Goal: Information Seeking & Learning: Learn about a topic

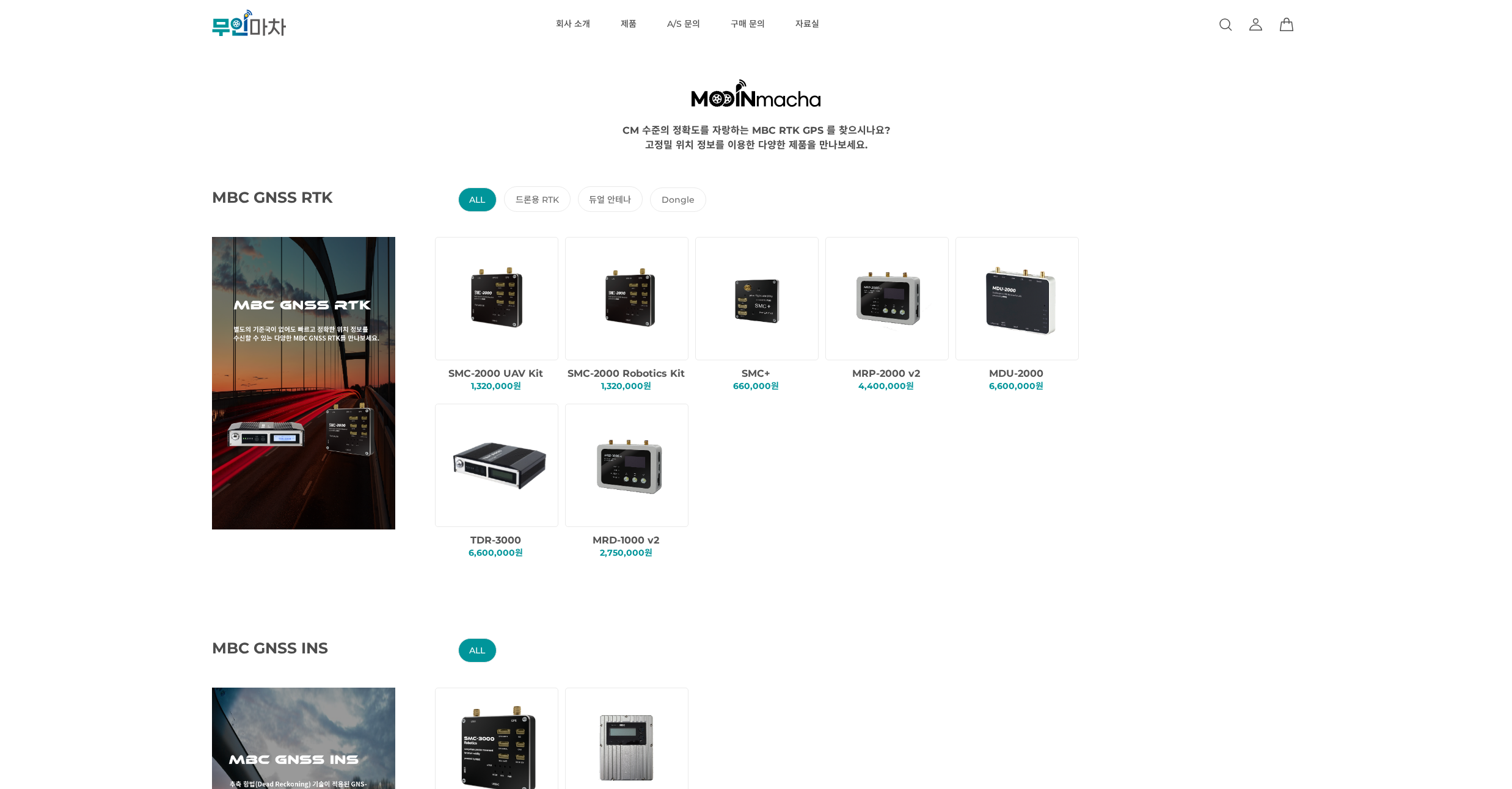
drag, startPoint x: 98, startPoint y: 210, endPoint x: 103, endPoint y: 180, distance: 30.4
click at [103, 180] on div "MBC GNSS RTK ALL 드론용 RTK 듀얼 안테나 Dongle SMC-2000 UAV Kit 1,320,000원 SMC+" at bounding box center [816, 362] width 1512 height 422
drag, startPoint x: 113, startPoint y: 194, endPoint x: 113, endPoint y: 178, distance: 16.0
drag, startPoint x: 114, startPoint y: 170, endPoint x: 115, endPoint y: 162, distance: 8.1
click at [115, 162] on div "MBC GNSS RTK ALL 드론용 RTK 듀얼 안테나 Dongle SMC-2000 UAV Kit 1,320,000원 SMC+" at bounding box center [816, 362] width 1512 height 422
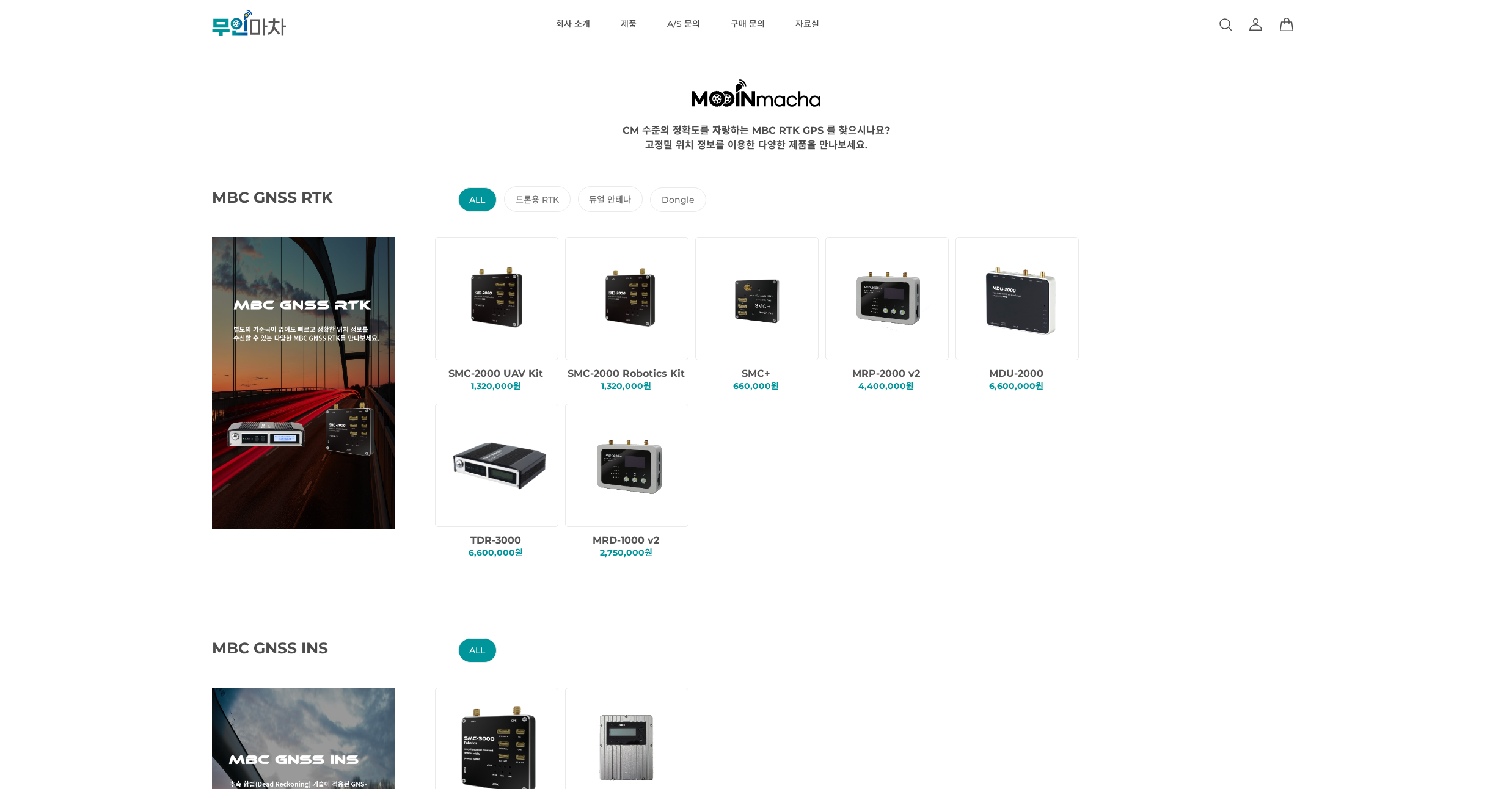
drag, startPoint x: 126, startPoint y: 174, endPoint x: 127, endPoint y: 166, distance: 8.1
click at [127, 166] on div "MBC GNSS RTK ALL 드론용 RTK 듀얼 안테나 Dongle SMC-2000 UAV Kit 1,320,000원 SMC+" at bounding box center [816, 362] width 1512 height 422
drag, startPoint x: 116, startPoint y: 180, endPoint x: 118, endPoint y: 169, distance: 11.2
click at [118, 169] on div "MBC GNSS RTK ALL 드론용 RTK 듀얼 안테나 Dongle SMC-2000 UAV Kit 1,320,000원 SMC+" at bounding box center [816, 362] width 1512 height 422
drag, startPoint x: 118, startPoint y: 169, endPoint x: 119, endPoint y: 156, distance: 13.0
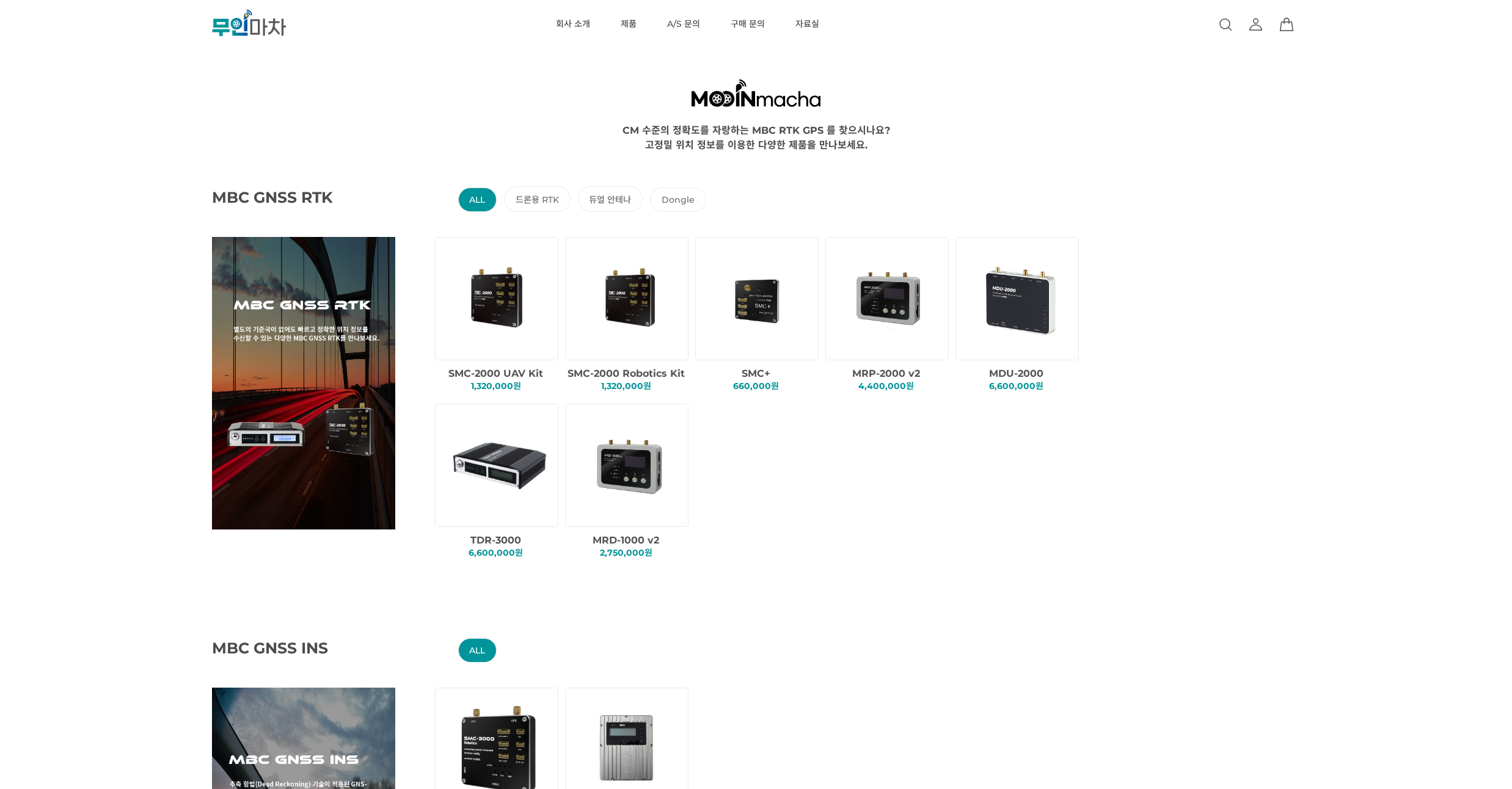
click at [119, 156] on div "MBC GNSS RTK ALL 드론용 RTK 듀얼 안테나 Dongle SMC-2000 UAV Kit 1,320,000원 SMC+" at bounding box center [816, 362] width 1512 height 422
drag, startPoint x: 201, startPoint y: 177, endPoint x: 261, endPoint y: 174, distance: 60.1
click at [201, 169] on div "MBC GNSS RTK ALL 드론용 RTK 듀얼 안테나 Dongle SMC-2000 UAV Kit 1,320,000원 SMC+" at bounding box center [816, 362] width 1512 height 422
click at [762, 299] on img at bounding box center [759, 298] width 104 height 104
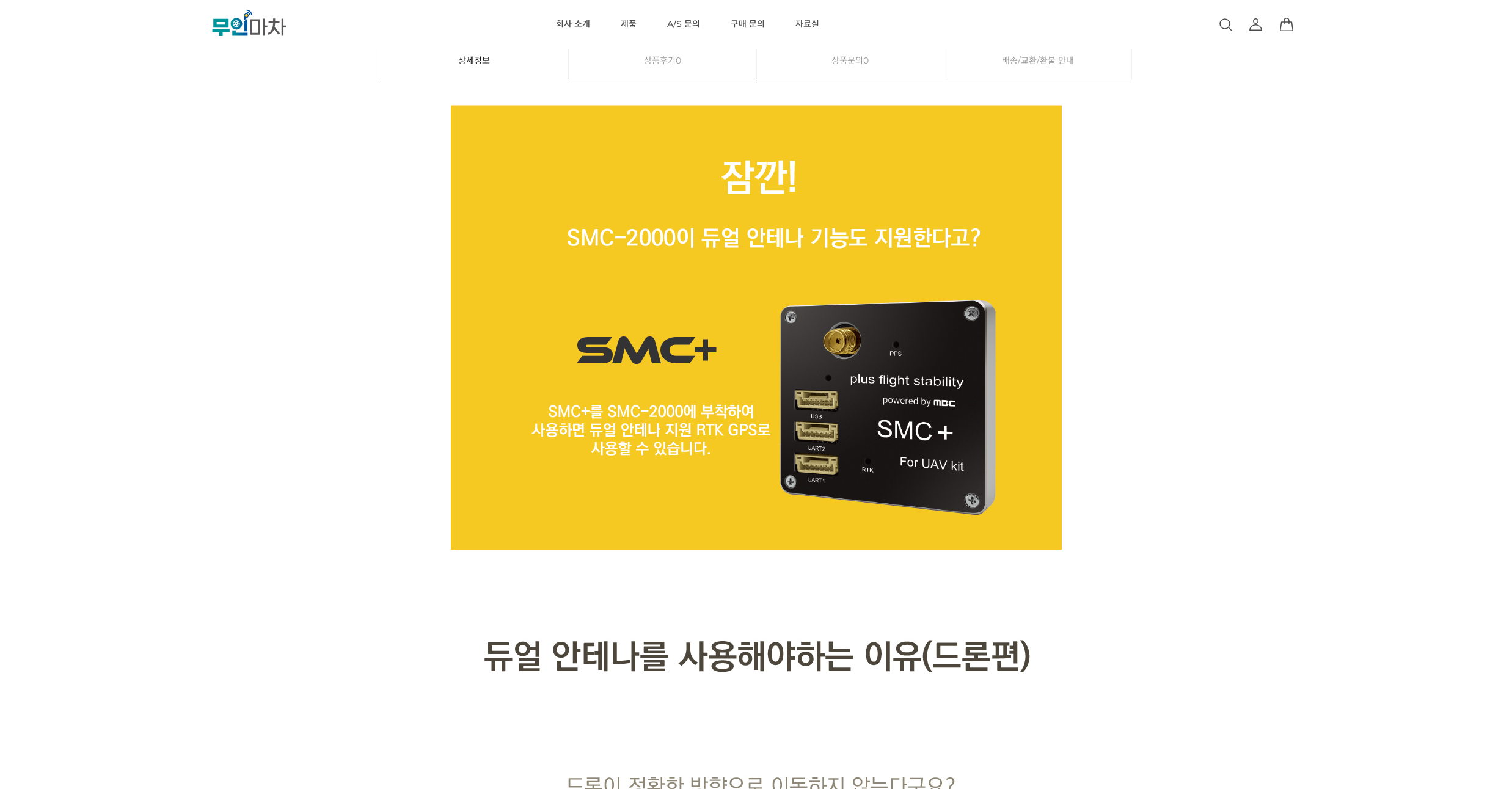
scroll to position [513, 0]
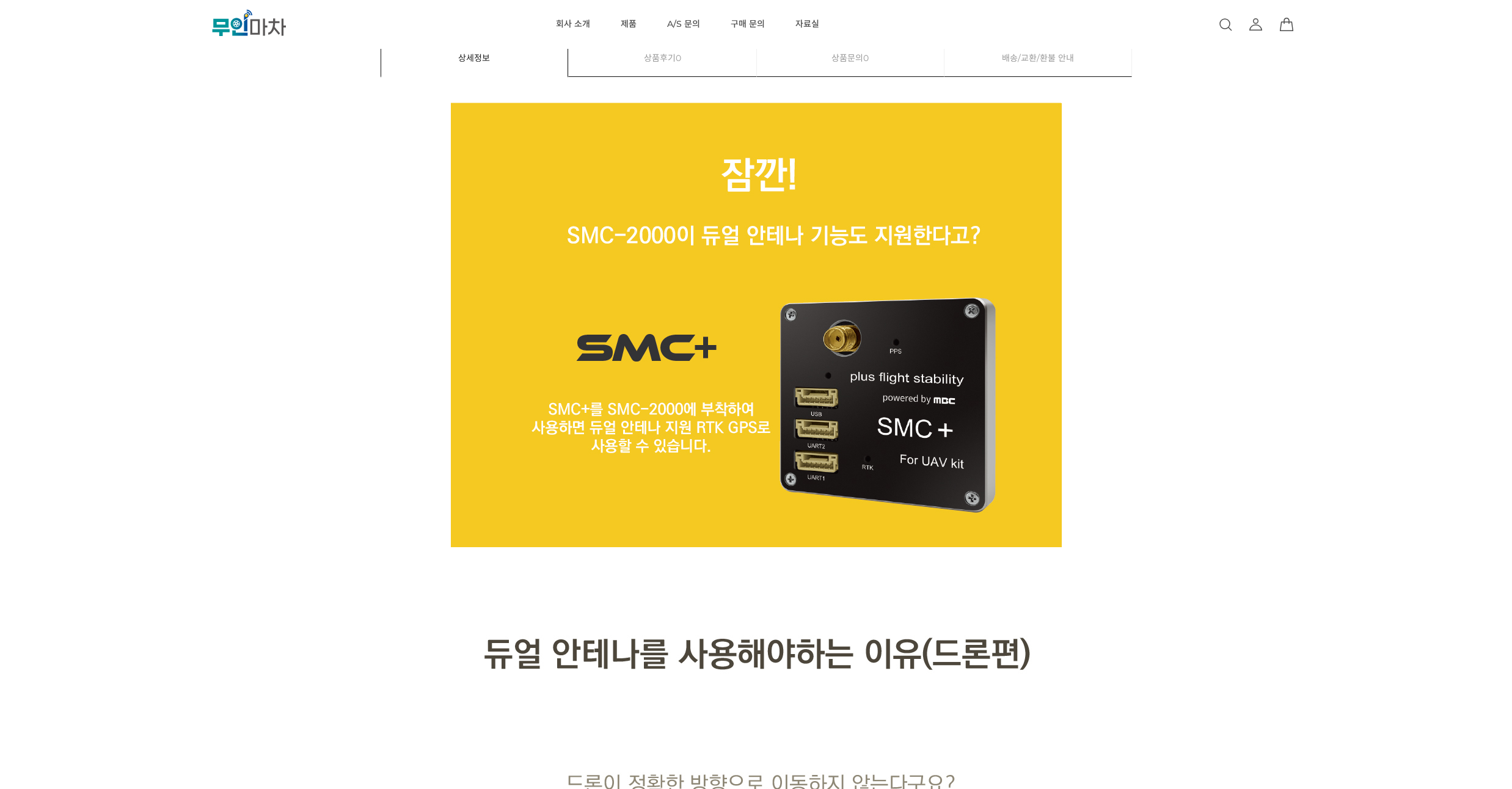
drag, startPoint x: 78, startPoint y: 271, endPoint x: 106, endPoint y: 233, distance: 47.2
drag, startPoint x: 106, startPoint y: 232, endPoint x: 124, endPoint y: 204, distance: 33.3
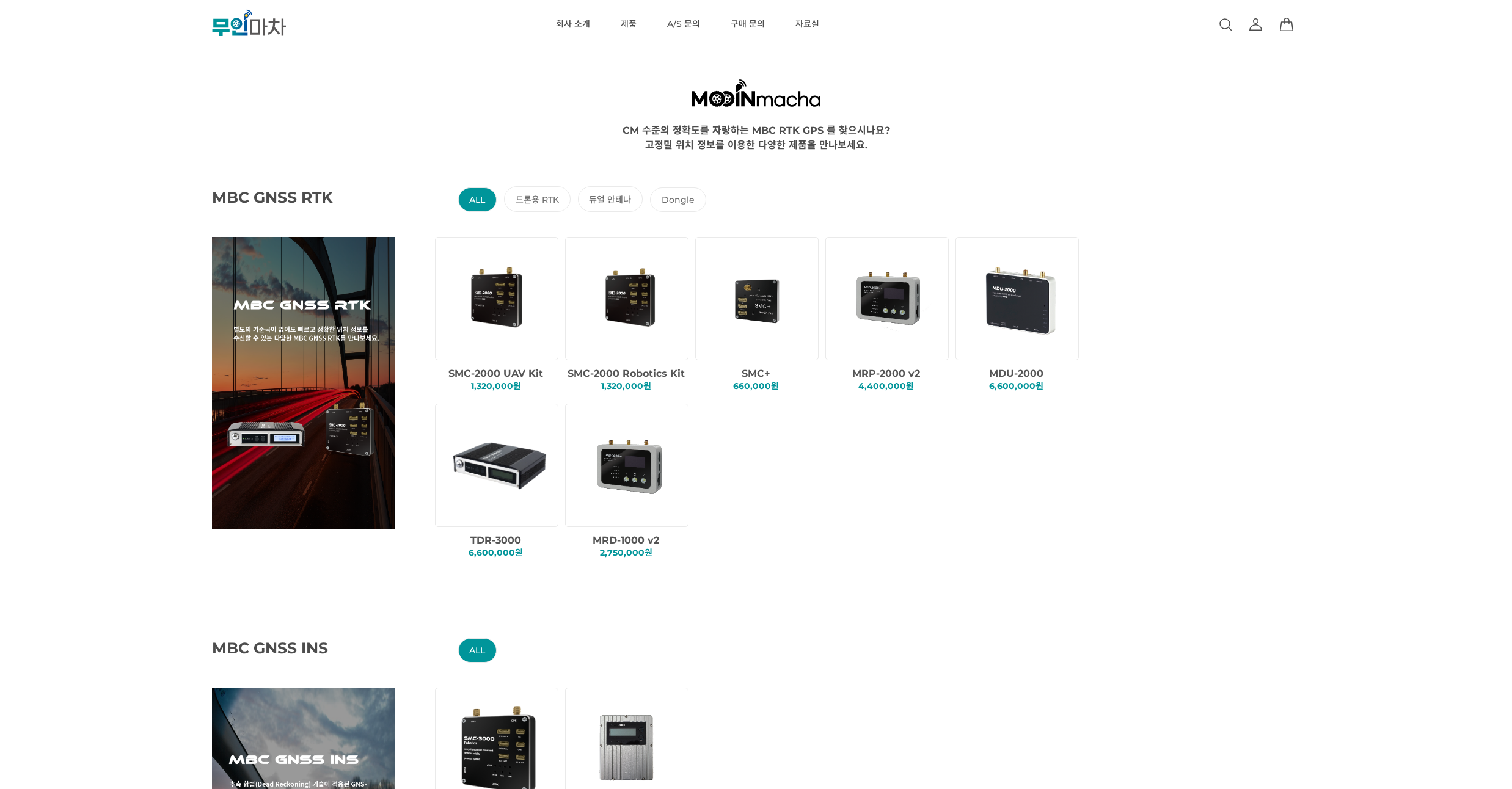
click at [729, 295] on img at bounding box center [759, 298] width 104 height 104
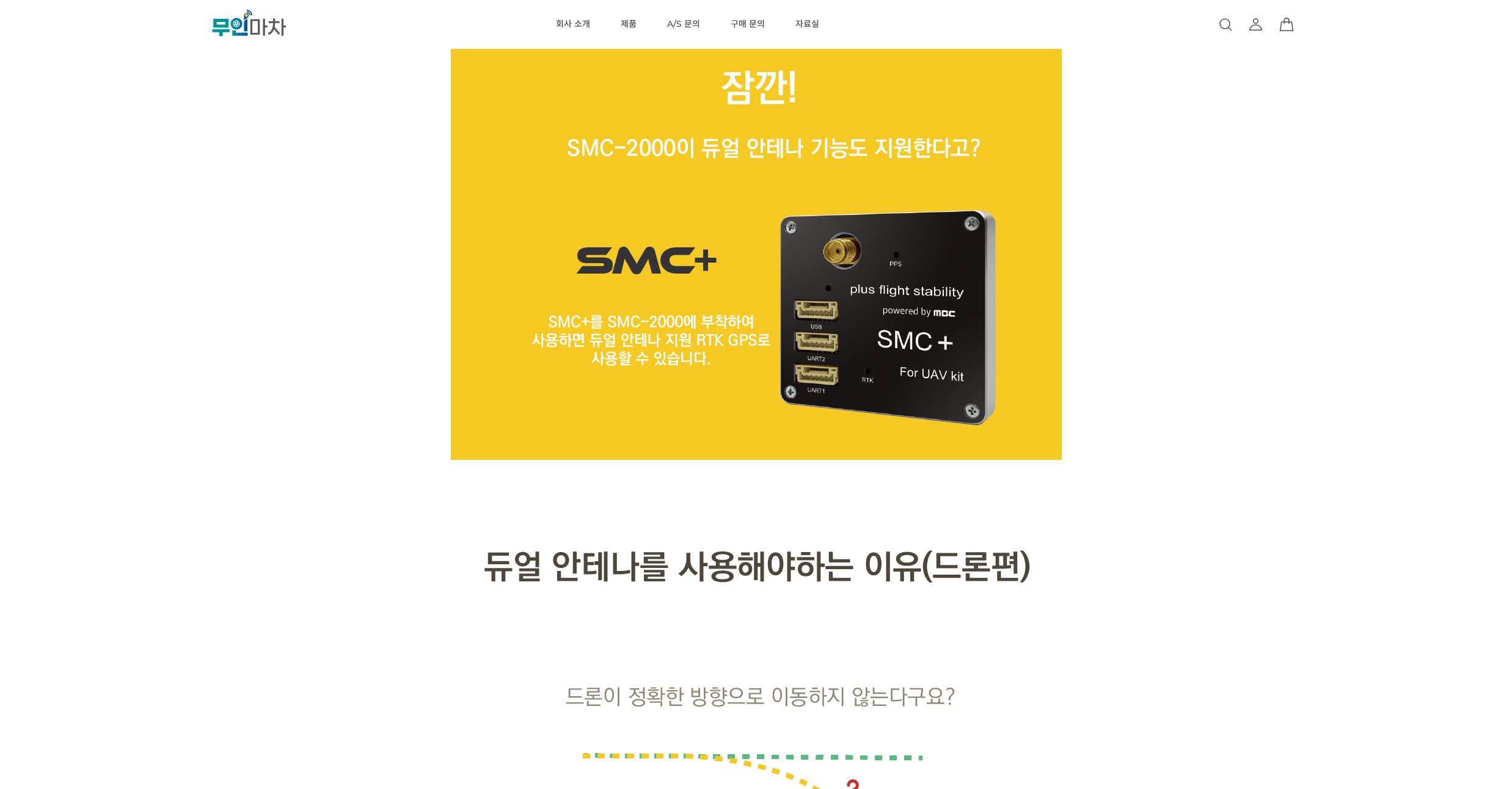
scroll to position [659, 0]
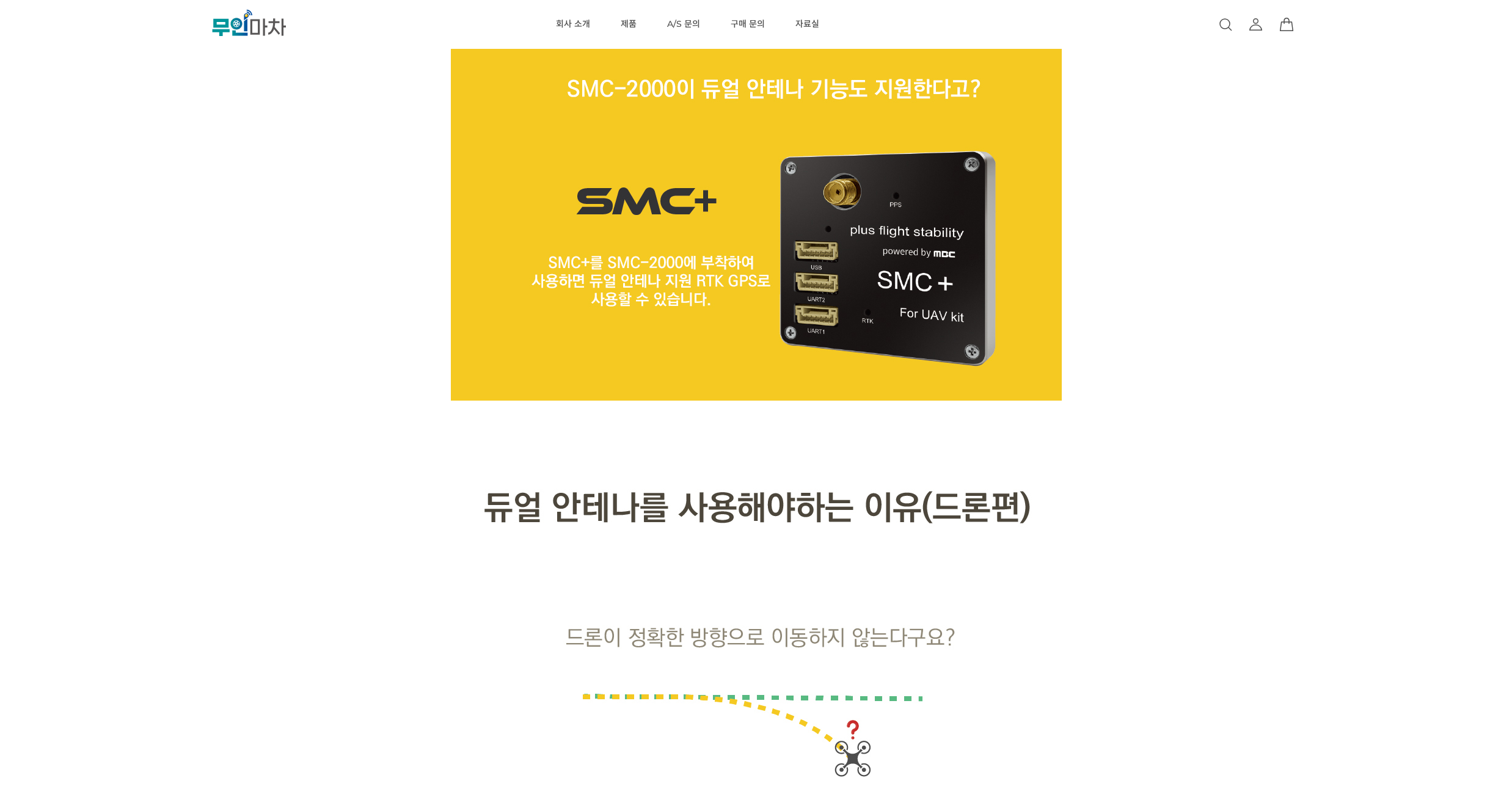
drag, startPoint x: 213, startPoint y: 258, endPoint x: 218, endPoint y: 214, distance: 44.3
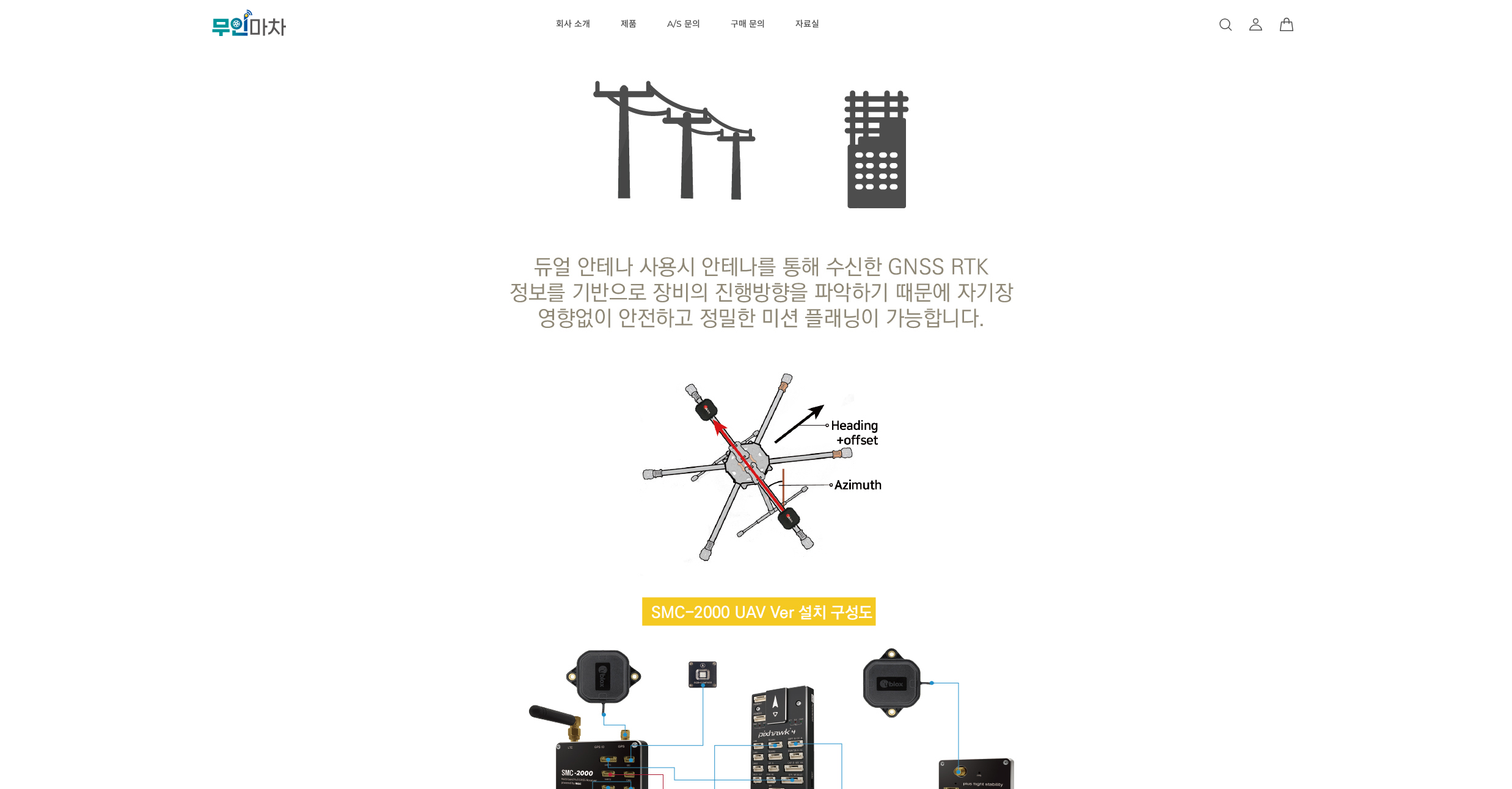
scroll to position [1758, 0]
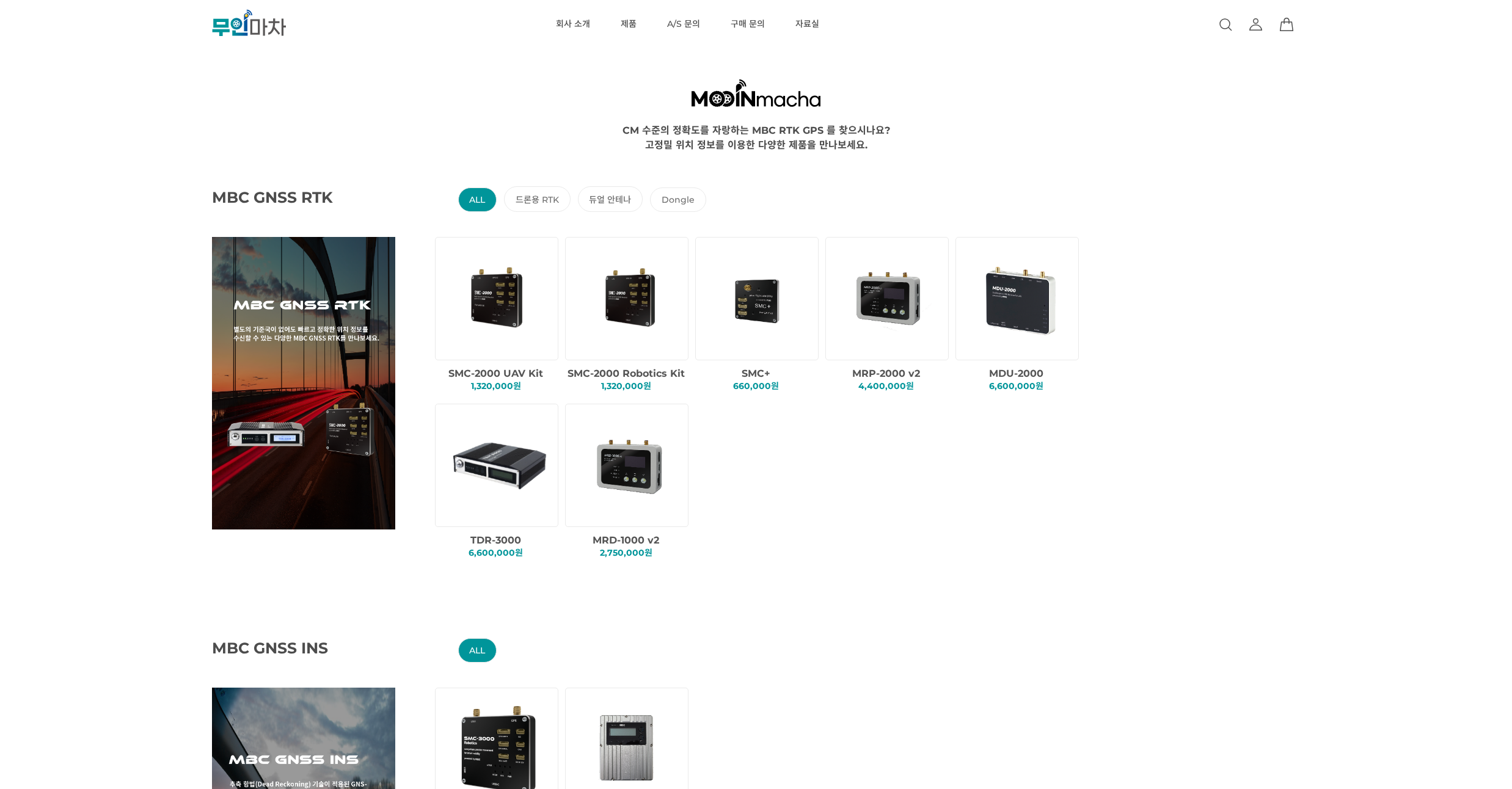
drag, startPoint x: 117, startPoint y: 224, endPoint x: 123, endPoint y: 204, distance: 20.9
drag, startPoint x: 128, startPoint y: 190, endPoint x: 132, endPoint y: 174, distance: 16.5
click at [132, 174] on div "MBC GNSS RTK ALL 드론용 RTK 듀얼 안테나 Dongle SMC-2000 UAV Kit 1,320,000원 SMC+" at bounding box center [816, 362] width 1512 height 422
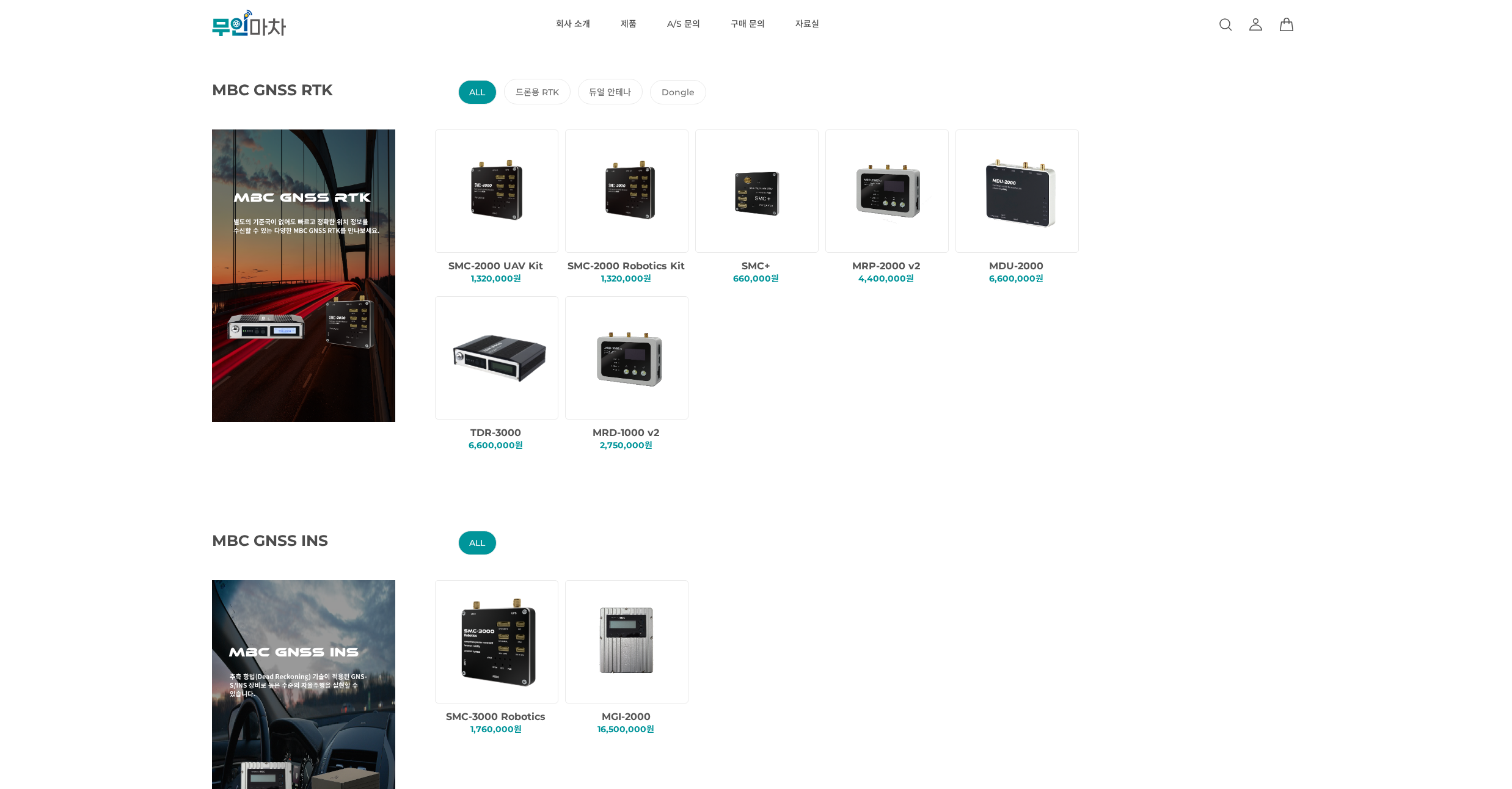
scroll to position [73, 0]
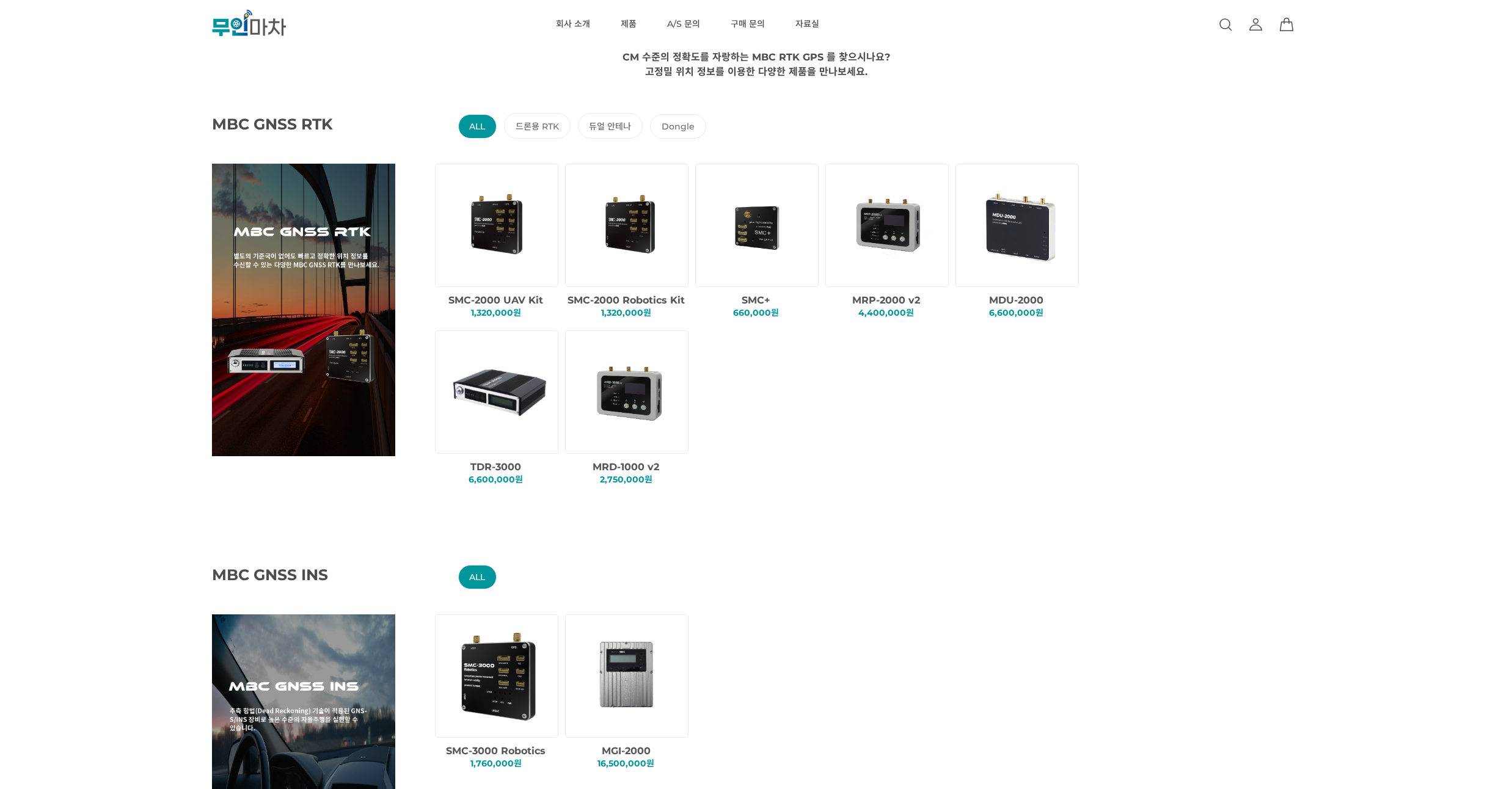
click at [134, 322] on div "MBC GNSS RTK ALL 드론용 RTK 듀얼 안테나 Dongle SMC-2000 UAV Kit 1,320,000원 SMC+" at bounding box center [816, 289] width 1512 height 422
drag, startPoint x: 72, startPoint y: 156, endPoint x: 60, endPoint y: 120, distance: 37.9
click at [61, 120] on div "MBC GNSS RTK ALL 드론용 RTK 듀얼 안테나 Dongle SMC-2000 UAV Kit 1,320,000원 SMC+" at bounding box center [816, 289] width 1512 height 422
drag, startPoint x: 43, startPoint y: 150, endPoint x: 43, endPoint y: 127, distance: 23.0
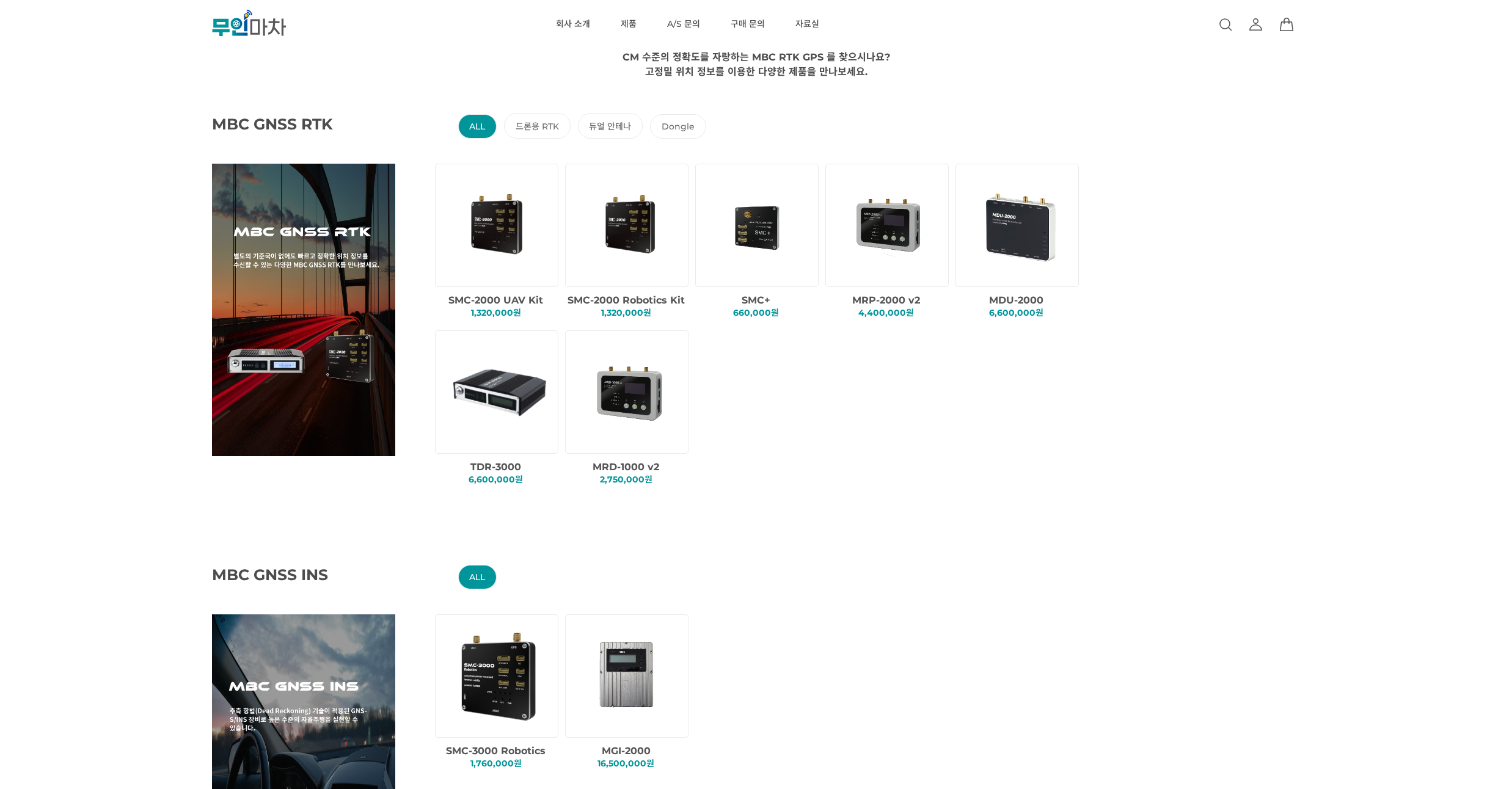
drag, startPoint x: 1152, startPoint y: 196, endPoint x: 1170, endPoint y: 147, distance: 52.2
click at [1170, 147] on div "MBC GNSS RTK ALL 드론용 RTK 듀얼 안테나 Dongle SMC-2000 UAV Kit 1,320,000원 SMC+" at bounding box center [816, 289] width 1512 height 422
drag, startPoint x: 1156, startPoint y: 188, endPoint x: 1164, endPoint y: 140, distance: 48.7
click at [1164, 138] on div "MBC GNSS RTK ALL 드론용 RTK 듀얼 안테나 Dongle SMC-2000 UAV Kit 1,320,000원 SMC+" at bounding box center [816, 289] width 1512 height 422
drag, startPoint x: 1148, startPoint y: 169, endPoint x: 1150, endPoint y: 156, distance: 13.2
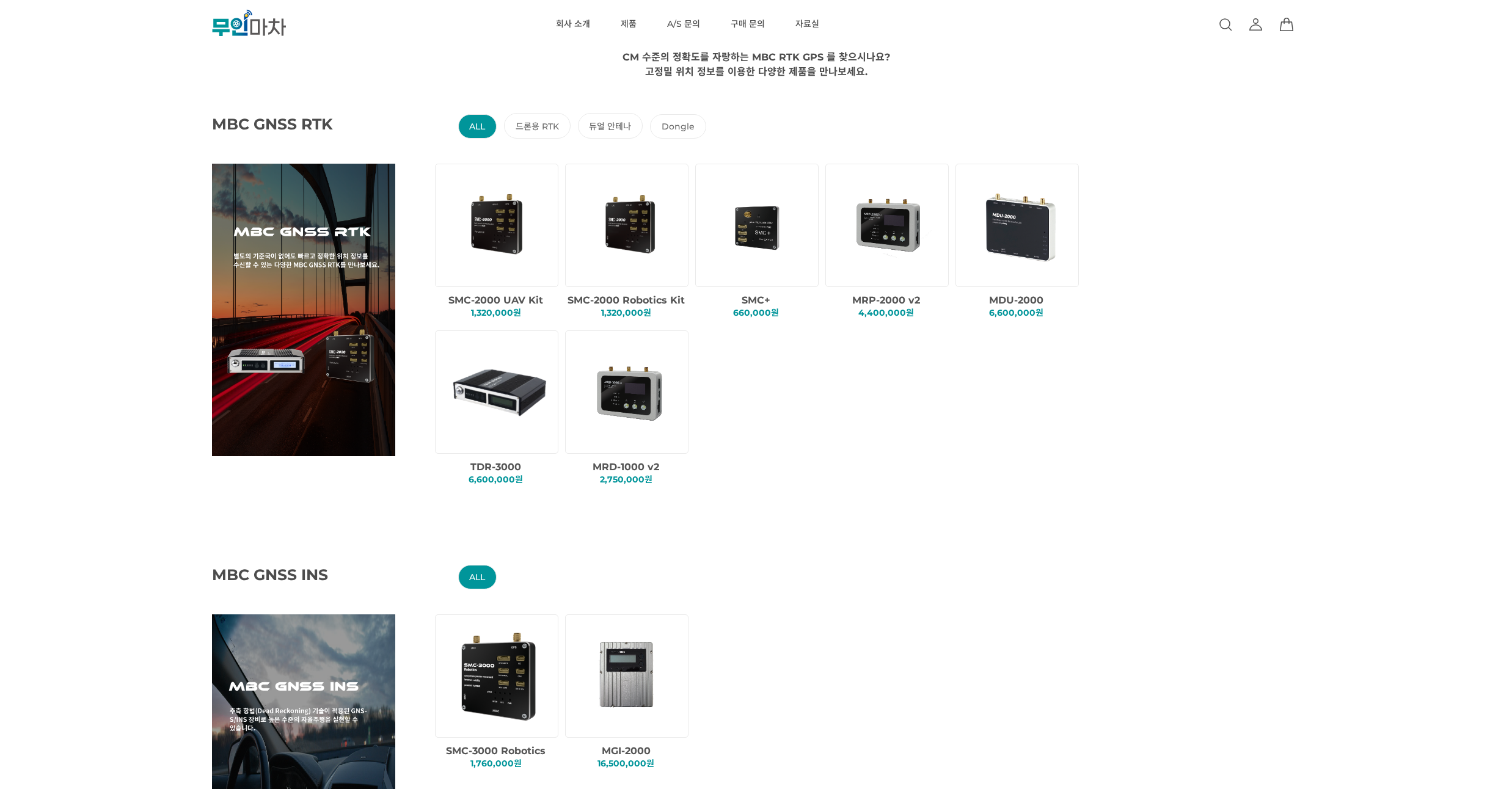
click at [1152, 153] on div "MBC GNSS RTK ALL 드론용 RTK 듀얼 안테나 Dongle SMC-2000 UAV Kit 1,320,000원 SMC+" at bounding box center [816, 289] width 1512 height 422
drag, startPoint x: 1140, startPoint y: 173, endPoint x: 1140, endPoint y: 155, distance: 18.0
click at [1140, 155] on div "MBC GNSS RTK ALL 드론용 RTK 듀얼 안테나 Dongle SMC-2000 UAV Kit 1,320,000원 SMC+" at bounding box center [816, 289] width 1512 height 422
drag, startPoint x: 1140, startPoint y: 174, endPoint x: 1142, endPoint y: 156, distance: 18.1
click at [1142, 156] on div "MBC GNSS RTK ALL 드론용 RTK 듀얼 안테나 Dongle SMC-2000 UAV Kit 1,320,000원 SMC+" at bounding box center [816, 289] width 1512 height 422
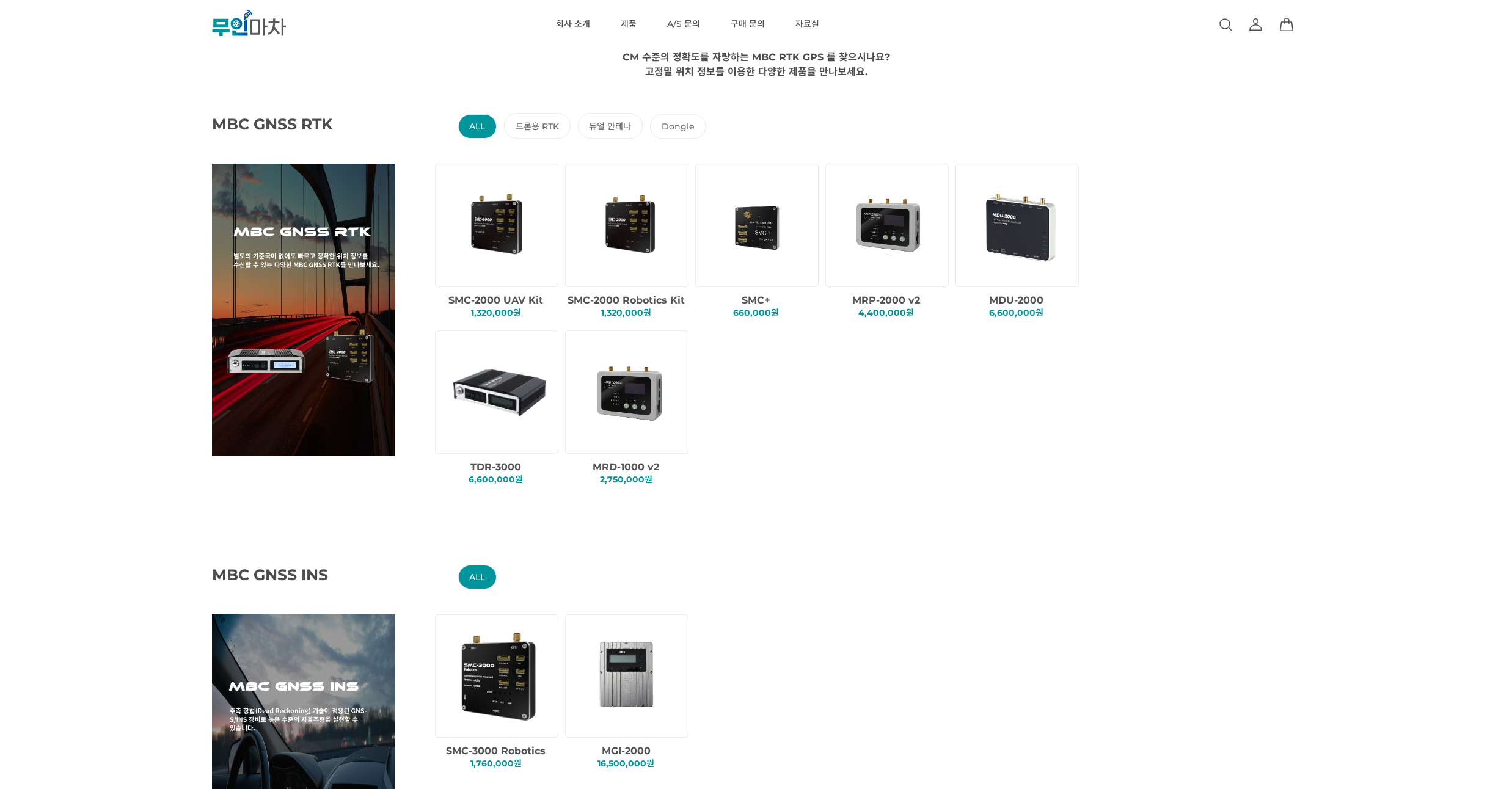
drag, startPoint x: 1140, startPoint y: 192, endPoint x: 1145, endPoint y: 174, distance: 18.7
click at [1145, 174] on div "SMC-2000 UAV Kit 1,320,000원 SMC-2000 Robotics Kit 1,320,000원 SMC+" at bounding box center [810, 330] width 757 height 333
click at [621, 238] on img at bounding box center [629, 225] width 104 height 104
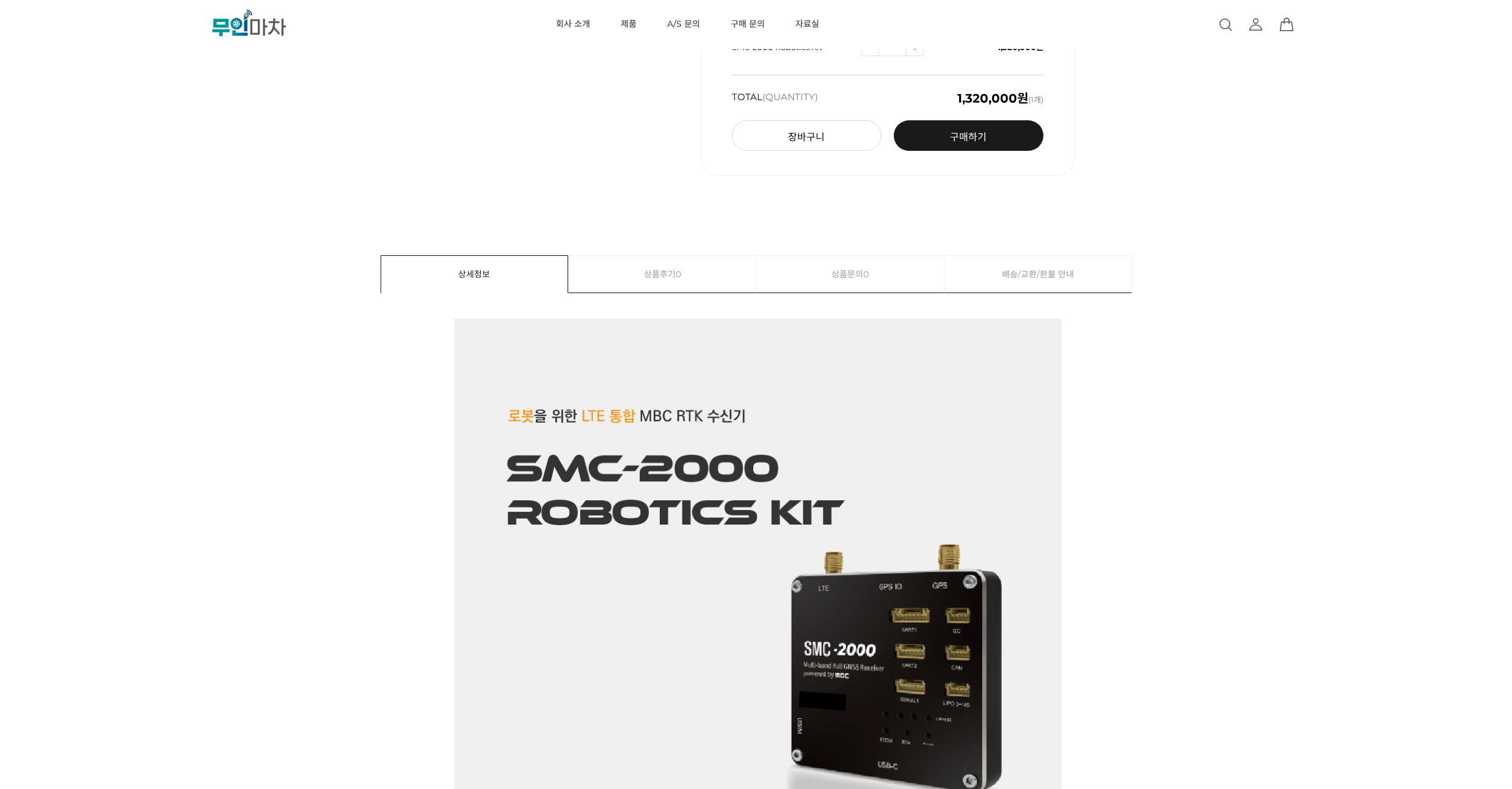
drag, startPoint x: 231, startPoint y: 230, endPoint x: 227, endPoint y: 211, distance: 19.4
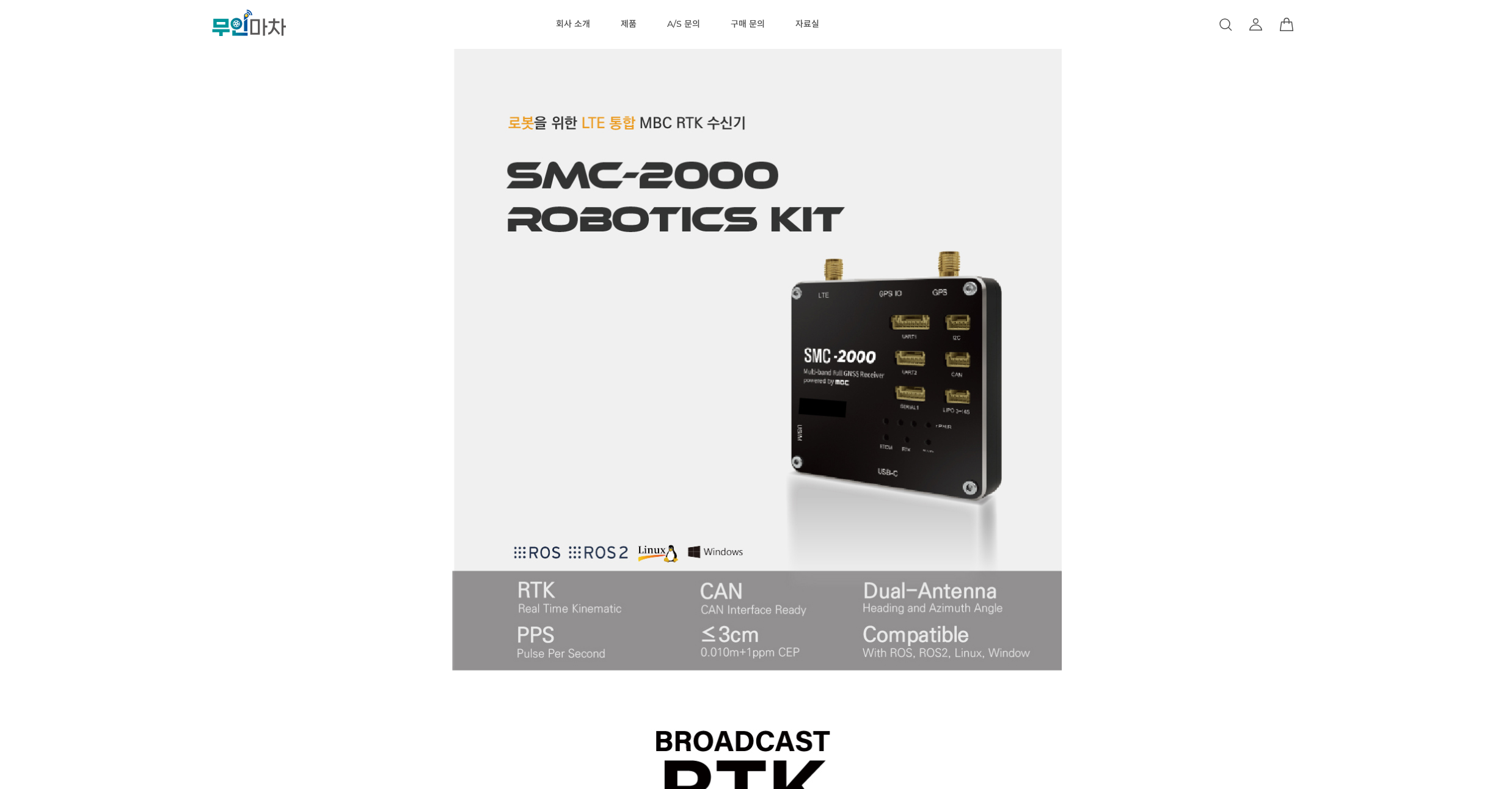
scroll to position [953, 0]
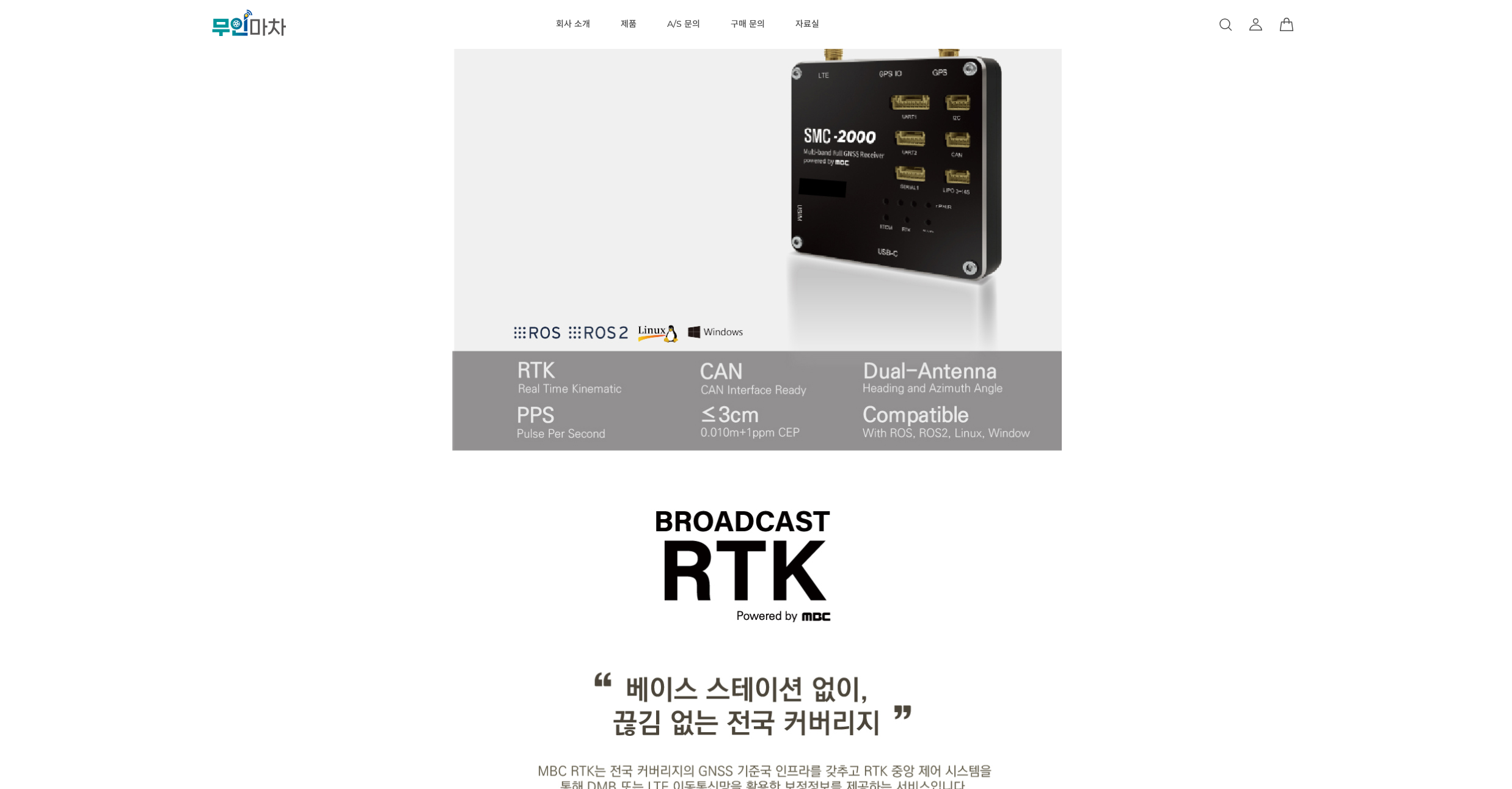
drag, startPoint x: 241, startPoint y: 189, endPoint x: 239, endPoint y: 183, distance: 6.3
drag, startPoint x: 239, startPoint y: 183, endPoint x: 236, endPoint y: 162, distance: 21.2
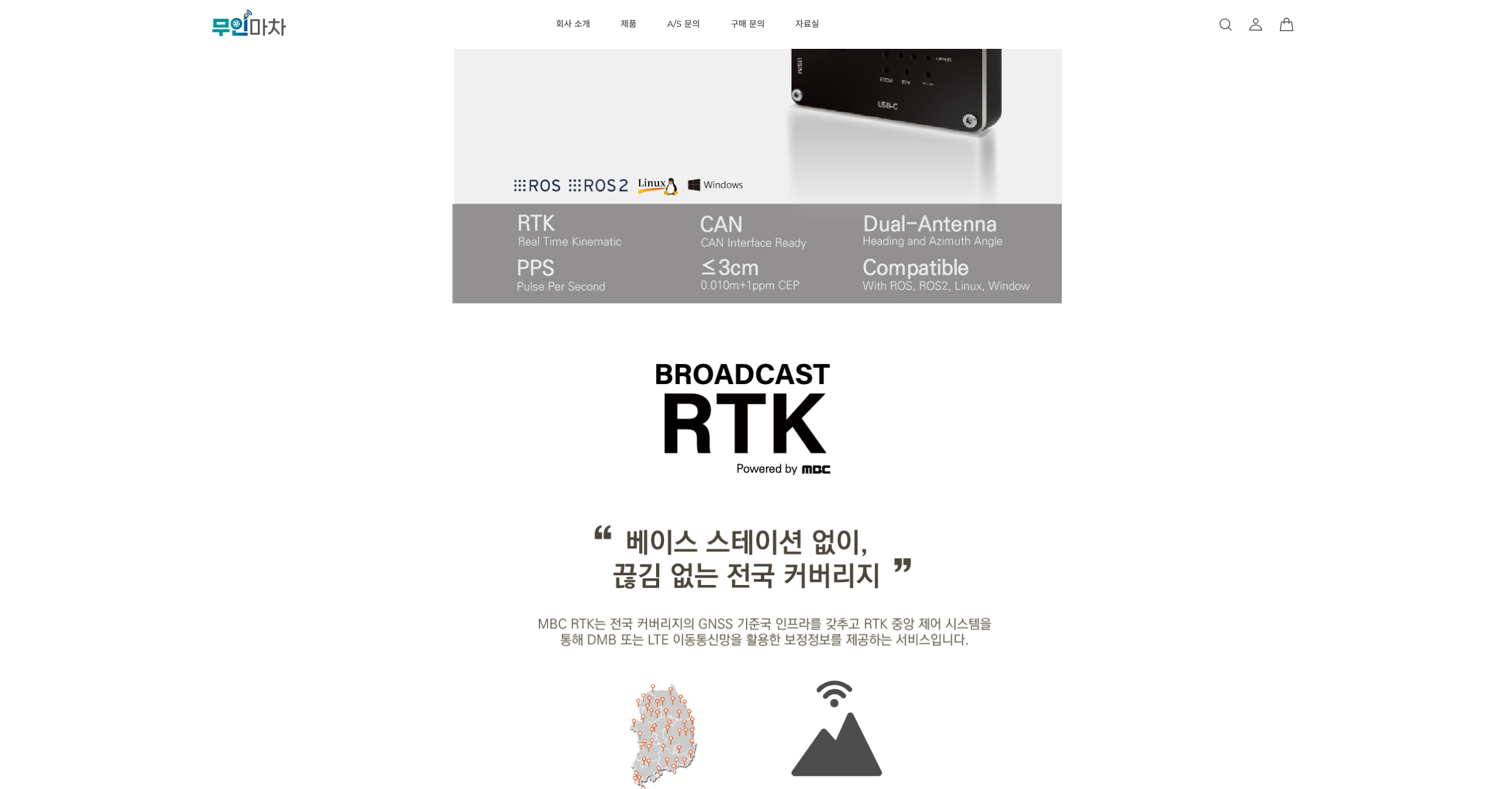
scroll to position [1172, 0]
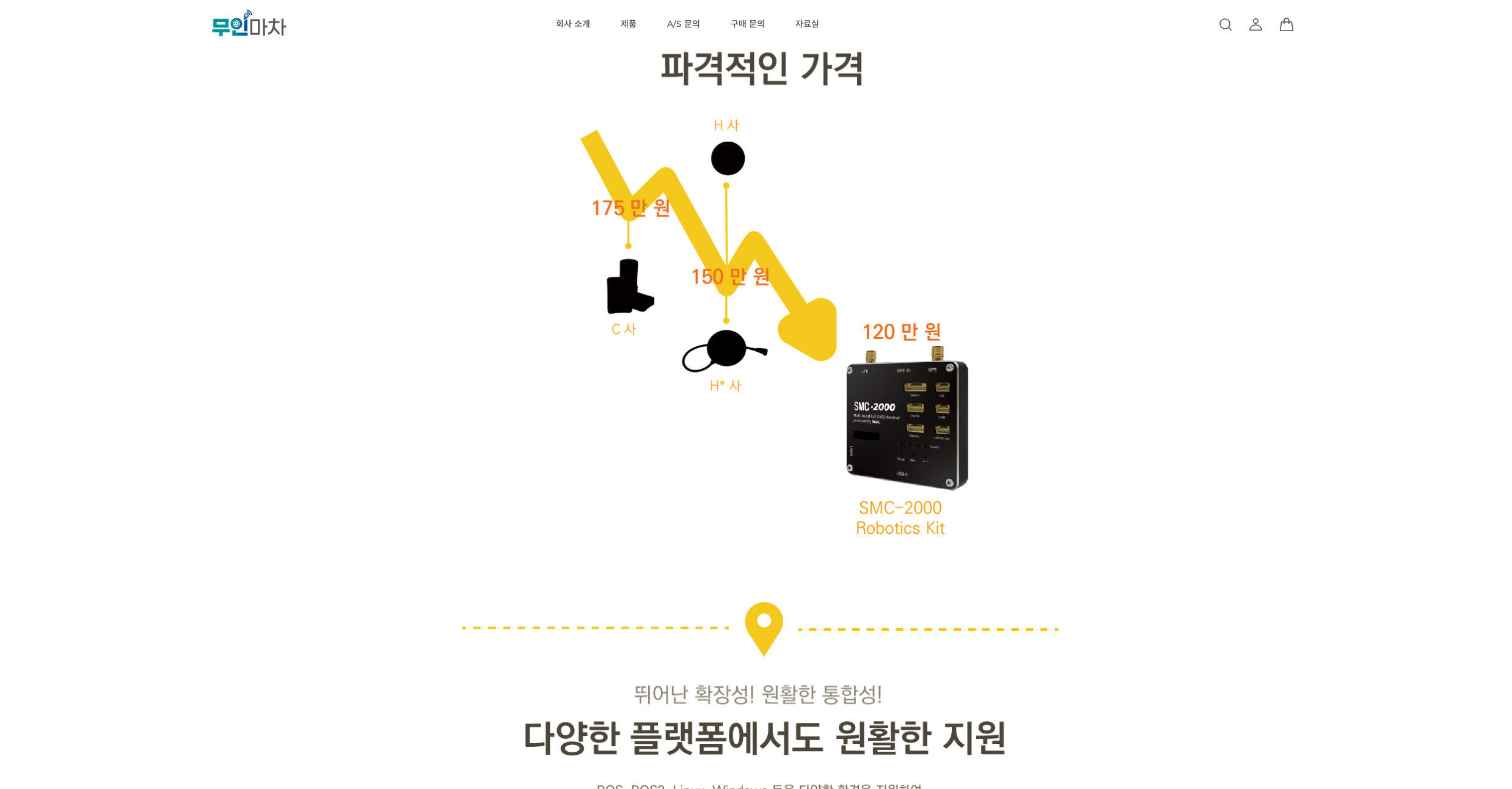
drag, startPoint x: 237, startPoint y: 176, endPoint x: 235, endPoint y: 166, distance: 10.2
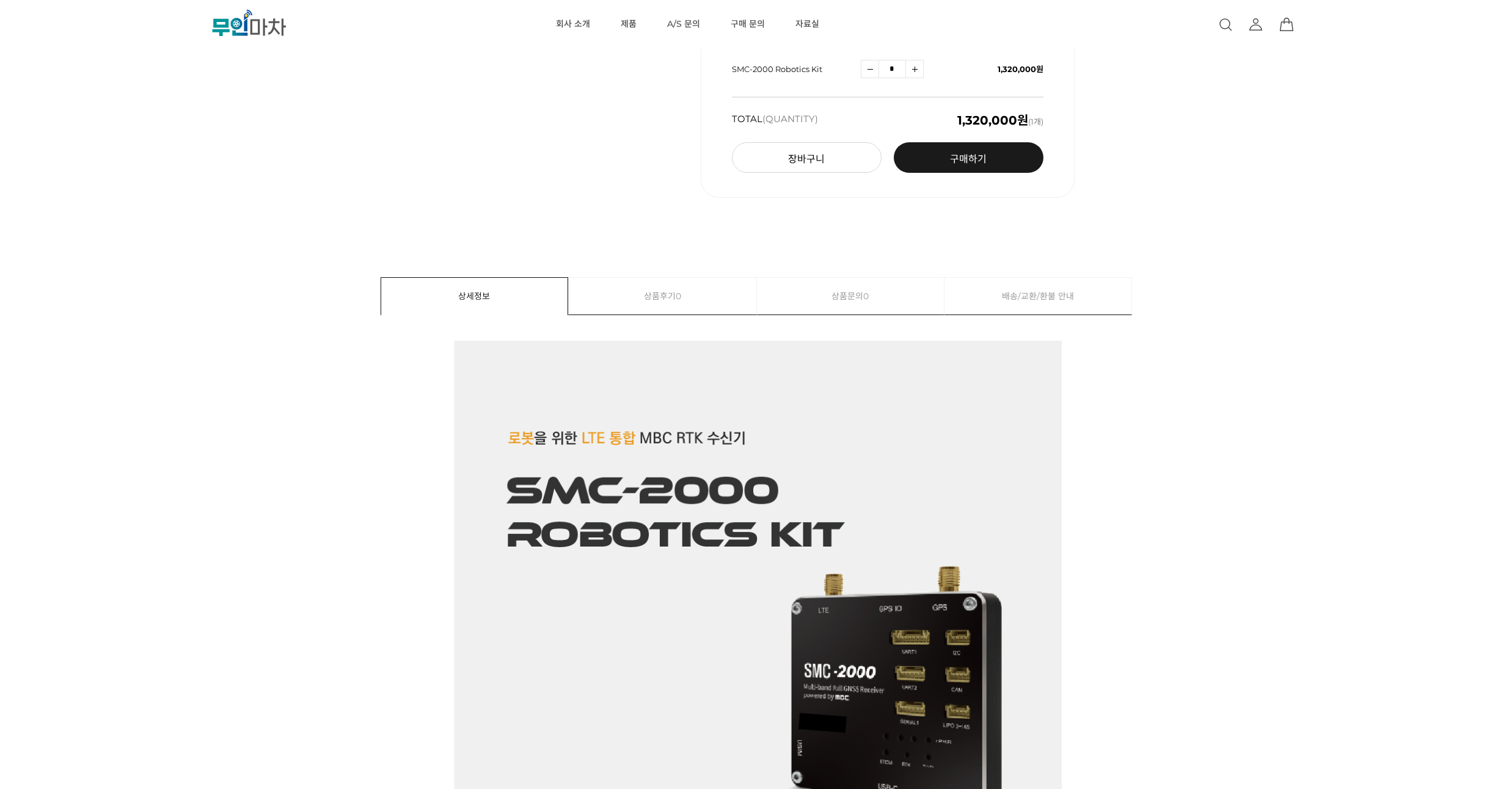
scroll to position [0, 0]
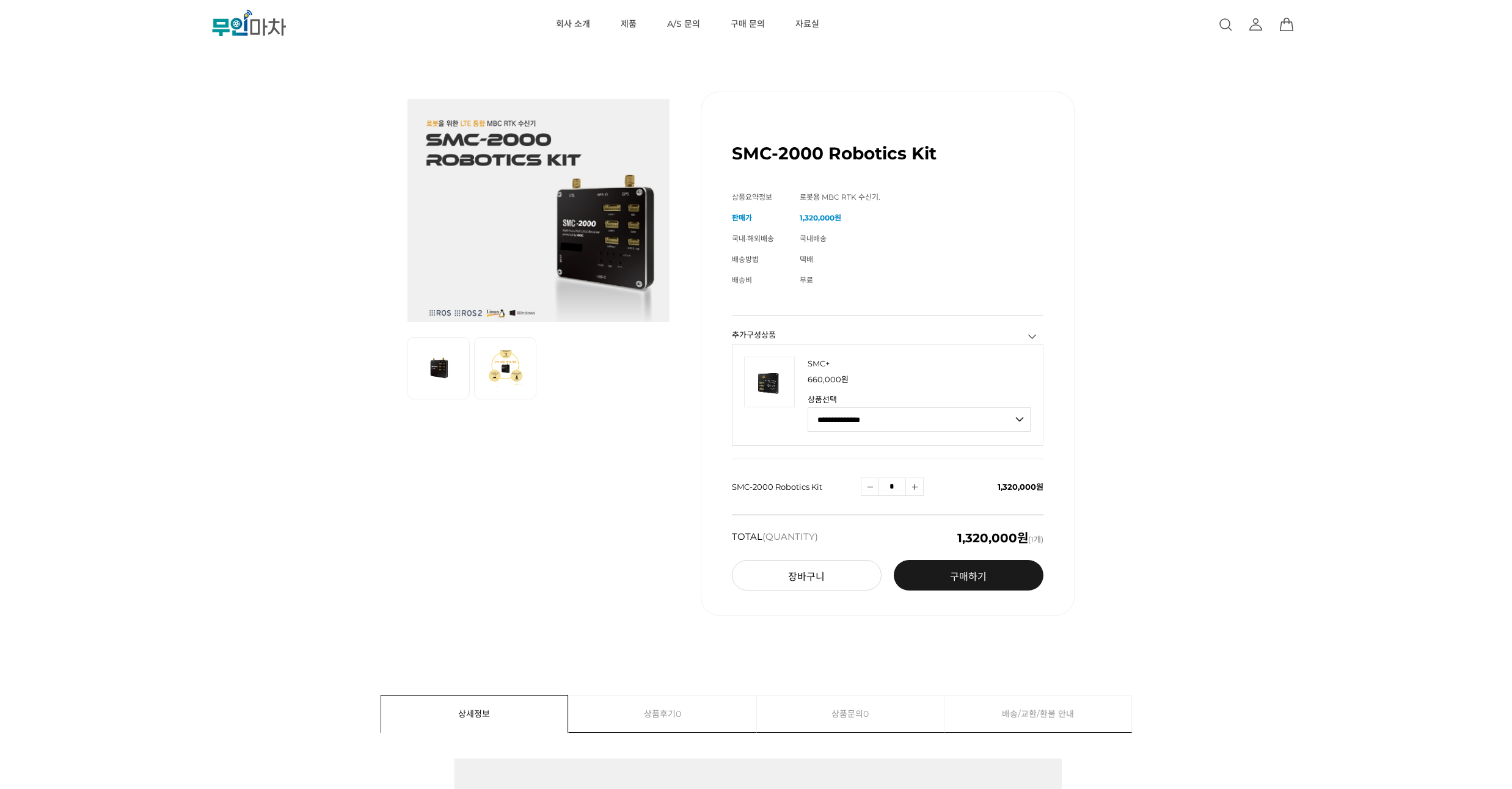
select select "**********"
click at [807, 408] on select "**********" at bounding box center [919, 420] width 223 height 25
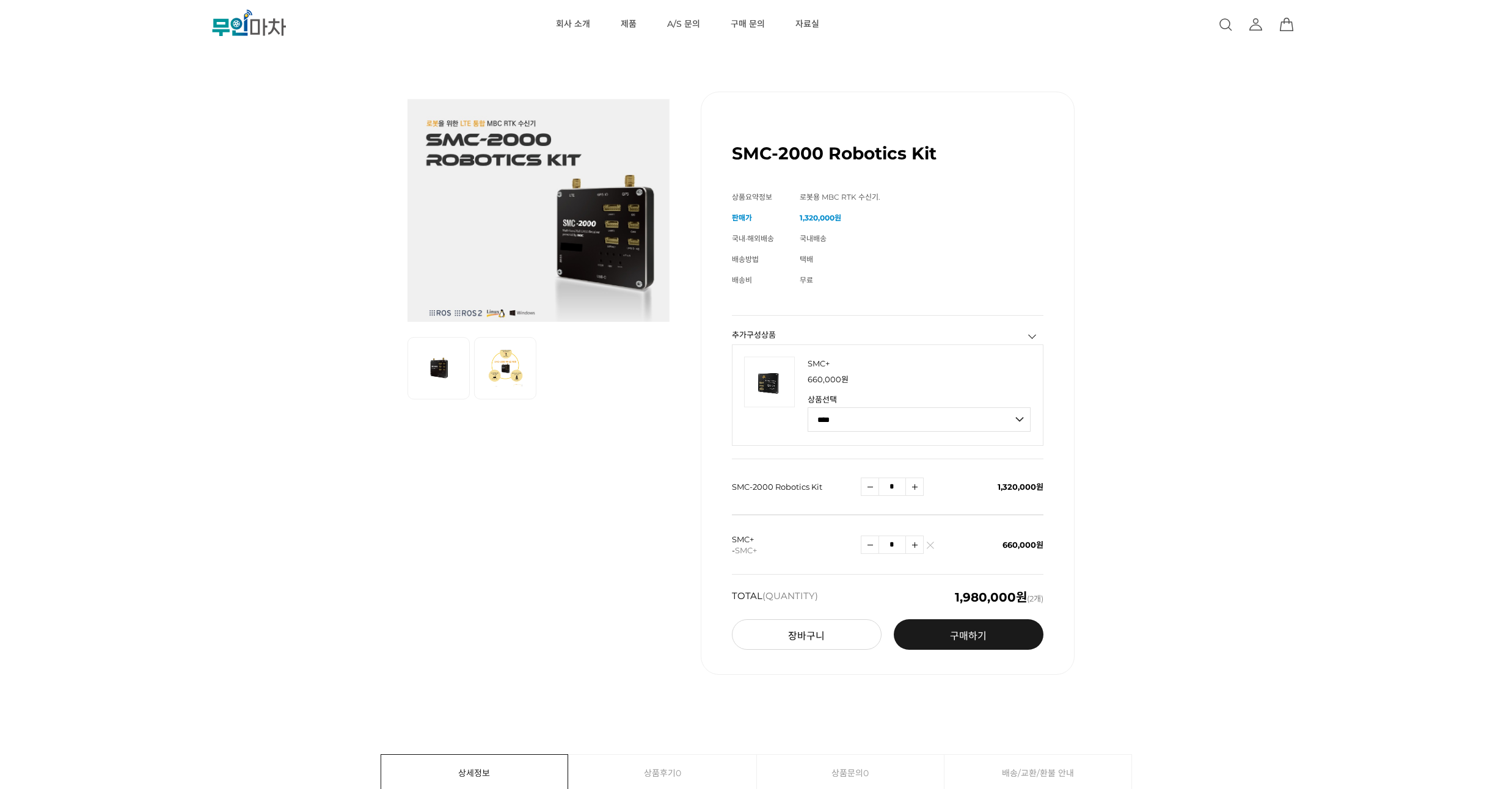
drag, startPoint x: 1105, startPoint y: 388, endPoint x: 1114, endPoint y: 361, distance: 28.5
click at [1114, 361] on div "이전 리스트 1번째 리스트 2번째 리스트 다음 리스트 SMC-2000 Robotics Kit (해외배송 가능상품) 기본 정보 상품명" at bounding box center [756, 383] width 1361 height 644
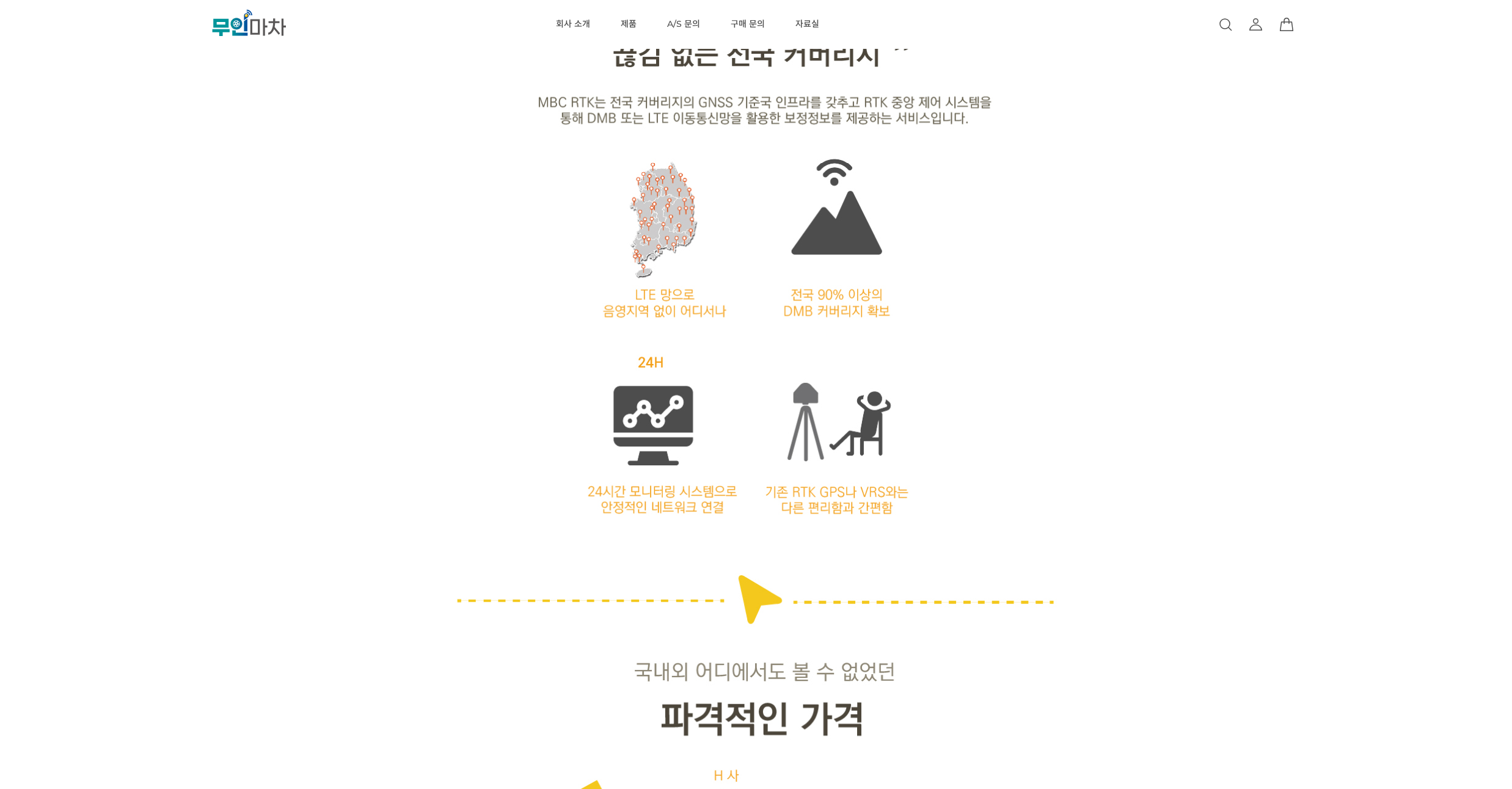
scroll to position [1686, 0]
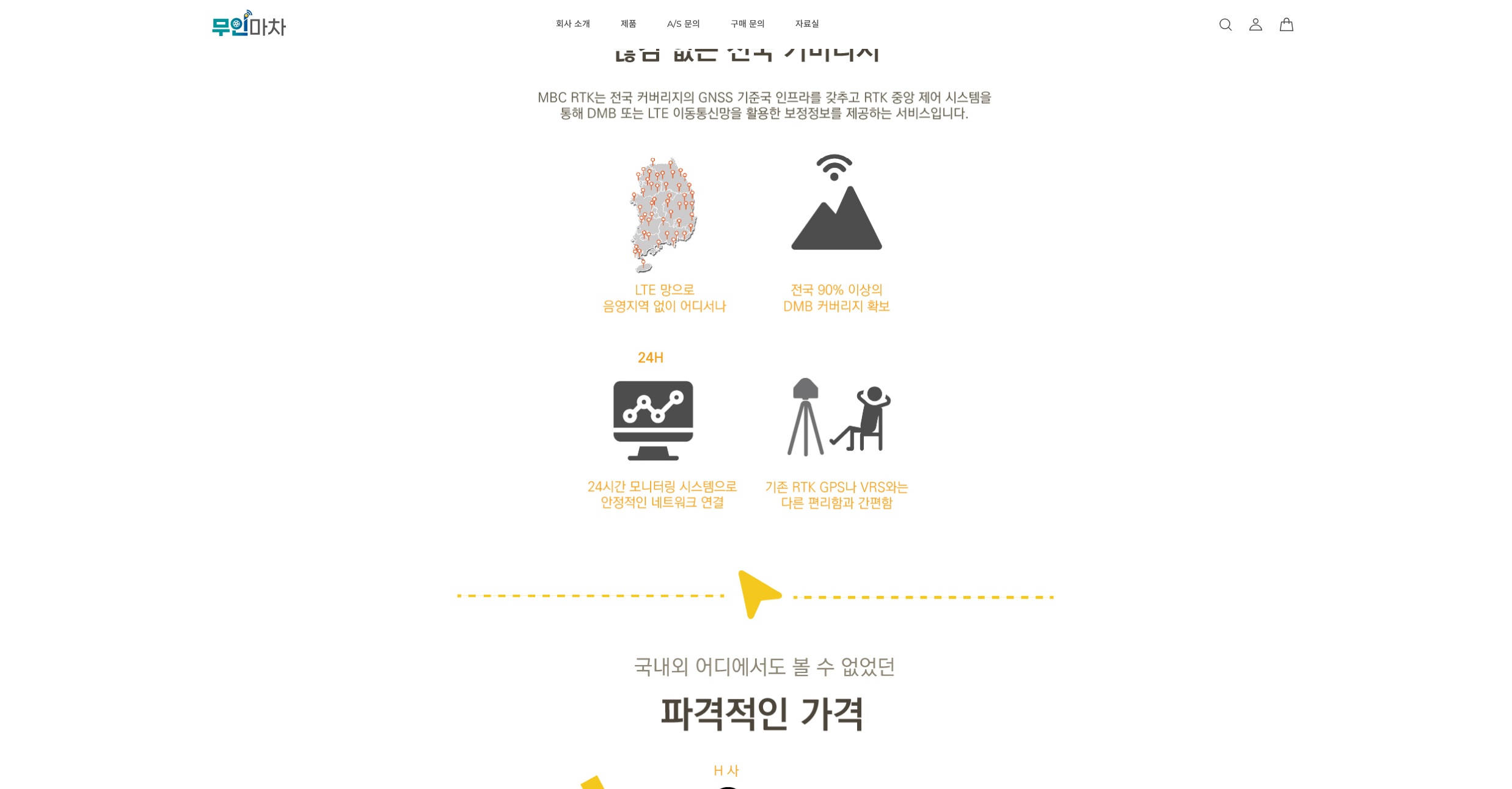
drag, startPoint x: 1119, startPoint y: 342, endPoint x: 1102, endPoint y: 280, distance: 64.3
drag, startPoint x: 1102, startPoint y: 261, endPoint x: 1104, endPoint y: 243, distance: 18.1
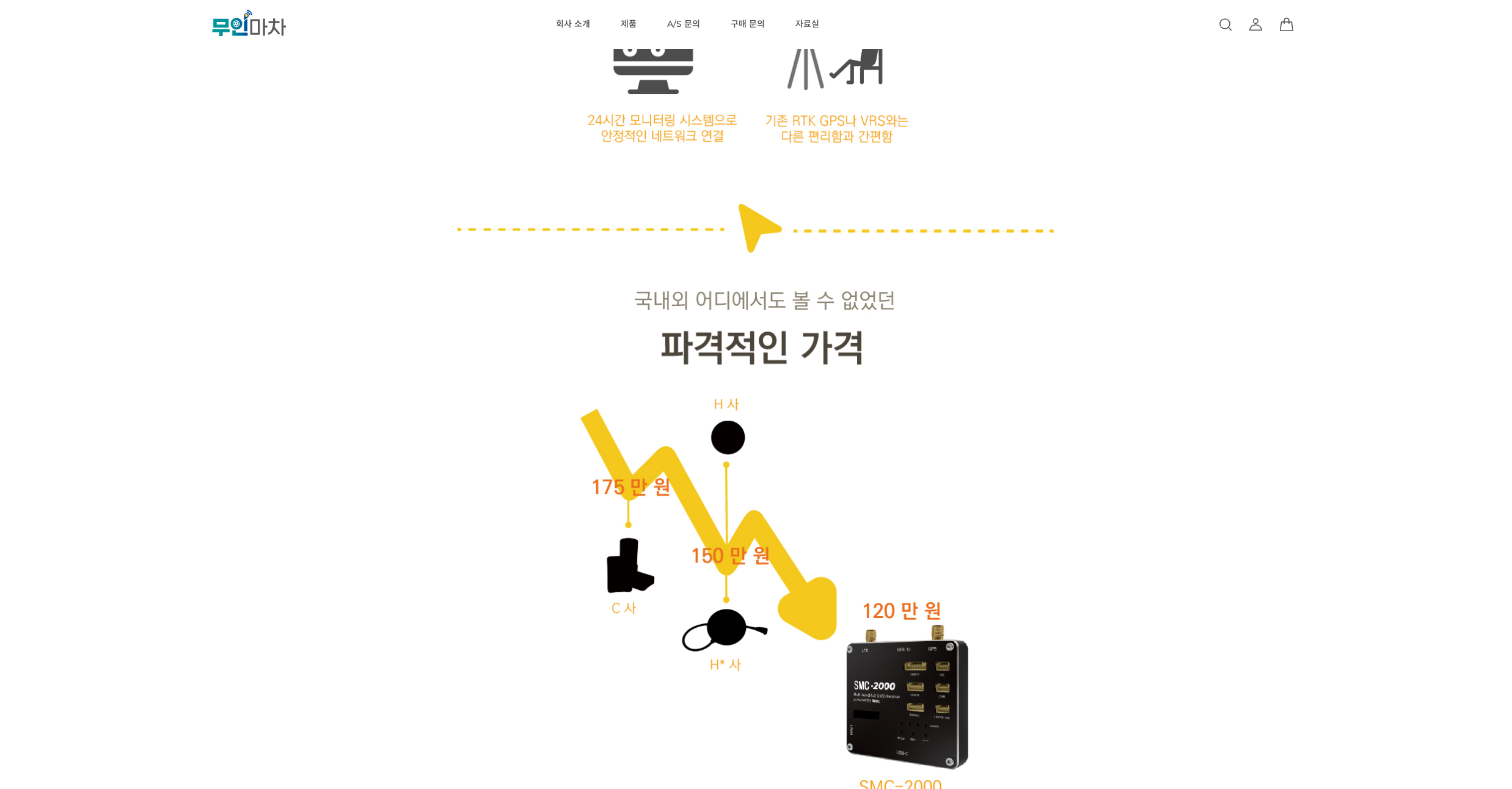
scroll to position [2271, 0]
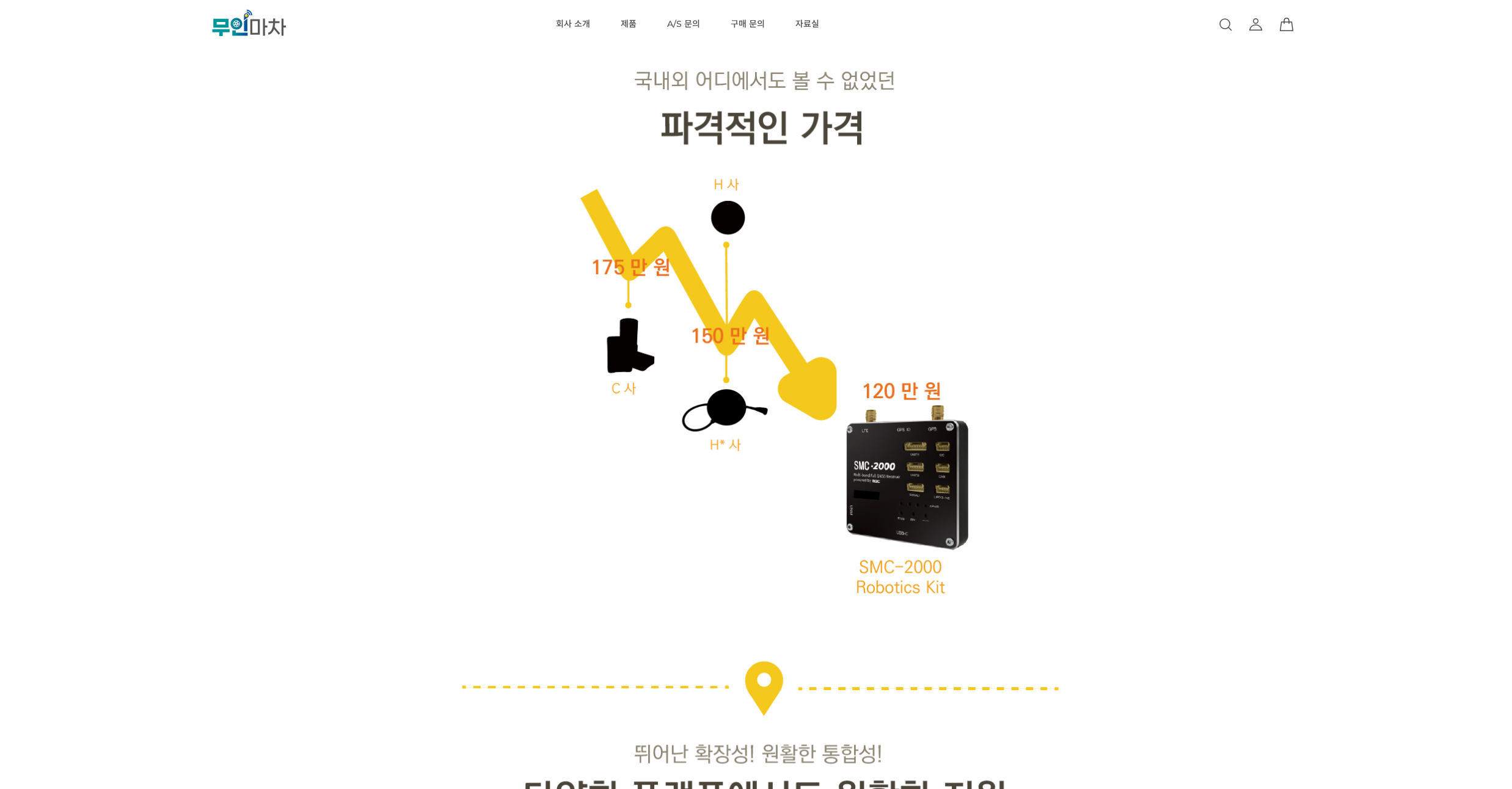
drag, startPoint x: 1102, startPoint y: 247, endPoint x: 1104, endPoint y: 229, distance: 18.1
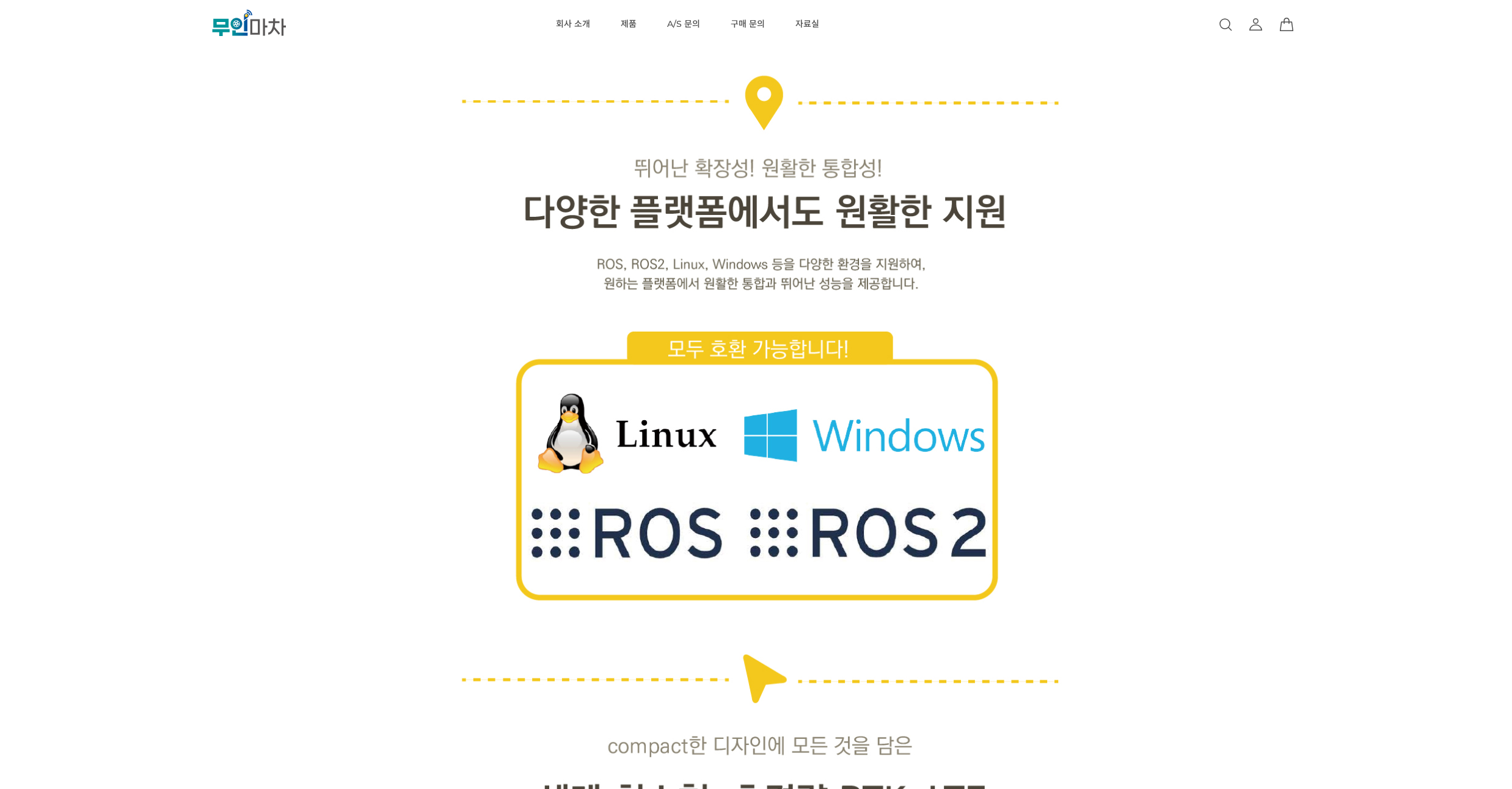
scroll to position [2858, 0]
drag, startPoint x: 1100, startPoint y: 239, endPoint x: 1094, endPoint y: 218, distance: 21.8
drag, startPoint x: 1092, startPoint y: 200, endPoint x: 1100, endPoint y: 172, distance: 29.1
drag, startPoint x: 1100, startPoint y: 172, endPoint x: 1102, endPoint y: 160, distance: 12.2
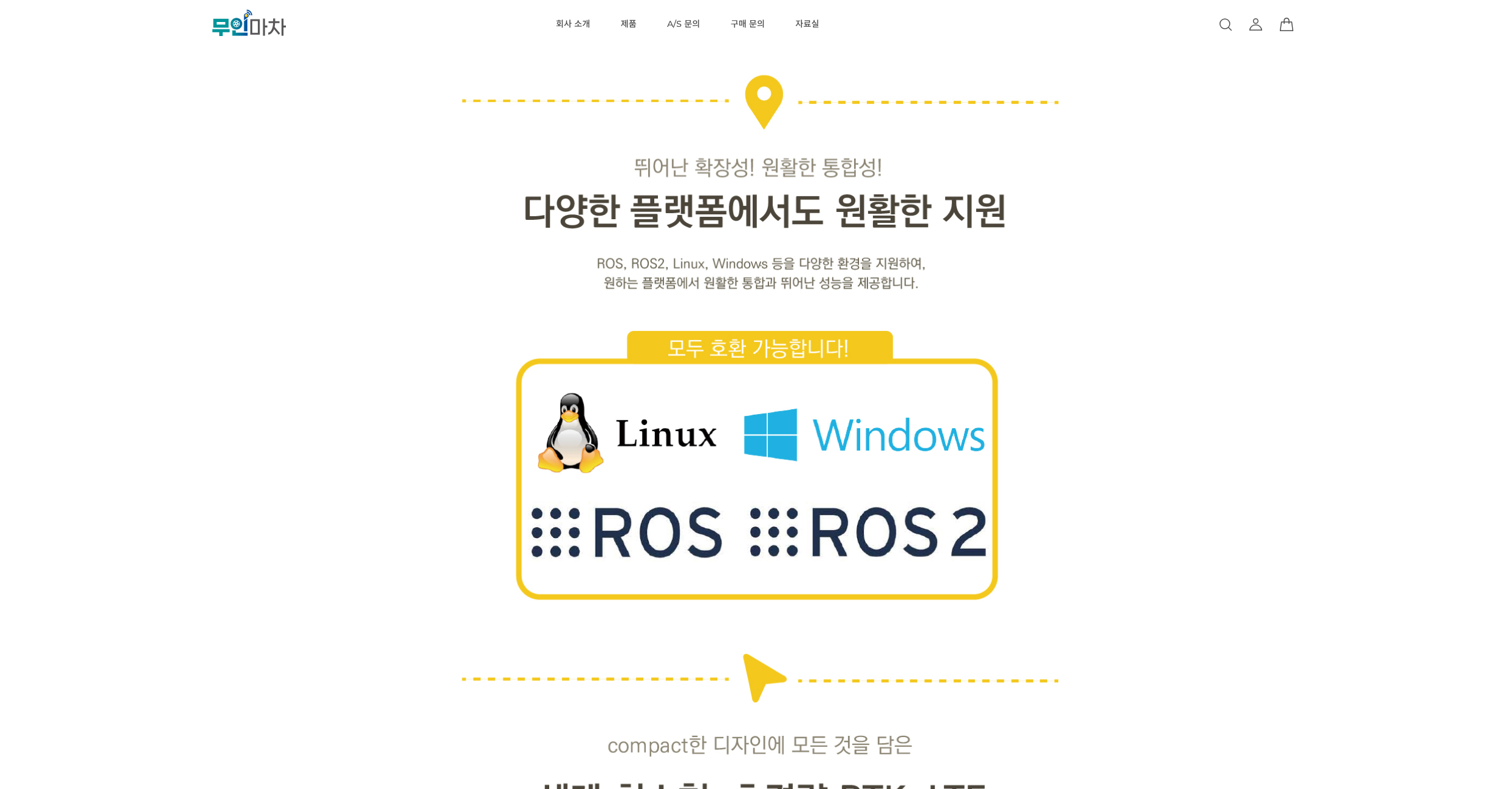
drag, startPoint x: 1116, startPoint y: 195, endPoint x: 1118, endPoint y: 181, distance: 14.1
drag, startPoint x: 1126, startPoint y: 204, endPoint x: 1126, endPoint y: 186, distance: 18.0
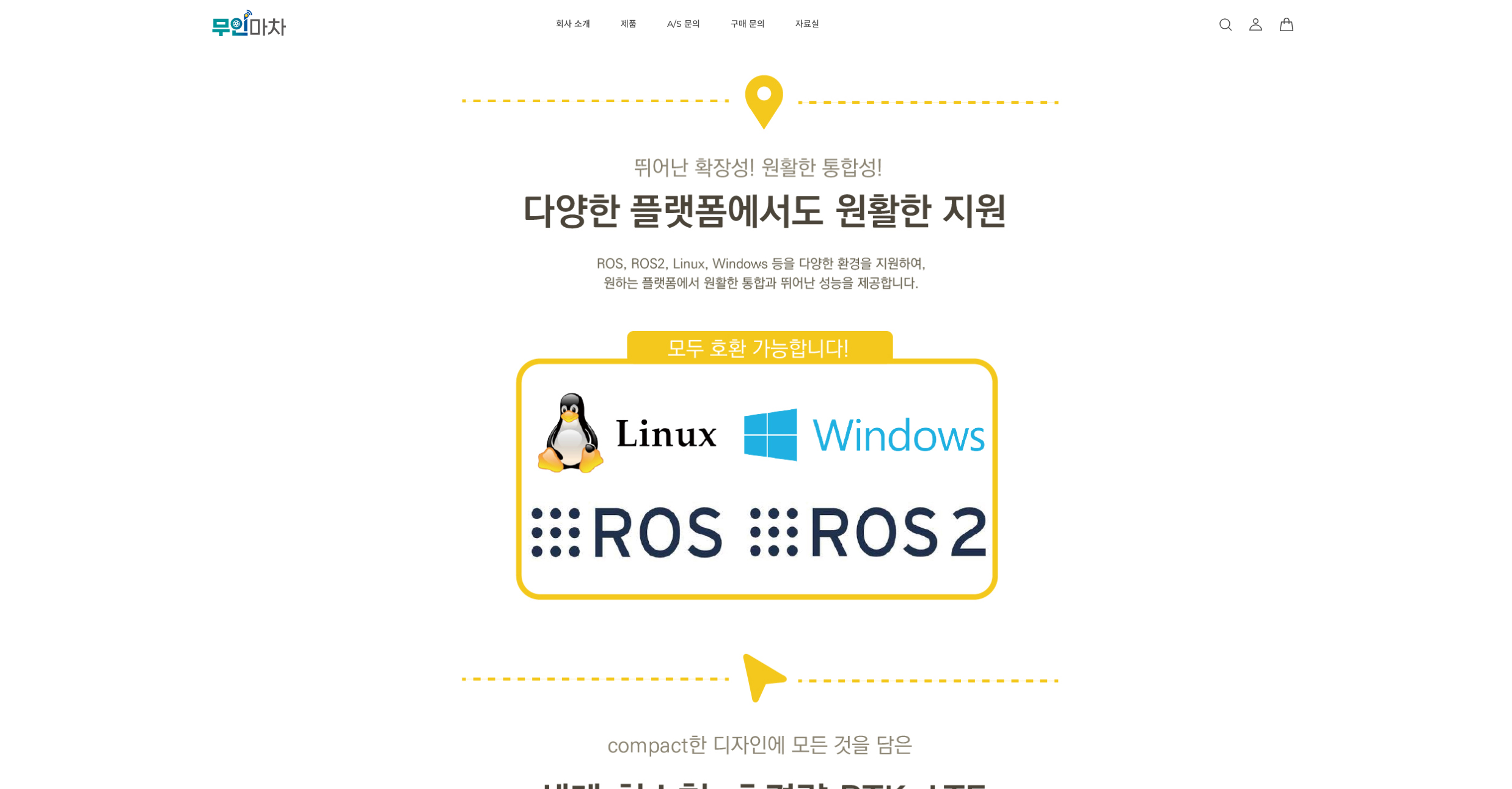
drag, startPoint x: 1126, startPoint y: 186, endPoint x: 1135, endPoint y: 162, distance: 25.6
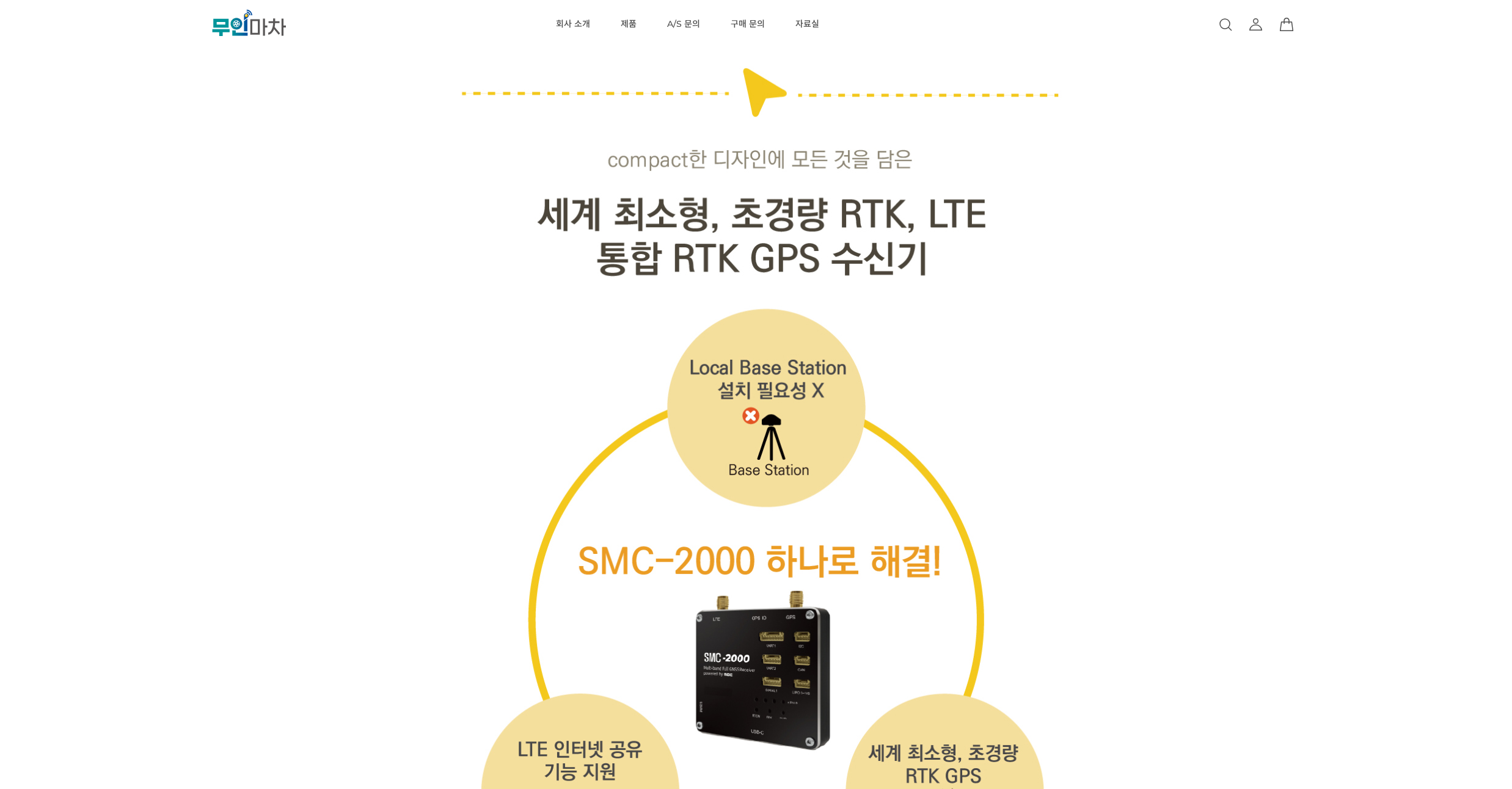
scroll to position [3444, 0]
drag, startPoint x: 1128, startPoint y: 195, endPoint x: 1130, endPoint y: 167, distance: 28.1
click at [1130, 167] on div at bounding box center [756, 769] width 751 height 6791
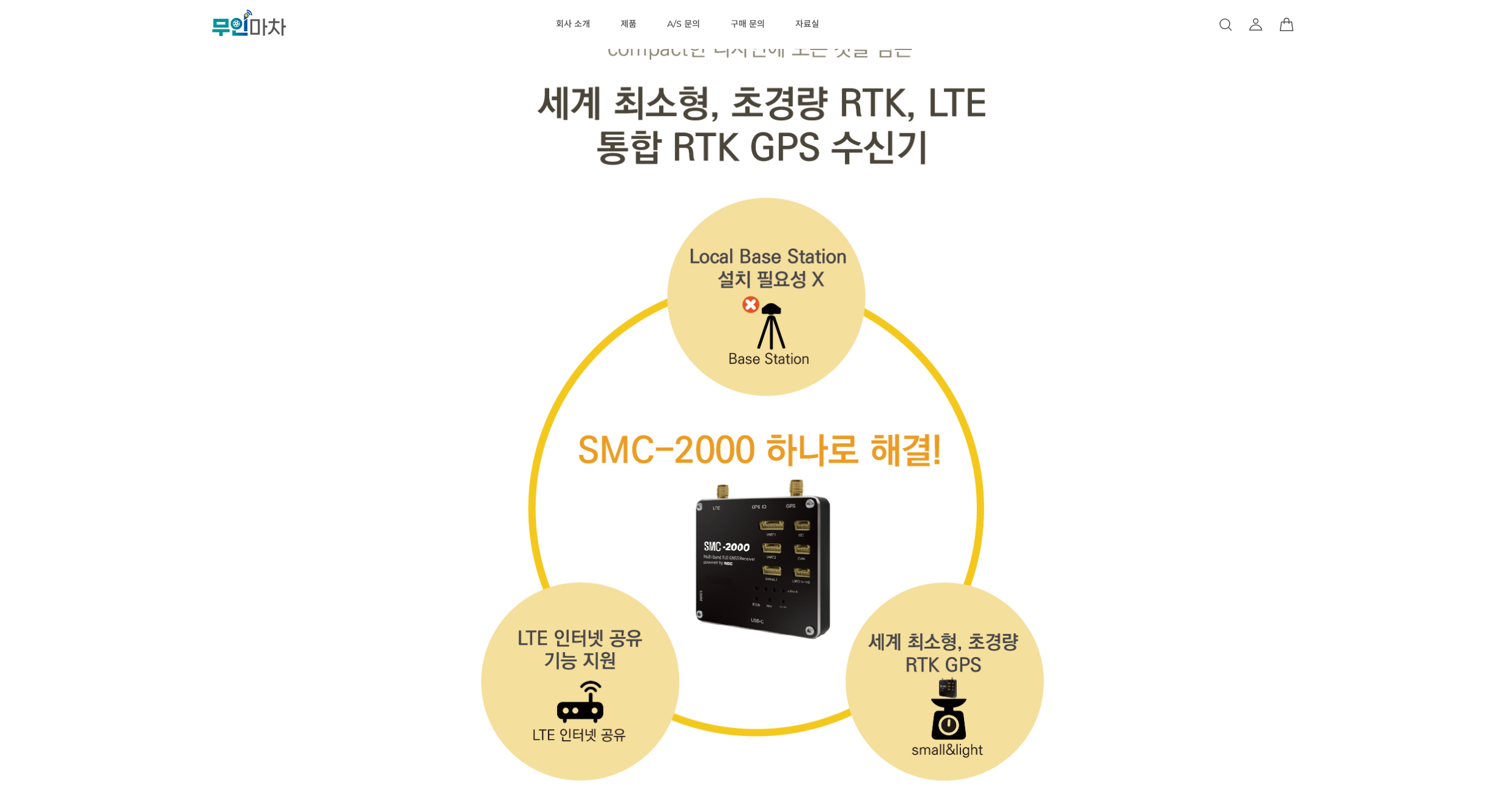
scroll to position [3590, 0]
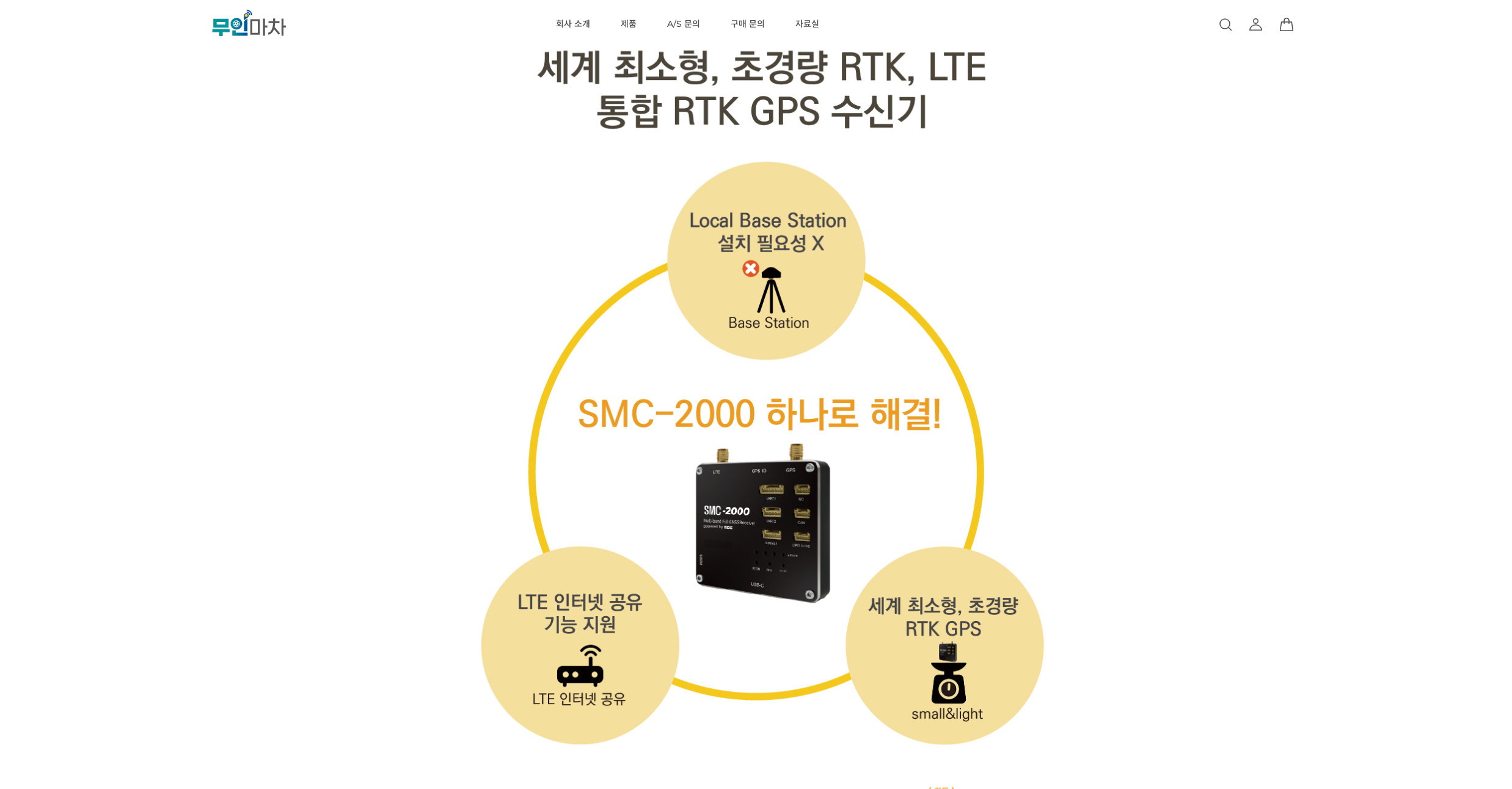
drag, startPoint x: 1131, startPoint y: 186, endPoint x: 1133, endPoint y: 166, distance: 20.1
drag, startPoint x: 1128, startPoint y: 200, endPoint x: 1128, endPoint y: 184, distance: 16.0
click at [1128, 184] on div at bounding box center [756, 622] width 751 height 6791
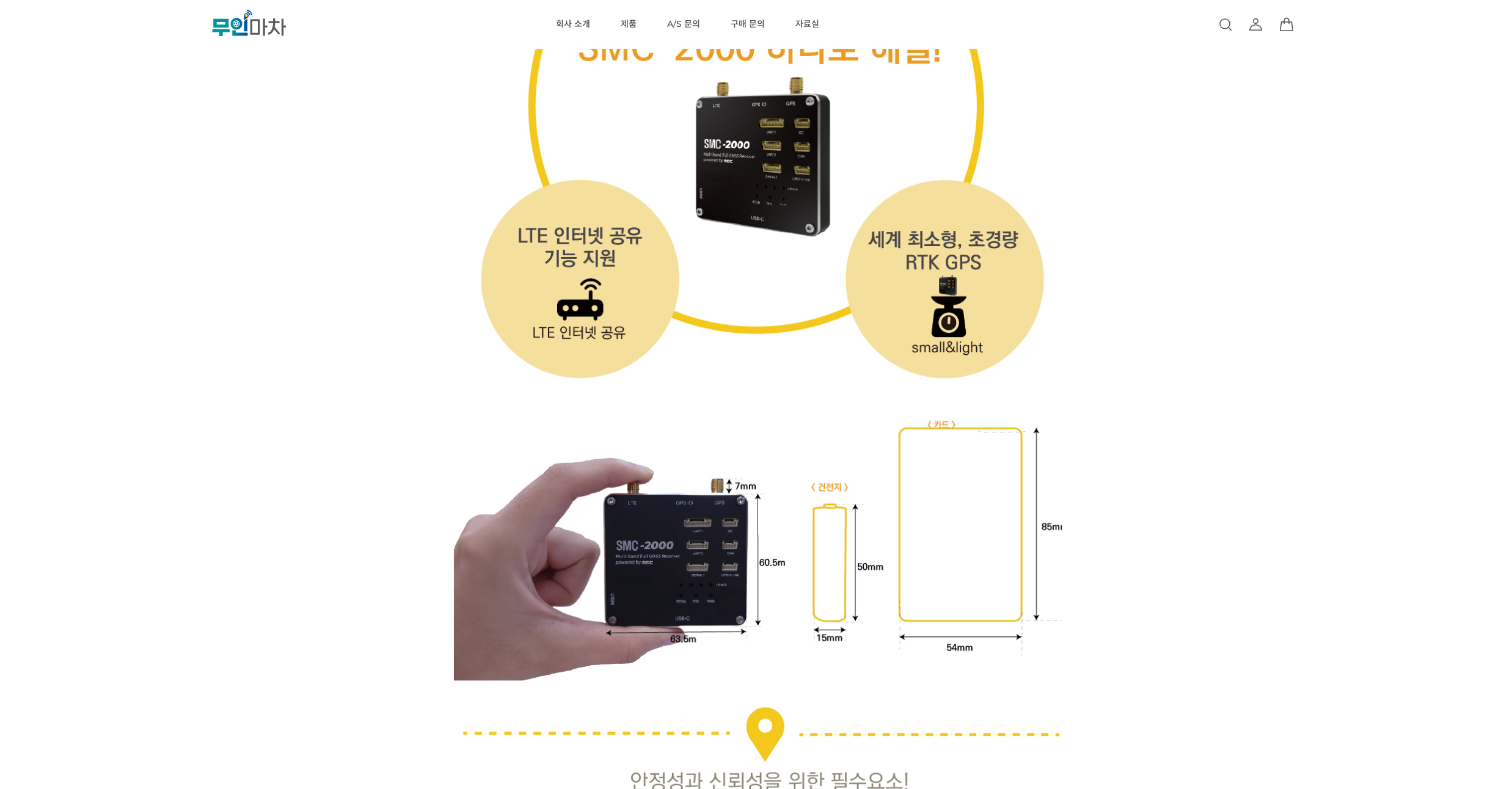
scroll to position [4177, 0]
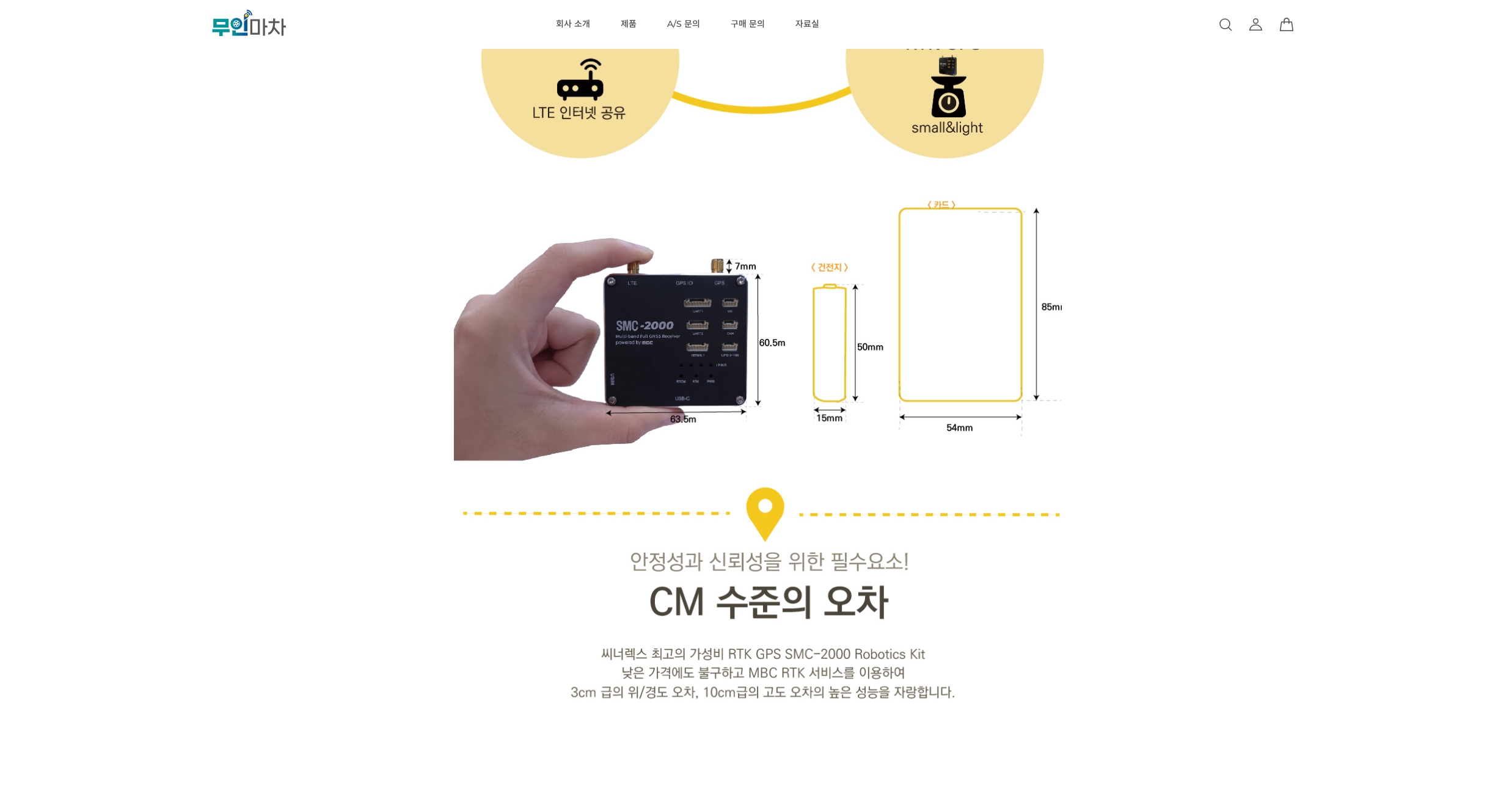
drag, startPoint x: 1128, startPoint y: 184, endPoint x: 1132, endPoint y: 164, distance: 20.4
click at [1132, 164] on div at bounding box center [756, 36] width 751 height 6791
drag, startPoint x: 1127, startPoint y: 211, endPoint x: 1132, endPoint y: 192, distance: 19.6
click at [1132, 192] on div "이전 리스트 1번째 리스트 2번째 리스트 다음 리스트 SMC-2000 Robotics Kit (해외배송 가능상품) 기본 정보" at bounding box center [756, 261] width 1512 height 8791
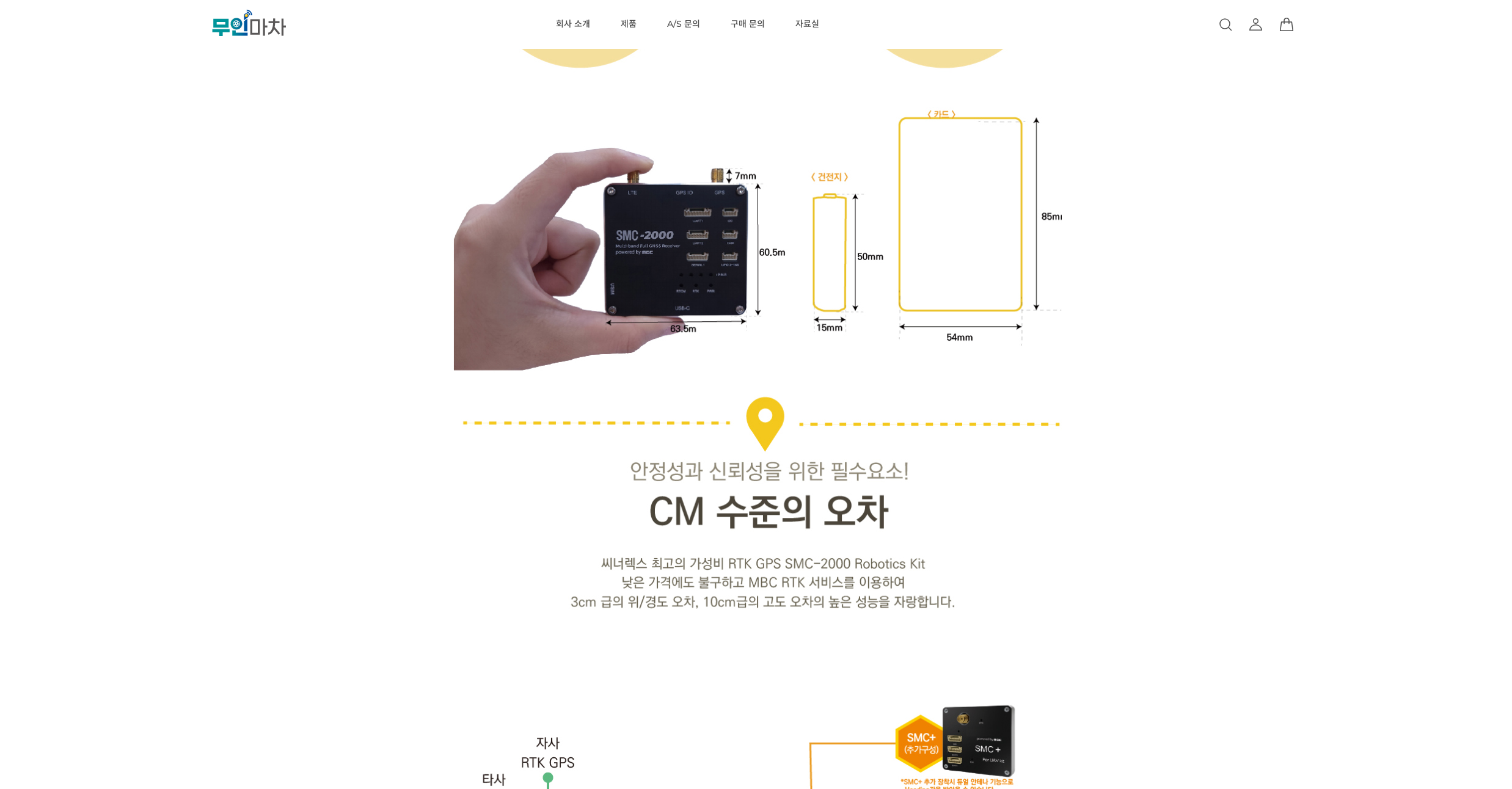
scroll to position [4470, 0]
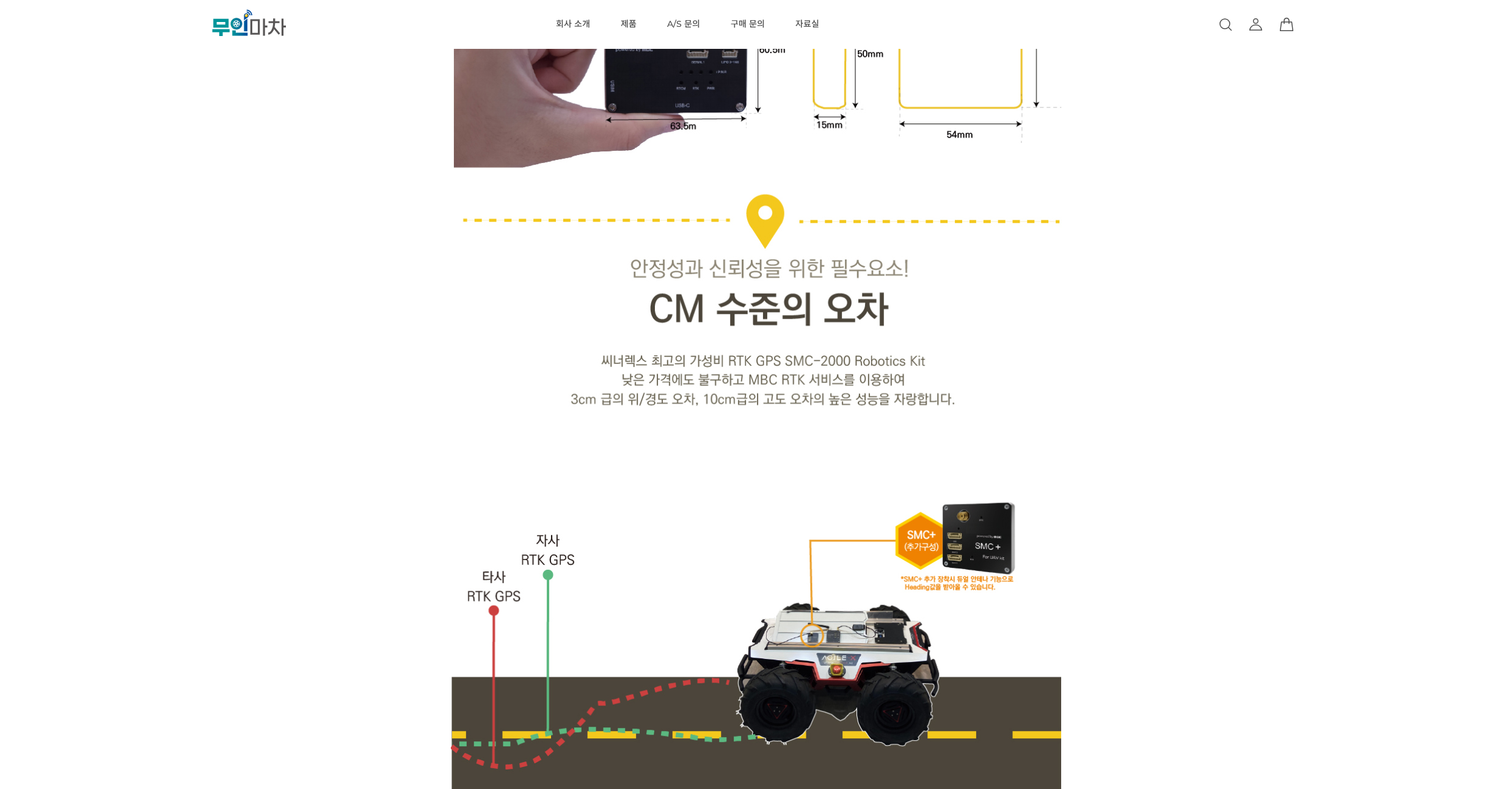
drag, startPoint x: 1132, startPoint y: 201, endPoint x: 1129, endPoint y: 183, distance: 18.2
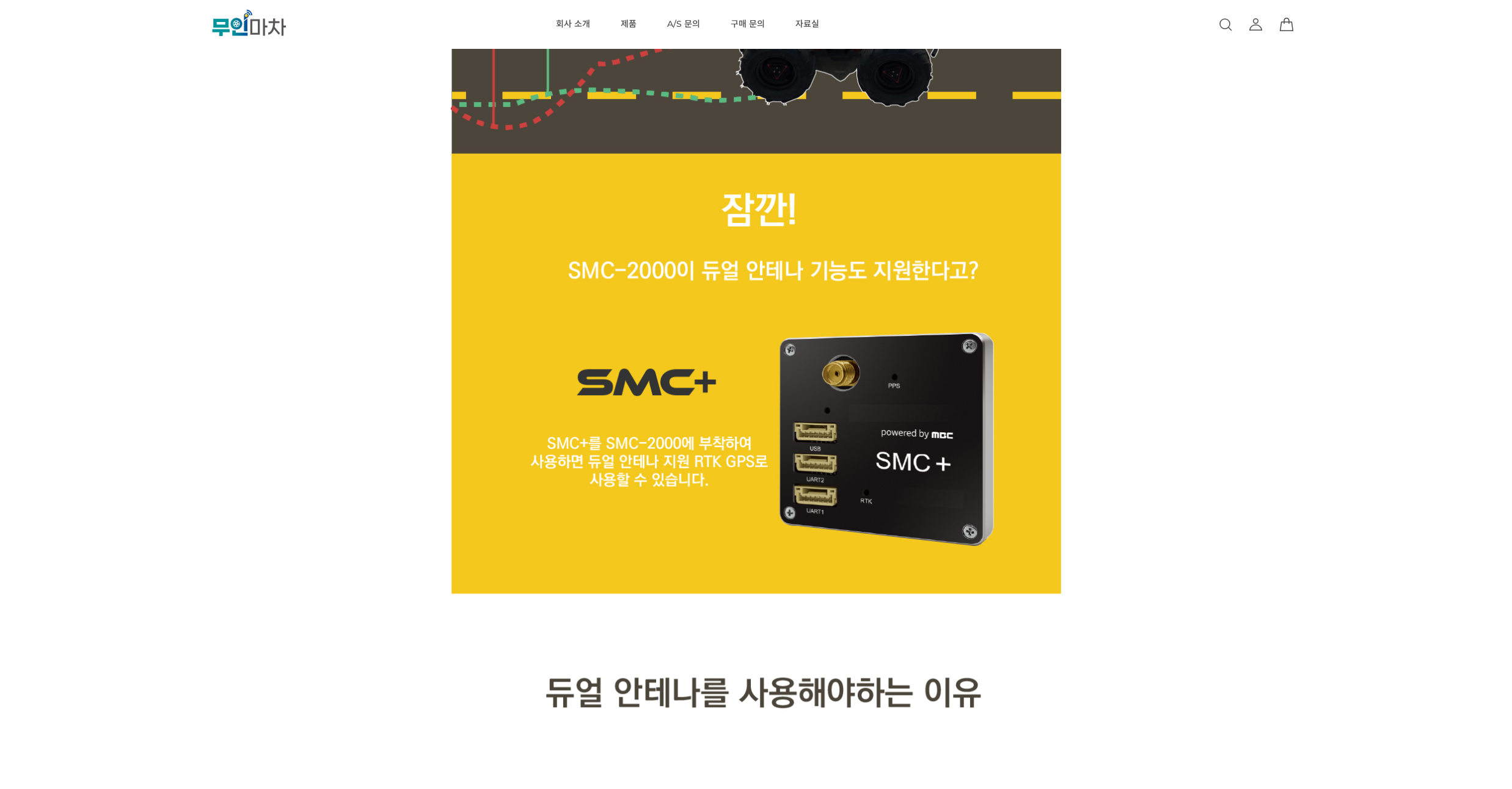
scroll to position [5276, 0]
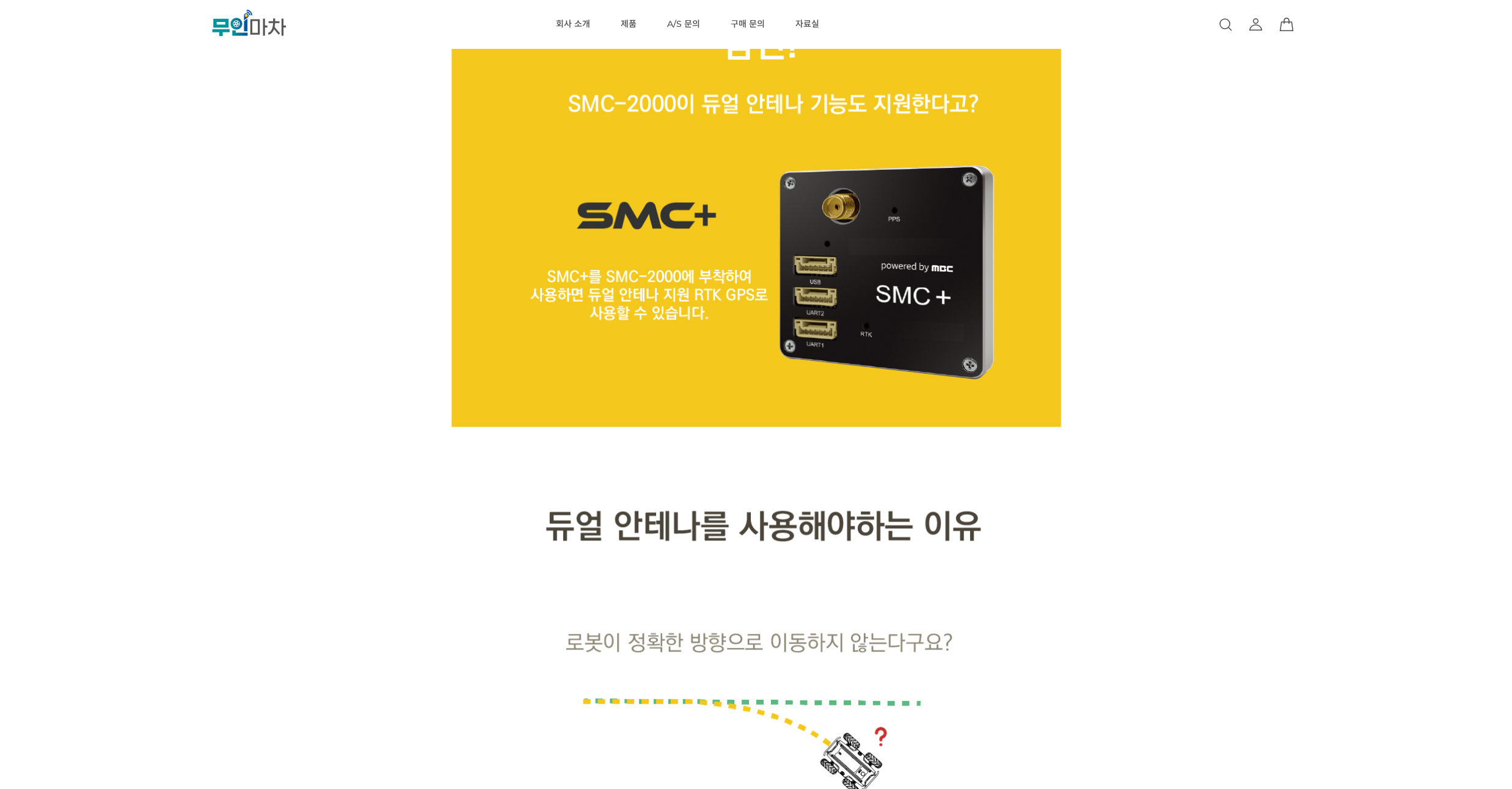
drag, startPoint x: 1129, startPoint y: 183, endPoint x: 1134, endPoint y: 164, distance: 19.6
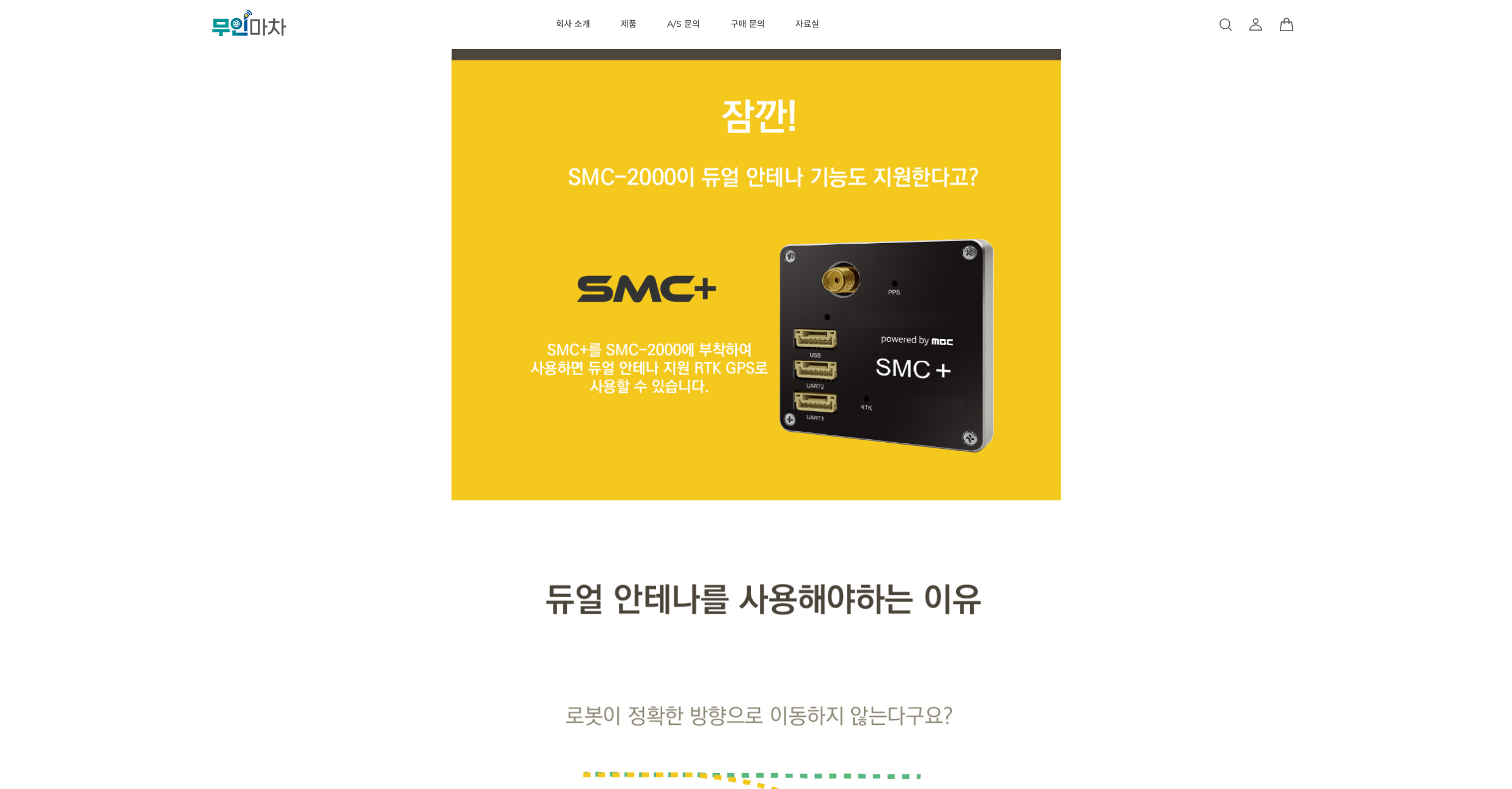
drag, startPoint x: 1110, startPoint y: 165, endPoint x: 1109, endPoint y: 150, distance: 15.0
drag, startPoint x: 1109, startPoint y: 150, endPoint x: 1111, endPoint y: 136, distance: 14.1
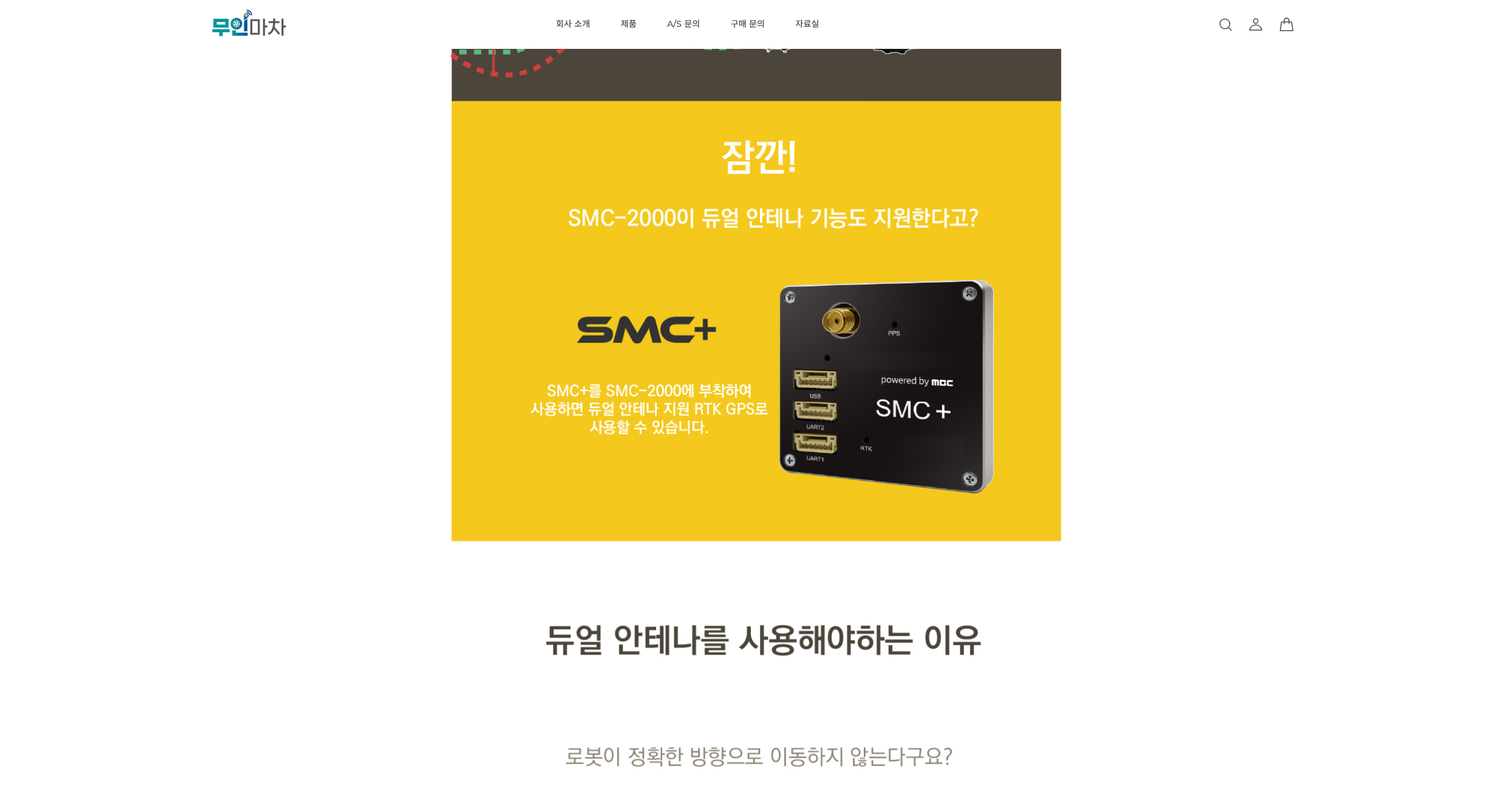
scroll to position [5130, 0]
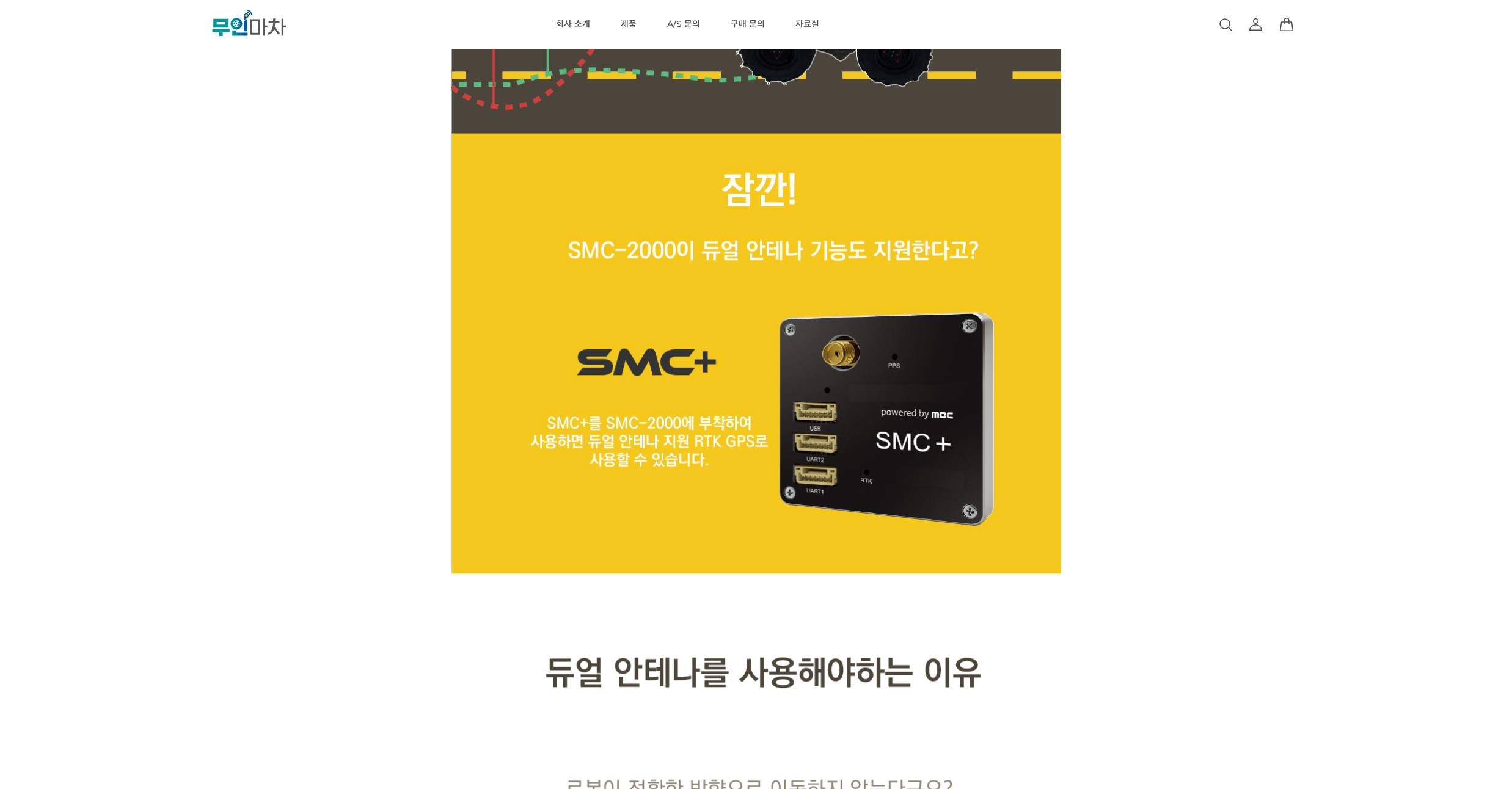
drag, startPoint x: 1100, startPoint y: 192, endPoint x: 1108, endPoint y: 169, distance: 24.4
drag, startPoint x: 1115, startPoint y: 183, endPoint x: 1115, endPoint y: 168, distance: 15.0
drag, startPoint x: 1119, startPoint y: 181, endPoint x: 1117, endPoint y: 168, distance: 13.2
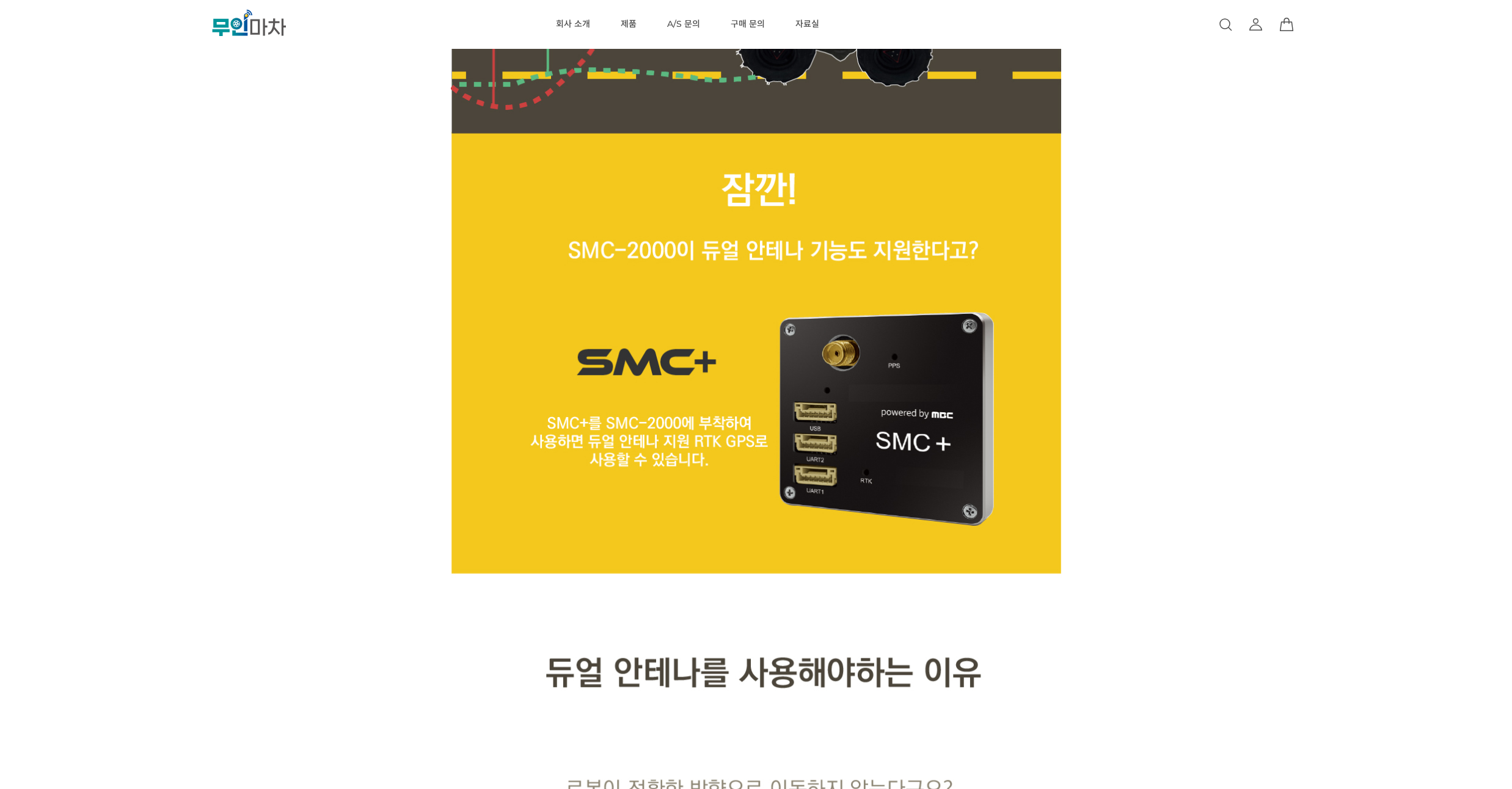
drag, startPoint x: 1116, startPoint y: 180, endPoint x: 1121, endPoint y: 160, distance: 20.6
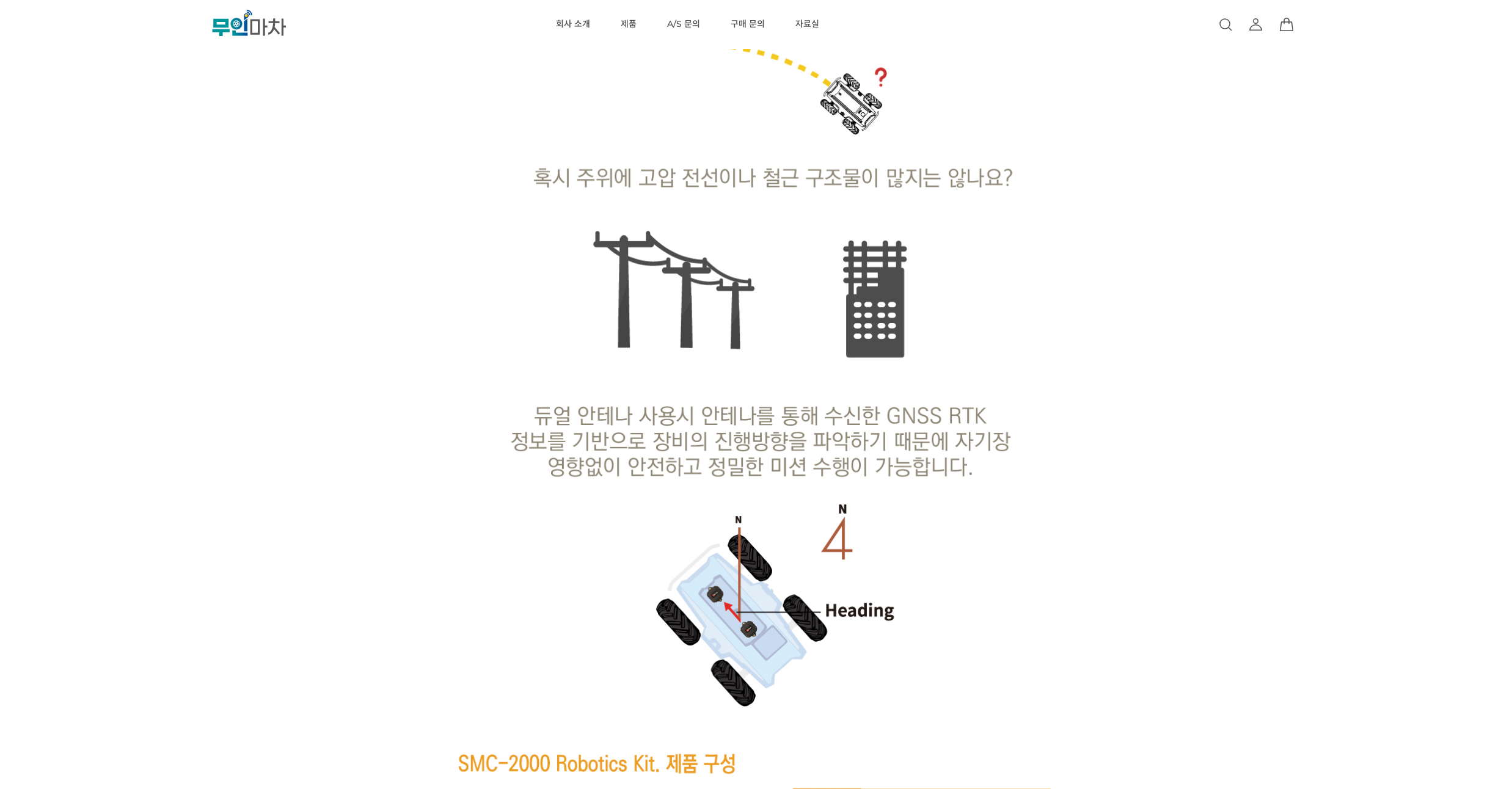
drag, startPoint x: 1124, startPoint y: 168, endPoint x: 1123, endPoint y: 146, distance: 22.0
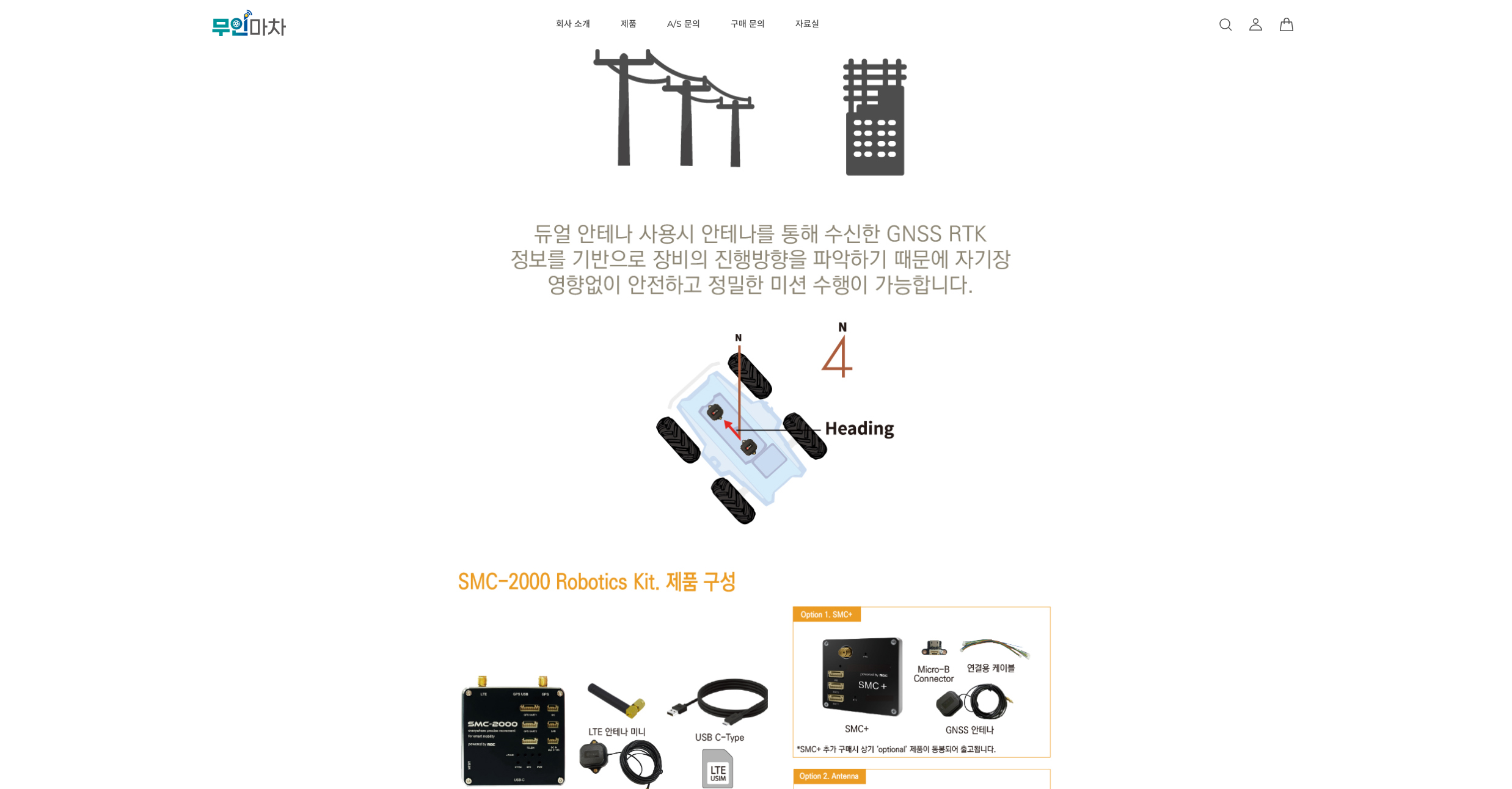
scroll to position [6302, 0]
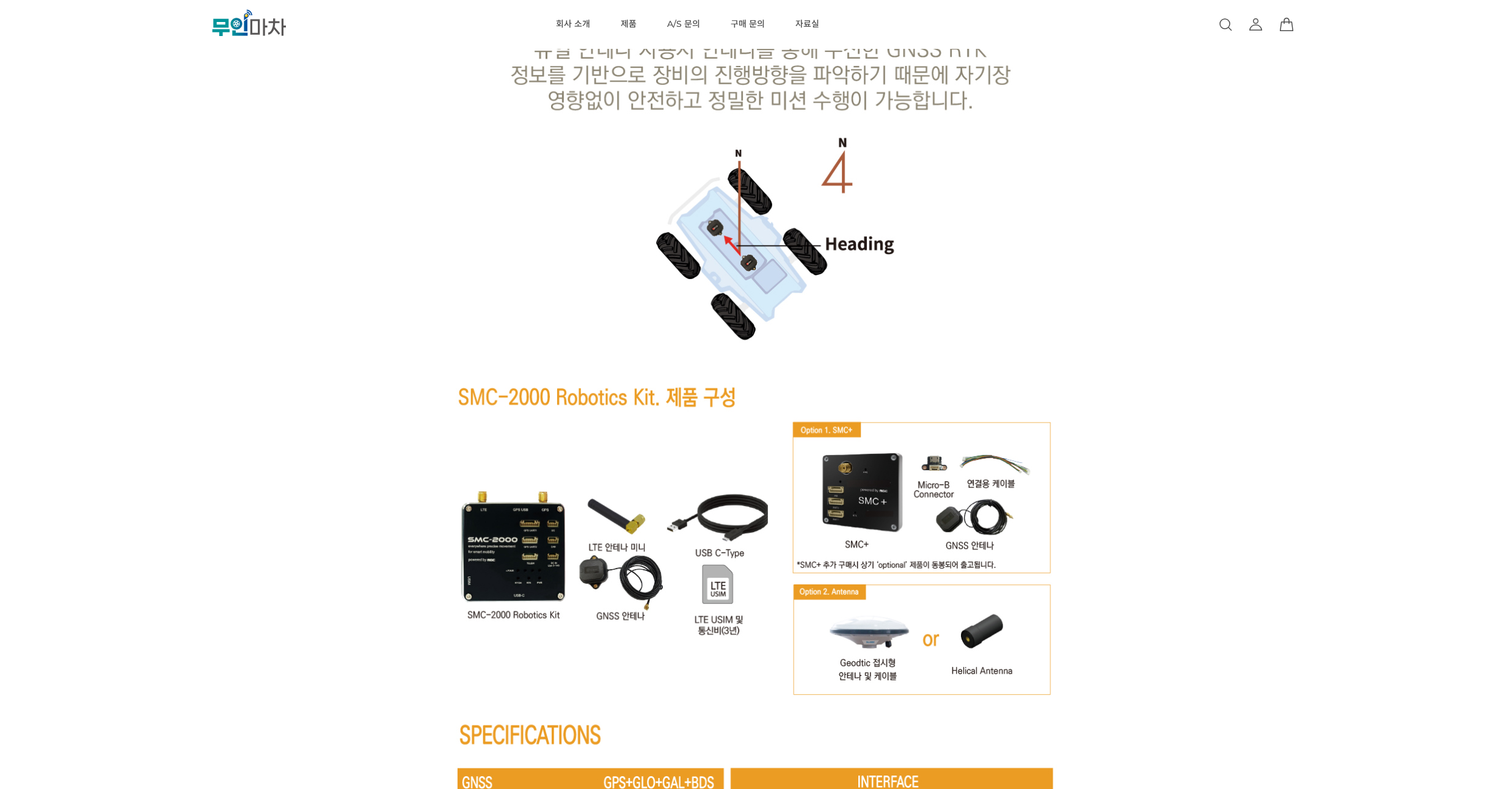
drag, startPoint x: 1122, startPoint y: 148, endPoint x: 1124, endPoint y: 136, distance: 12.2
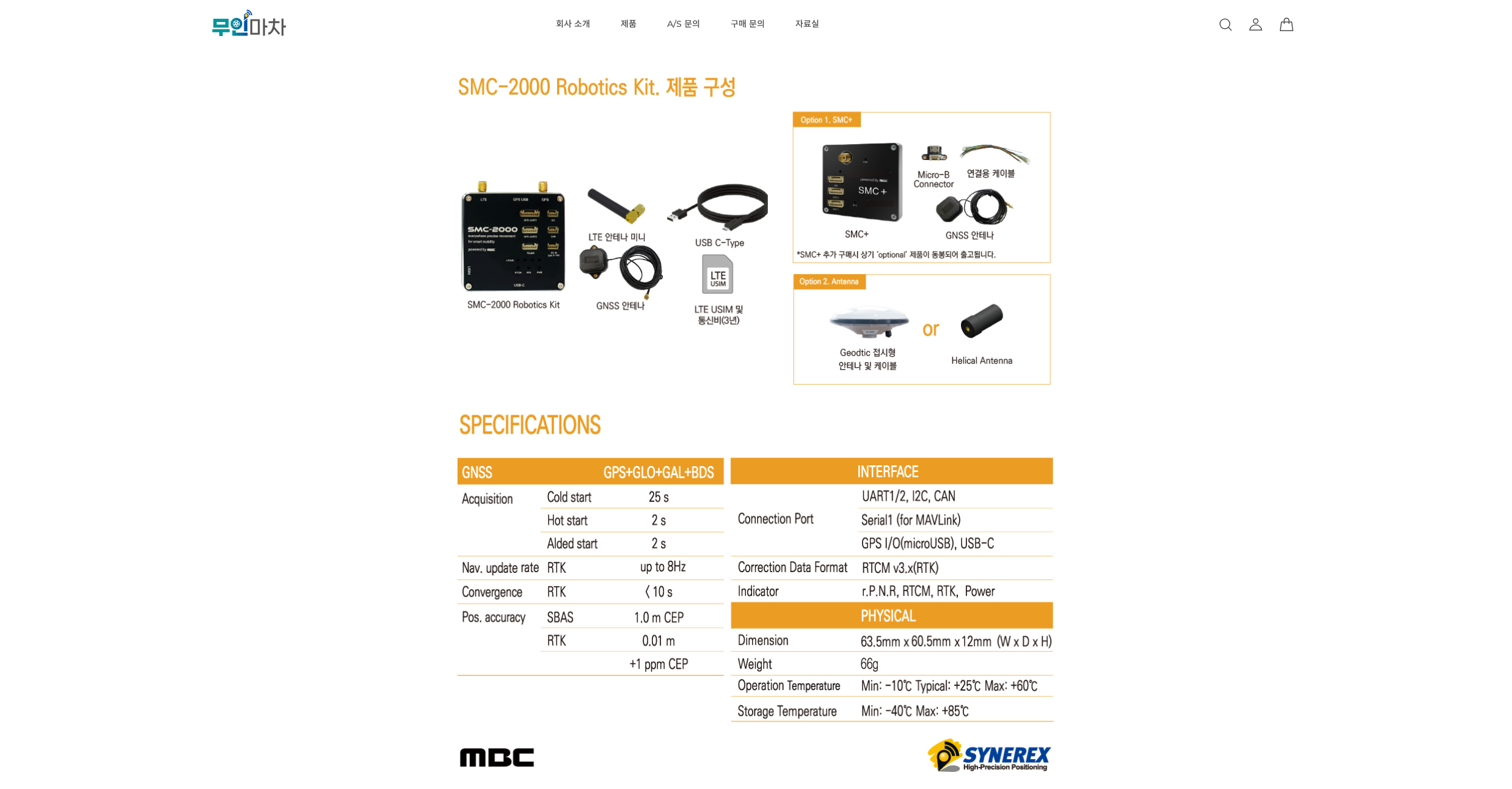
scroll to position [6814, 0]
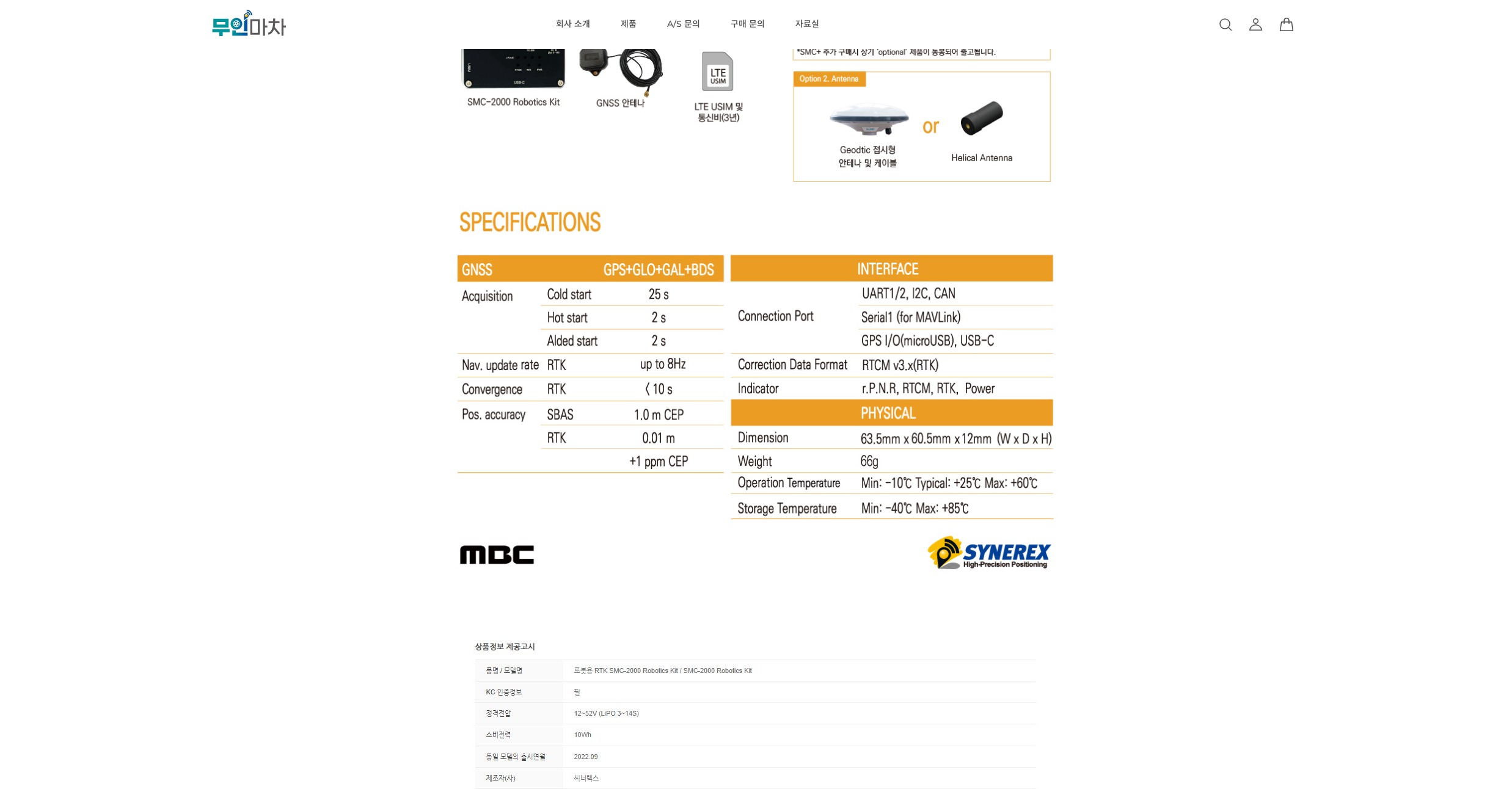
drag, startPoint x: 1120, startPoint y: 149, endPoint x: 1122, endPoint y: 131, distance: 18.1
drag, startPoint x: 1122, startPoint y: 131, endPoint x: 1122, endPoint y: 117, distance: 14.0
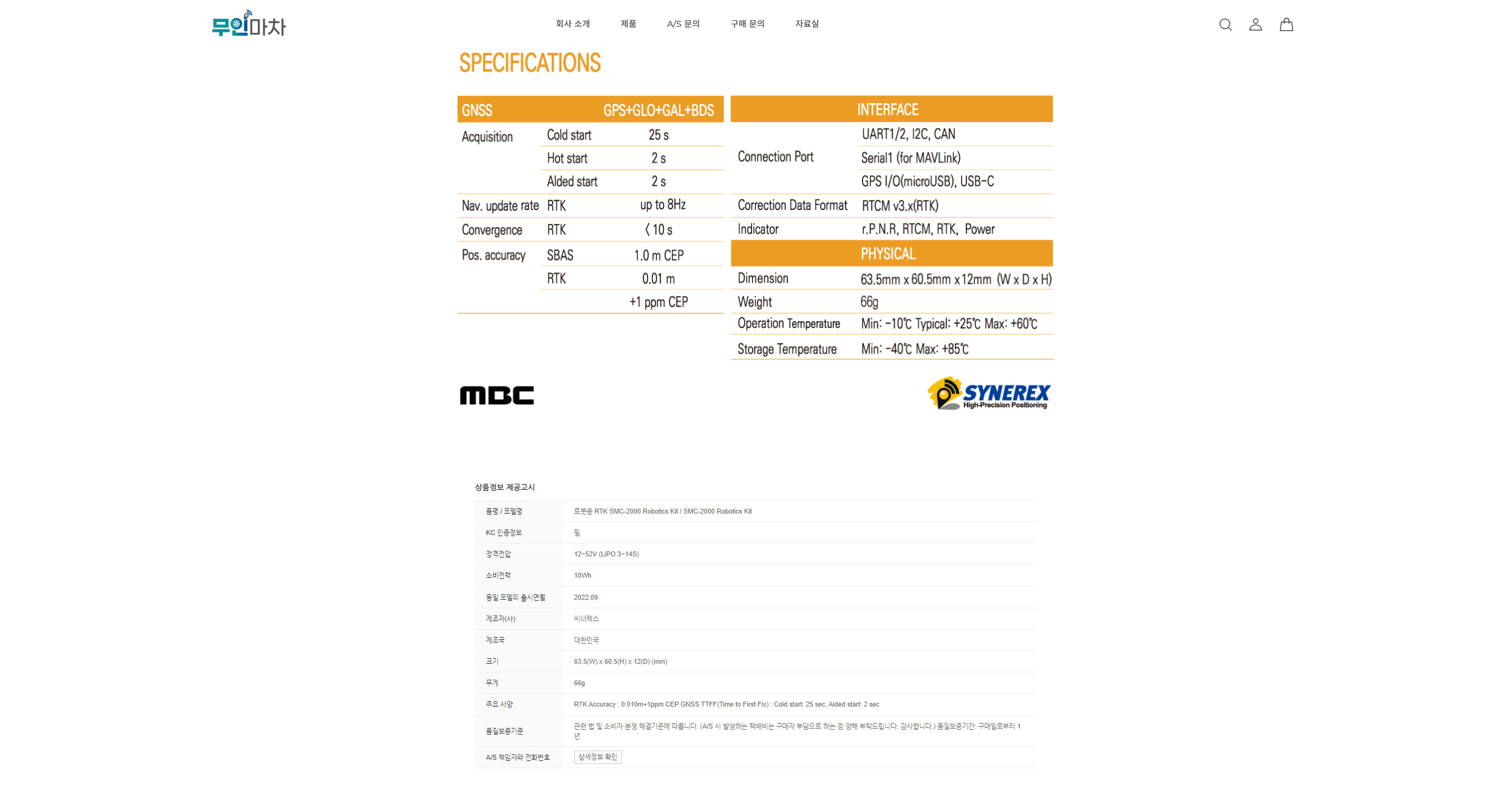
scroll to position [6961, 0]
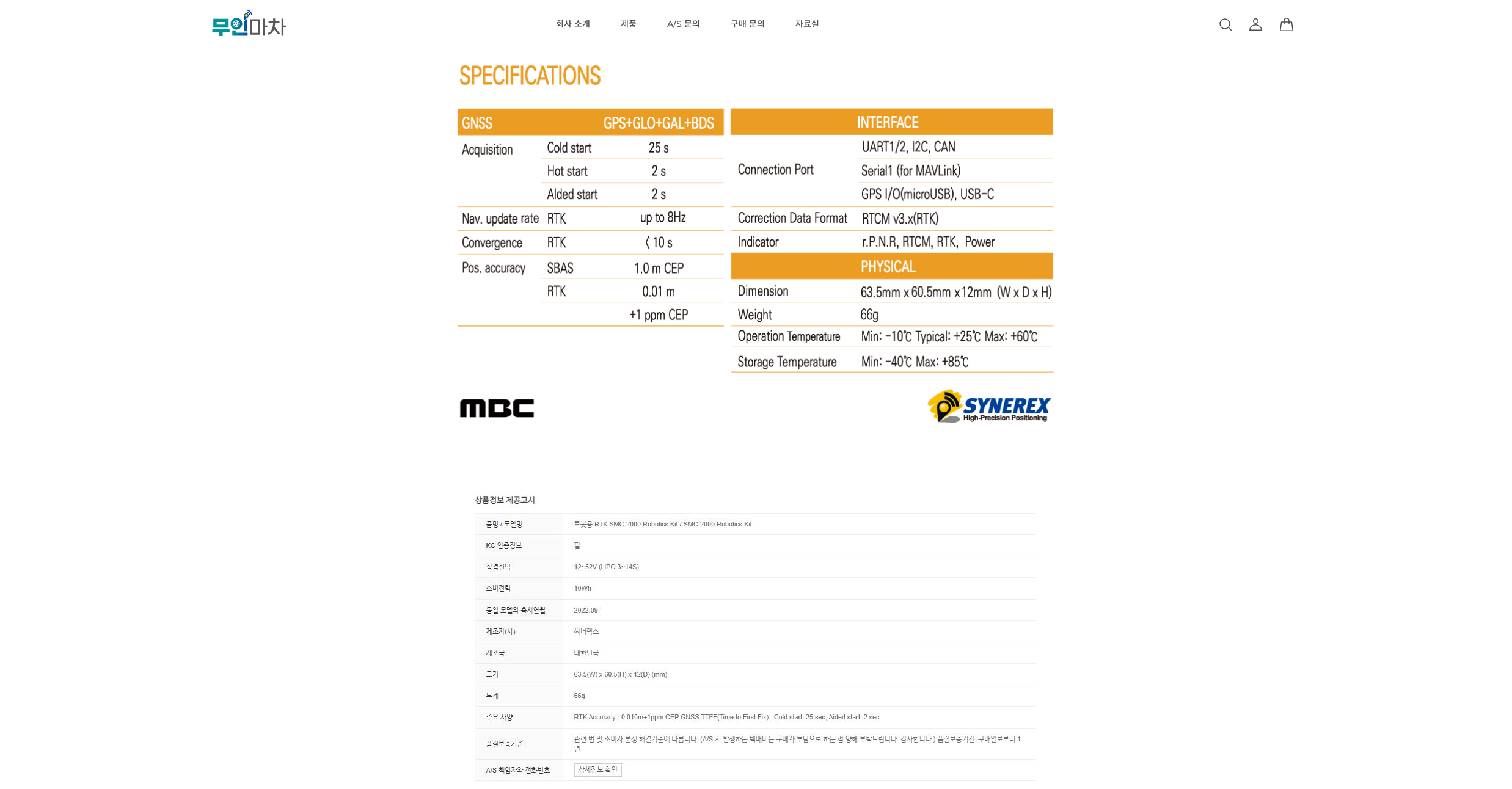
drag, startPoint x: 1122, startPoint y: 118, endPoint x: 1126, endPoint y: 98, distance: 20.4
drag, startPoint x: 1134, startPoint y: 146, endPoint x: 1131, endPoint y: 134, distance: 12.4
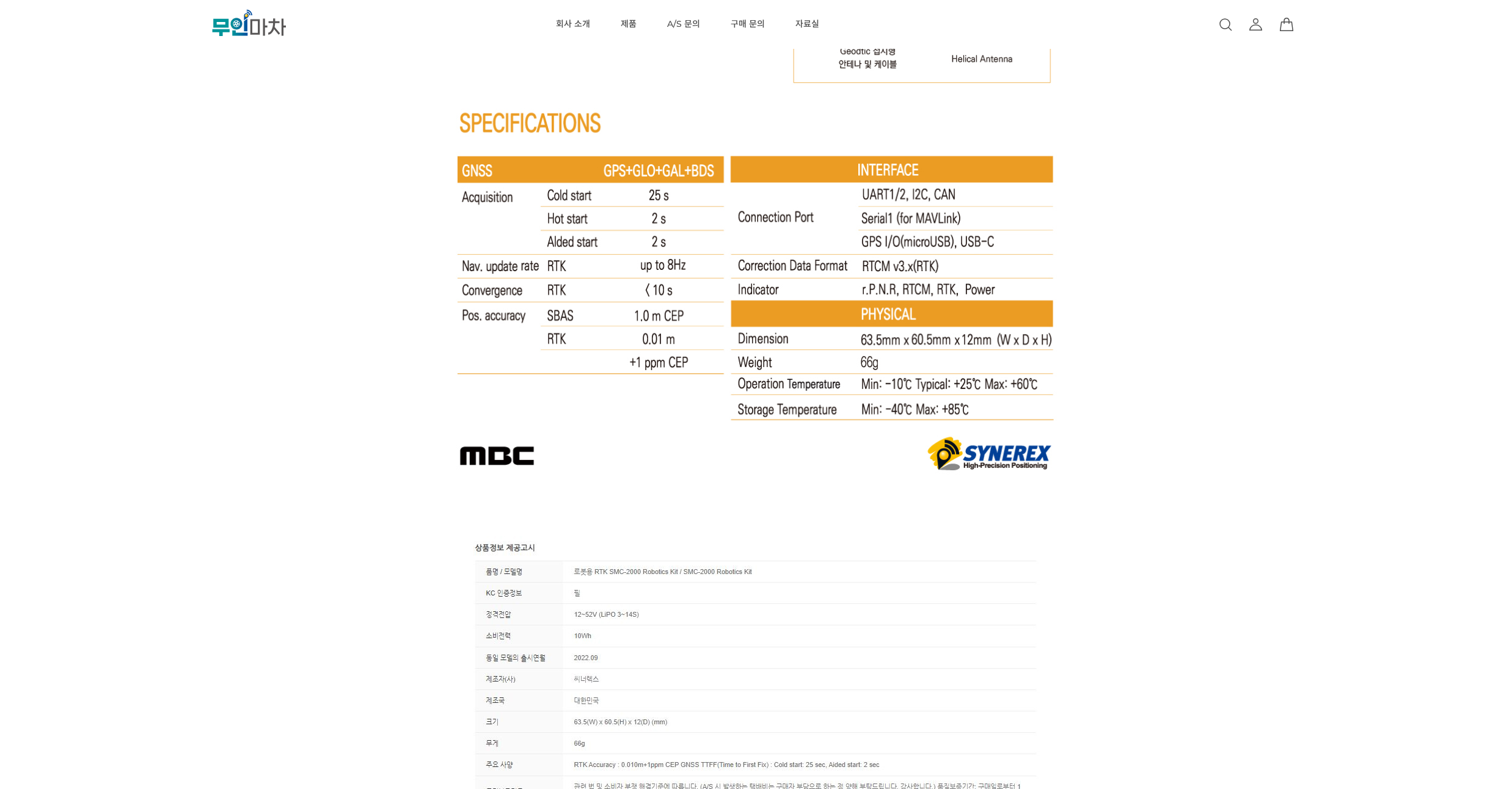
scroll to position [6888, 0]
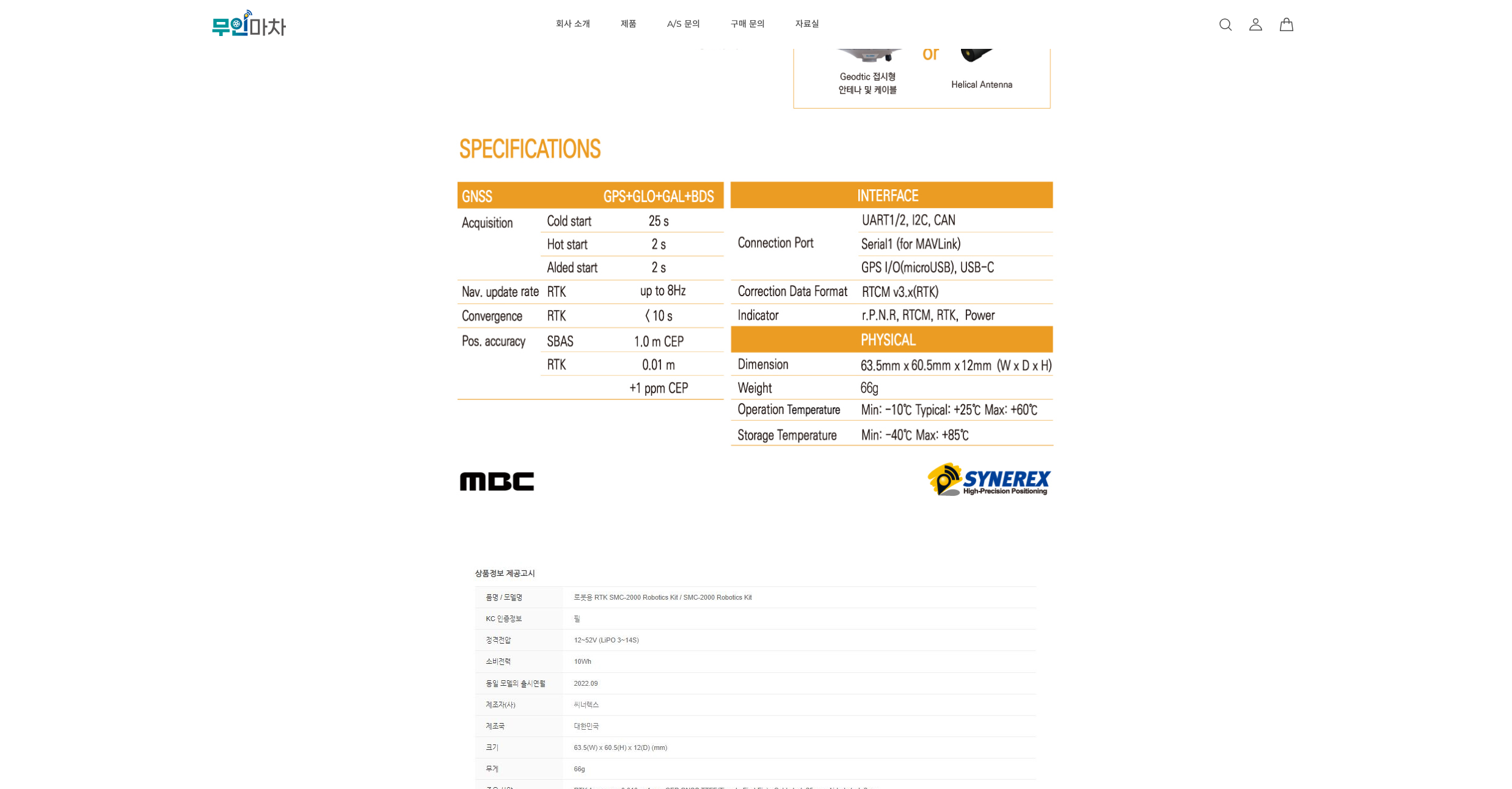
drag, startPoint x: 1131, startPoint y: 134, endPoint x: 1135, endPoint y: 118, distance: 16.5
drag, startPoint x: 1142, startPoint y: 186, endPoint x: 1142, endPoint y: 174, distance: 12.0
drag, startPoint x: 1145, startPoint y: 187, endPoint x: 1148, endPoint y: 168, distance: 19.2
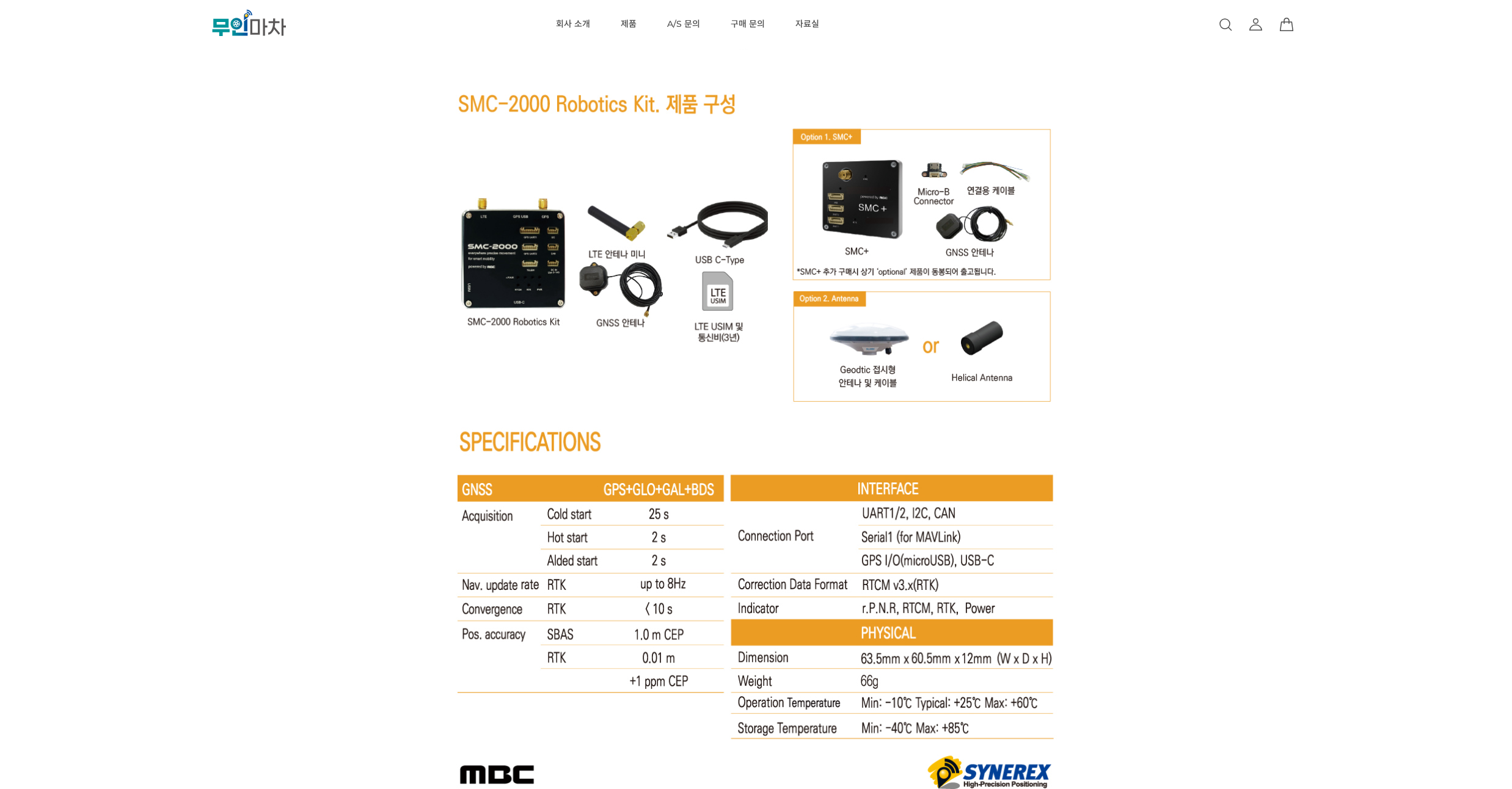
scroll to position [6668, 0]
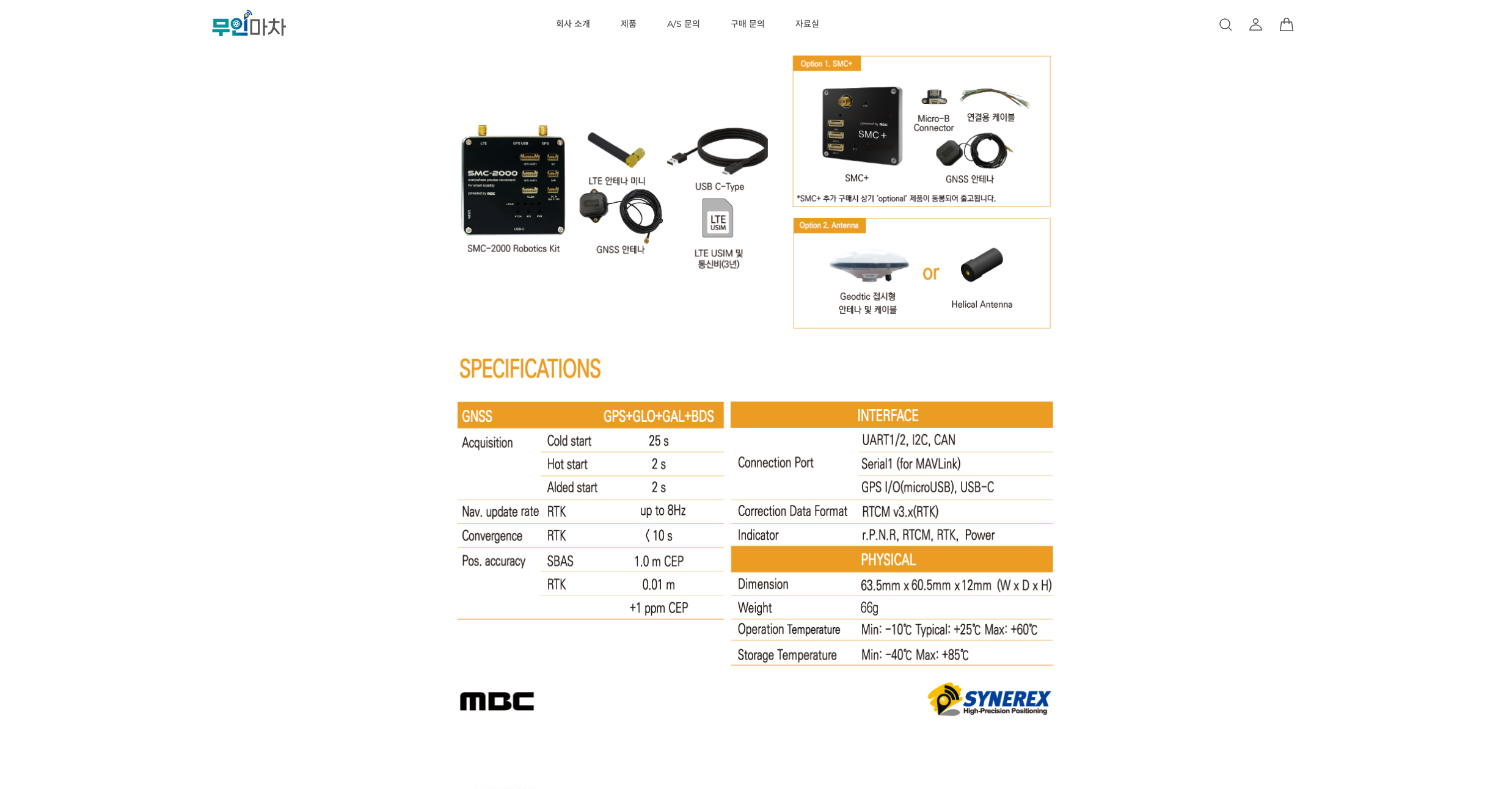
drag, startPoint x: 1146, startPoint y: 166, endPoint x: 1152, endPoint y: 132, distance: 34.5
drag, startPoint x: 1145, startPoint y: 191, endPoint x: 1144, endPoint y: 176, distance: 15.0
drag, startPoint x: 1144, startPoint y: 176, endPoint x: 1148, endPoint y: 160, distance: 16.5
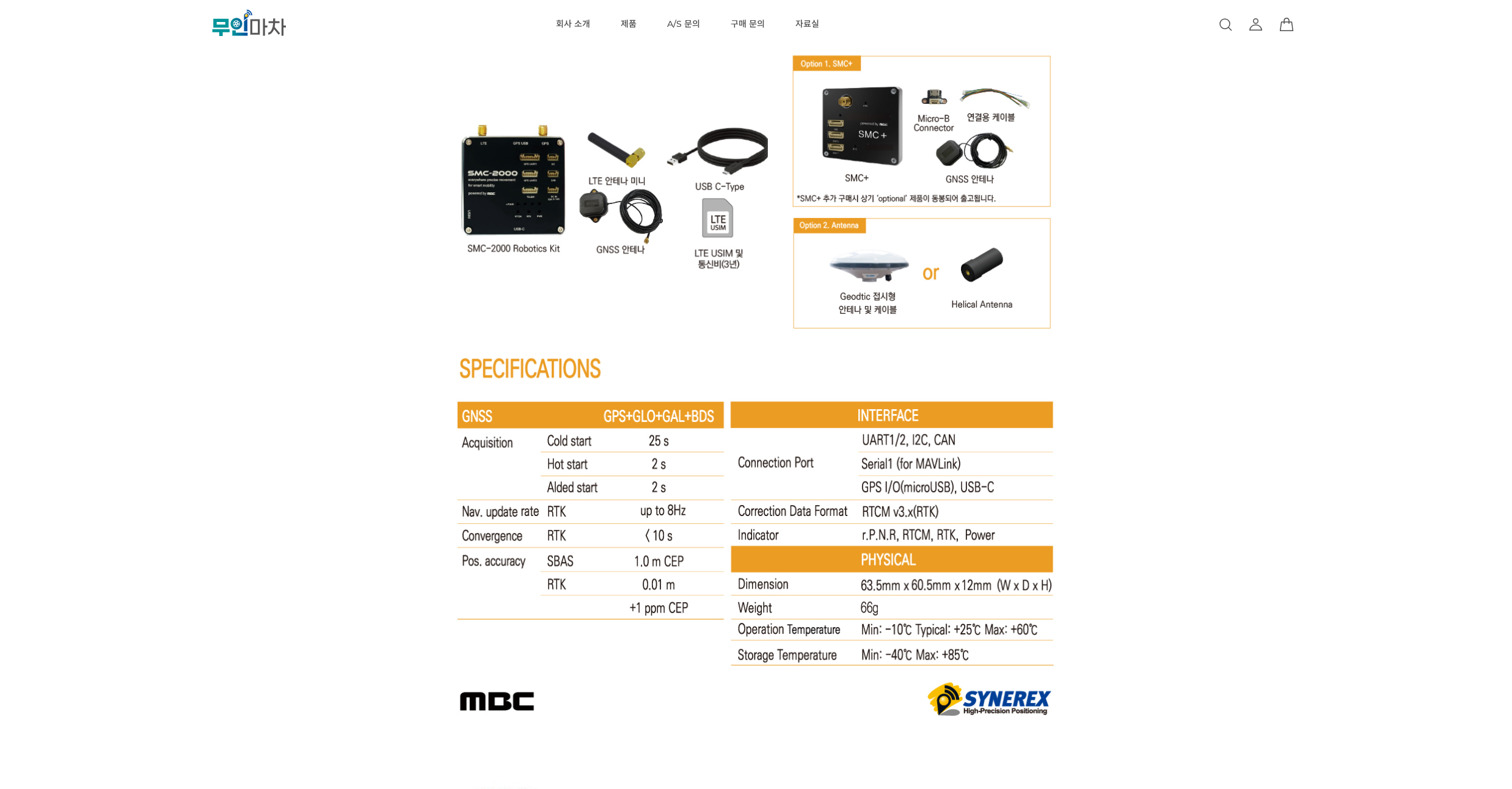
drag, startPoint x: 1148, startPoint y: 160, endPoint x: 1124, endPoint y: 98, distance: 66.5
drag, startPoint x: 1112, startPoint y: 70, endPoint x: 1118, endPoint y: 51, distance: 19.9
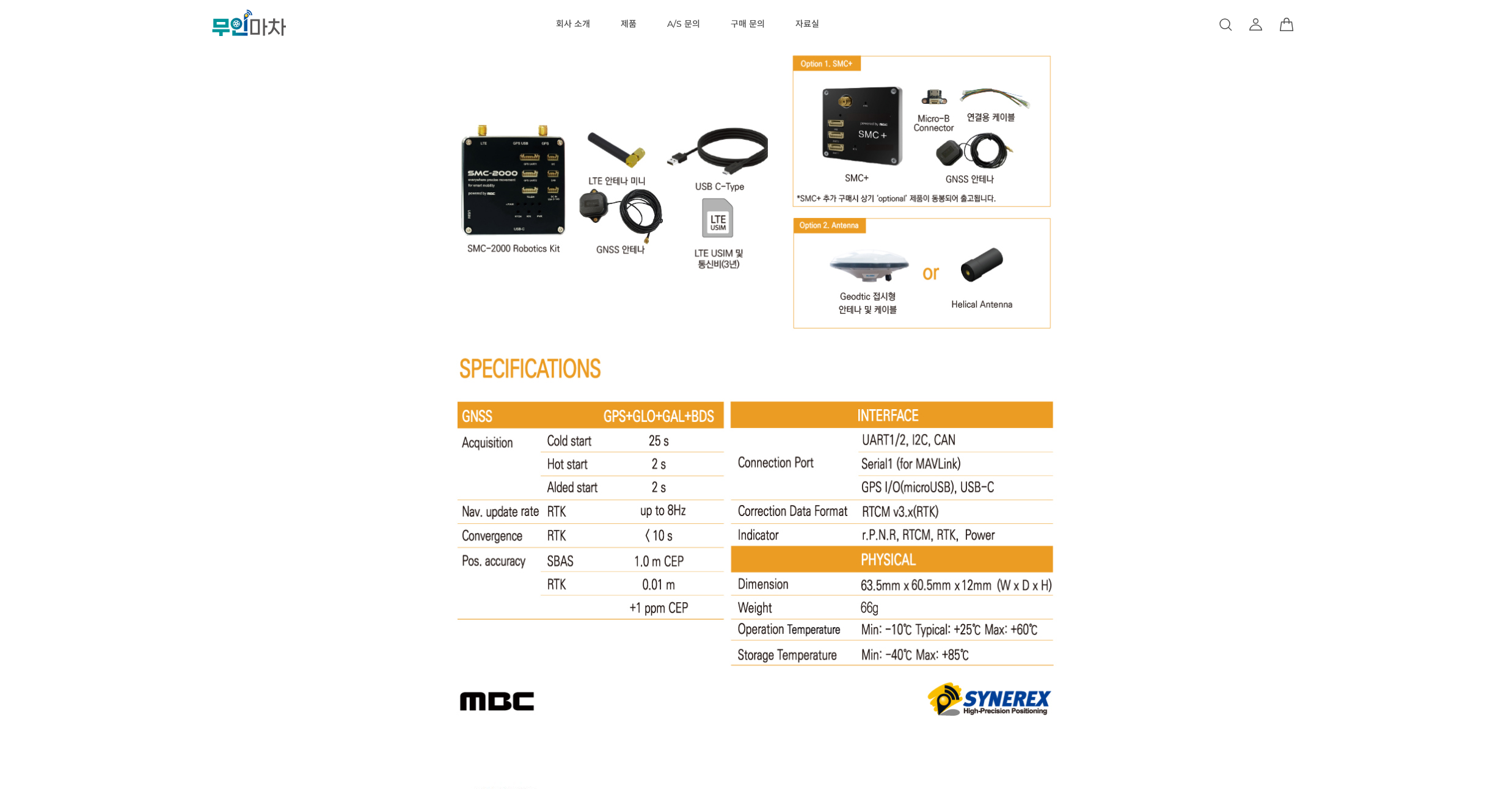
drag, startPoint x: 1118, startPoint y: 51, endPoint x: 1106, endPoint y: 43, distance: 14.4
drag, startPoint x: 1148, startPoint y: 136, endPoint x: 1148, endPoint y: 124, distance: 12.0
drag, startPoint x: 1148, startPoint y: 124, endPoint x: 1148, endPoint y: 113, distance: 11.0
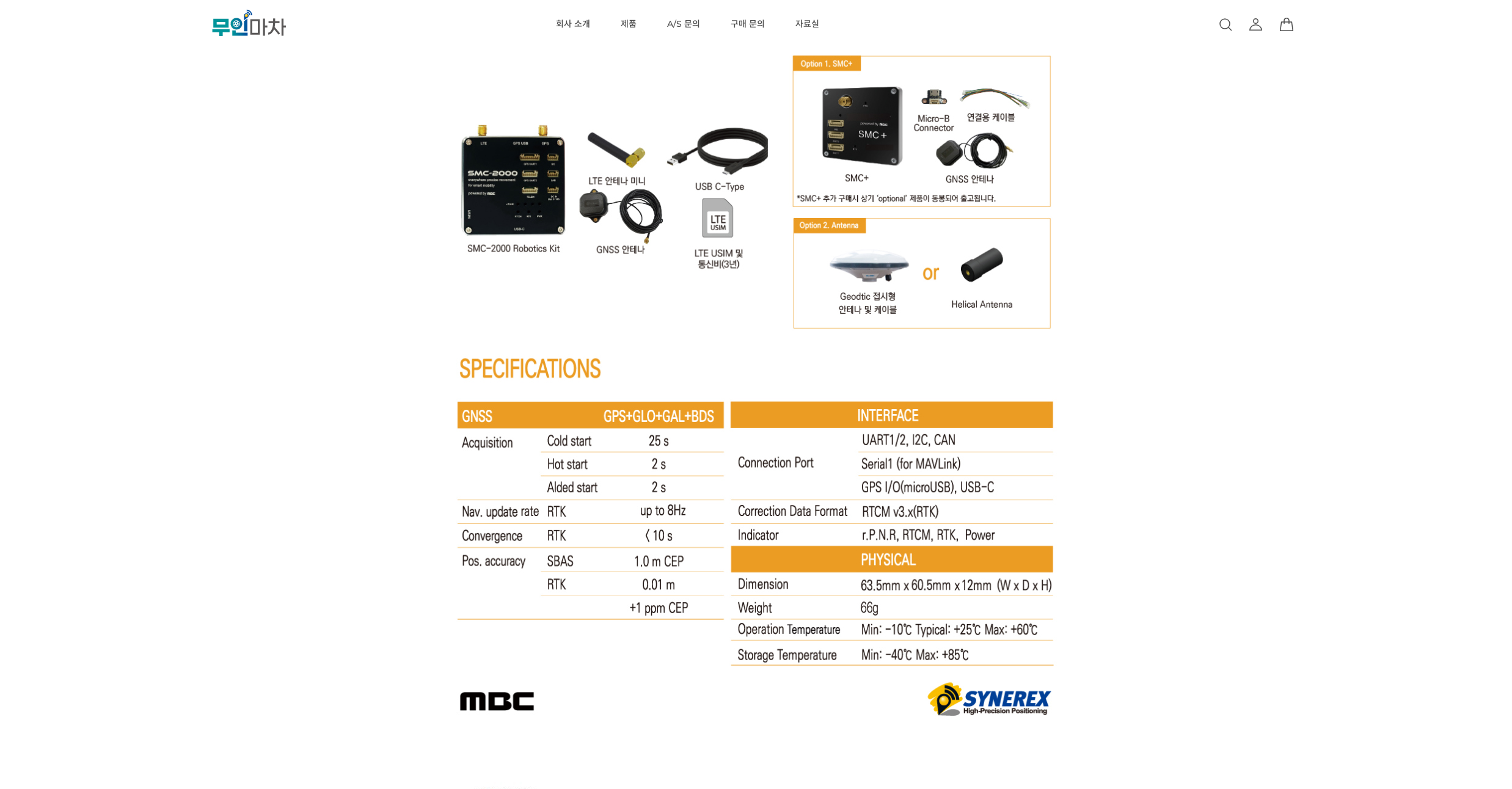
drag, startPoint x: 1148, startPoint y: 113, endPoint x: 1154, endPoint y: 100, distance: 14.3
drag, startPoint x: 1154, startPoint y: 100, endPoint x: 1155, endPoint y: 91, distance: 9.1
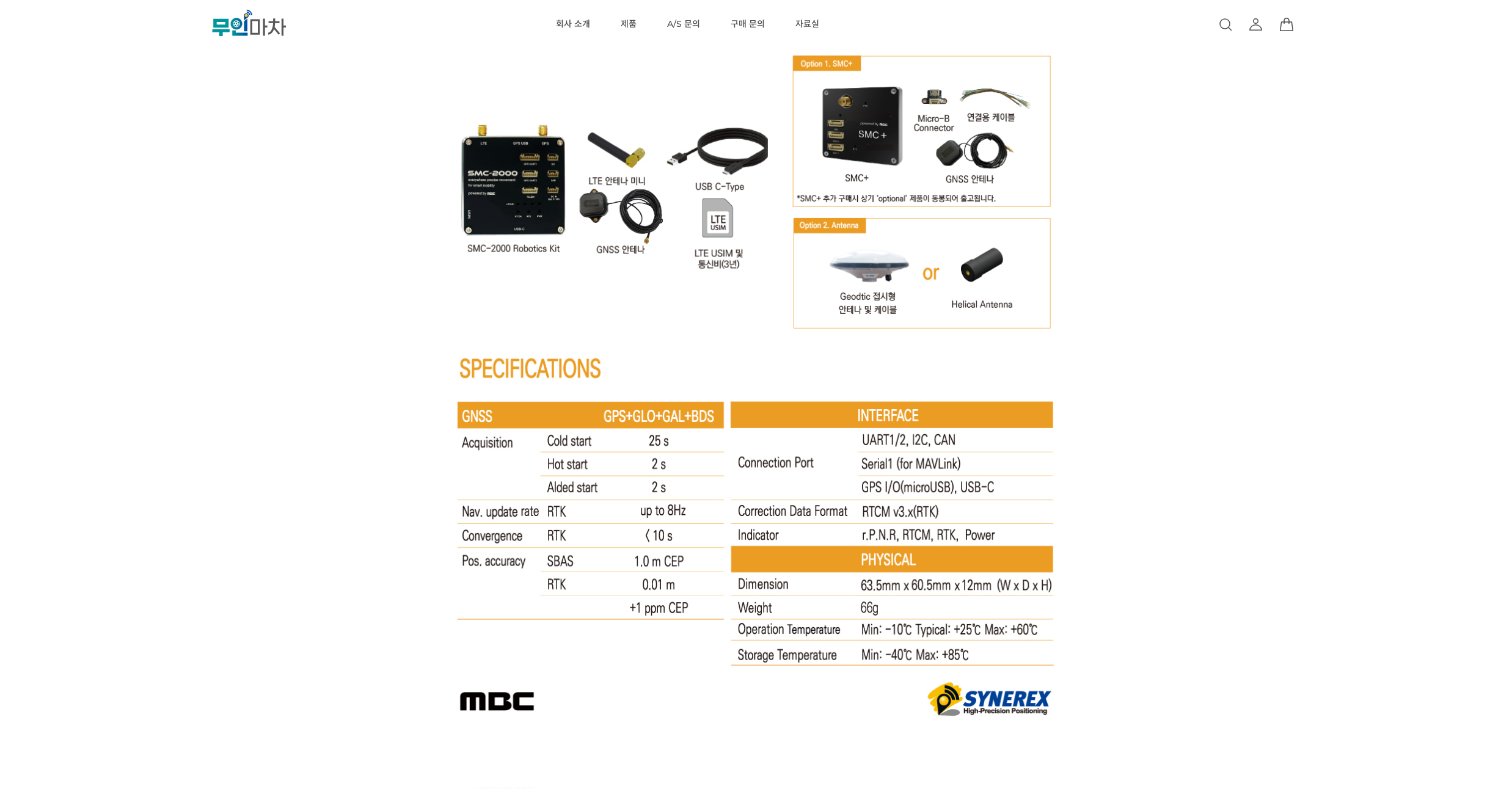
drag, startPoint x: 1138, startPoint y: 156, endPoint x: 1138, endPoint y: 138, distance: 18.0
drag, startPoint x: 1138, startPoint y: 138, endPoint x: 1150, endPoint y: 122, distance: 20.0
drag, startPoint x: 1152, startPoint y: 175, endPoint x: 1154, endPoint y: 154, distance: 21.1
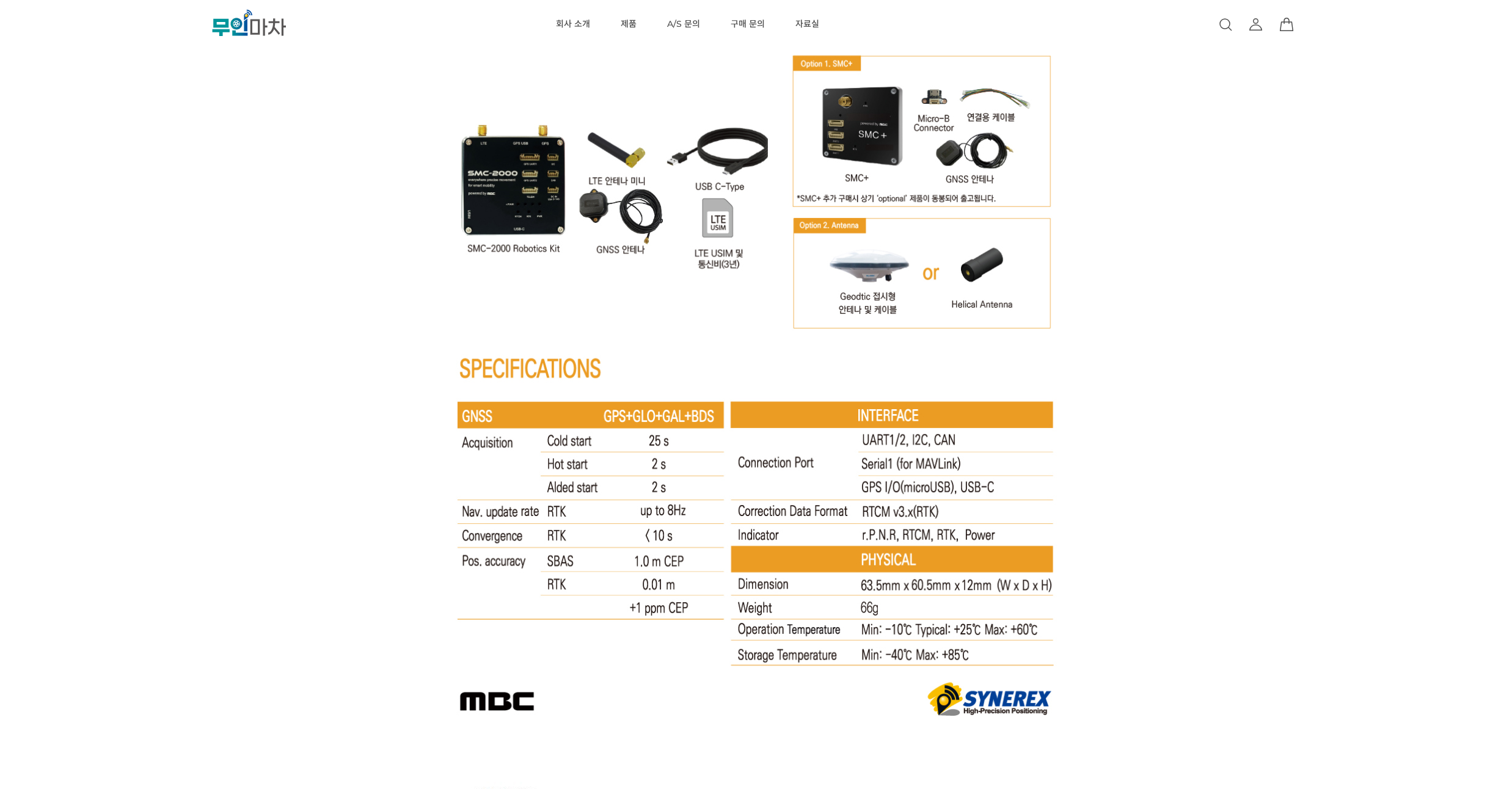
drag, startPoint x: 1152, startPoint y: 179, endPoint x: 1155, endPoint y: 162, distance: 17.3
drag, startPoint x: 1152, startPoint y: 240, endPoint x: 1156, endPoint y: 206, distance: 34.2
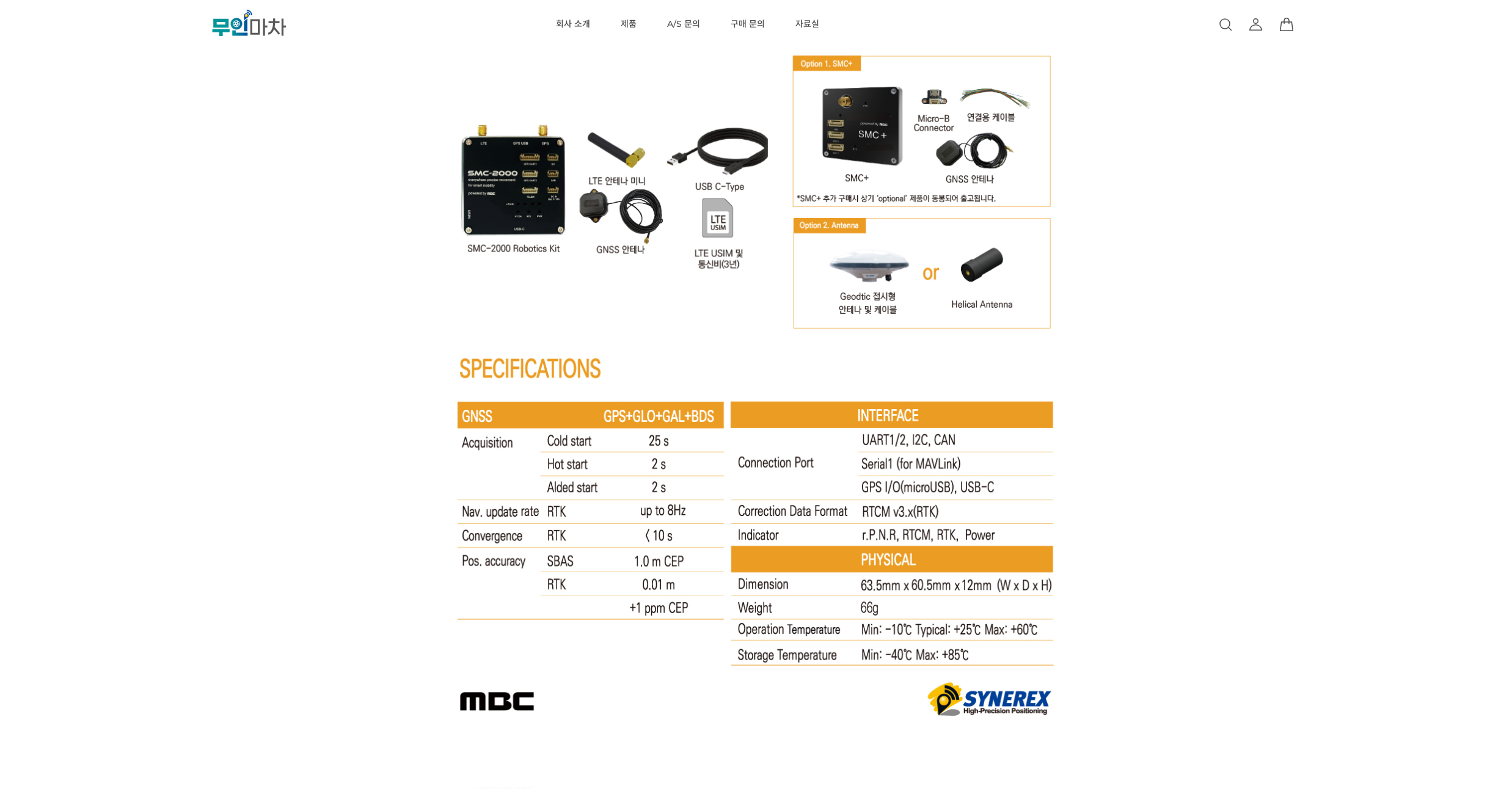
drag, startPoint x: 1156, startPoint y: 206, endPoint x: 1158, endPoint y: 188, distance: 18.1
drag, startPoint x: 1151, startPoint y: 240, endPoint x: 1154, endPoint y: 211, distance: 29.2
drag, startPoint x: 1154, startPoint y: 210, endPoint x: 1156, endPoint y: 190, distance: 20.1
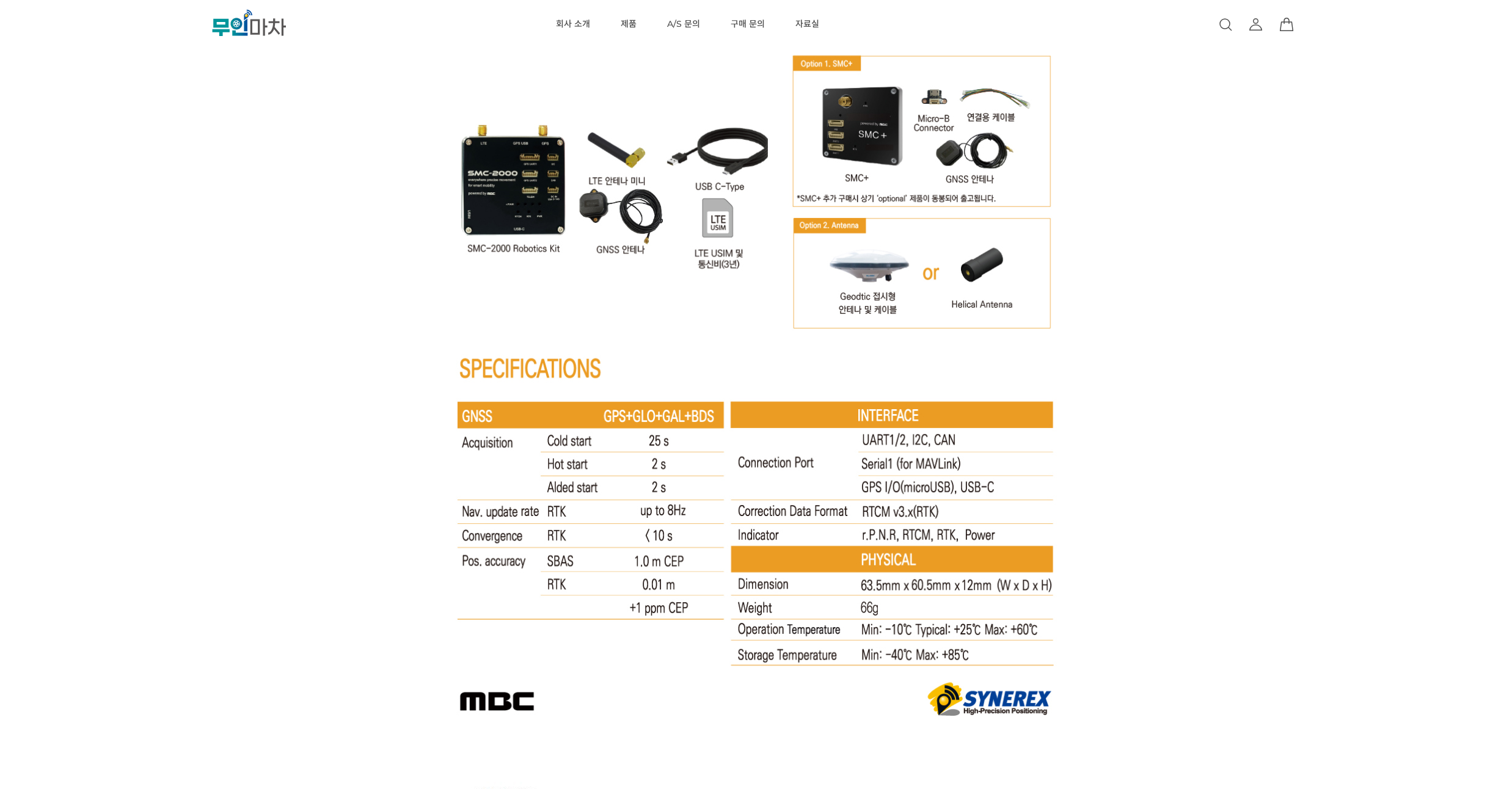
drag, startPoint x: 1156, startPoint y: 190, endPoint x: 1160, endPoint y: 166, distance: 24.3
drag, startPoint x: 1157, startPoint y: 195, endPoint x: 1158, endPoint y: 180, distance: 15.0
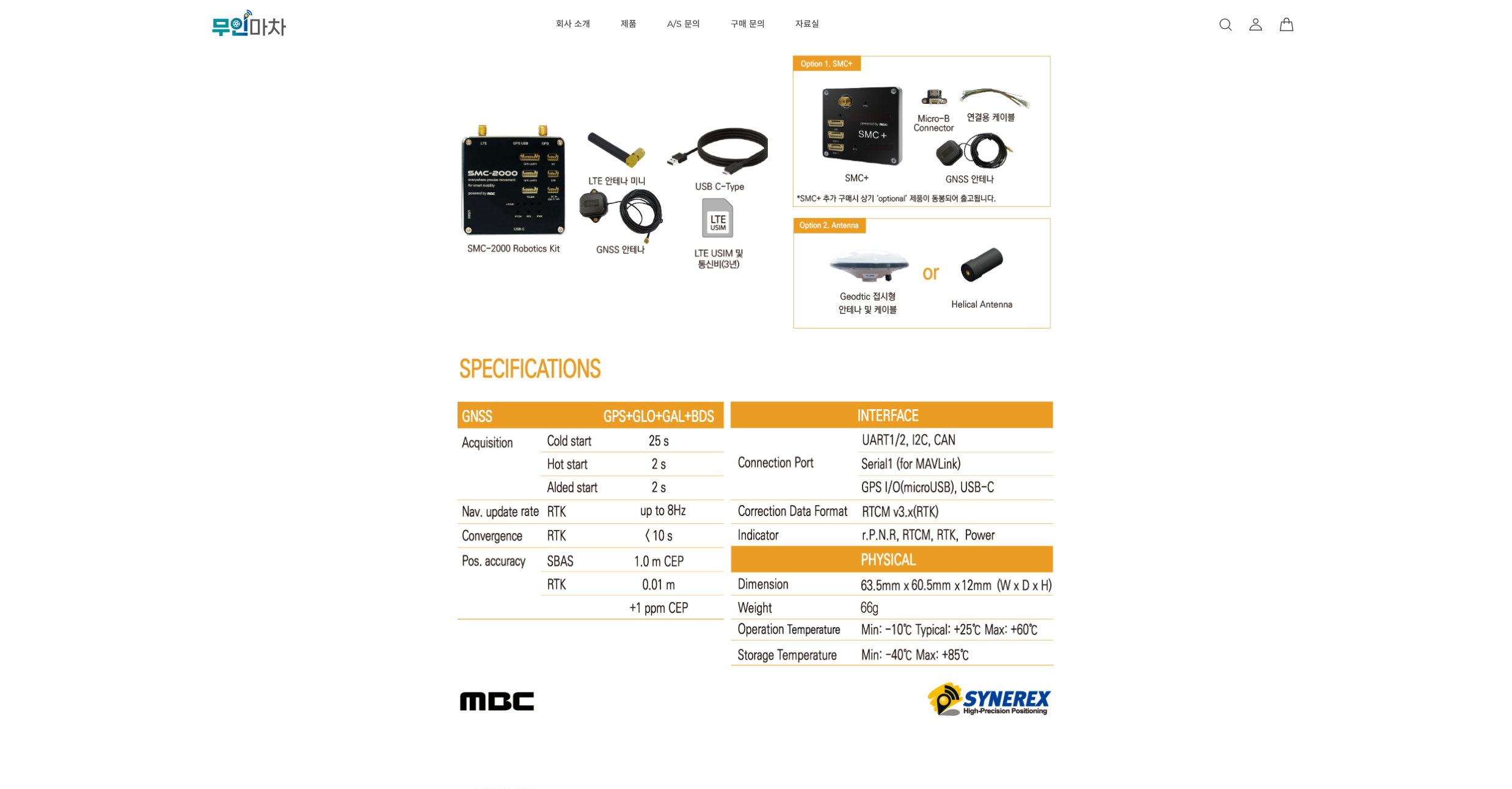
drag, startPoint x: 1158, startPoint y: 180, endPoint x: 1158, endPoint y: 167, distance: 13.0
drag, startPoint x: 1152, startPoint y: 209, endPoint x: 1152, endPoint y: 182, distance: 27.0
drag, startPoint x: 1148, startPoint y: 202, endPoint x: 1148, endPoint y: 177, distance: 25.0
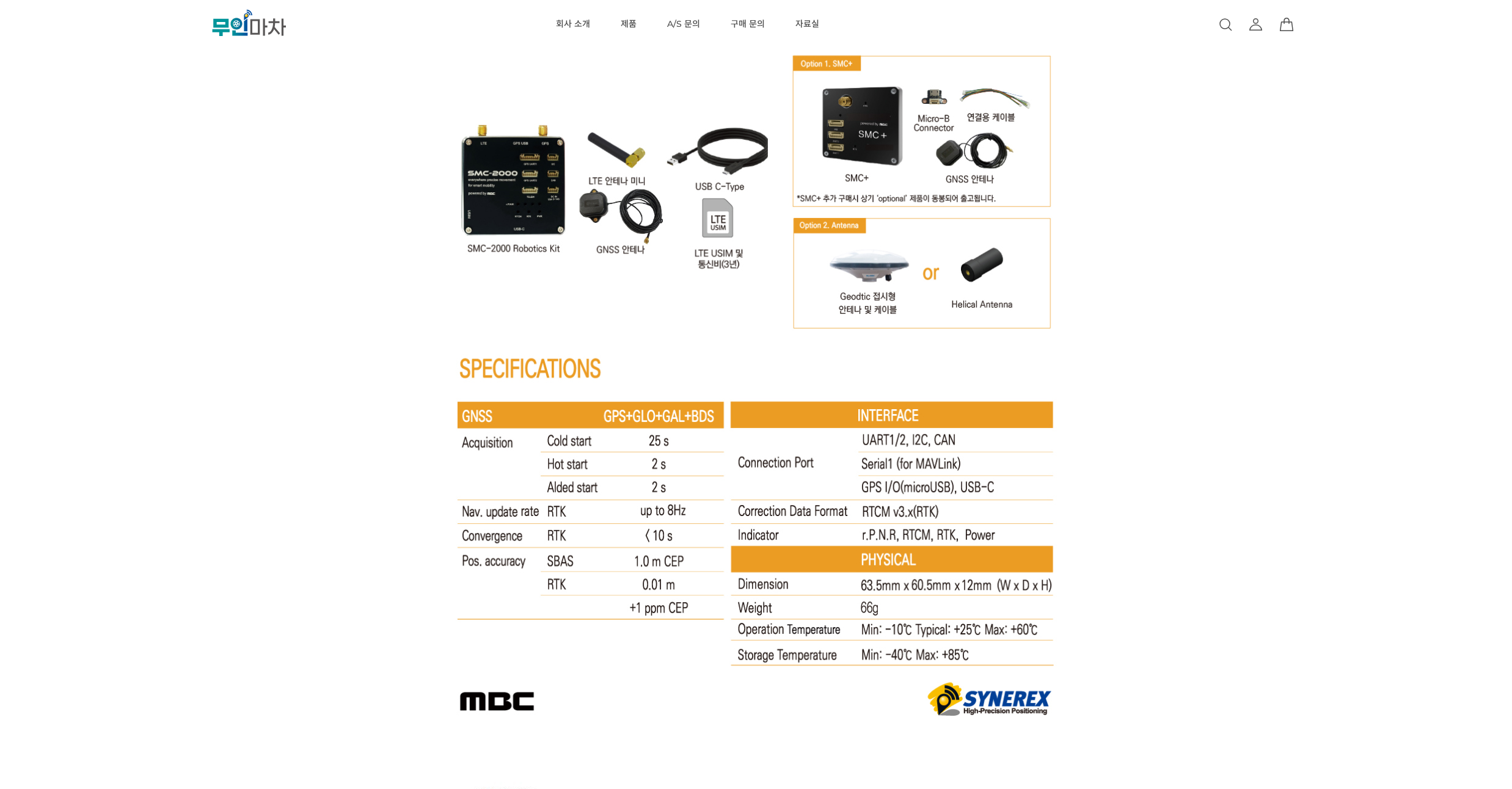
drag, startPoint x: 1148, startPoint y: 177, endPoint x: 1153, endPoint y: 156, distance: 21.6
drag, startPoint x: 1148, startPoint y: 217, endPoint x: 1151, endPoint y: 188, distance: 29.2
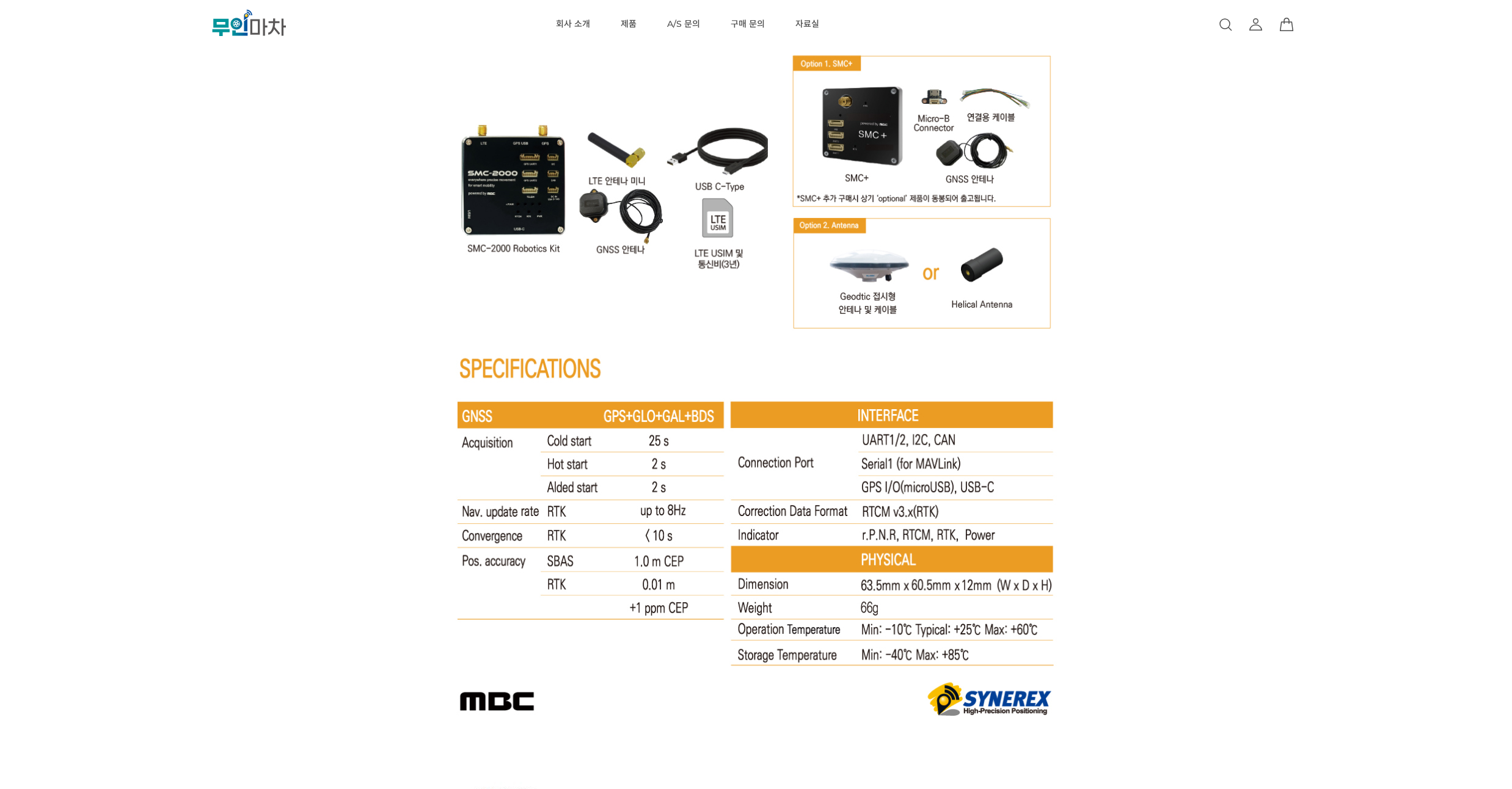
drag, startPoint x: 1151, startPoint y: 188, endPoint x: 1162, endPoint y: 166, distance: 24.6
drag, startPoint x: 1156, startPoint y: 184, endPoint x: 1158, endPoint y: 155, distance: 29.1
drag, startPoint x: 1128, startPoint y: 281, endPoint x: 1136, endPoint y: 239, distance: 42.8
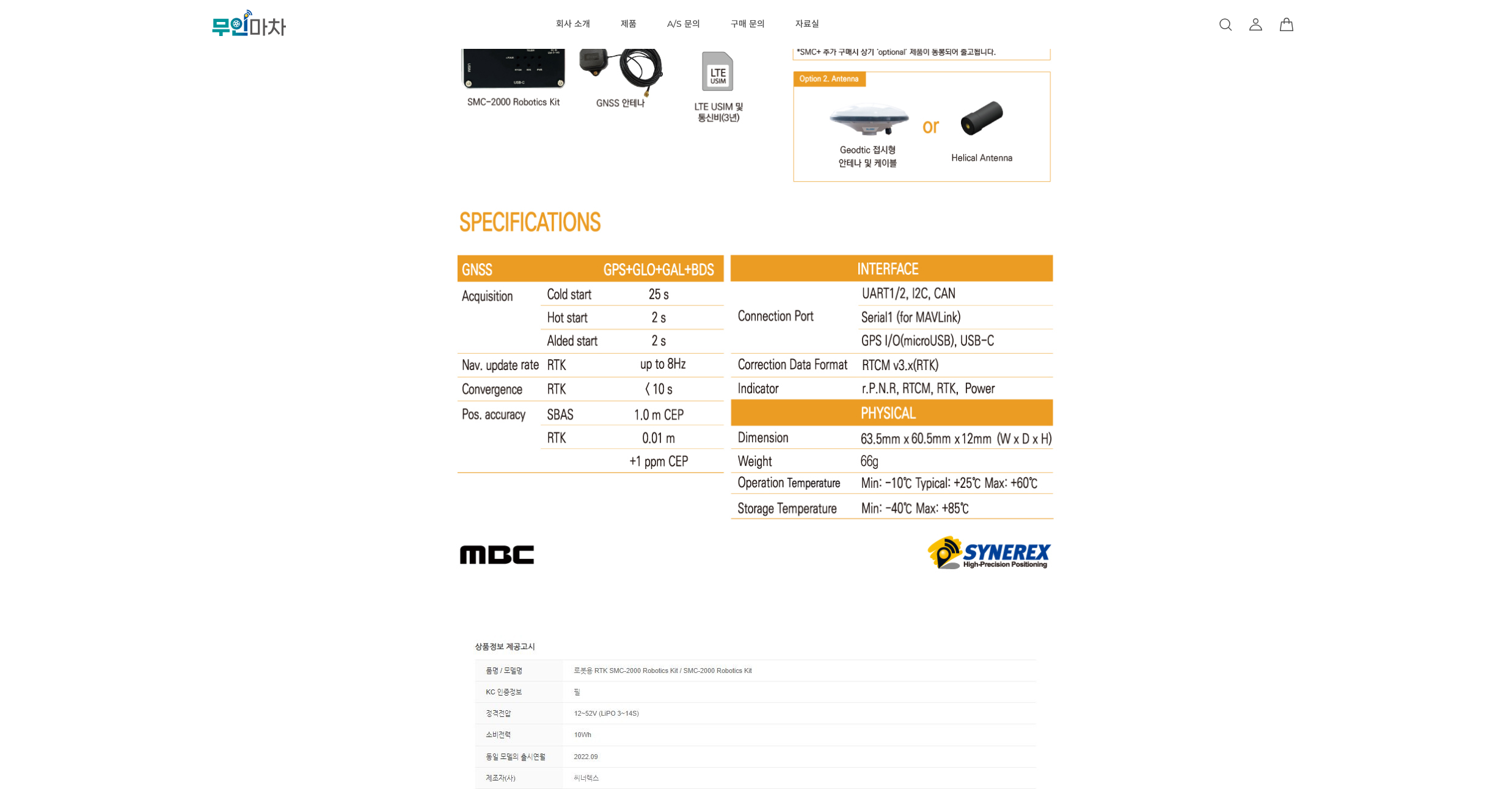
drag, startPoint x: 1136, startPoint y: 239, endPoint x: 1136, endPoint y: 230, distance: 9.0
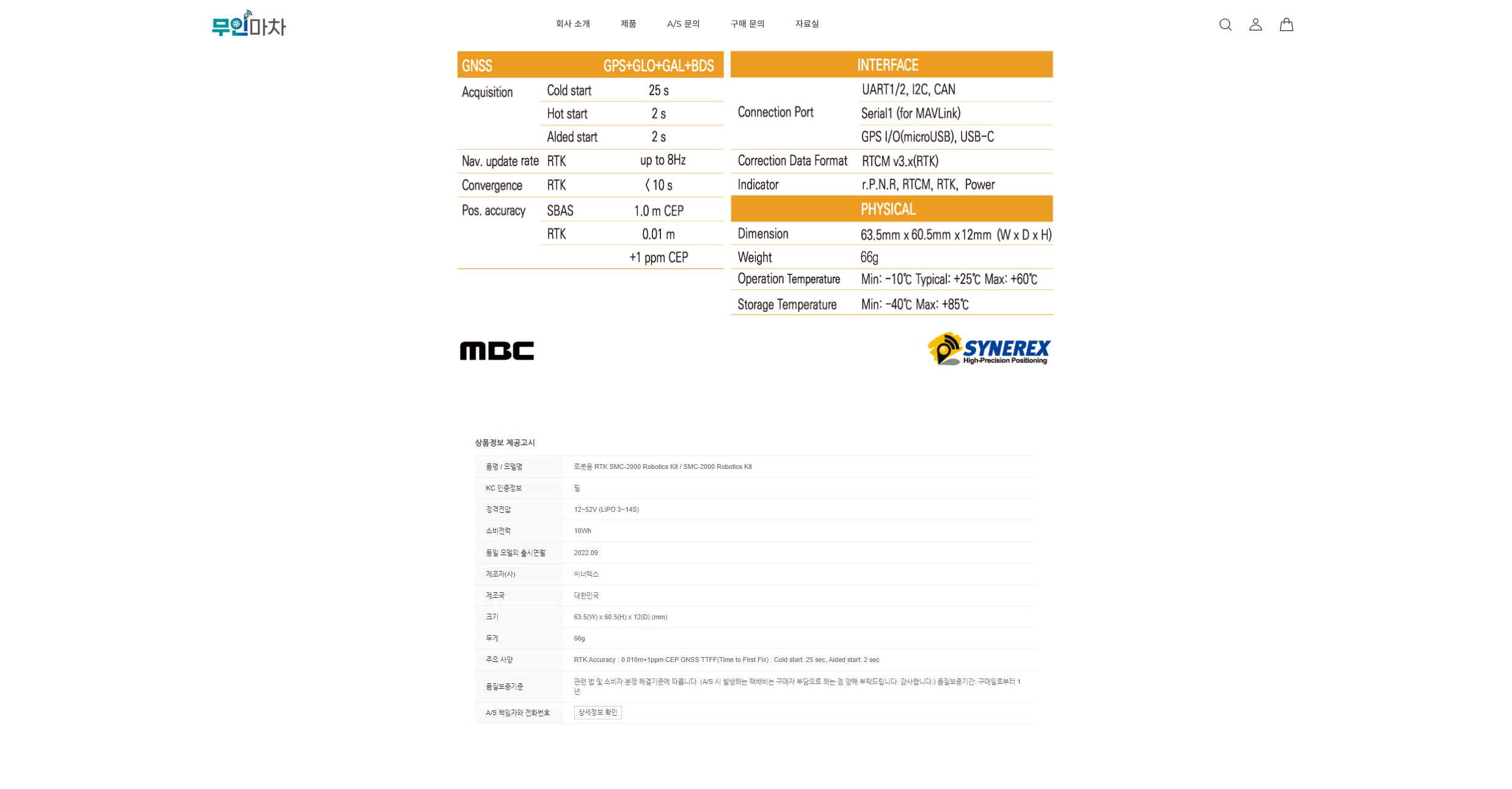
scroll to position [7035, 0]
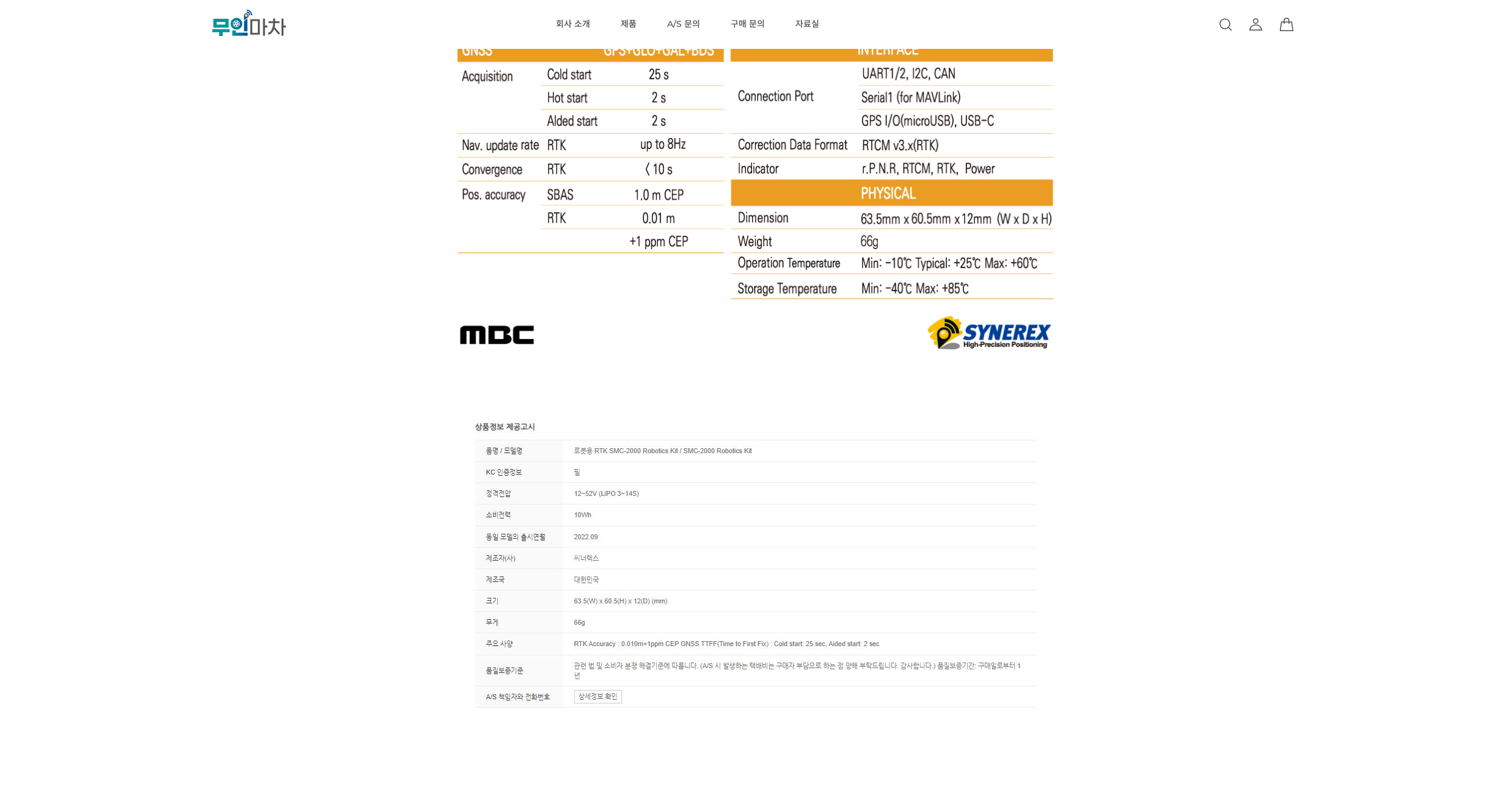
drag, startPoint x: 1136, startPoint y: 230, endPoint x: 1140, endPoint y: 218, distance: 12.6
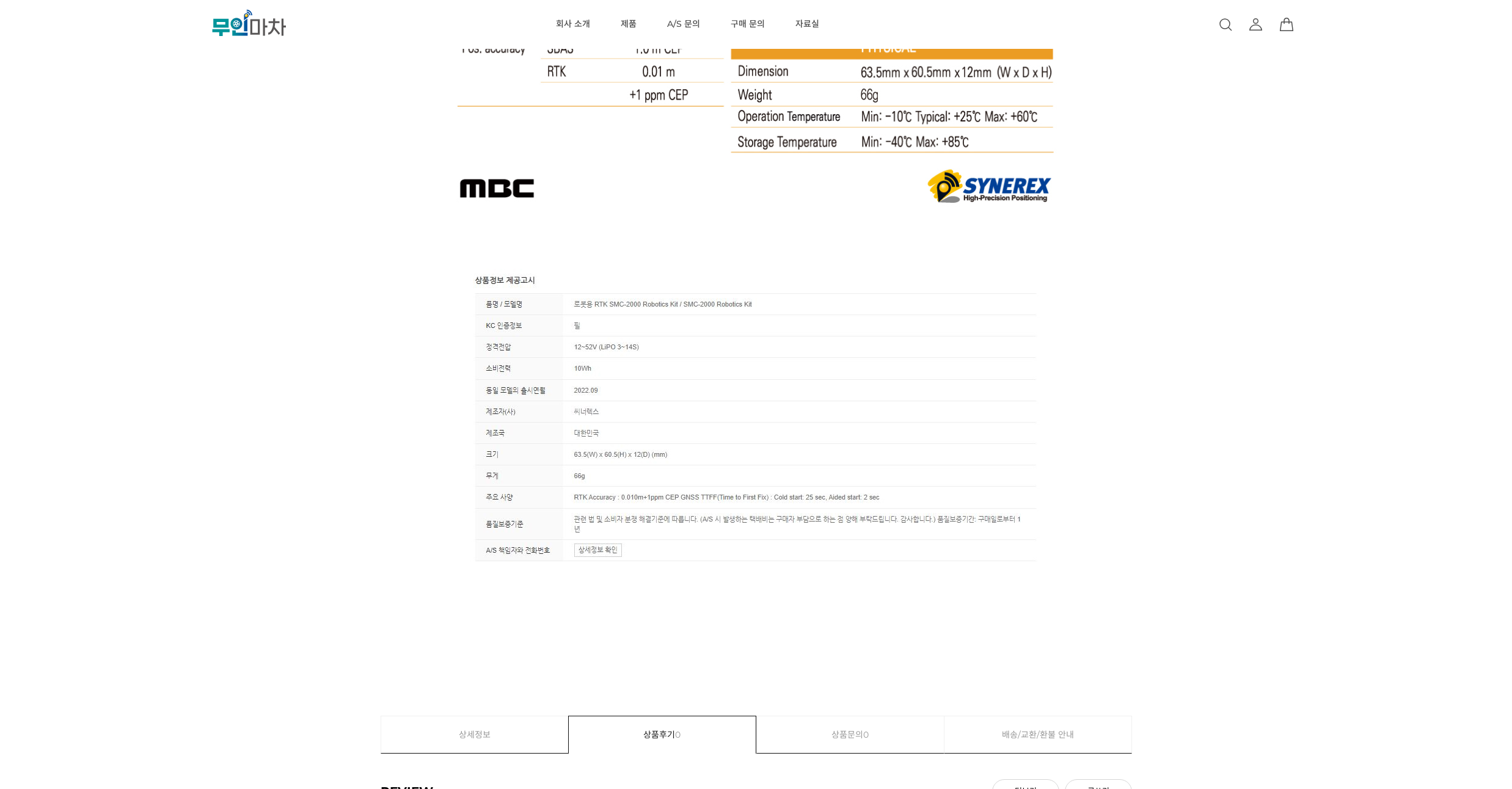
drag, startPoint x: 1140, startPoint y: 218, endPoint x: 1144, endPoint y: 203, distance: 15.5
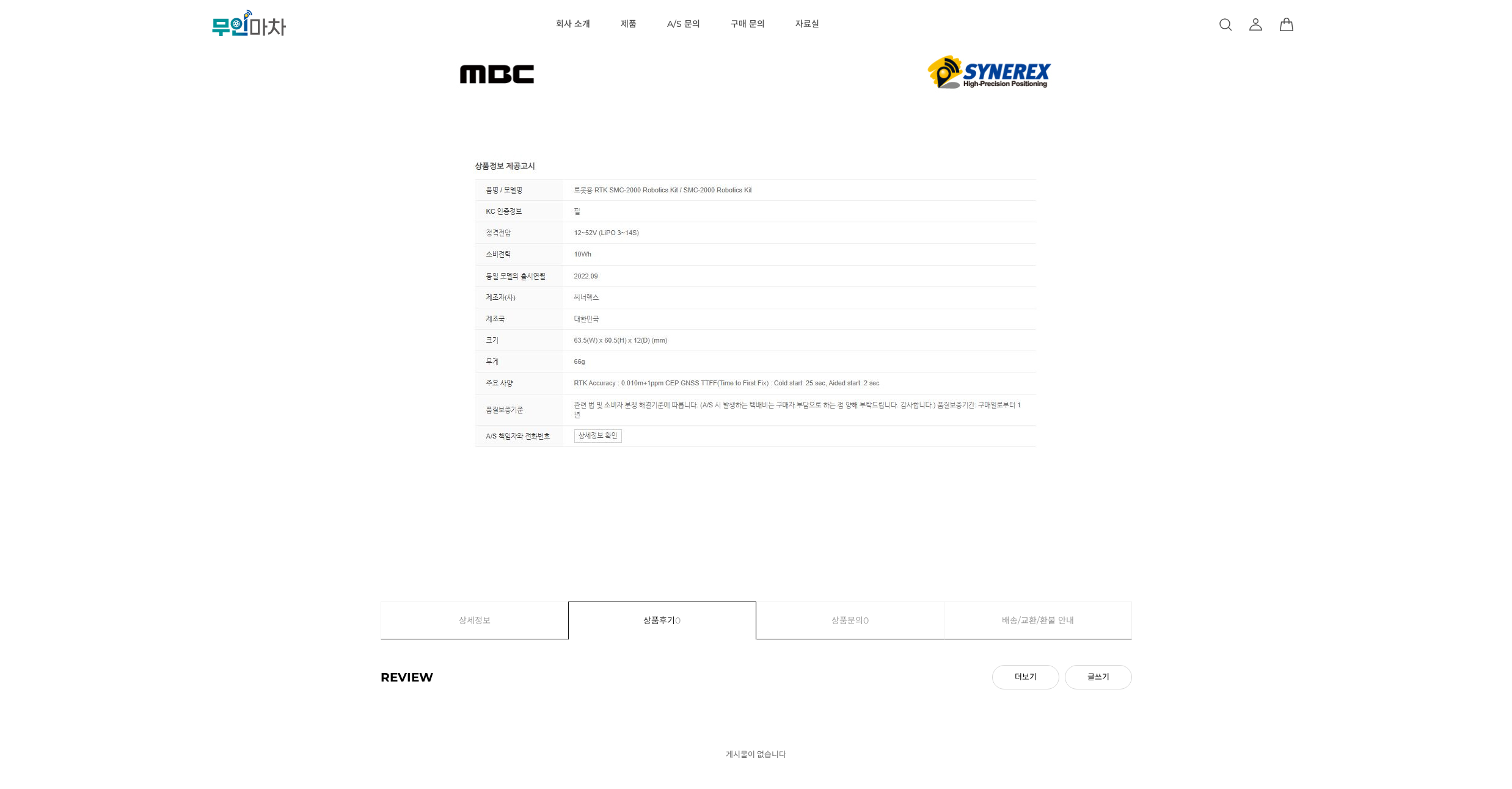
scroll to position [7401, 0]
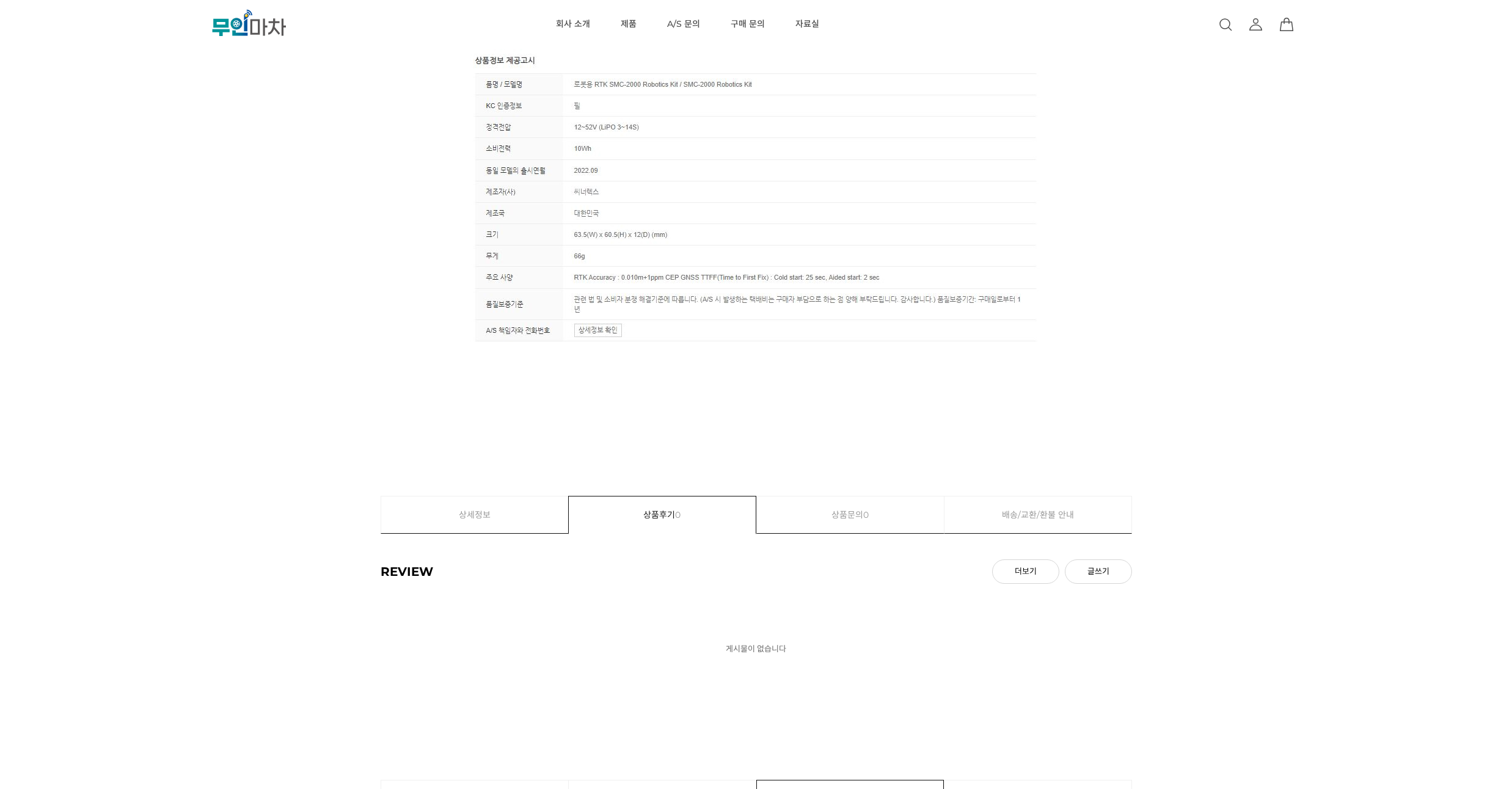
drag, startPoint x: 1144, startPoint y: 204, endPoint x: 1151, endPoint y: 173, distance: 31.8
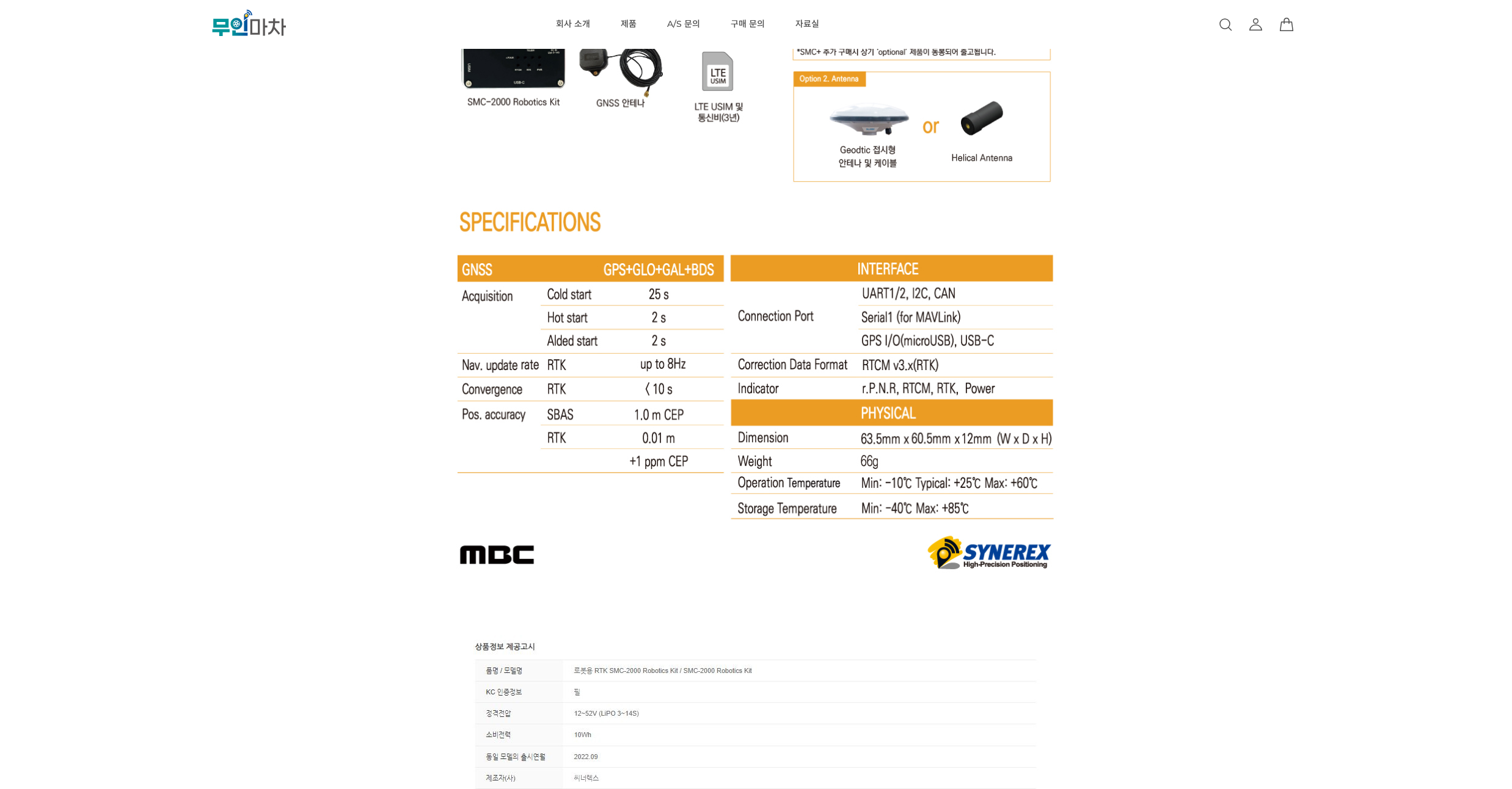
scroll to position [6522, 0]
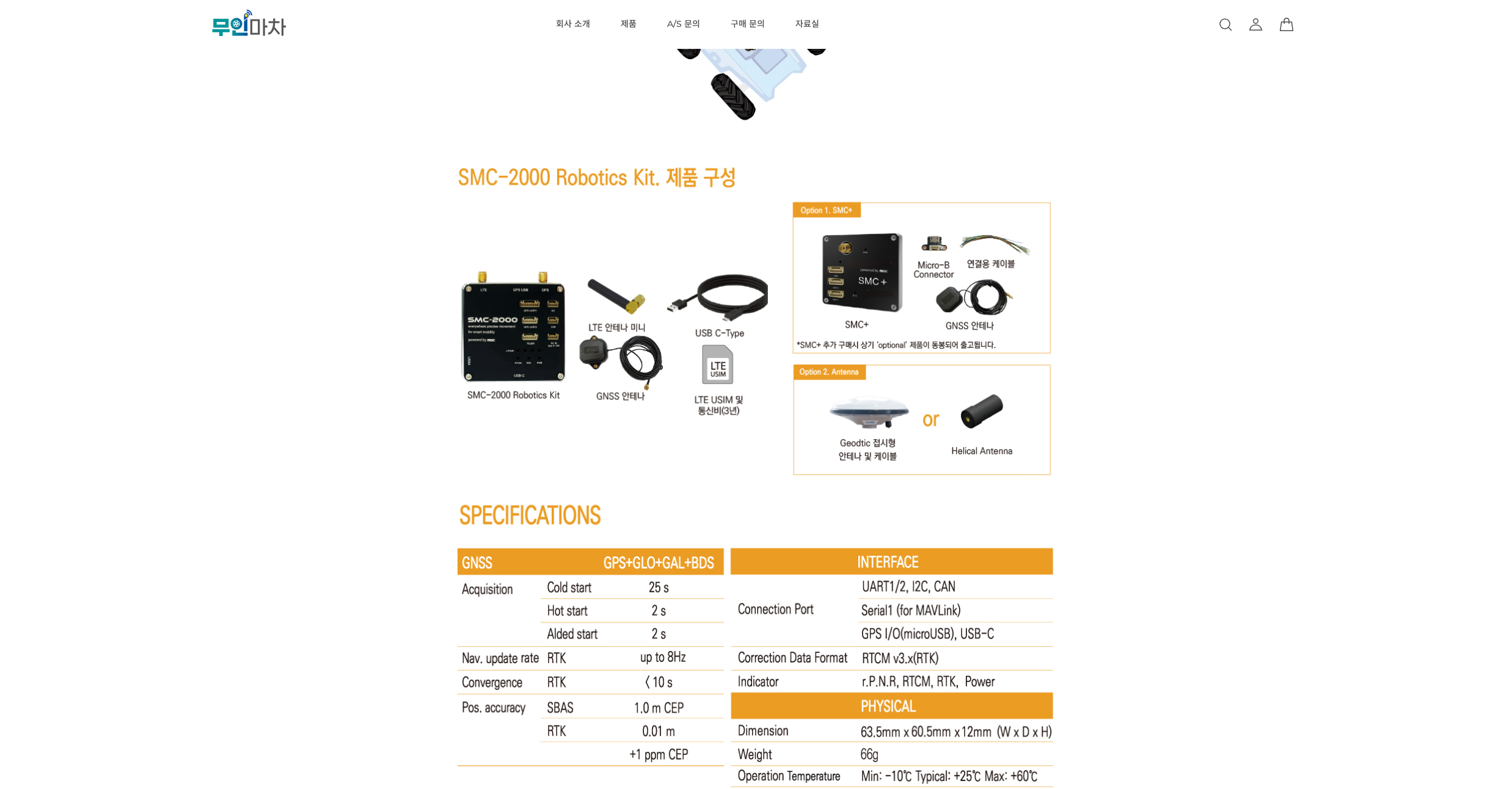
drag, startPoint x: 1151, startPoint y: 173, endPoint x: 1160, endPoint y: 153, distance: 21.9
drag, startPoint x: 1160, startPoint y: 153, endPoint x: 1152, endPoint y: 131, distance: 23.4
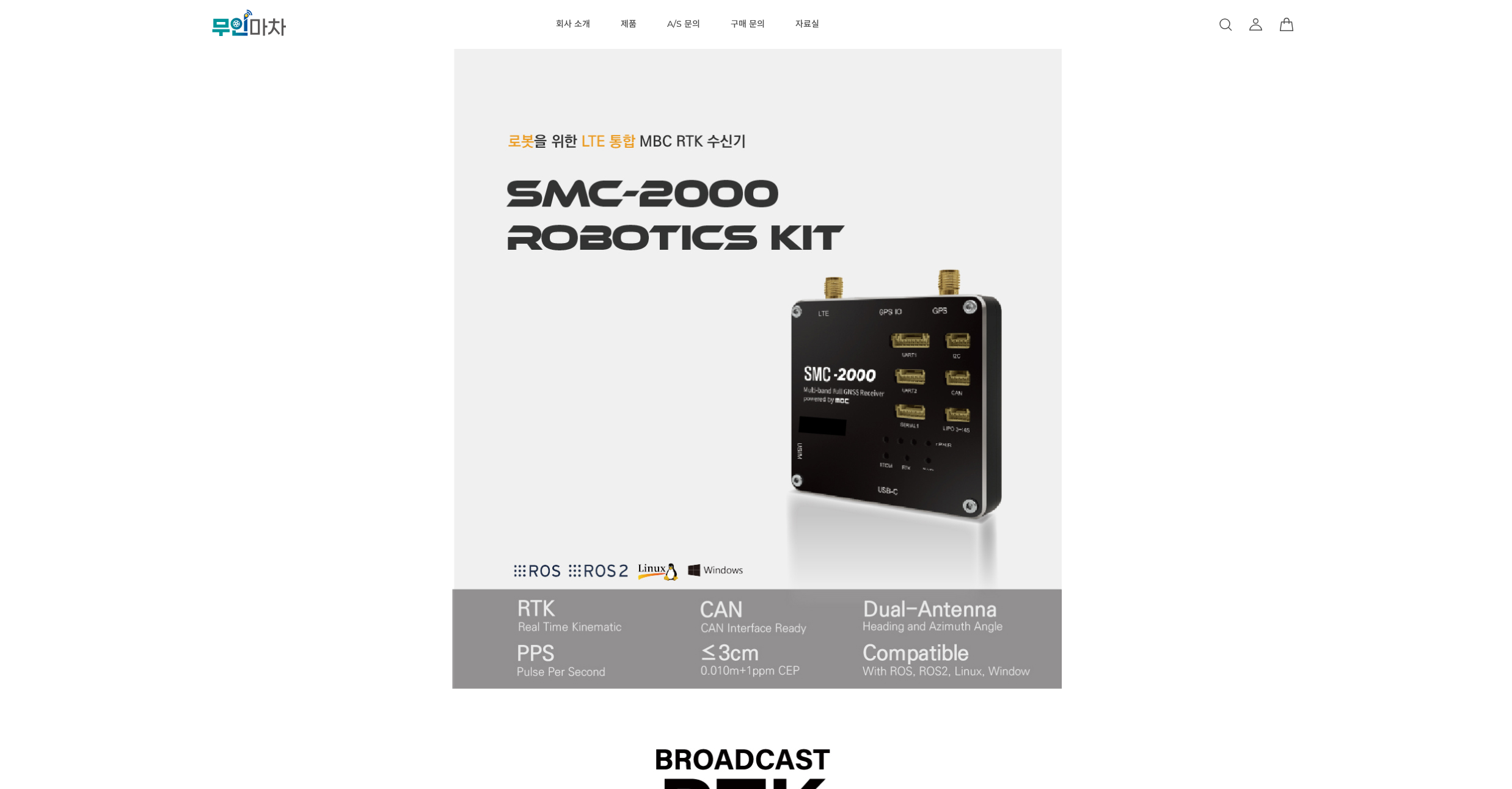
scroll to position [806, 0]
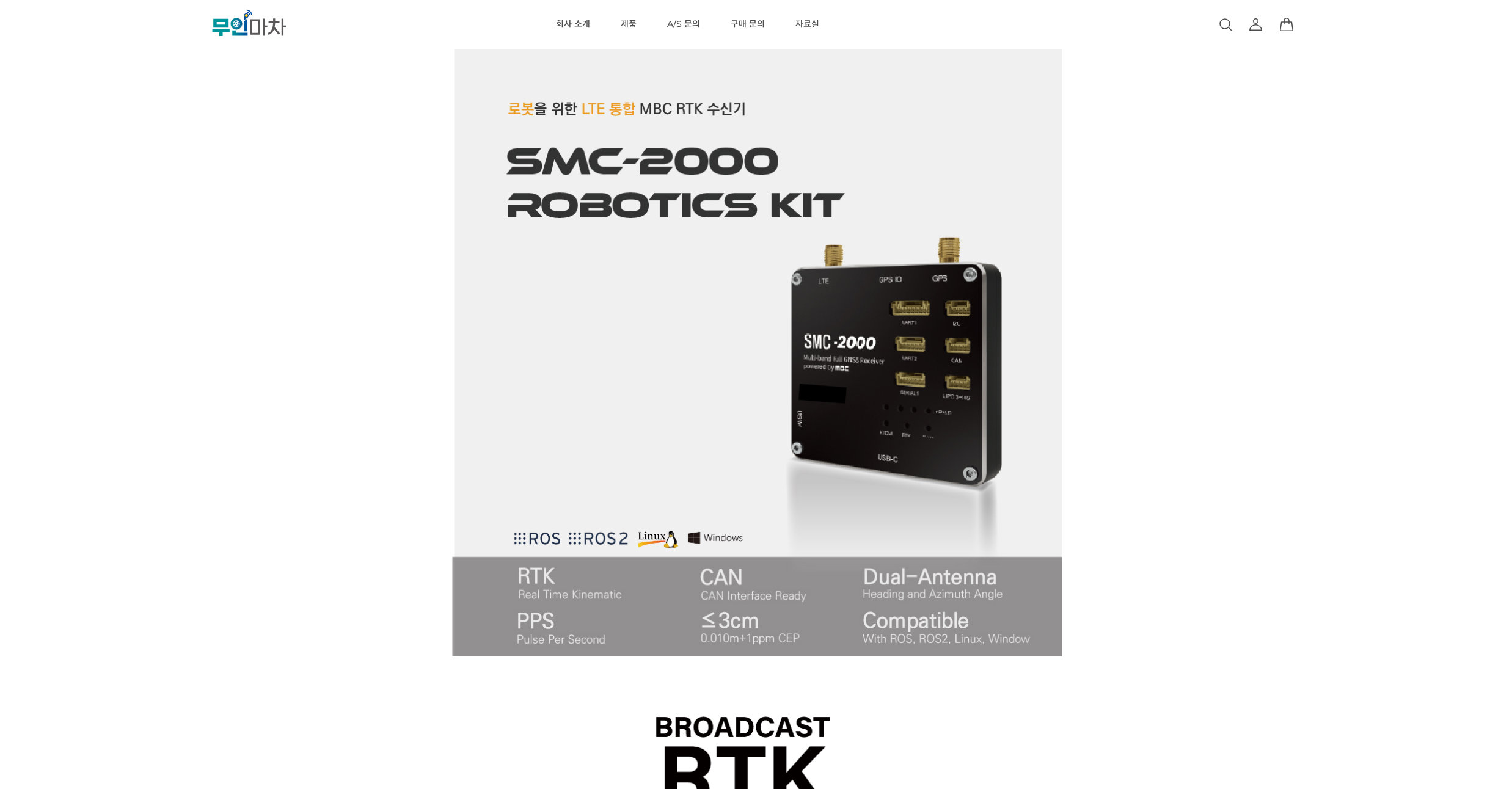
drag, startPoint x: 1159, startPoint y: 168, endPoint x: 1160, endPoint y: 147, distance: 21.0
drag, startPoint x: 1160, startPoint y: 147, endPoint x: 1160, endPoint y: 136, distance: 11.0
drag, startPoint x: 1160, startPoint y: 136, endPoint x: 1159, endPoint y: 120, distance: 16.0
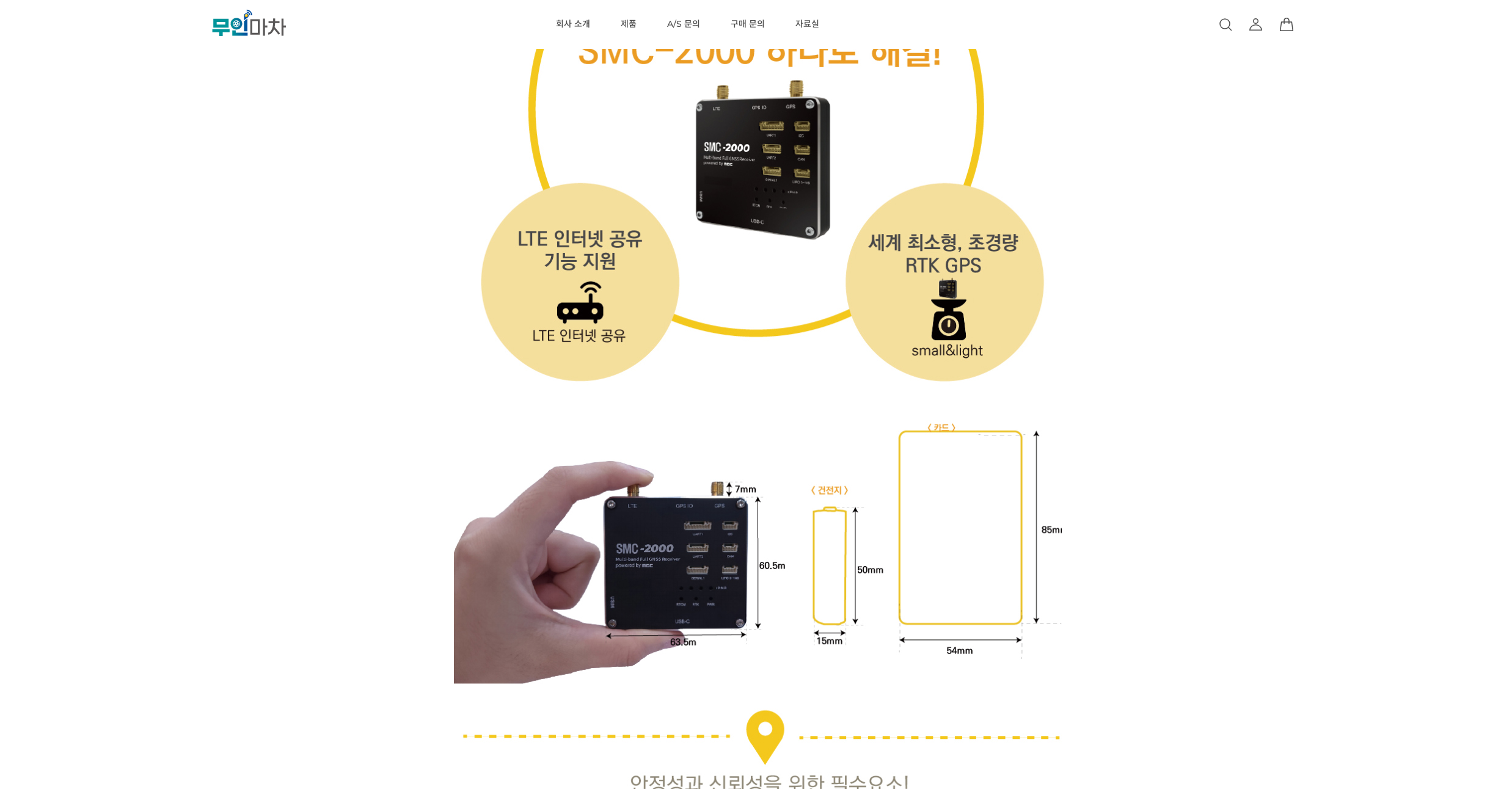
scroll to position [3957, 0]
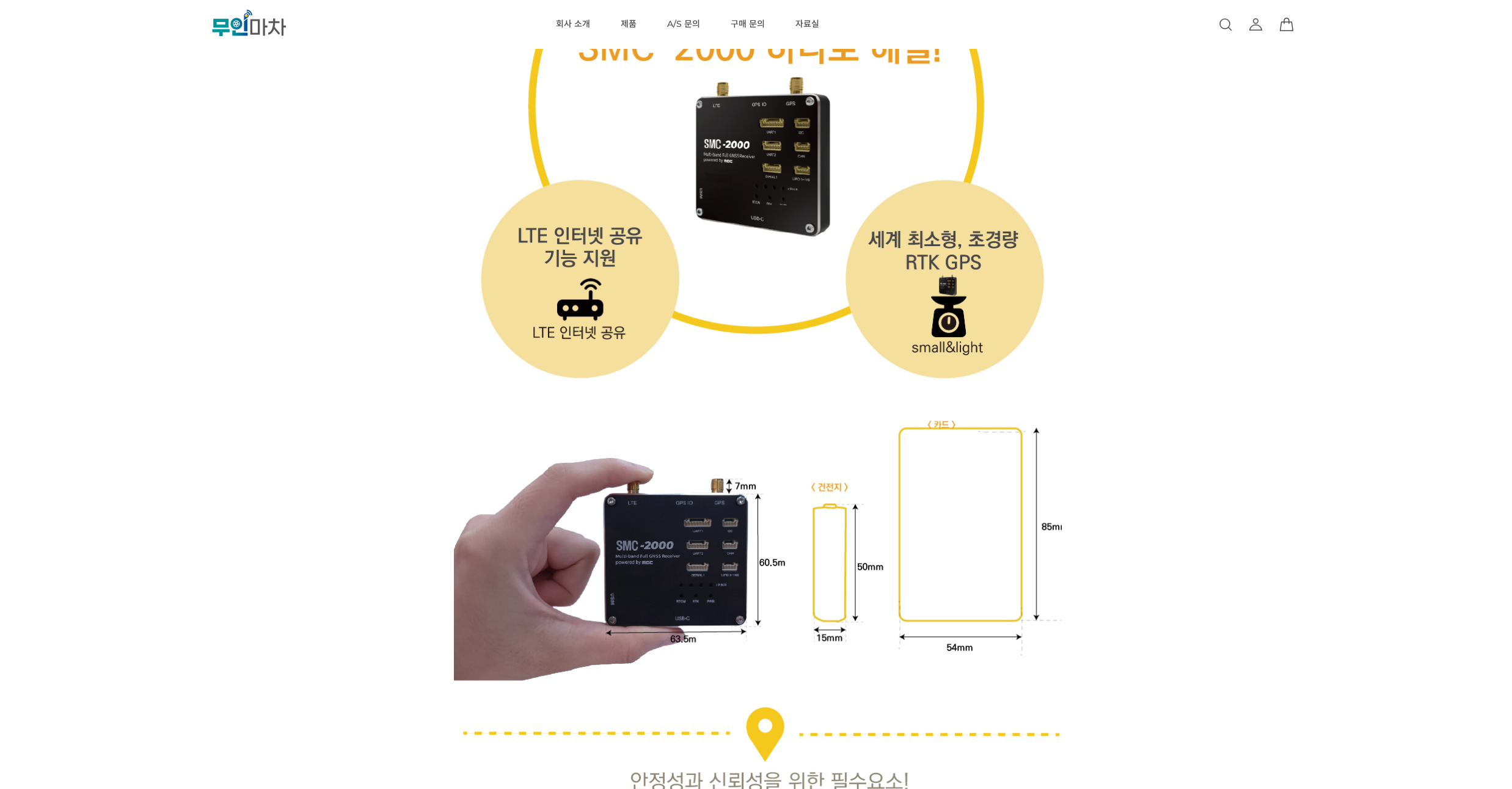
drag, startPoint x: 1142, startPoint y: 180, endPoint x: 1142, endPoint y: 163, distance: 17.0
click at [1142, 163] on div "이전 리스트 1번째 리스트 2번째 리스트 다음 리스트 SMC-2000 Robotics Kit (해외배송 가능상품) 기본 정보" at bounding box center [756, 580] width 1512 height 8988
drag, startPoint x: 1142, startPoint y: 163, endPoint x: 1145, endPoint y: 148, distance: 15.3
click at [1145, 148] on div "이전 리스트 1번째 리스트 2번째 리스트 다음 리스트 SMC-2000 Robotics Kit (해외배송 가능상품) 기본 정보" at bounding box center [756, 580] width 1512 height 8988
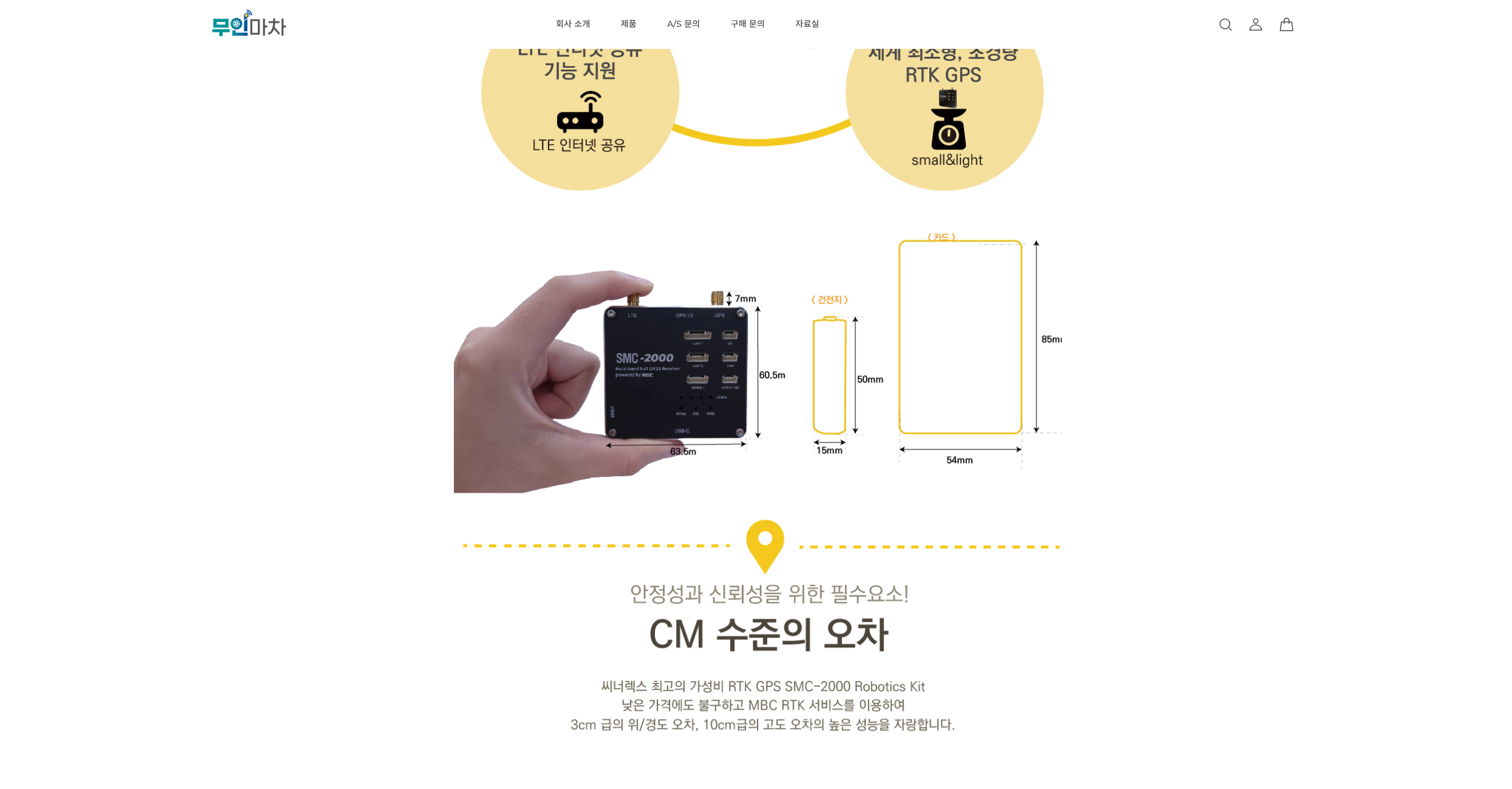
scroll to position [4177, 0]
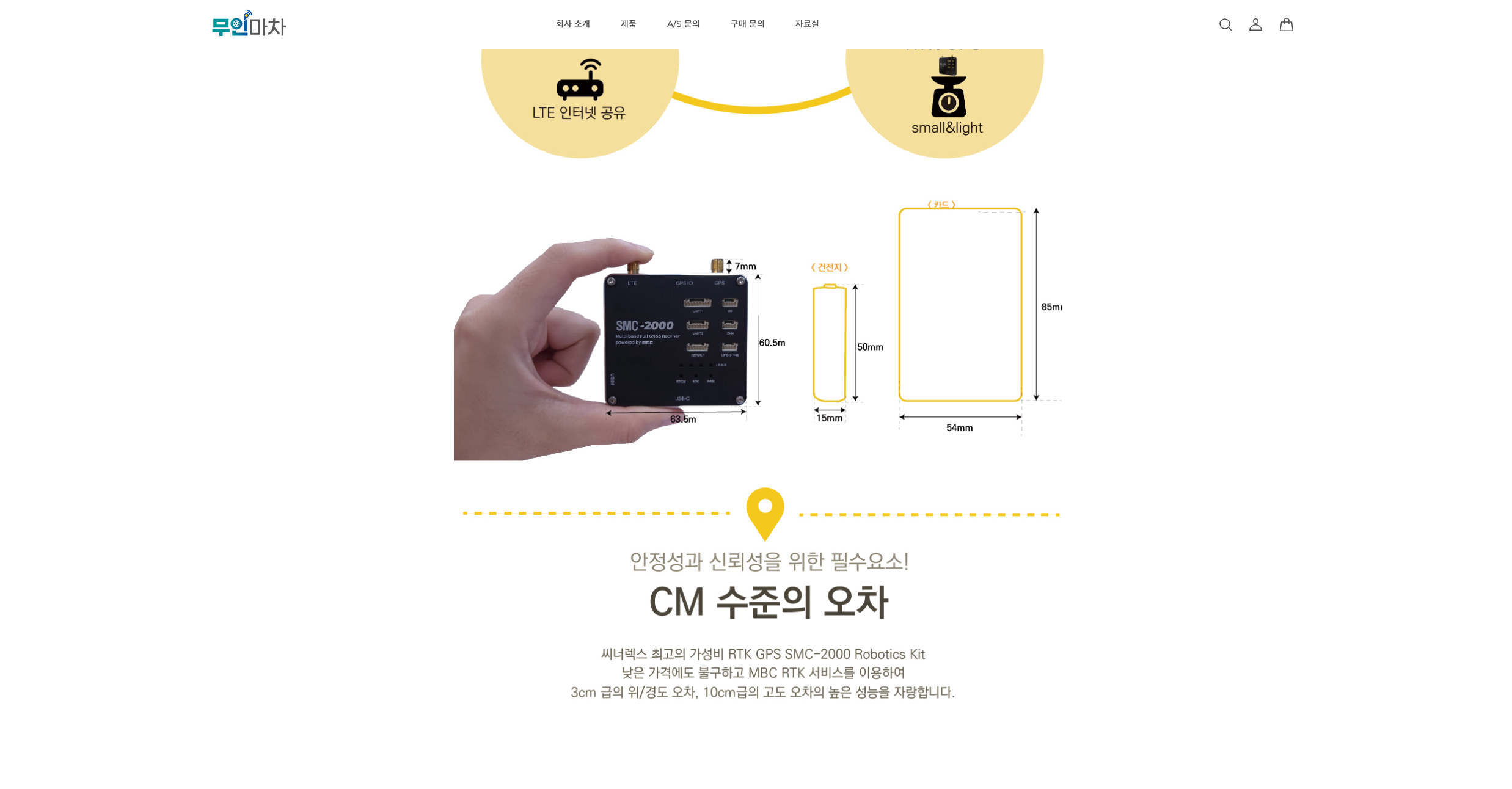
drag, startPoint x: 1145, startPoint y: 148, endPoint x: 1149, endPoint y: 130, distance: 18.4
click at [1149, 135] on div "이전 리스트 1번째 리스트 2번째 리스트 다음 리스트 SMC-2000 Robotics Kit (해외배송 가능상품) 기본 정보" at bounding box center [756, 360] width 1512 height 8988
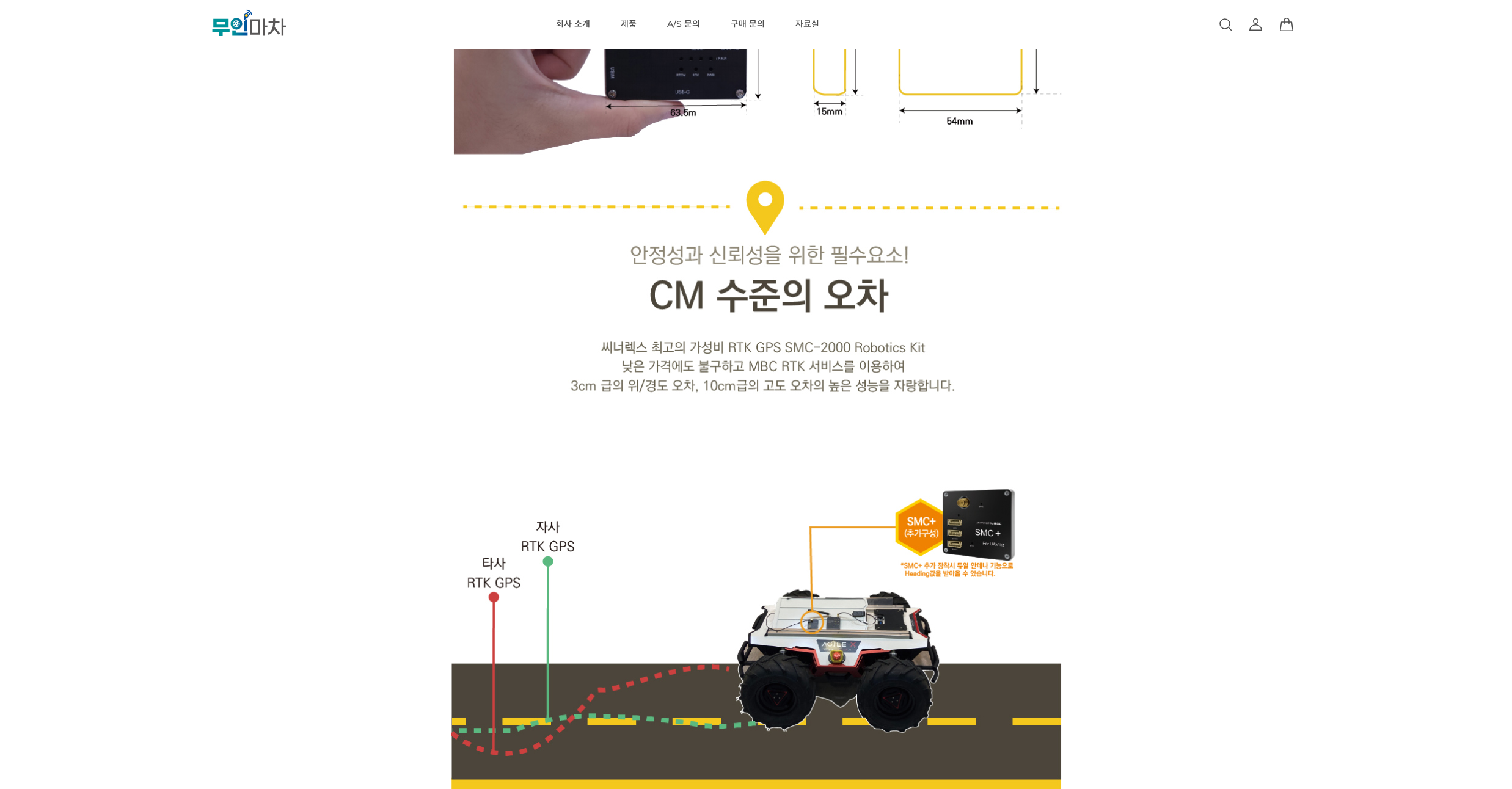
scroll to position [4690, 0]
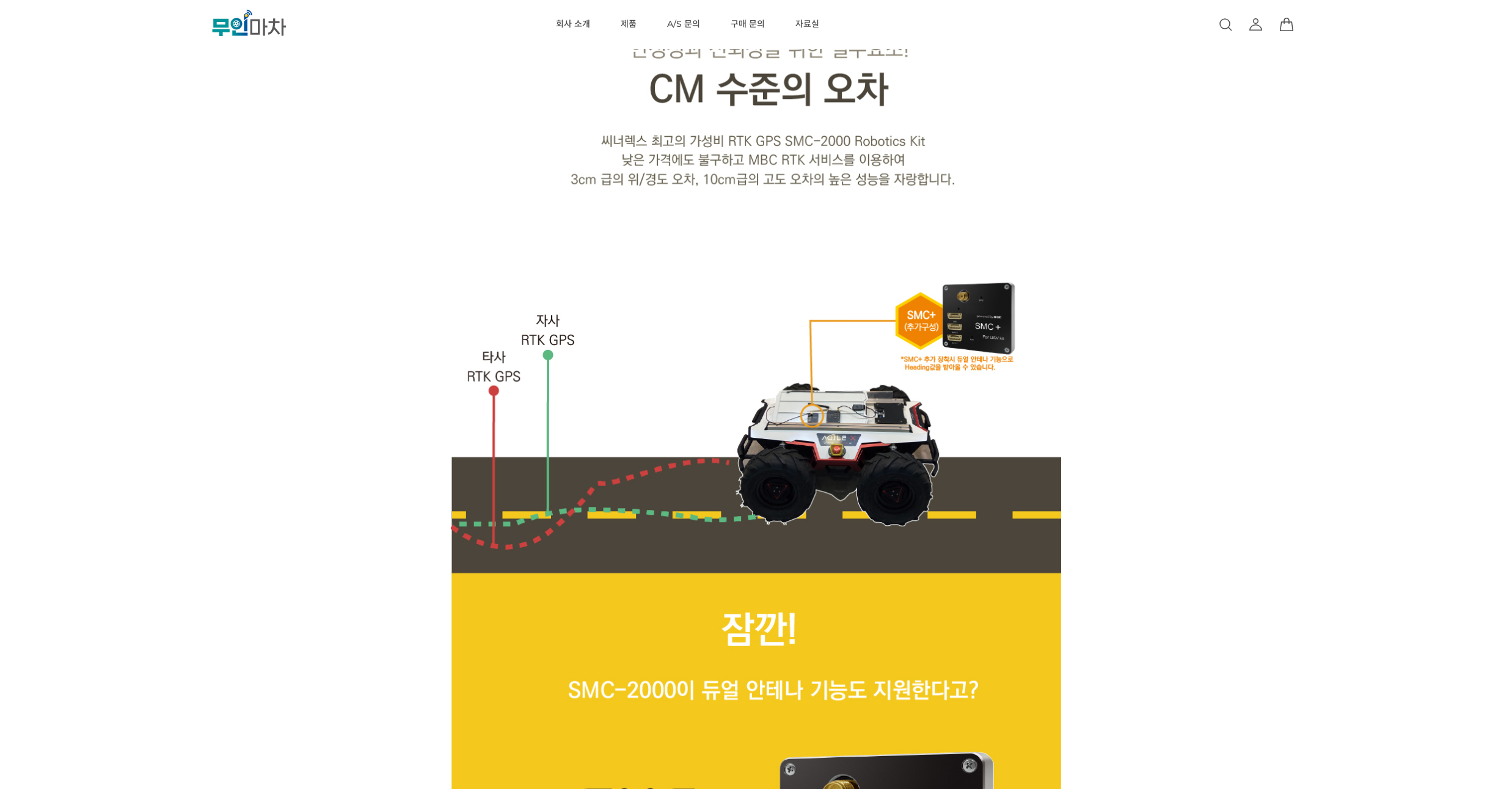
drag, startPoint x: 1158, startPoint y: 178, endPoint x: 1158, endPoint y: 160, distance: 18.0
drag, startPoint x: 1142, startPoint y: 215, endPoint x: 1148, endPoint y: 185, distance: 30.6
drag, startPoint x: 1154, startPoint y: 227, endPoint x: 1160, endPoint y: 198, distance: 29.6
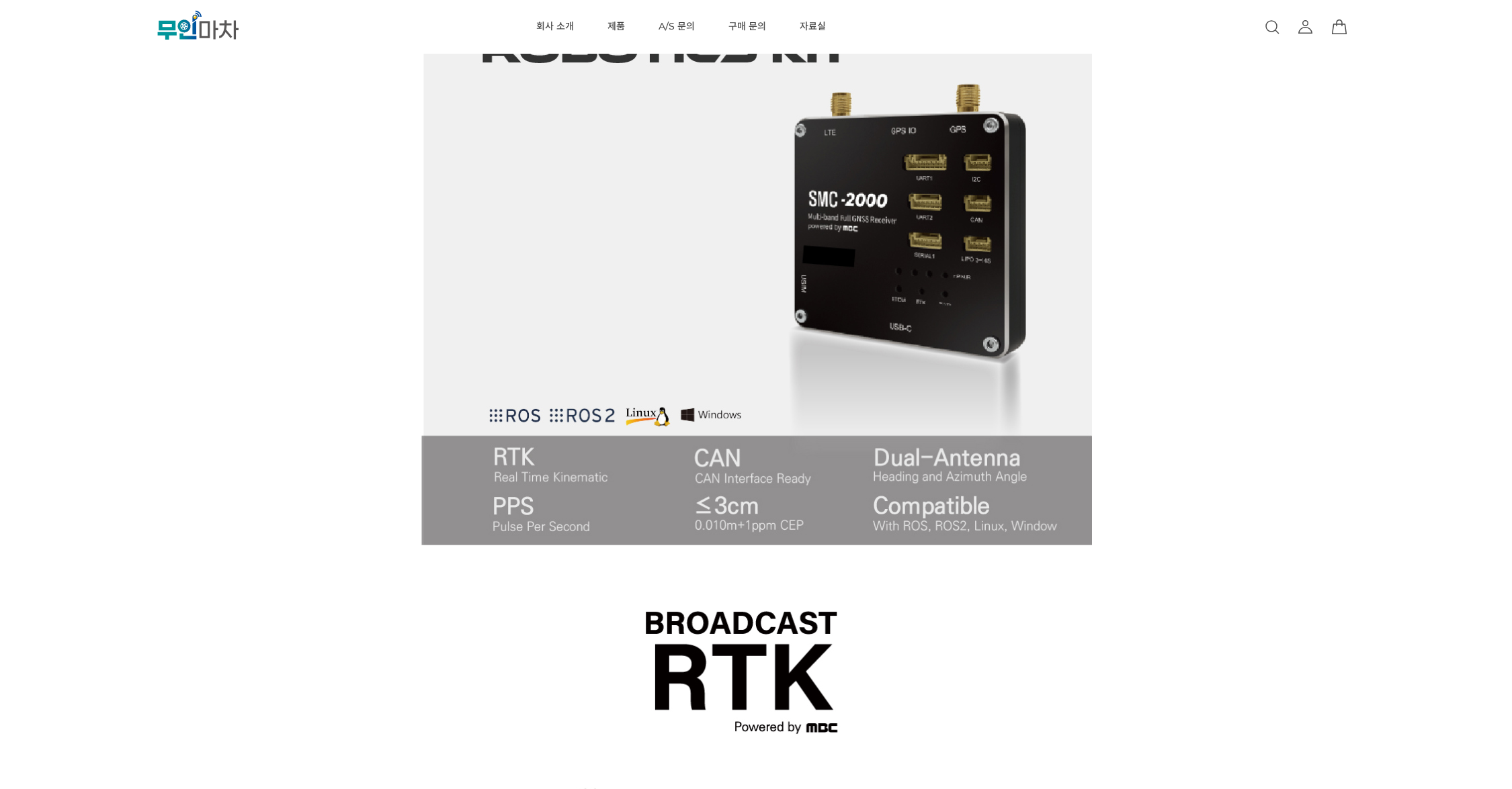
scroll to position [1172, 0]
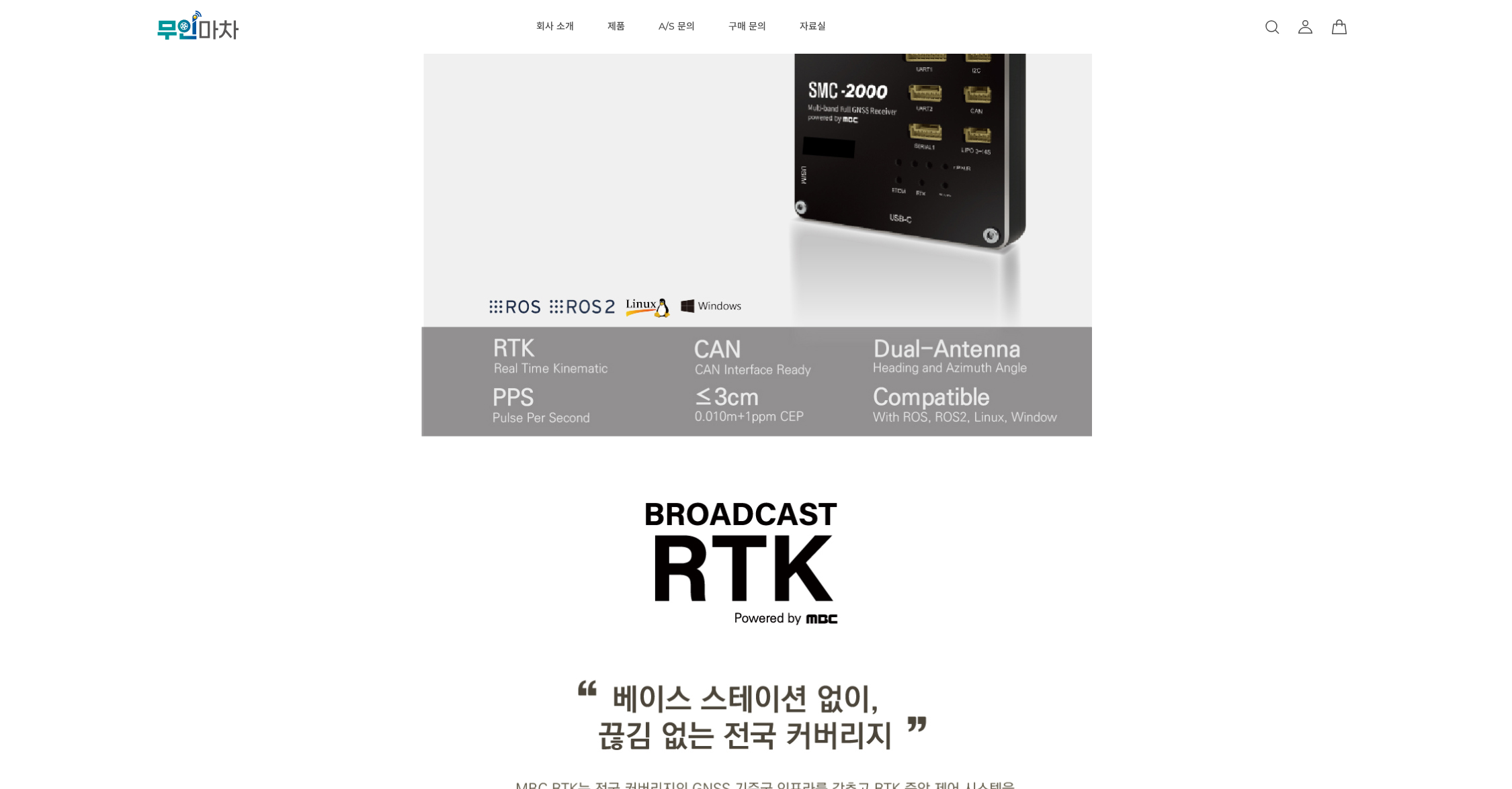
drag, startPoint x: 264, startPoint y: 200, endPoint x: 268, endPoint y: 165, distance: 35.2
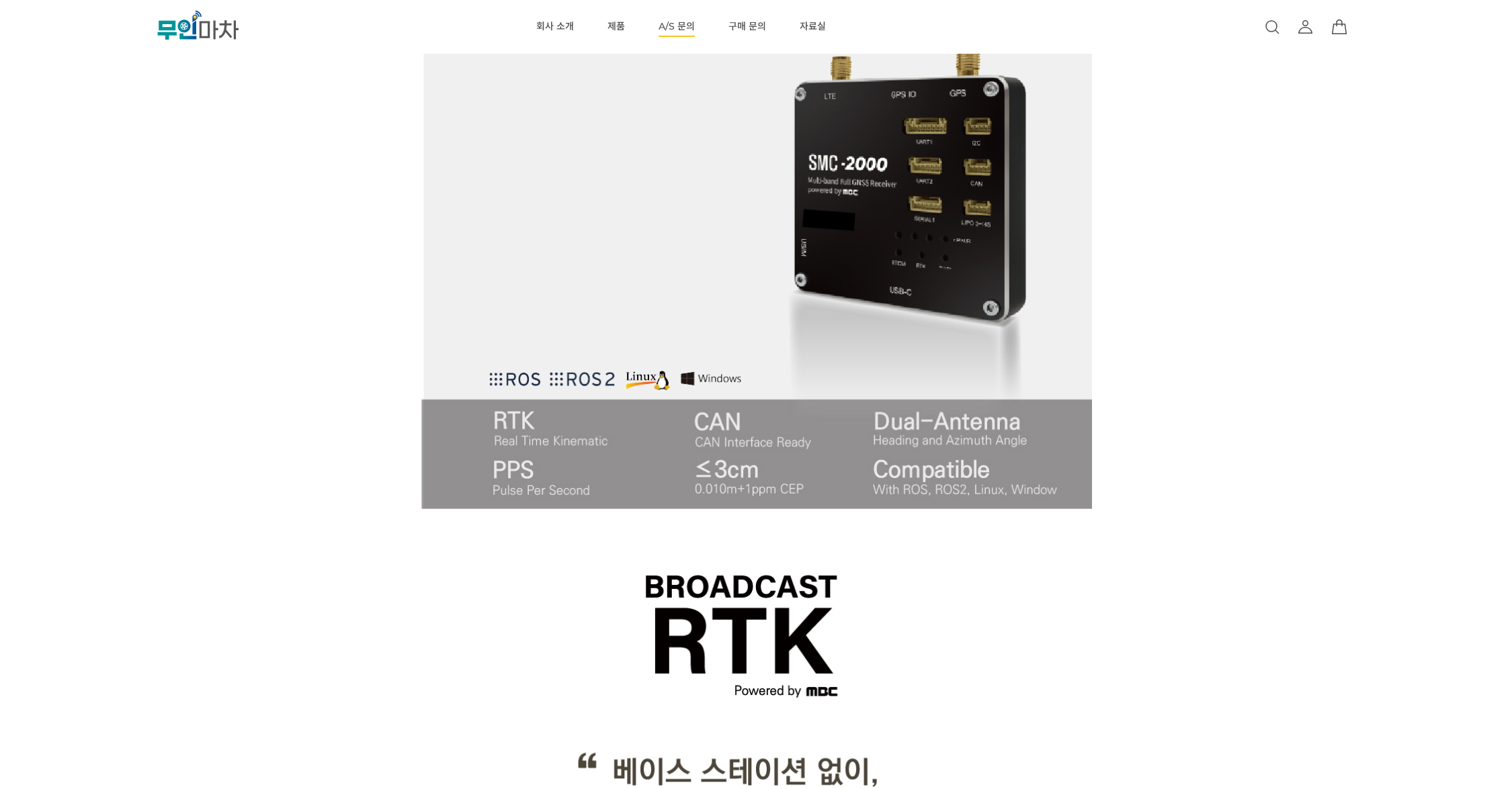
scroll to position [1098, 0]
drag, startPoint x: 182, startPoint y: 123, endPoint x: 184, endPoint y: 101, distance: 22.1
drag, startPoint x: 168, startPoint y: 156, endPoint x: 162, endPoint y: 121, distance: 35.5
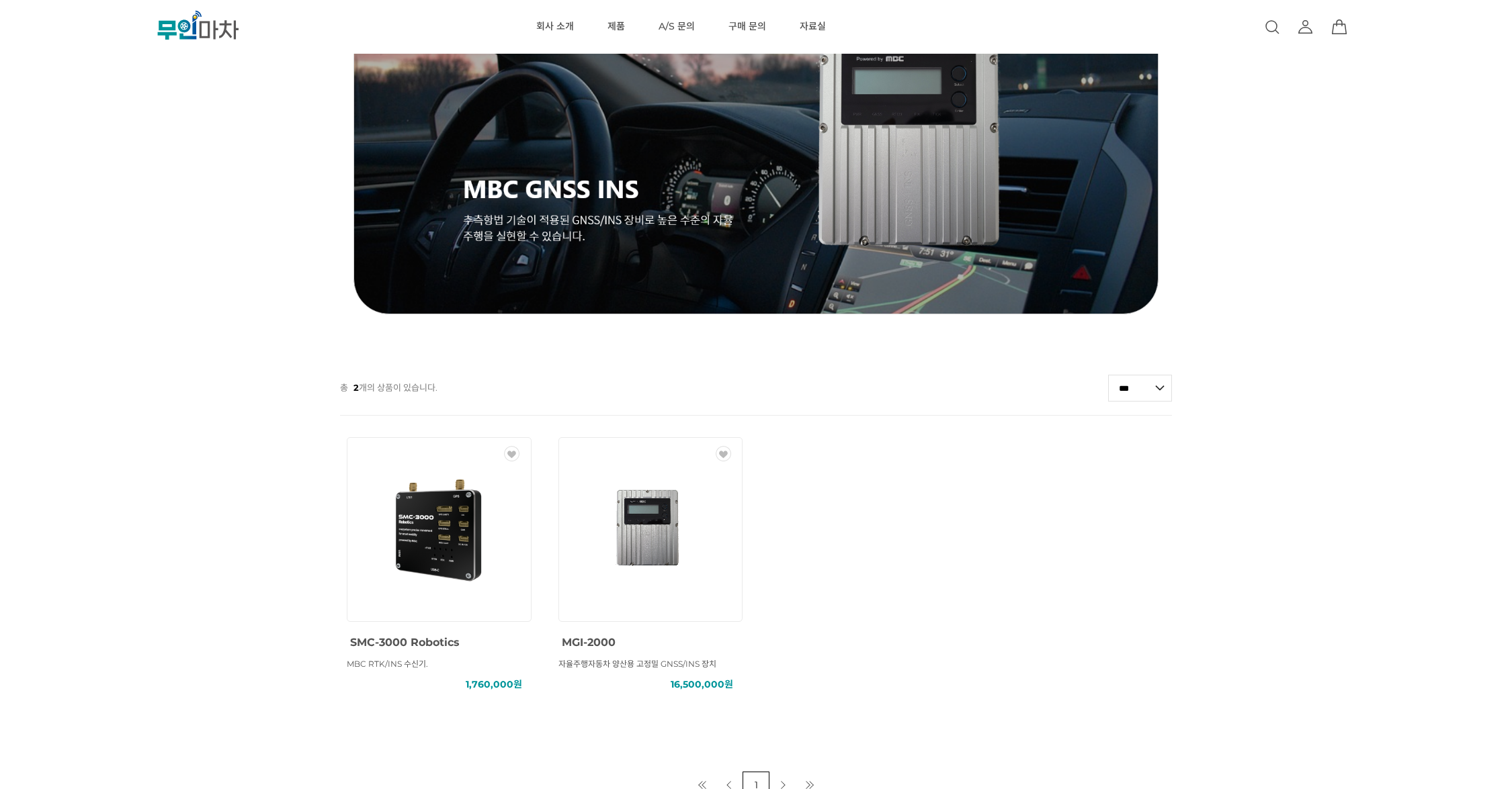
scroll to position [436, 0]
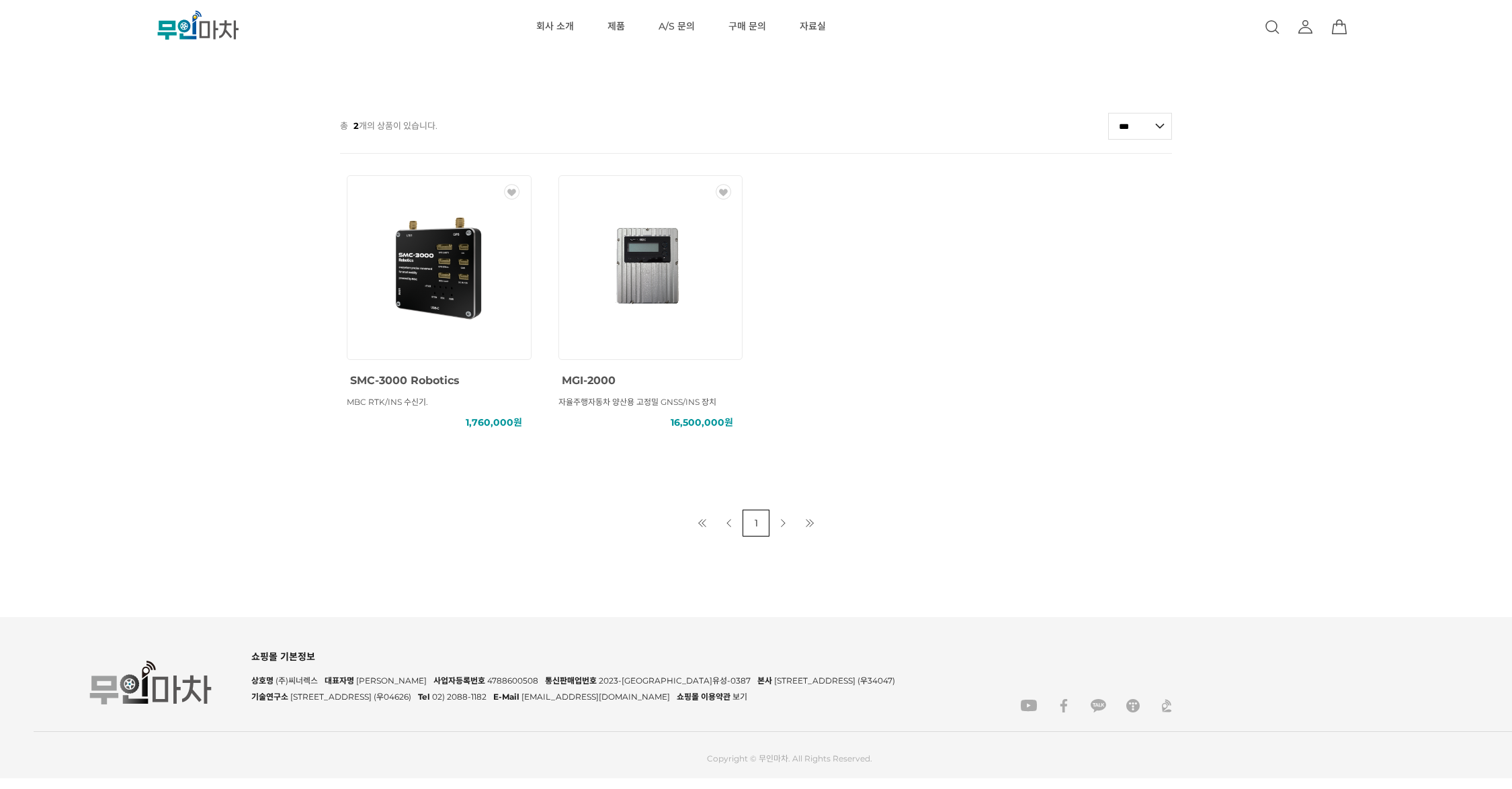
click at [443, 282] on img at bounding box center [439, 267] width 121 height 121
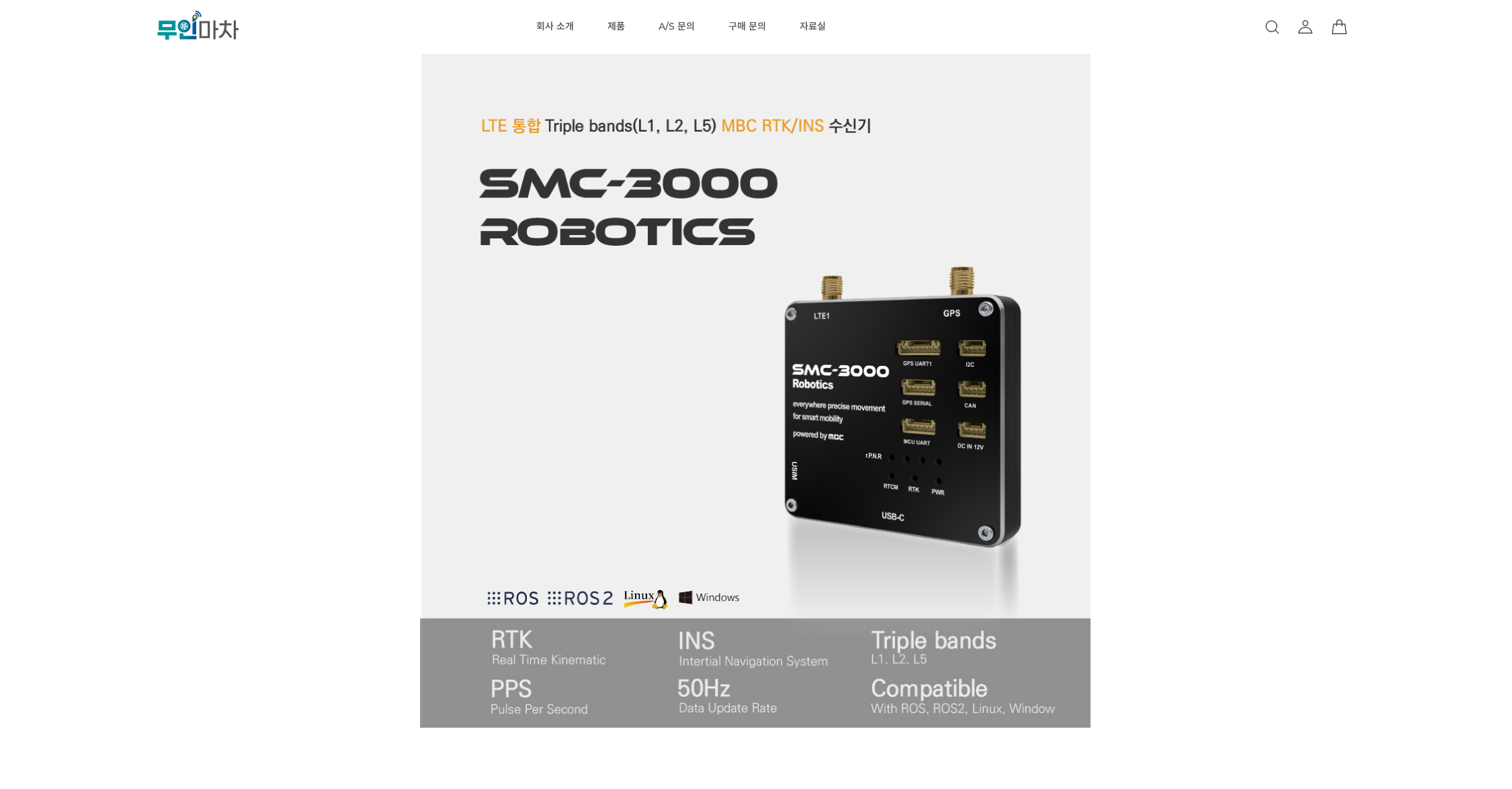
scroll to position [659, 0]
drag, startPoint x: 236, startPoint y: 275, endPoint x: 246, endPoint y: 237, distance: 39.3
drag, startPoint x: 235, startPoint y: 199, endPoint x: 251, endPoint y: 153, distance: 48.7
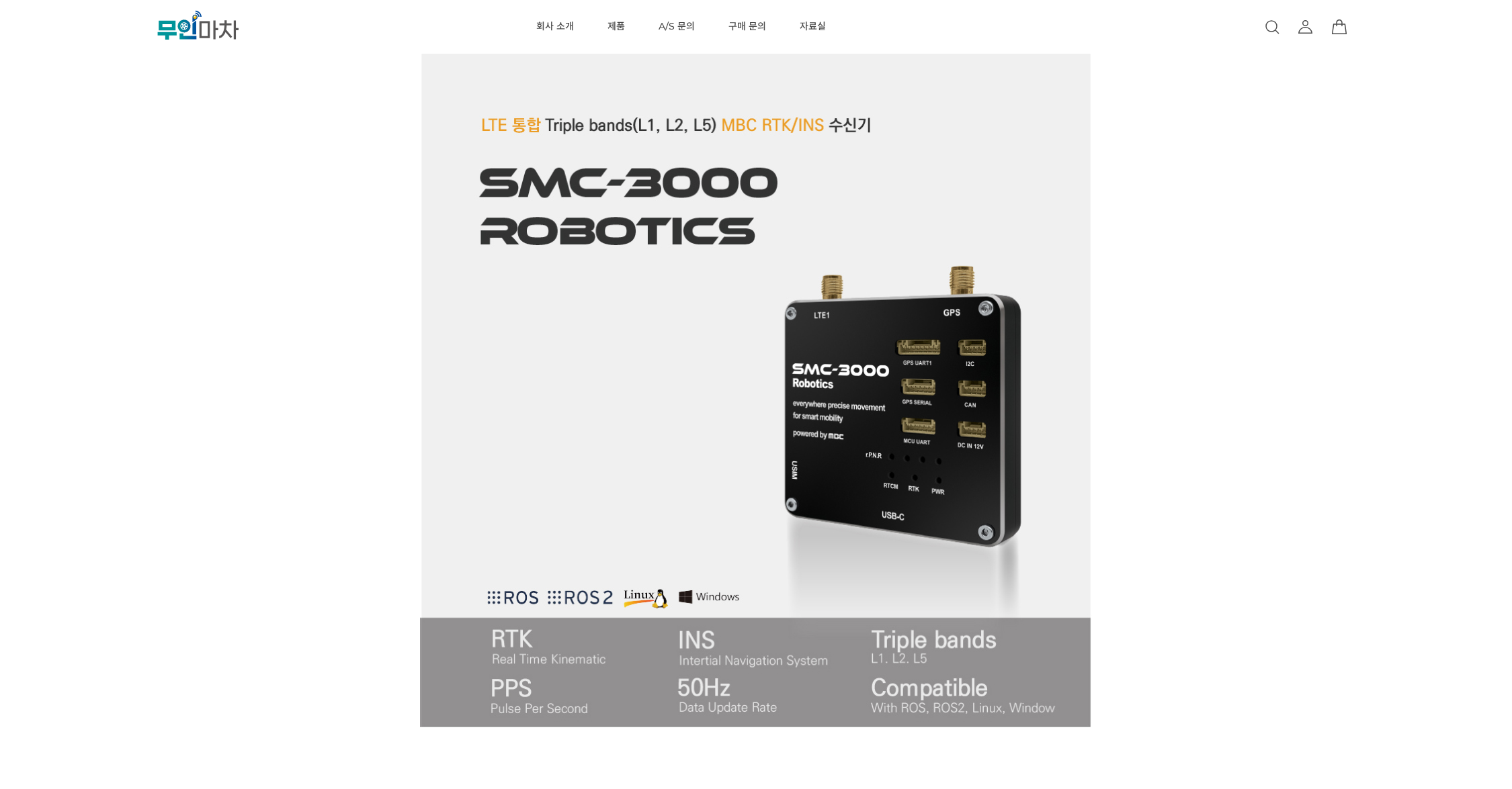
drag, startPoint x: 196, startPoint y: 183, endPoint x: 202, endPoint y: 161, distance: 22.8
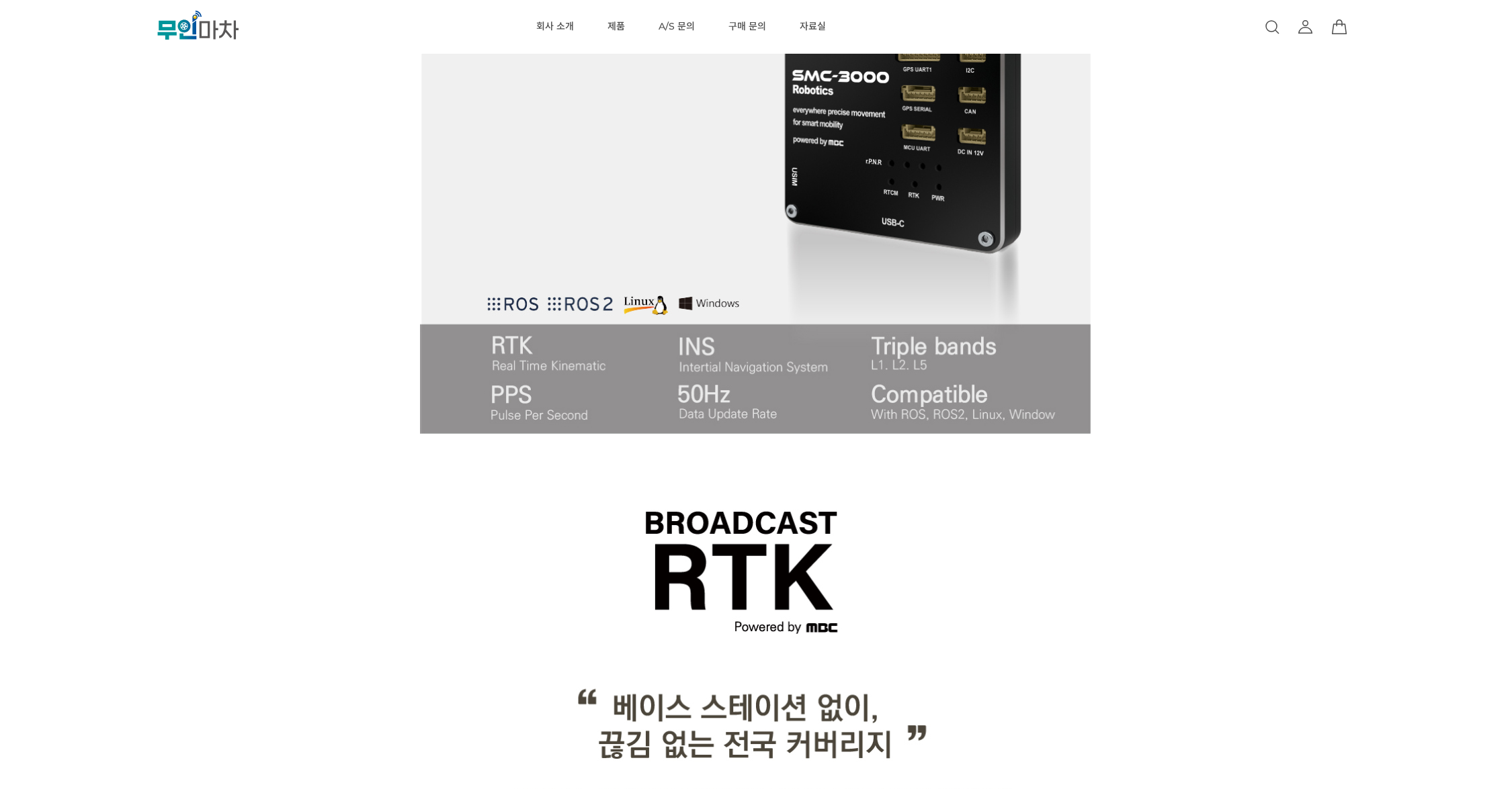
drag, startPoint x: 196, startPoint y: 196, endPoint x: 199, endPoint y: 171, distance: 25.2
drag, startPoint x: 163, startPoint y: 165, endPoint x: 174, endPoint y: 137, distance: 30.1
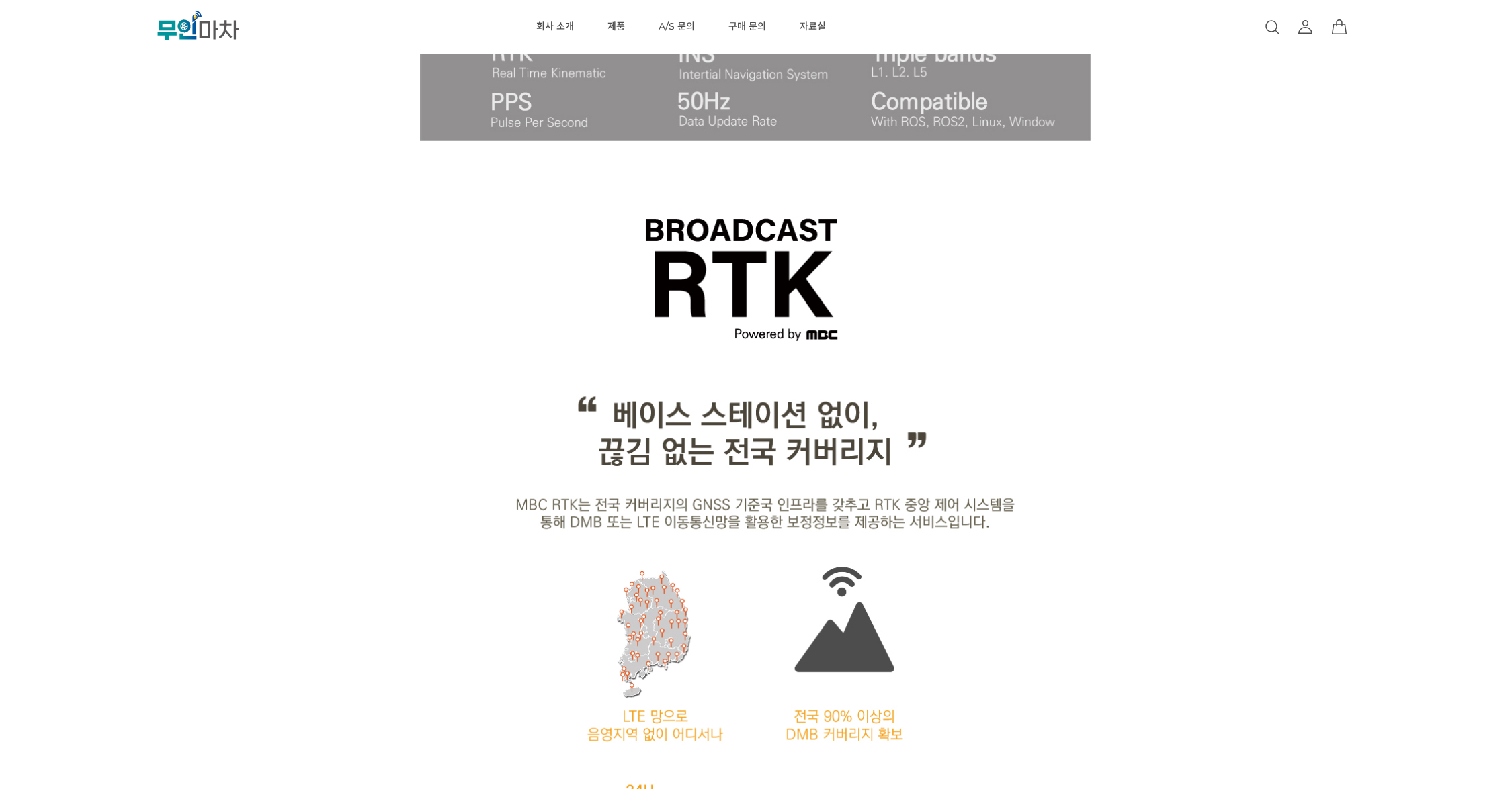
drag, startPoint x: 174, startPoint y: 137, endPoint x: 184, endPoint y: 114, distance: 25.1
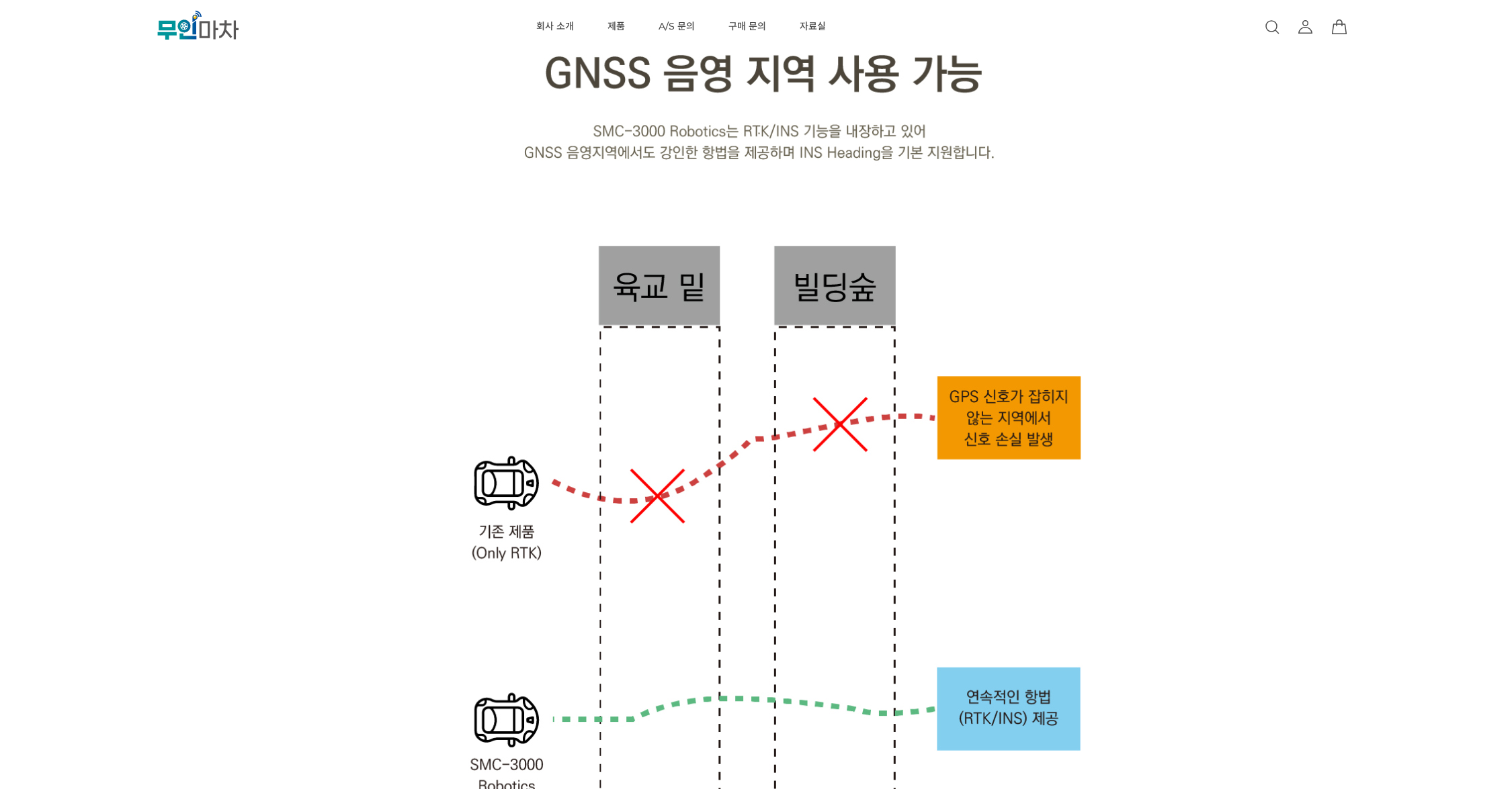
scroll to position [2343, 0]
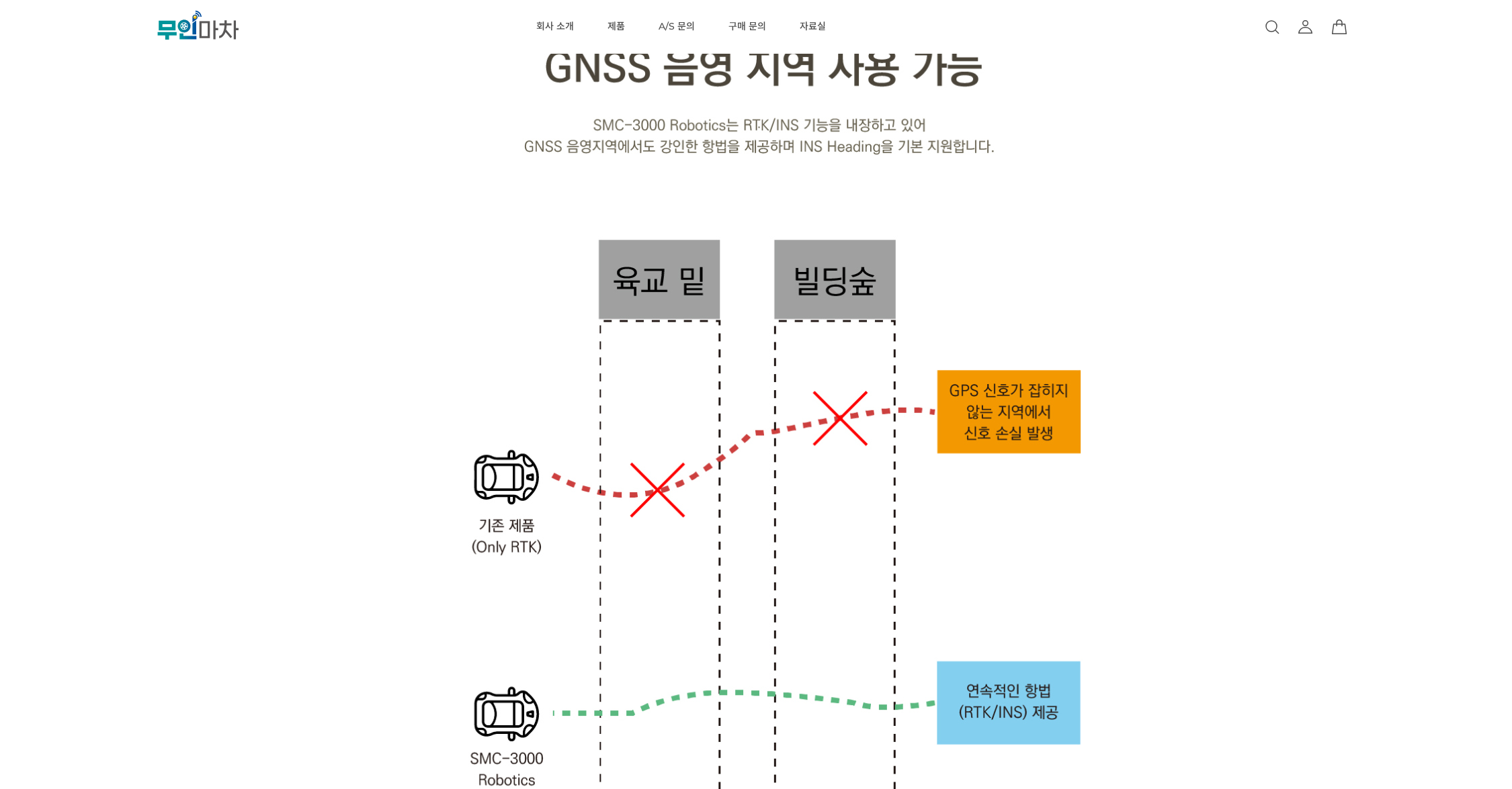
drag, startPoint x: 151, startPoint y: 217, endPoint x: 154, endPoint y: 173, distance: 44.1
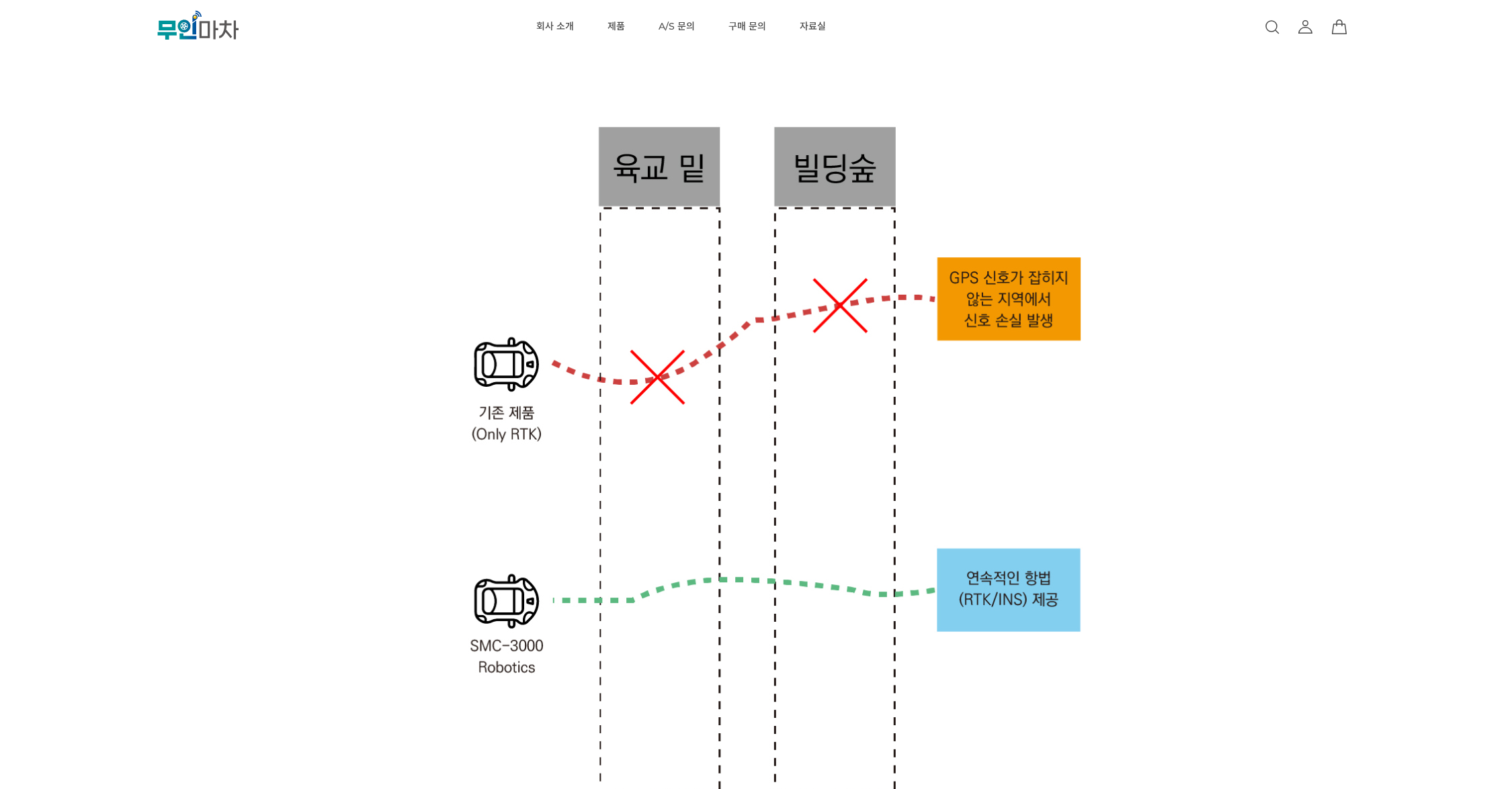
scroll to position [2490, 0]
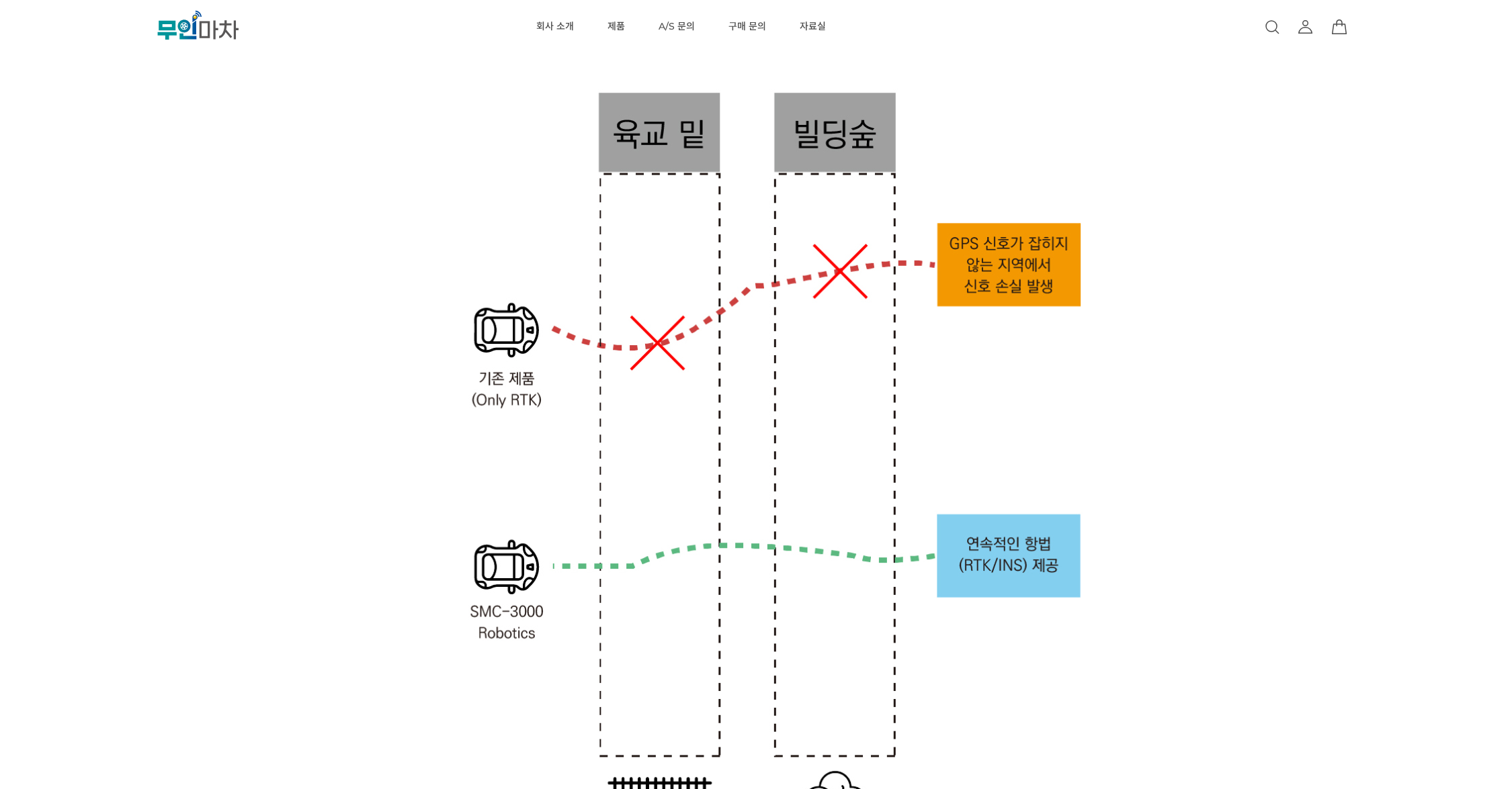
drag, startPoint x: 160, startPoint y: 147, endPoint x: 160, endPoint y: 122, distance: 25.0
drag, startPoint x: 160, startPoint y: 122, endPoint x: 164, endPoint y: 100, distance: 22.4
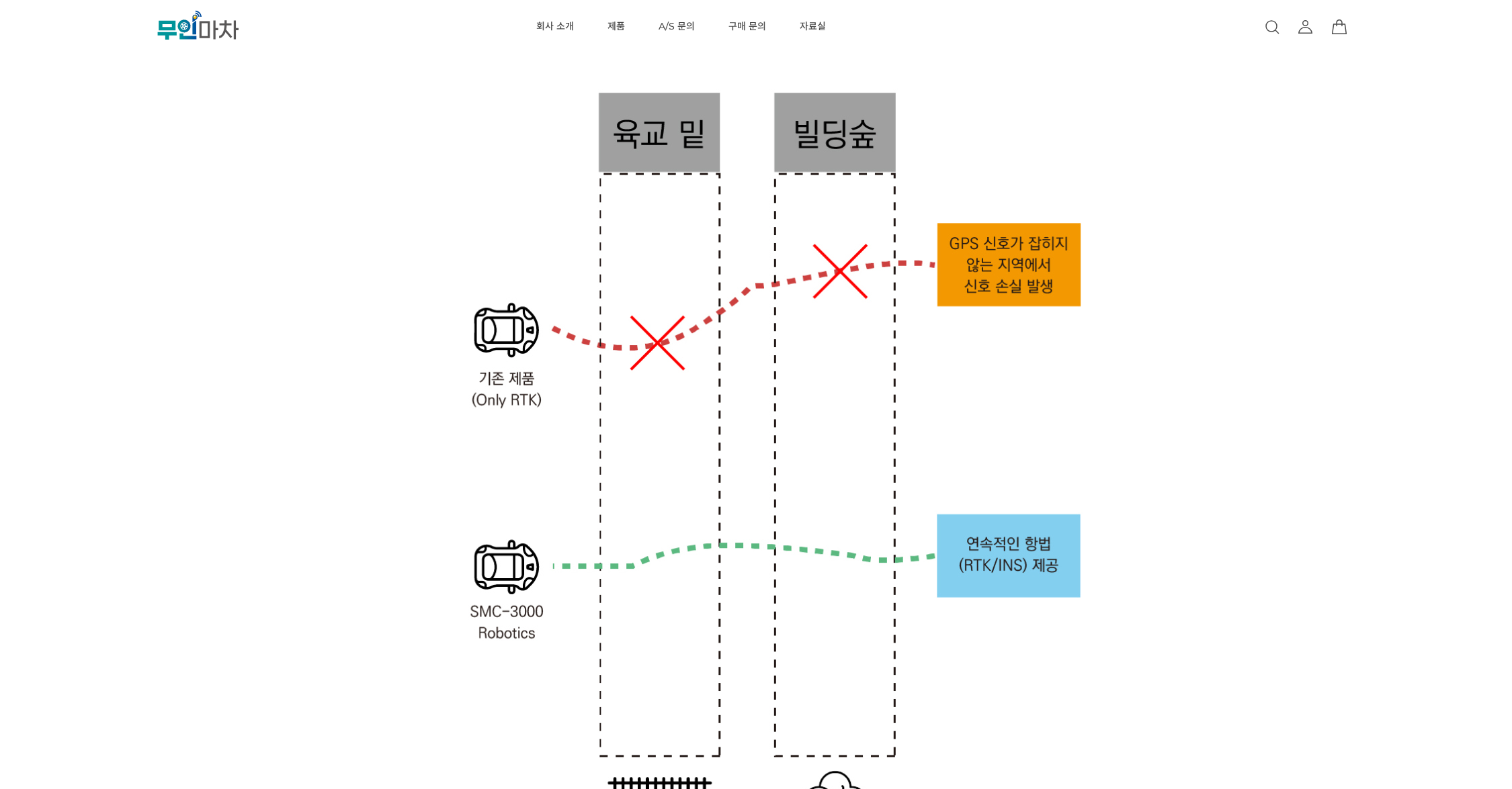
drag, startPoint x: 171, startPoint y: 167, endPoint x: 178, endPoint y: 143, distance: 25.0
drag, startPoint x: 178, startPoint y: 143, endPoint x: 182, endPoint y: 122, distance: 21.4
drag, startPoint x: 138, startPoint y: 169, endPoint x: 147, endPoint y: 141, distance: 29.4
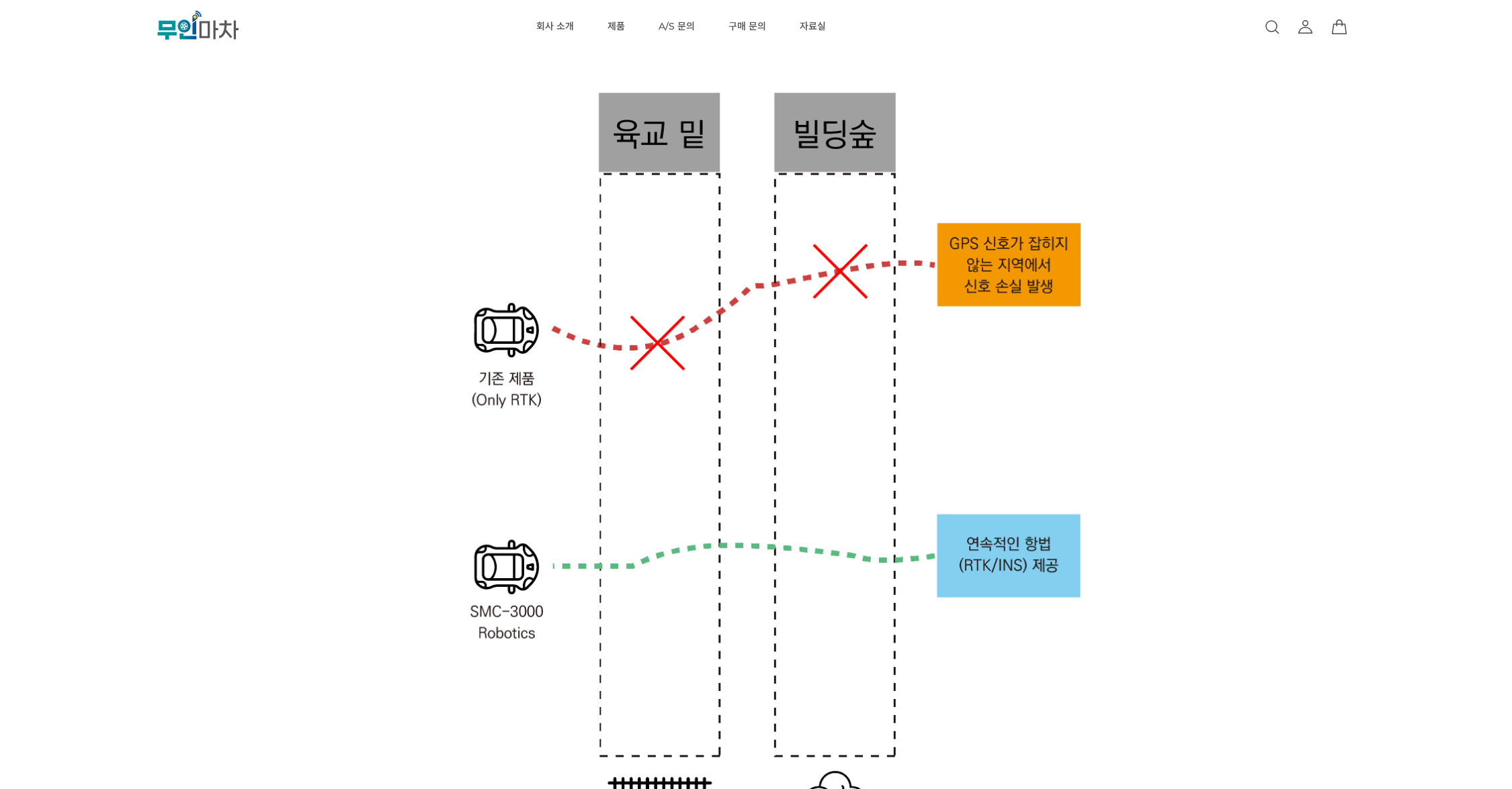
drag, startPoint x: 160, startPoint y: 204, endPoint x: 171, endPoint y: 176, distance: 30.1
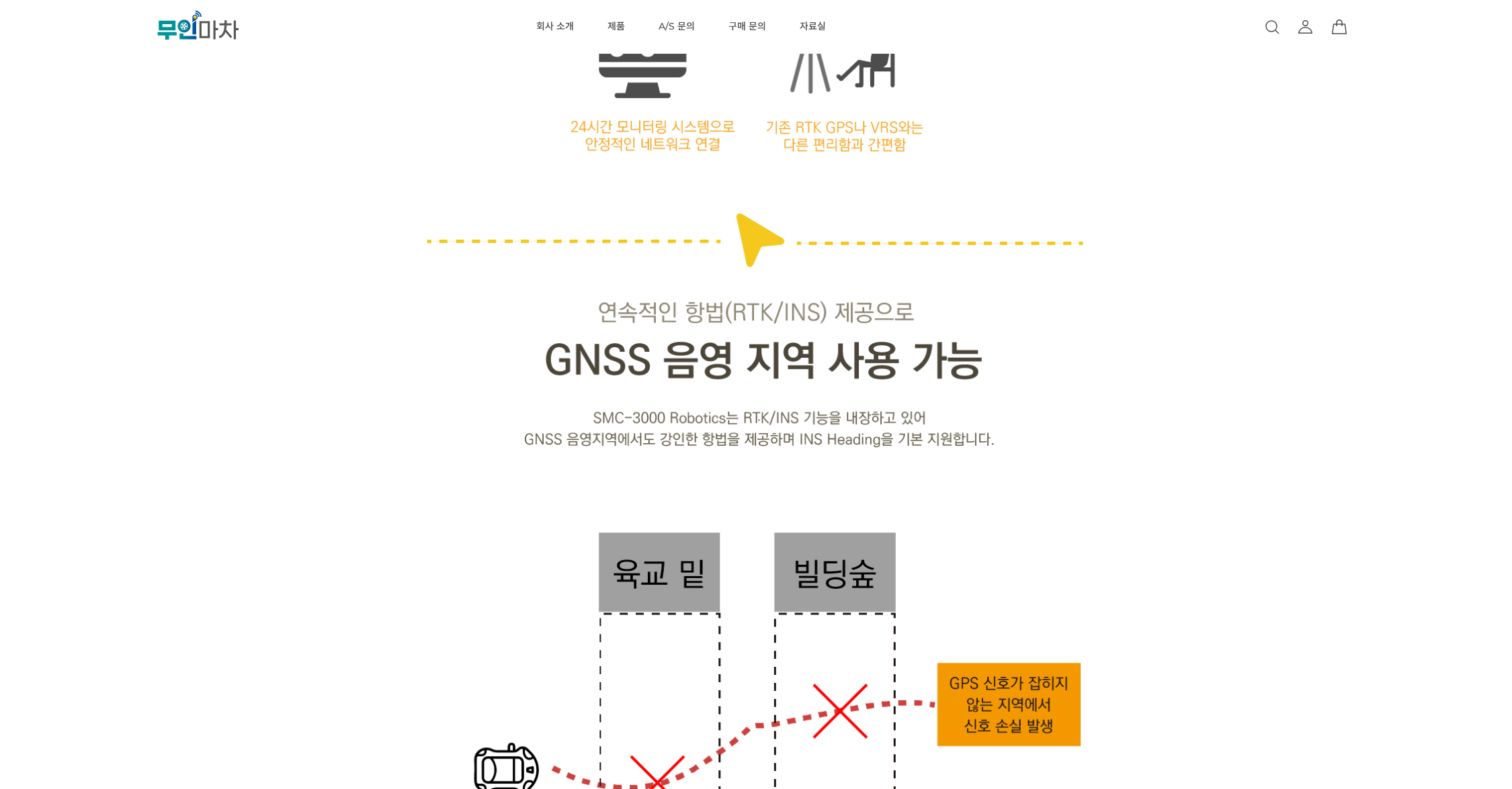
drag, startPoint x: 198, startPoint y: 201, endPoint x: 199, endPoint y: 167, distance: 34.0
drag, startPoint x: 159, startPoint y: 194, endPoint x: 181, endPoint y: 159, distance: 41.3
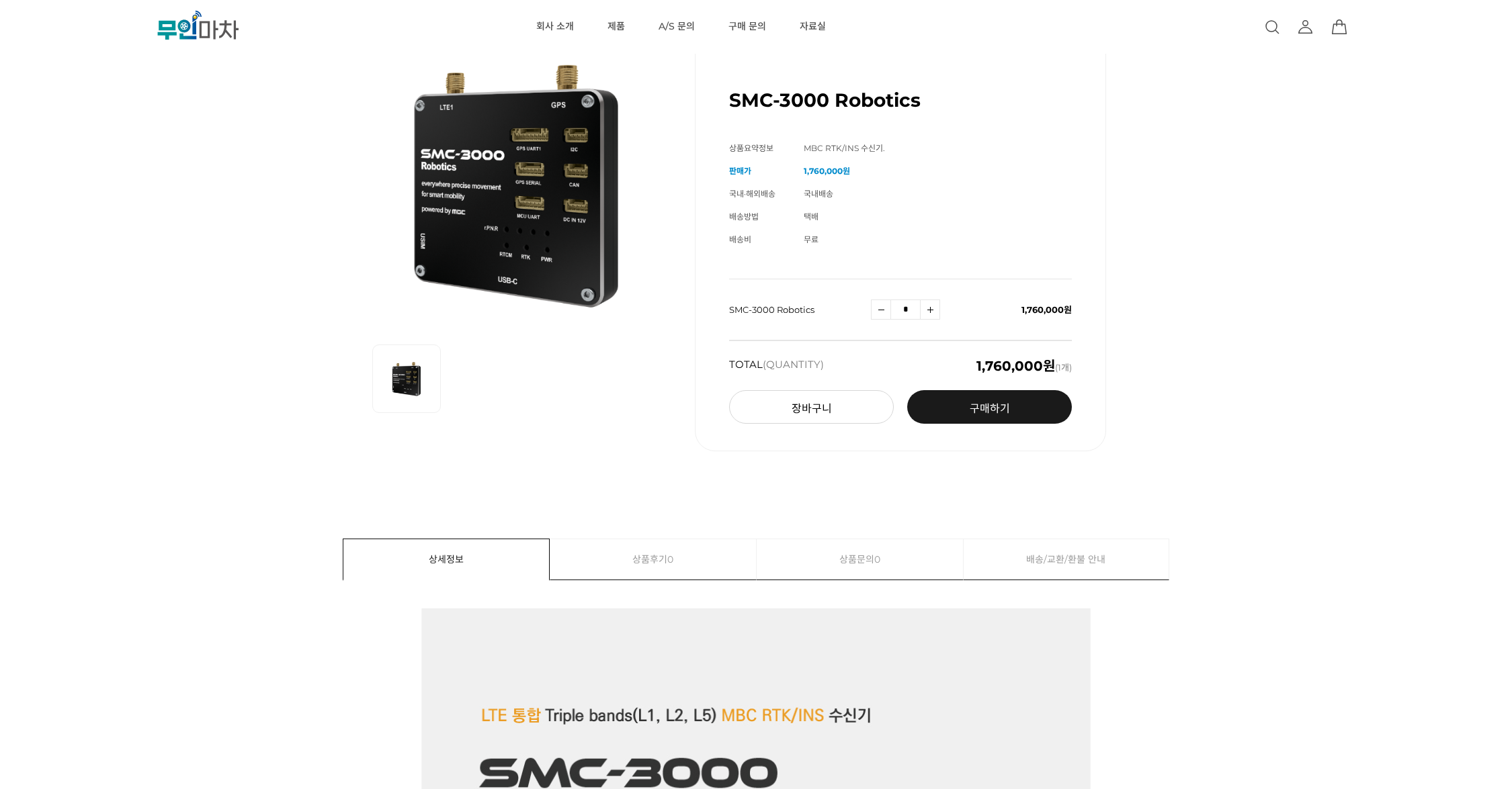
scroll to position [0, 0]
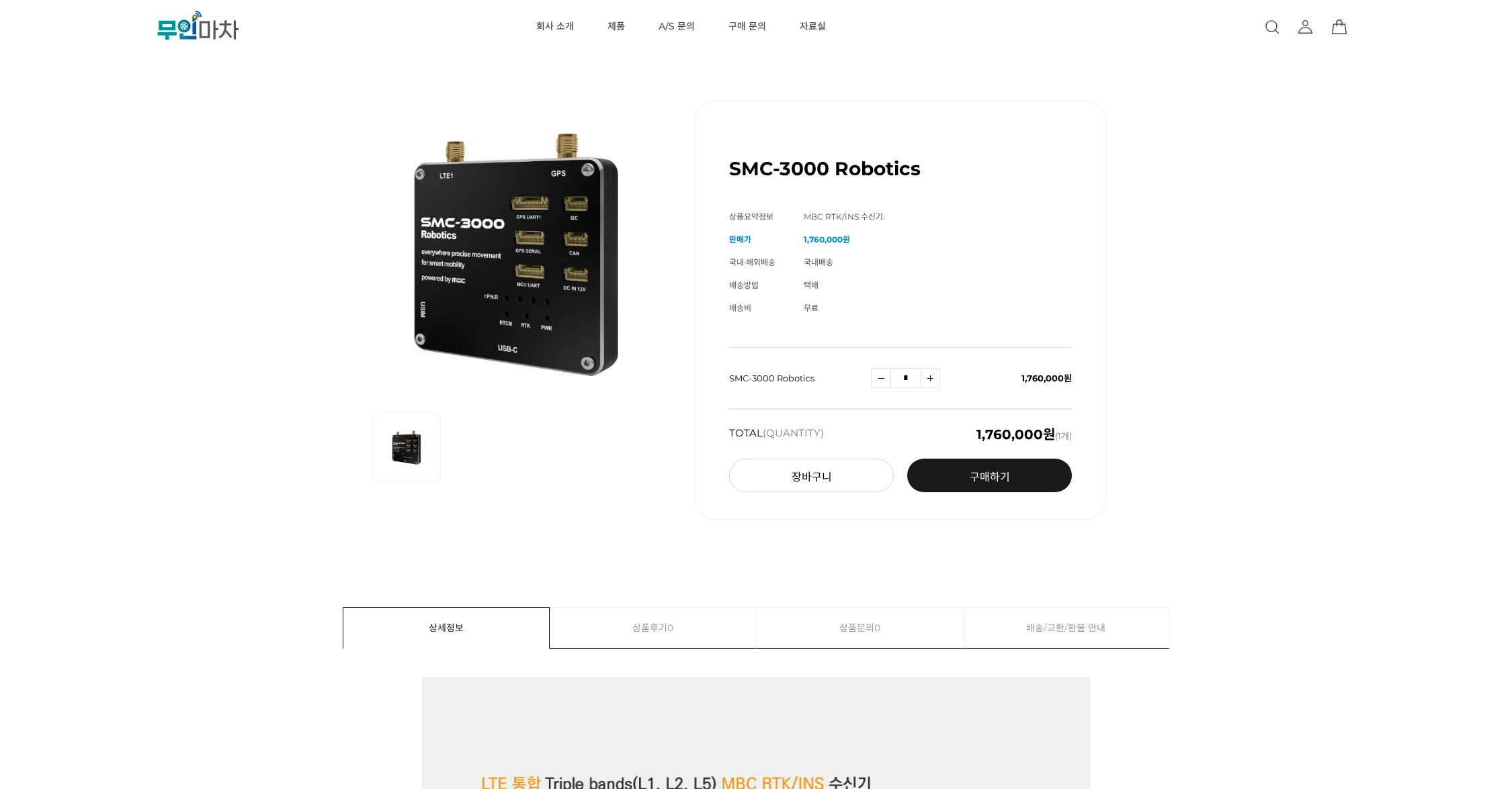
drag, startPoint x: 189, startPoint y: 167, endPoint x: 102, endPoint y: 154, distance: 88.0
drag, startPoint x: 93, startPoint y: 140, endPoint x: 79, endPoint y: 118, distance: 26.1
click at [79, 118] on div "SMC-3000 Robotics (해외배송 가능상품) 기본 정보 상품명 SMC-3000 Robotics 상품요약정보 MBC RTK/INS 수신…" at bounding box center [756, 310] width 1361 height 486
drag, startPoint x: 97, startPoint y: 152, endPoint x: 96, endPoint y: 129, distance: 23.0
click at [96, 129] on div "SMC-3000 Robotics (해외배송 가능상품) 기본 정보 상품명 SMC-3000 Robotics 상품요약정보 MBC RTK/INS 수신…" at bounding box center [756, 310] width 1361 height 486
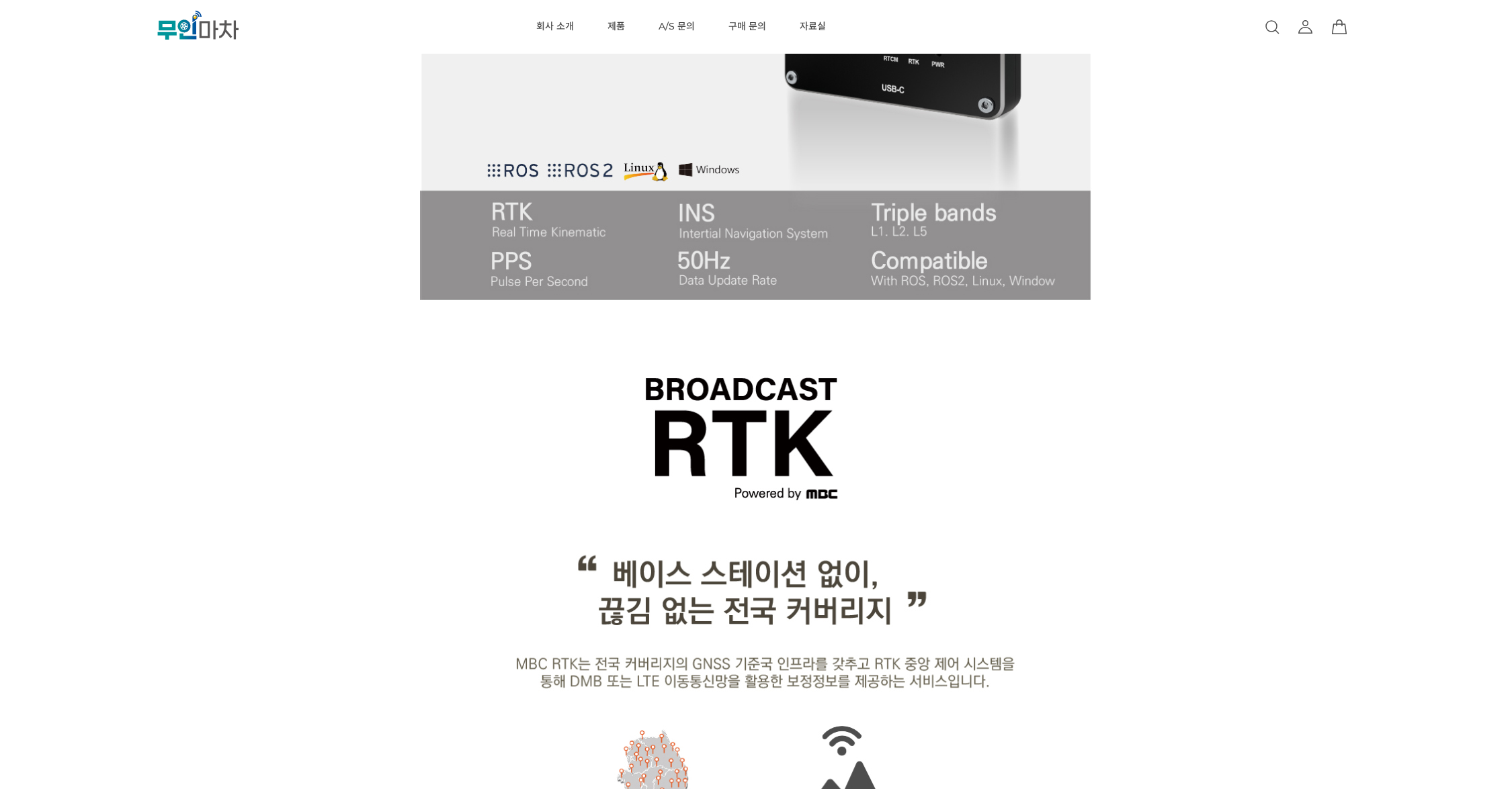
scroll to position [1245, 0]
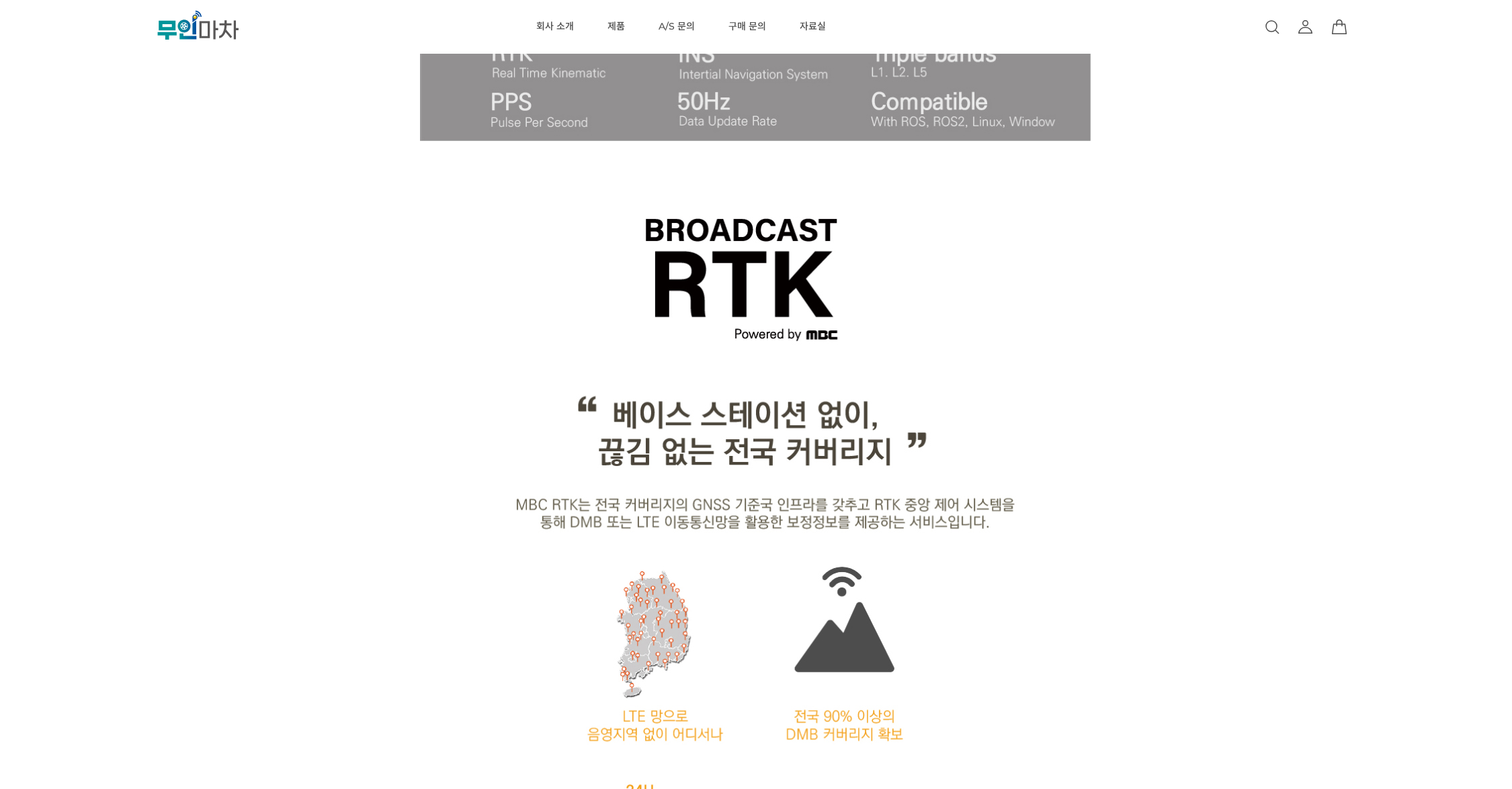
drag, startPoint x: 132, startPoint y: 163, endPoint x: 146, endPoint y: 140, distance: 26.9
drag, startPoint x: 196, startPoint y: 163, endPoint x: 235, endPoint y: 113, distance: 63.4
drag, startPoint x: 426, startPoint y: 124, endPoint x: 431, endPoint y: 108, distance: 16.8
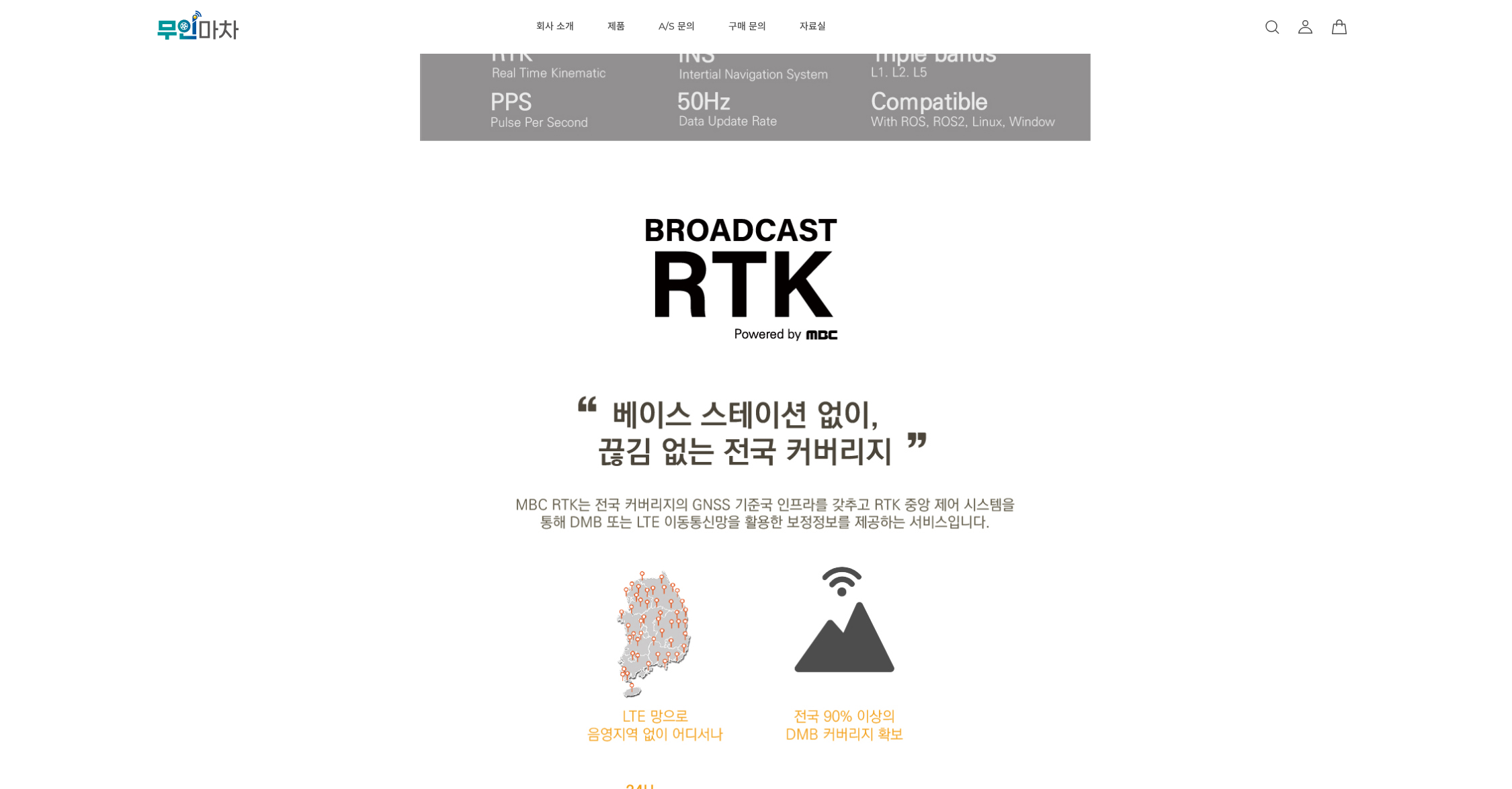
drag, startPoint x: 430, startPoint y: 130, endPoint x: 398, endPoint y: 135, distance: 32.4
drag, startPoint x: 371, startPoint y: 155, endPoint x: 420, endPoint y: 137, distance: 52.2
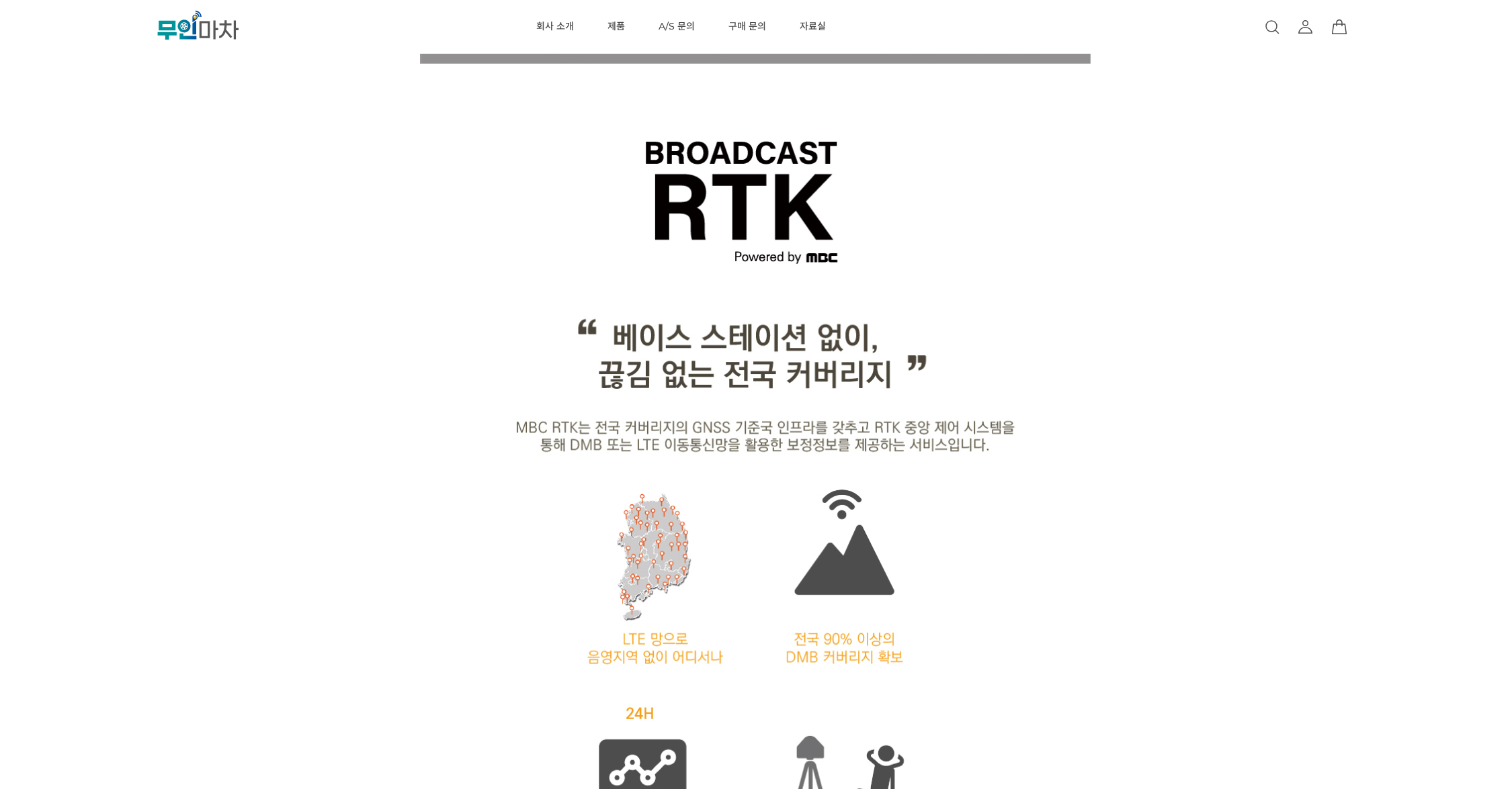
scroll to position [1391, 0]
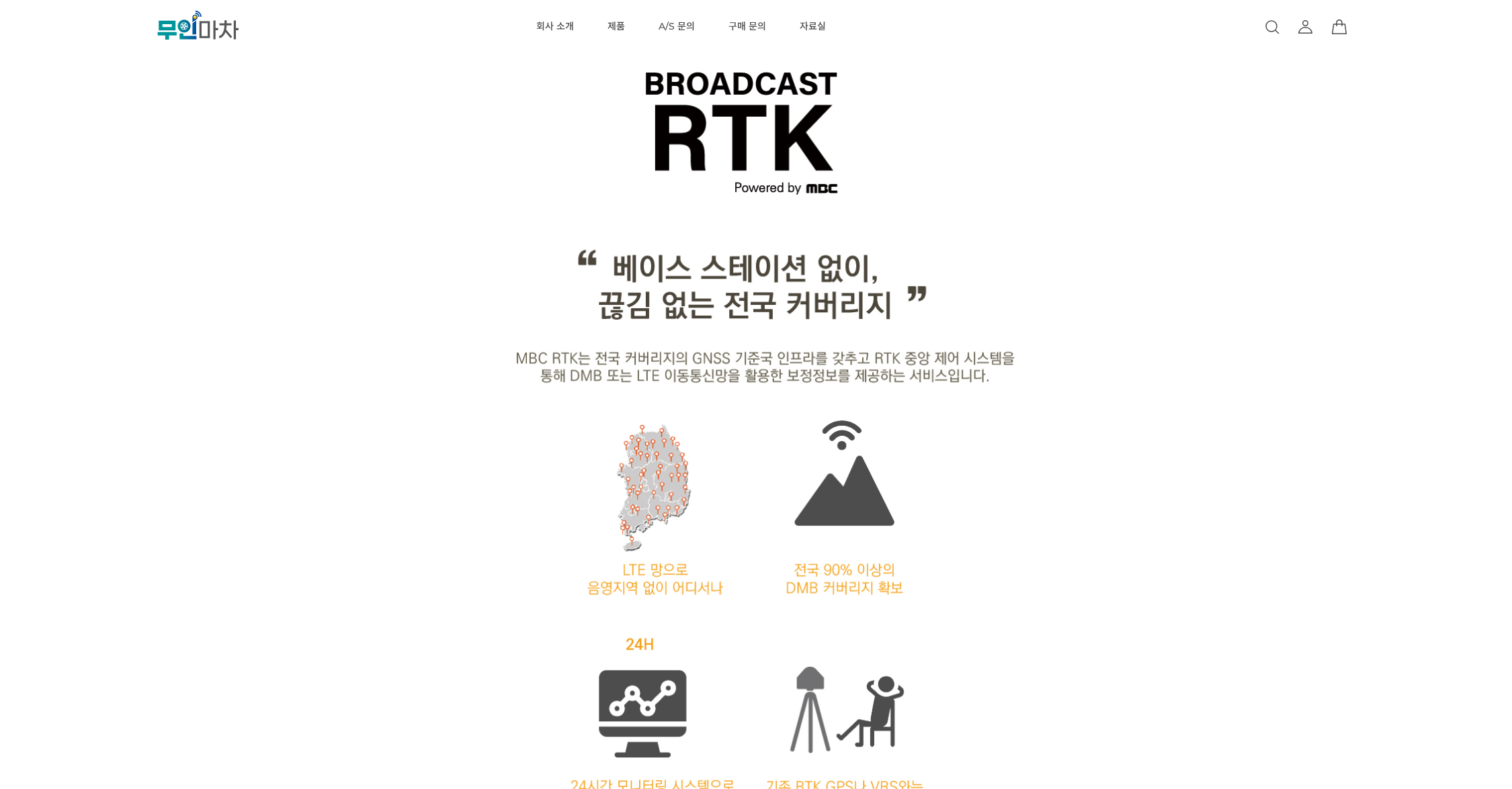
drag, startPoint x: 172, startPoint y: 220, endPoint x: 174, endPoint y: 195, distance: 25.1
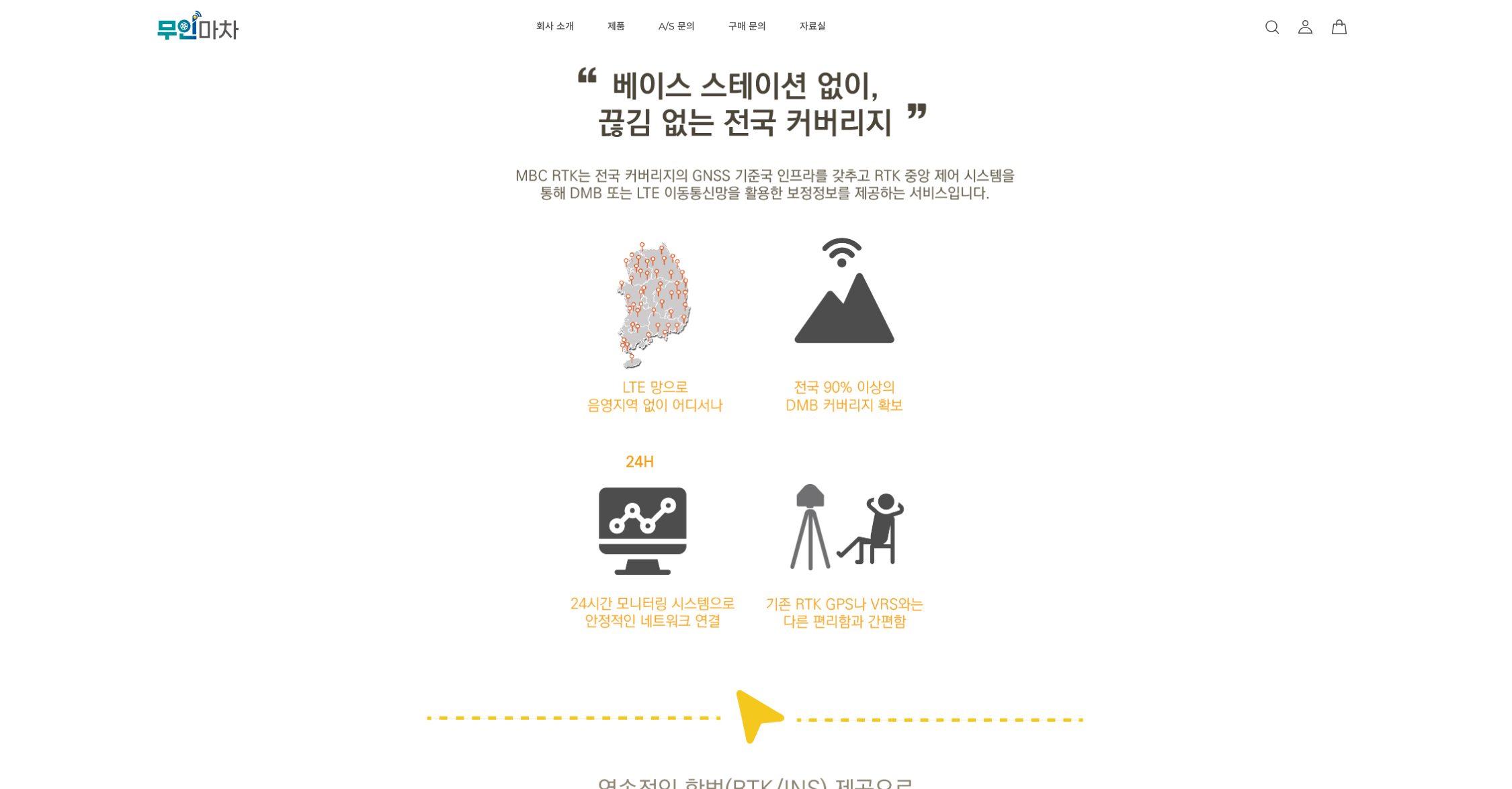
scroll to position [1538, 0]
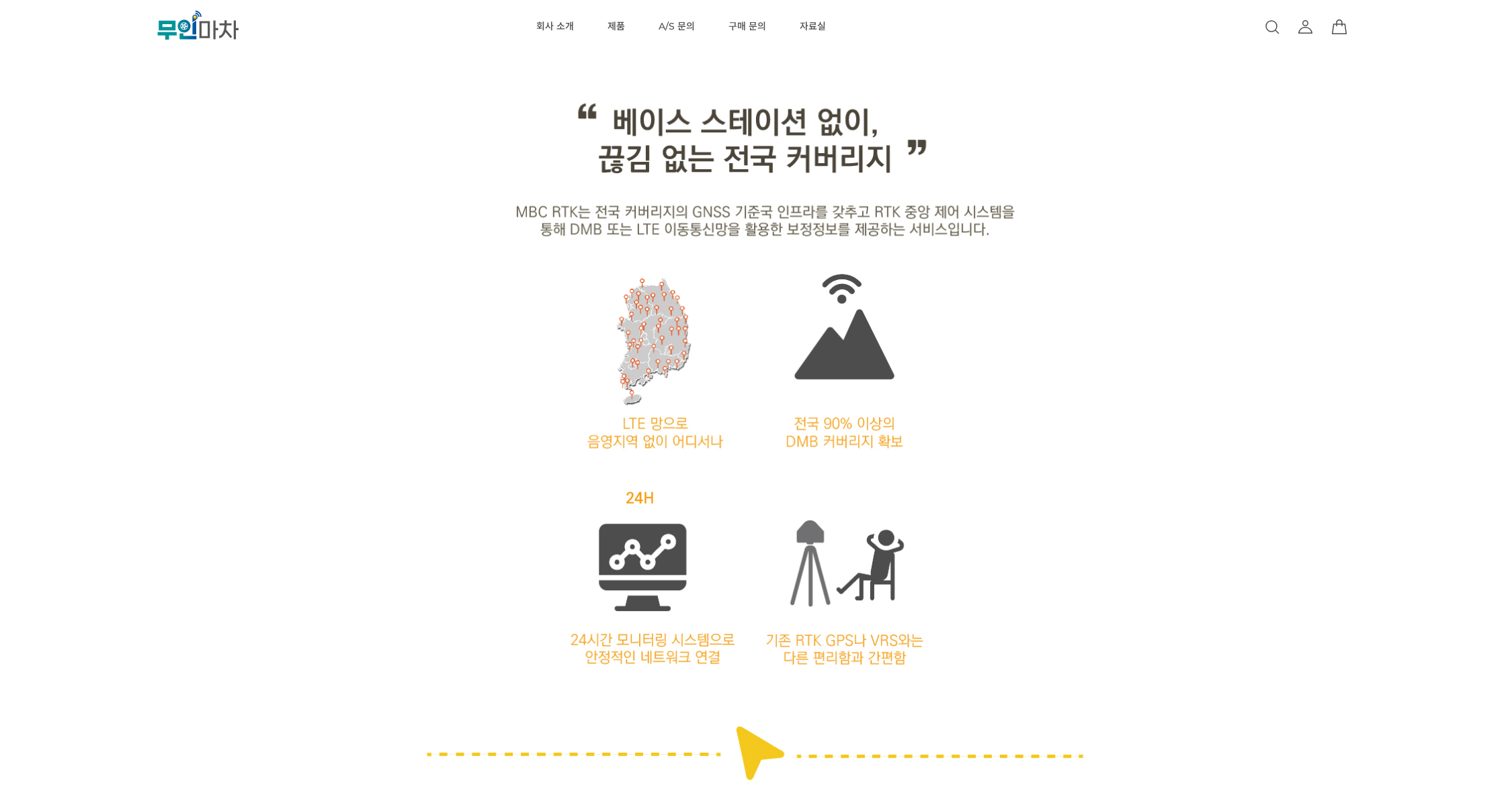
drag, startPoint x: 175, startPoint y: 220, endPoint x: 182, endPoint y: 189, distance: 31.8
drag, startPoint x: 358, startPoint y: 273, endPoint x: 312, endPoint y: 259, distance: 48.1
drag, startPoint x: 306, startPoint y: 270, endPoint x: 302, endPoint y: 248, distance: 22.4
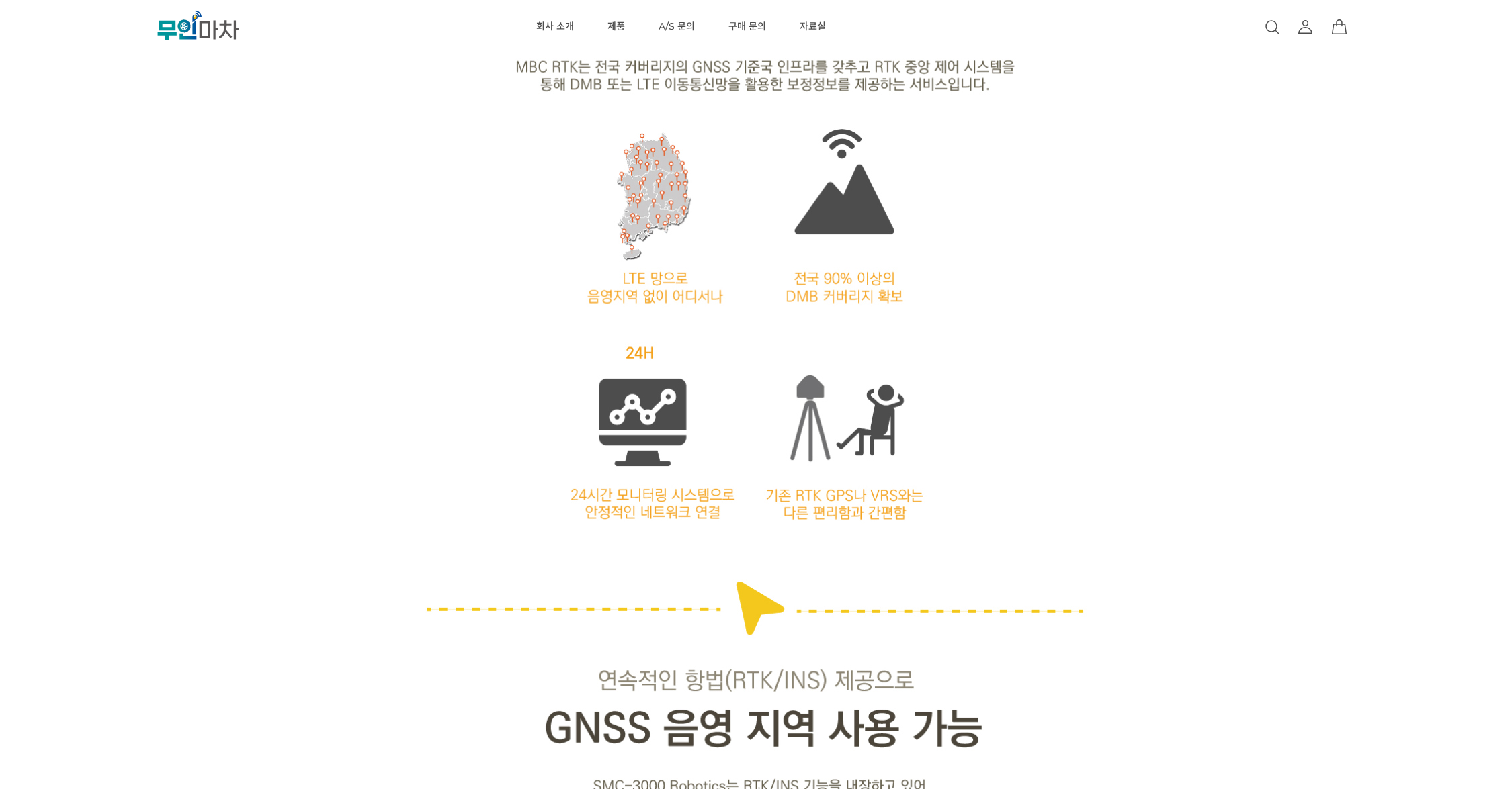
scroll to position [1685, 0]
drag, startPoint x: 315, startPoint y: 209, endPoint x: 311, endPoint y: 181, distance: 28.3
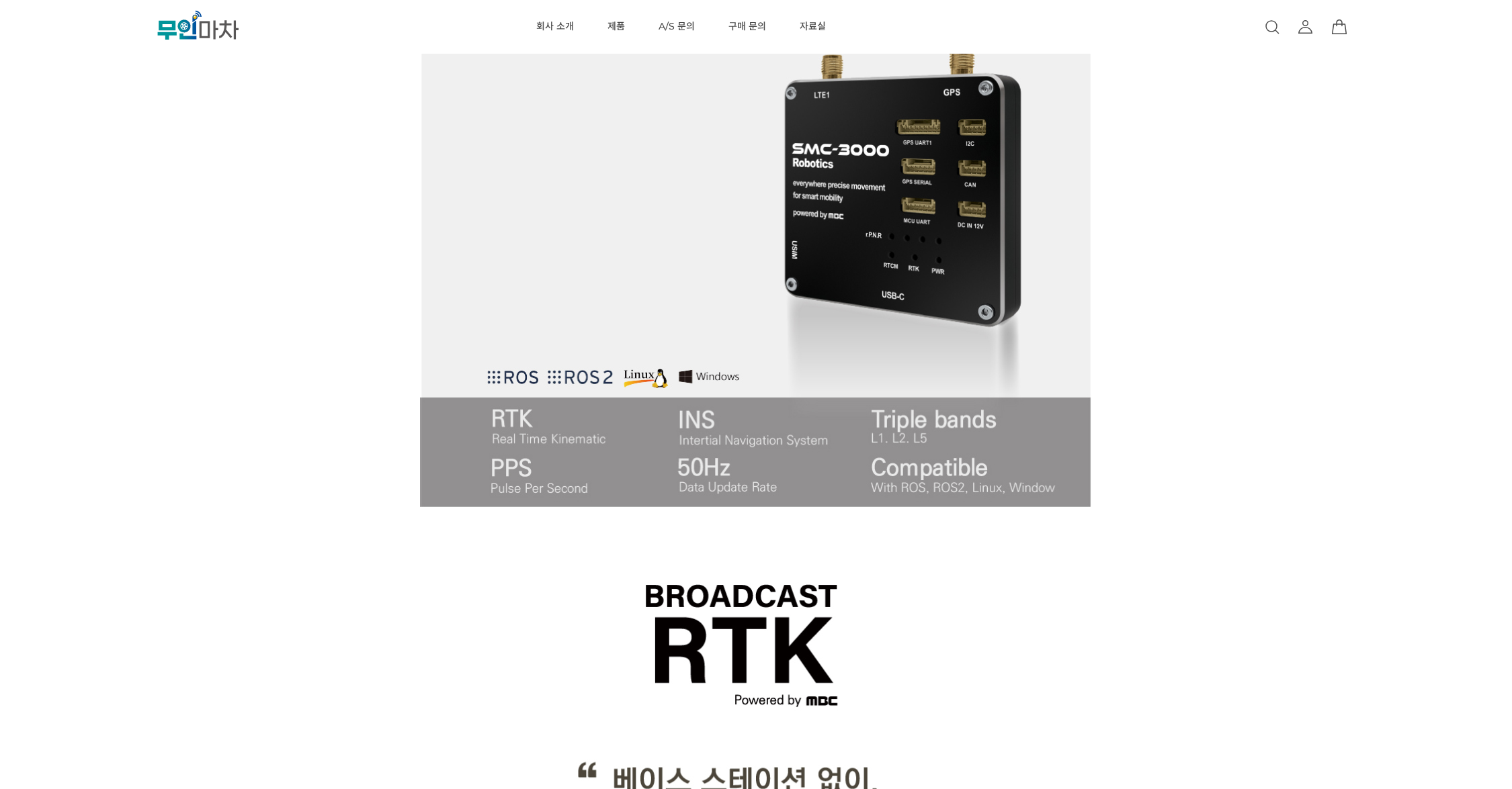
scroll to position [659, 0]
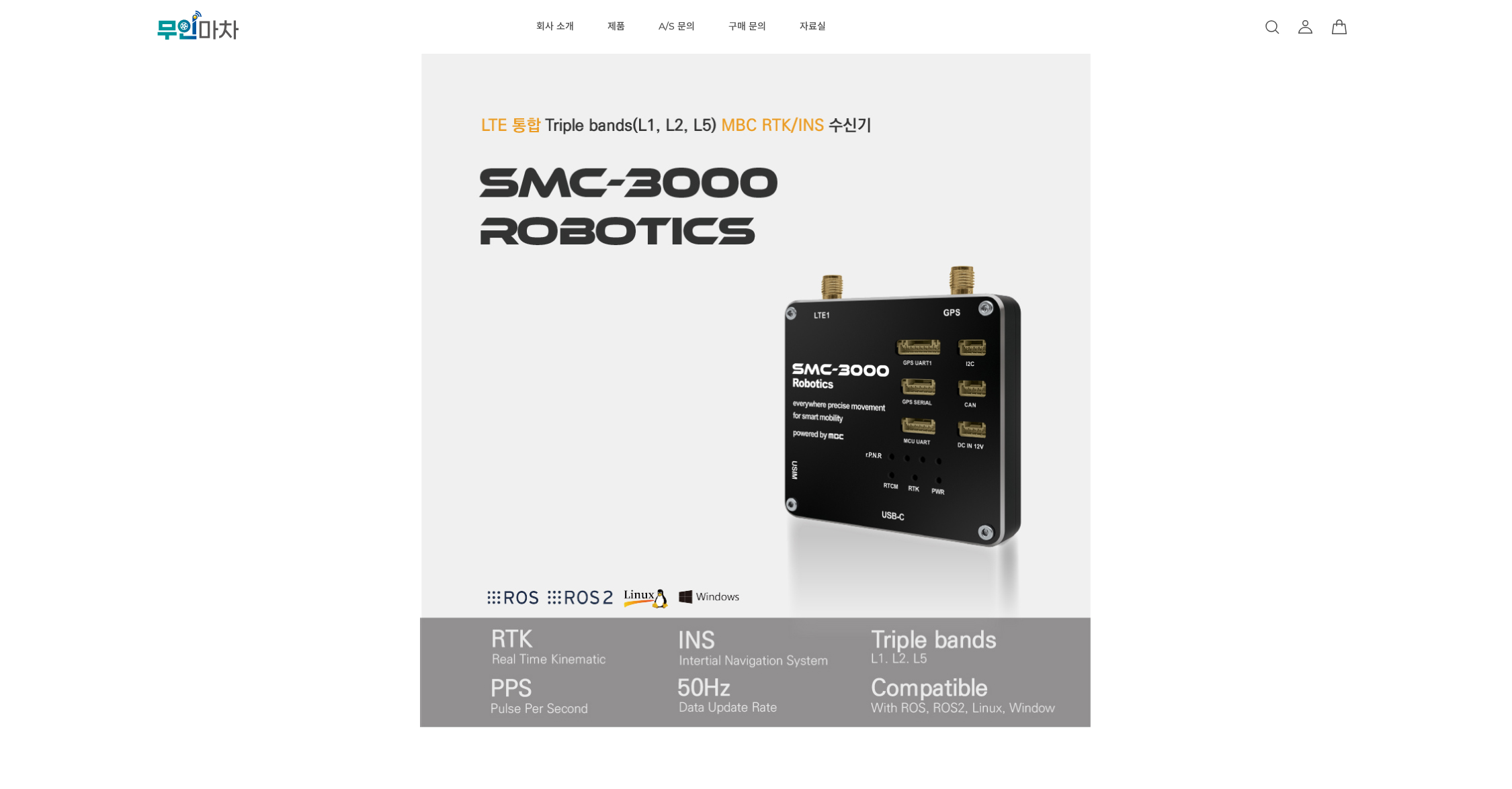
drag, startPoint x: 197, startPoint y: 222, endPoint x: 198, endPoint y: 181, distance: 41.0
drag, startPoint x: 164, startPoint y: 196, endPoint x: 165, endPoint y: 173, distance: 23.0
drag, startPoint x: 160, startPoint y: 145, endPoint x: 162, endPoint y: 122, distance: 23.1
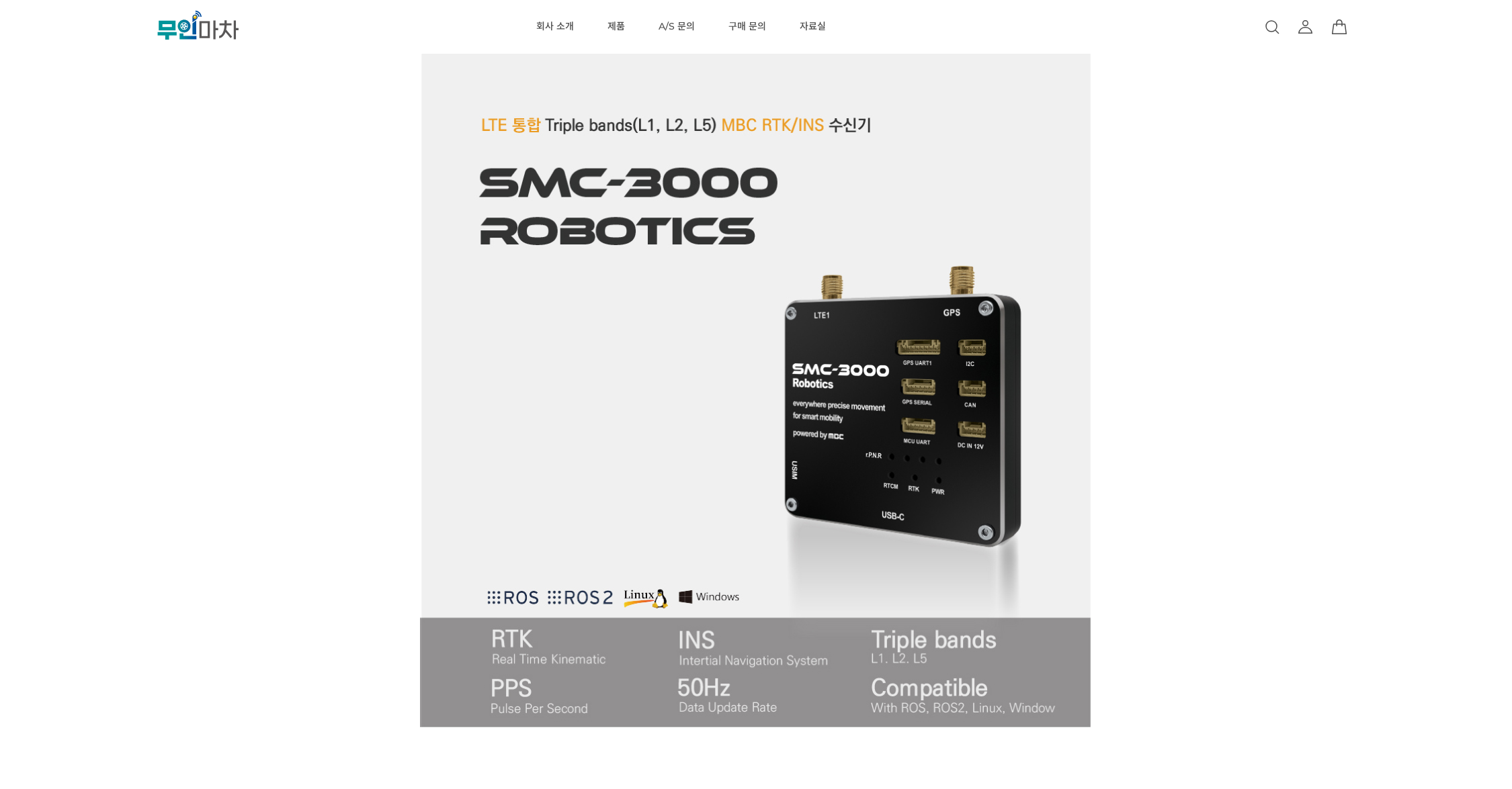
drag, startPoint x: 138, startPoint y: 201, endPoint x: 141, endPoint y: 164, distance: 37.1
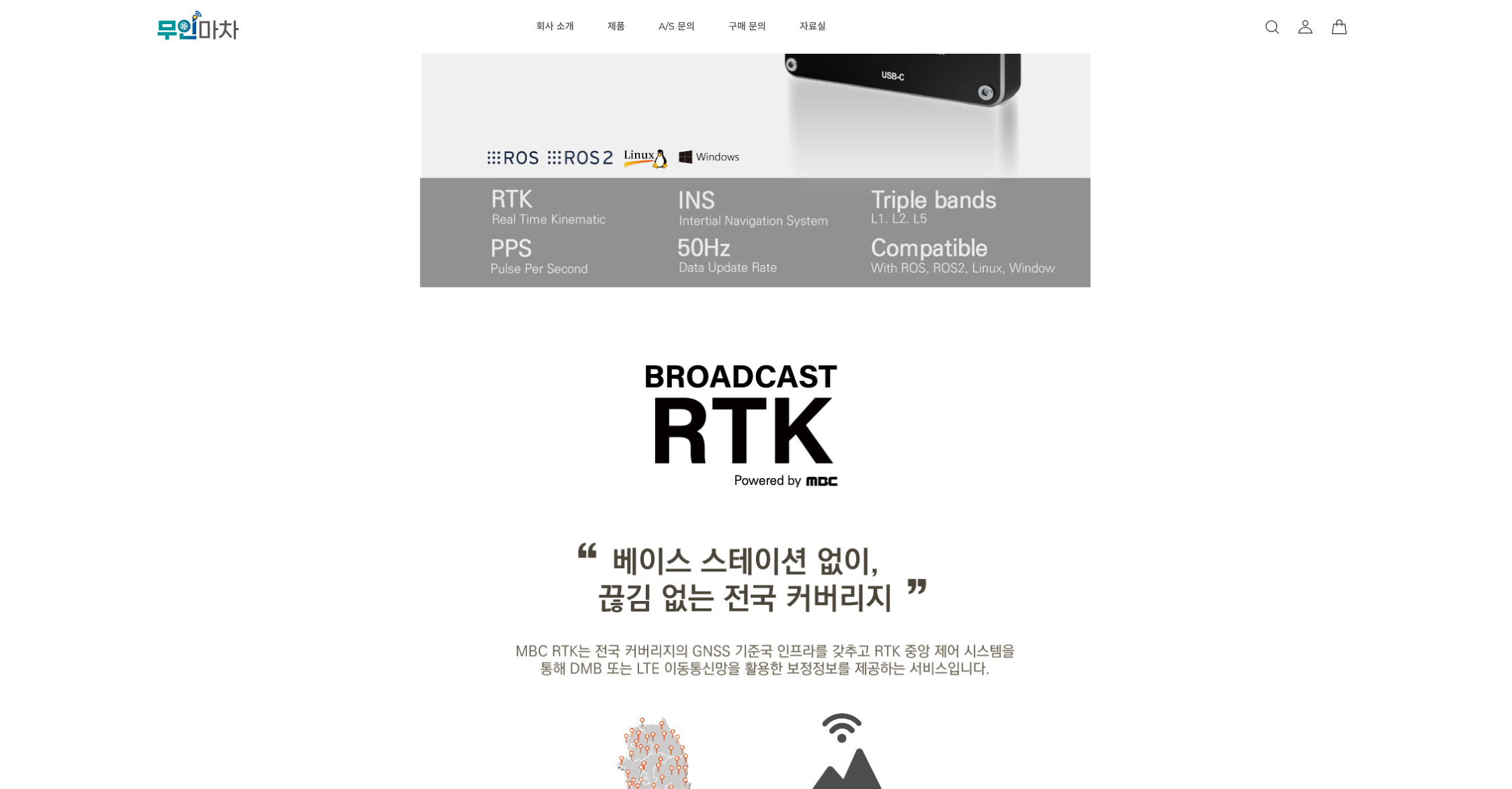
drag, startPoint x: 141, startPoint y: 164, endPoint x: 147, endPoint y: 143, distance: 21.8
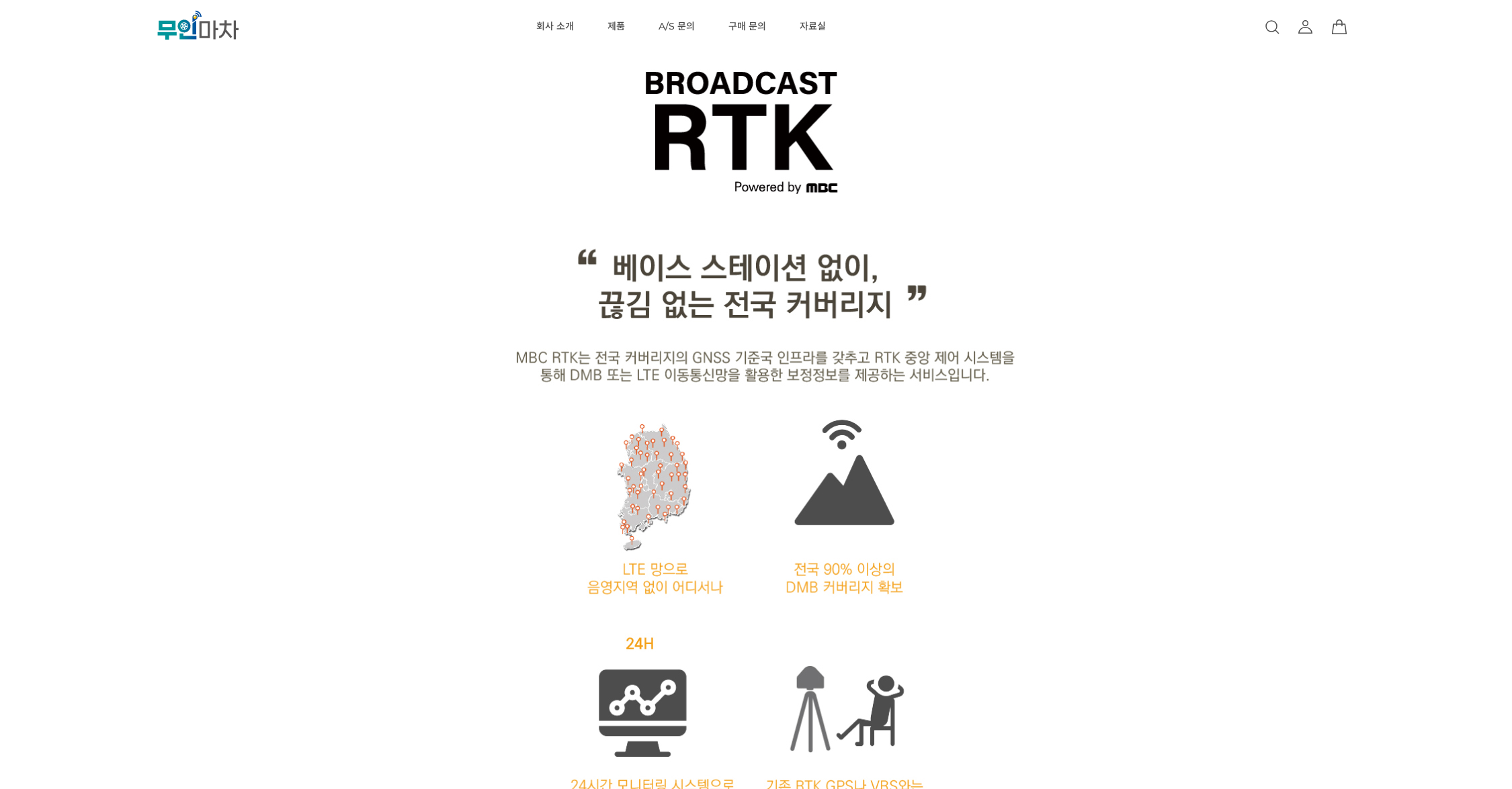
scroll to position [1538, 0]
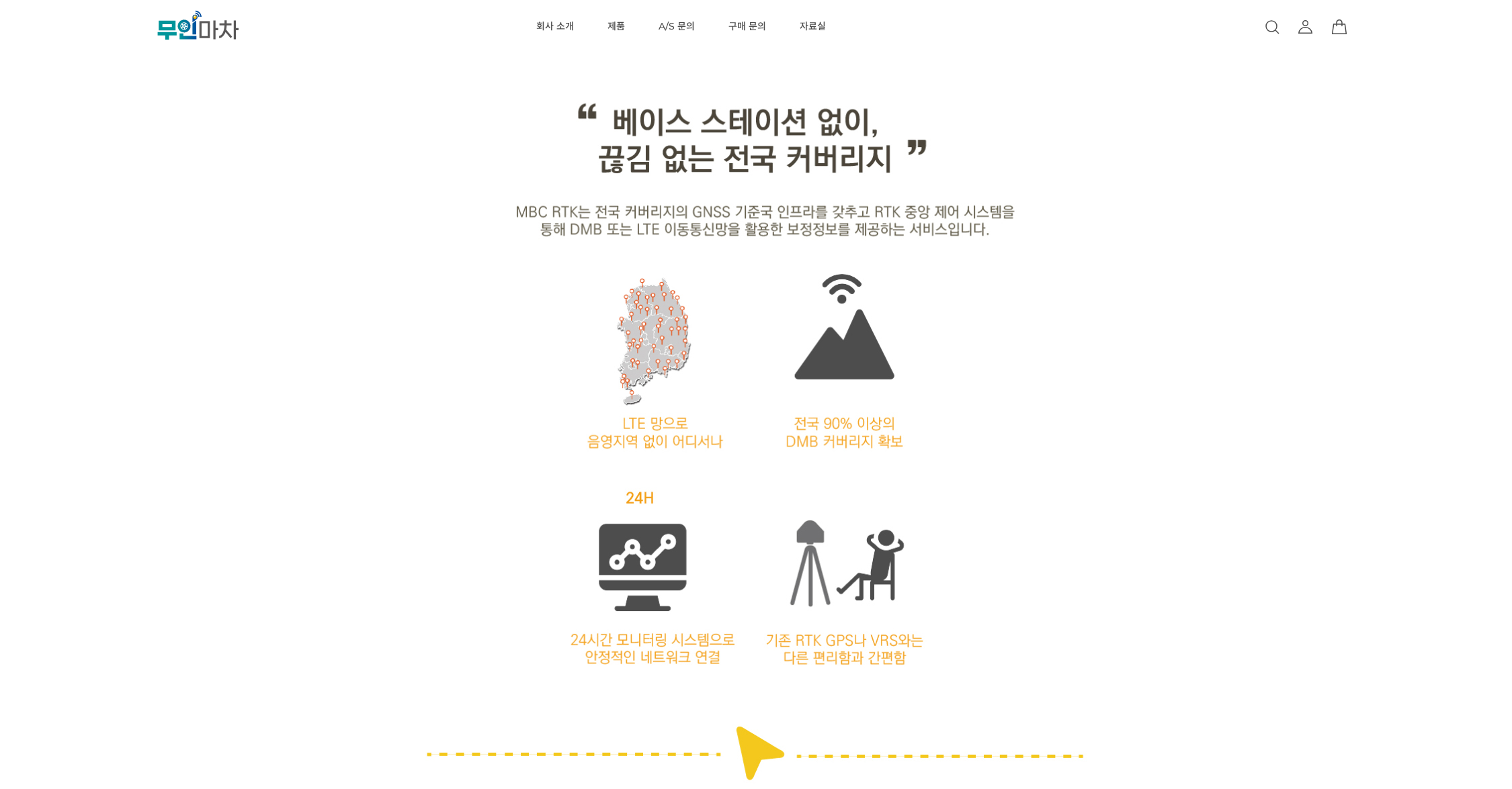
drag, startPoint x: 147, startPoint y: 143, endPoint x: 154, endPoint y: 120, distance: 24.0
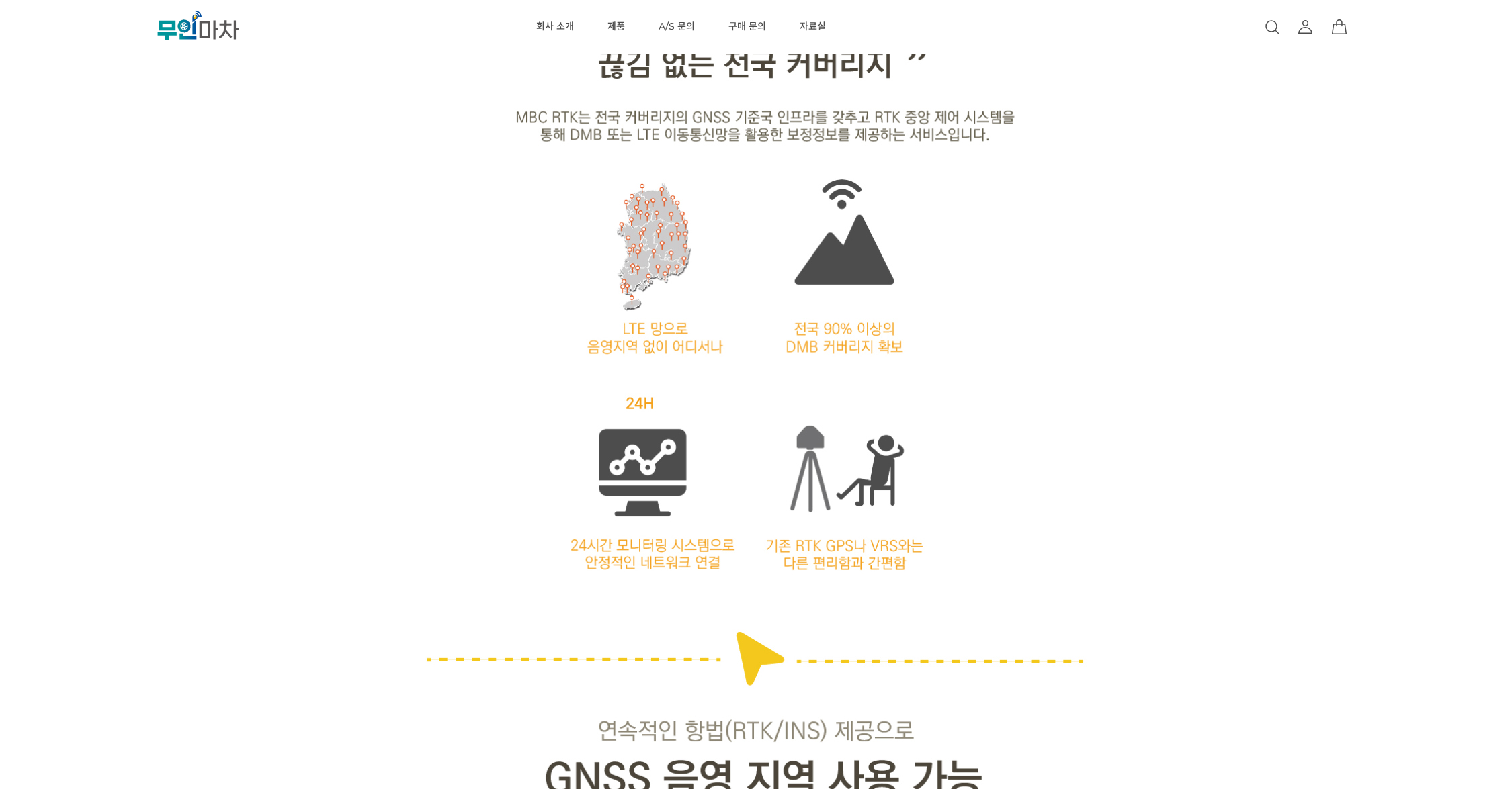
scroll to position [1758, 0]
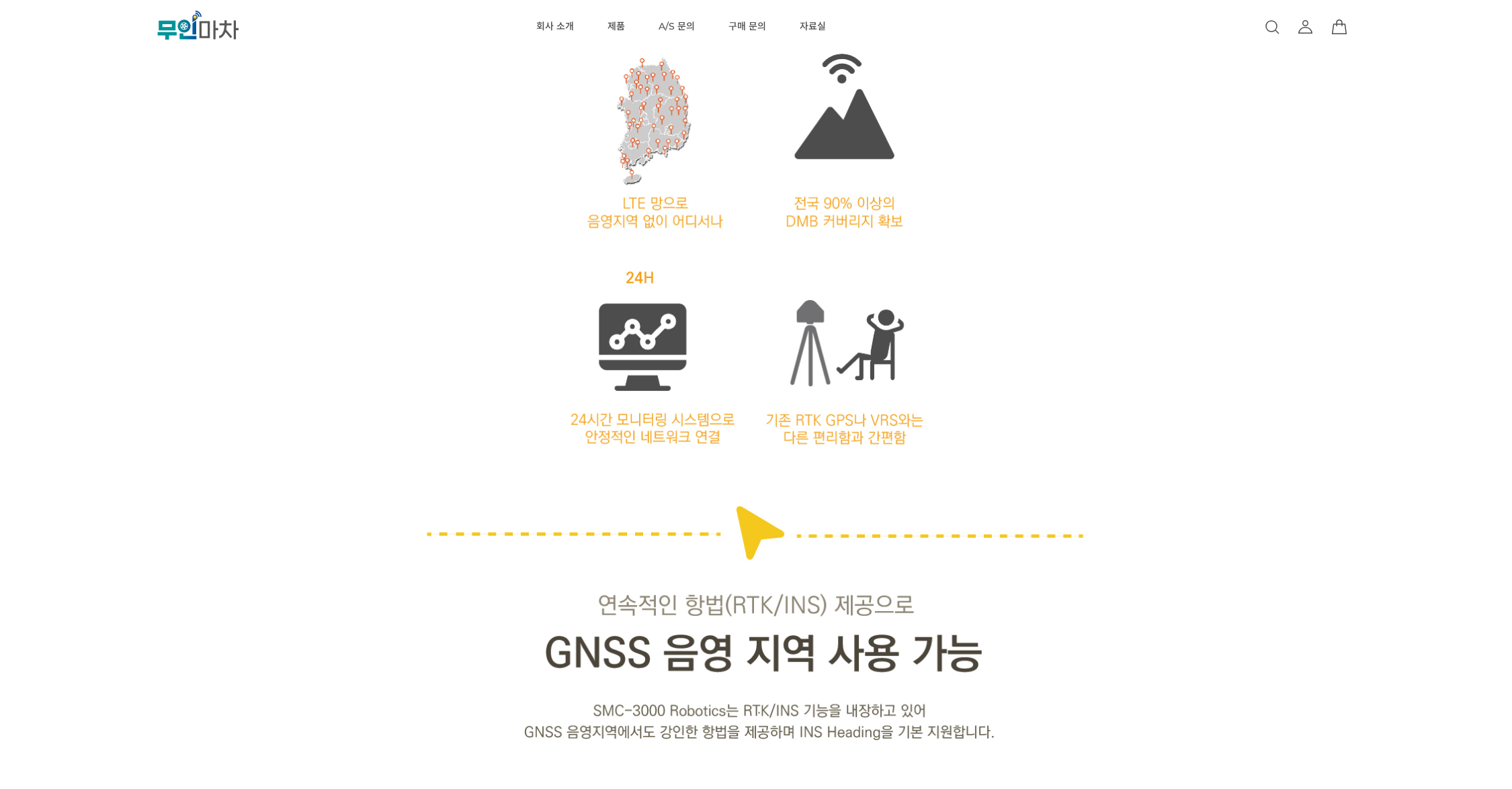
drag, startPoint x: 197, startPoint y: 237, endPoint x: 196, endPoint y: 204, distance: 33.0
drag, startPoint x: 178, startPoint y: 221, endPoint x: 173, endPoint y: 190, distance: 31.4
drag, startPoint x: 173, startPoint y: 190, endPoint x: 177, endPoint y: 168, distance: 22.4
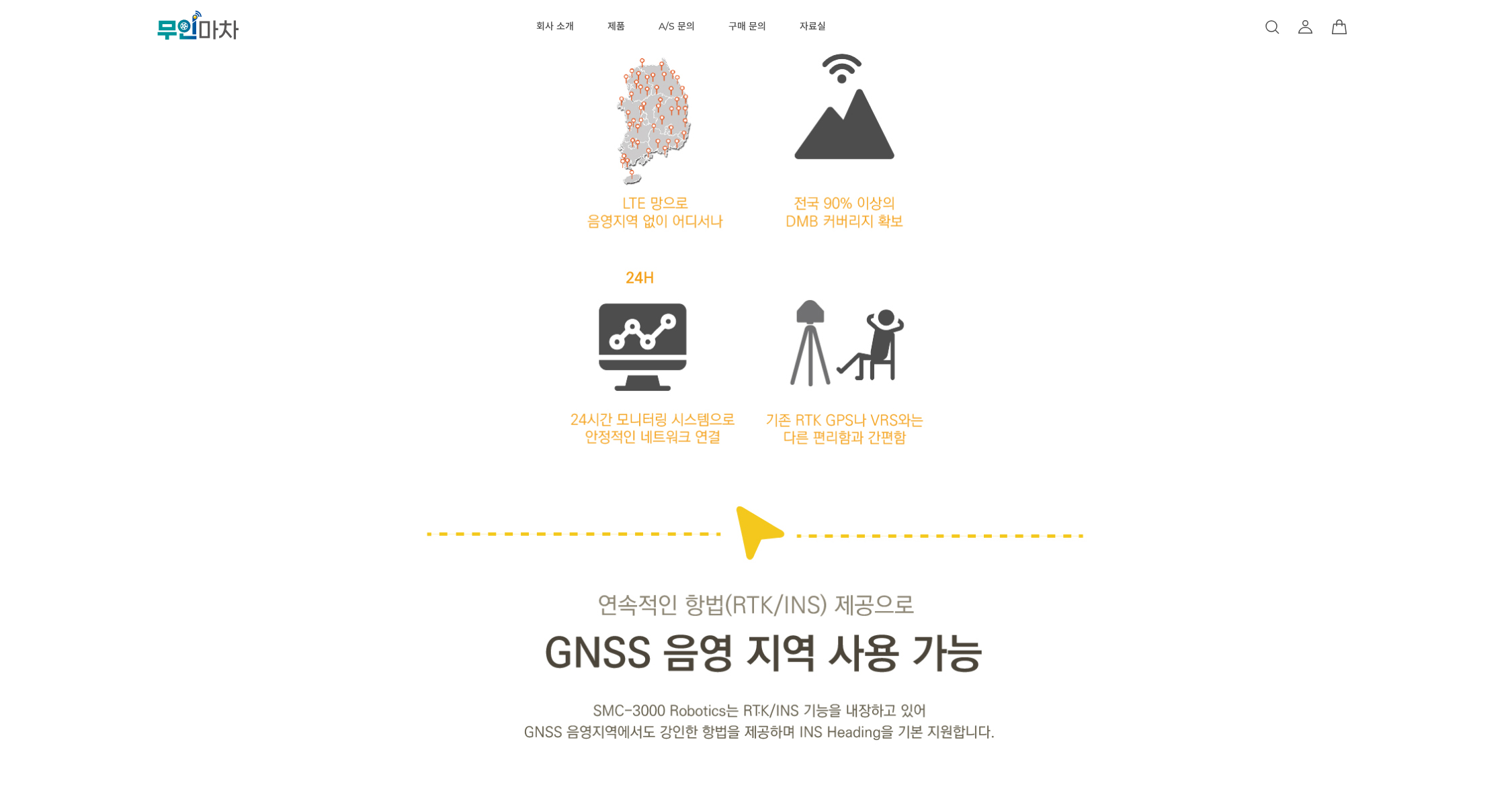
drag, startPoint x: 170, startPoint y: 220, endPoint x: 173, endPoint y: 176, distance: 44.1
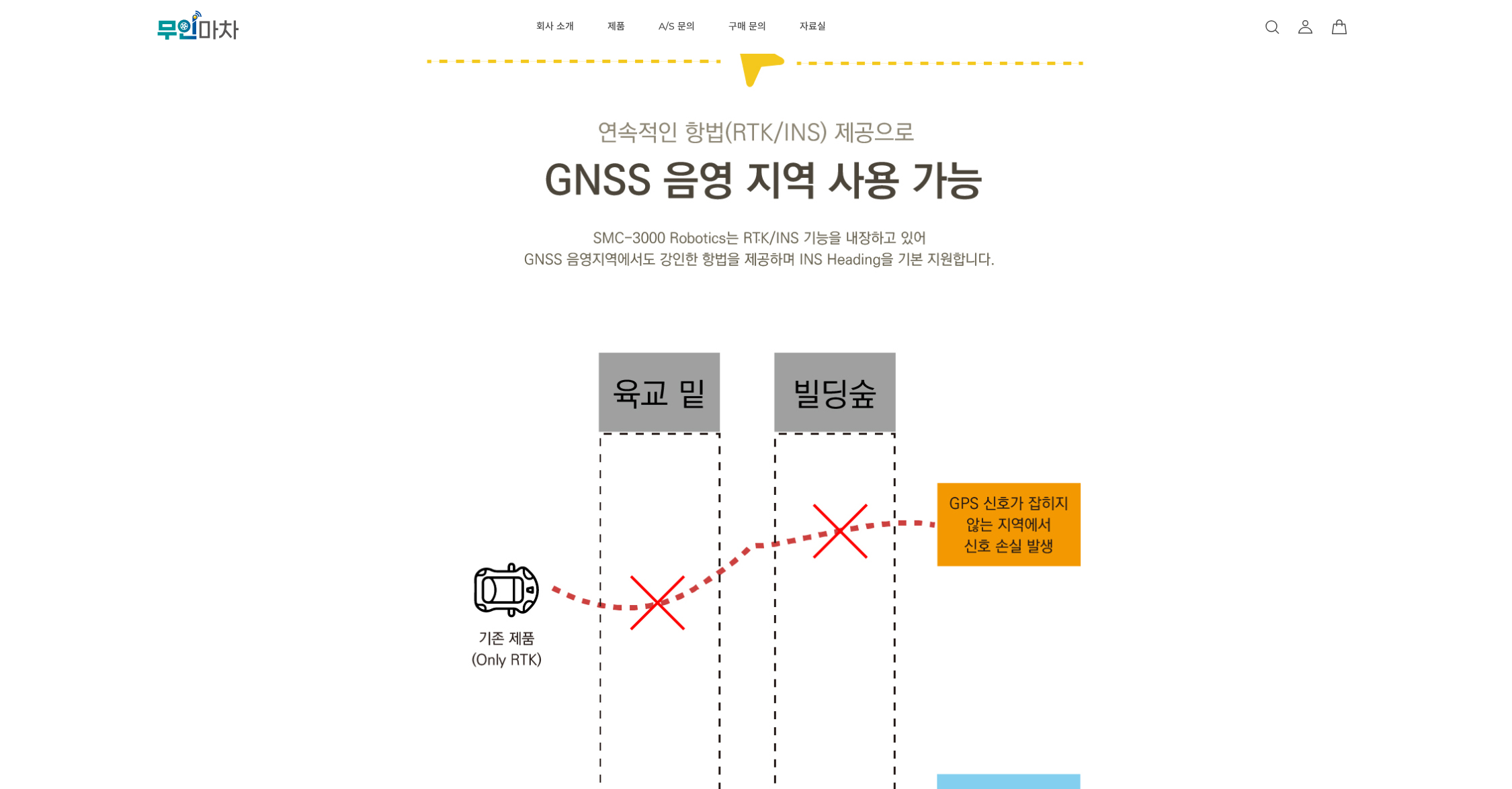
scroll to position [2197, 0]
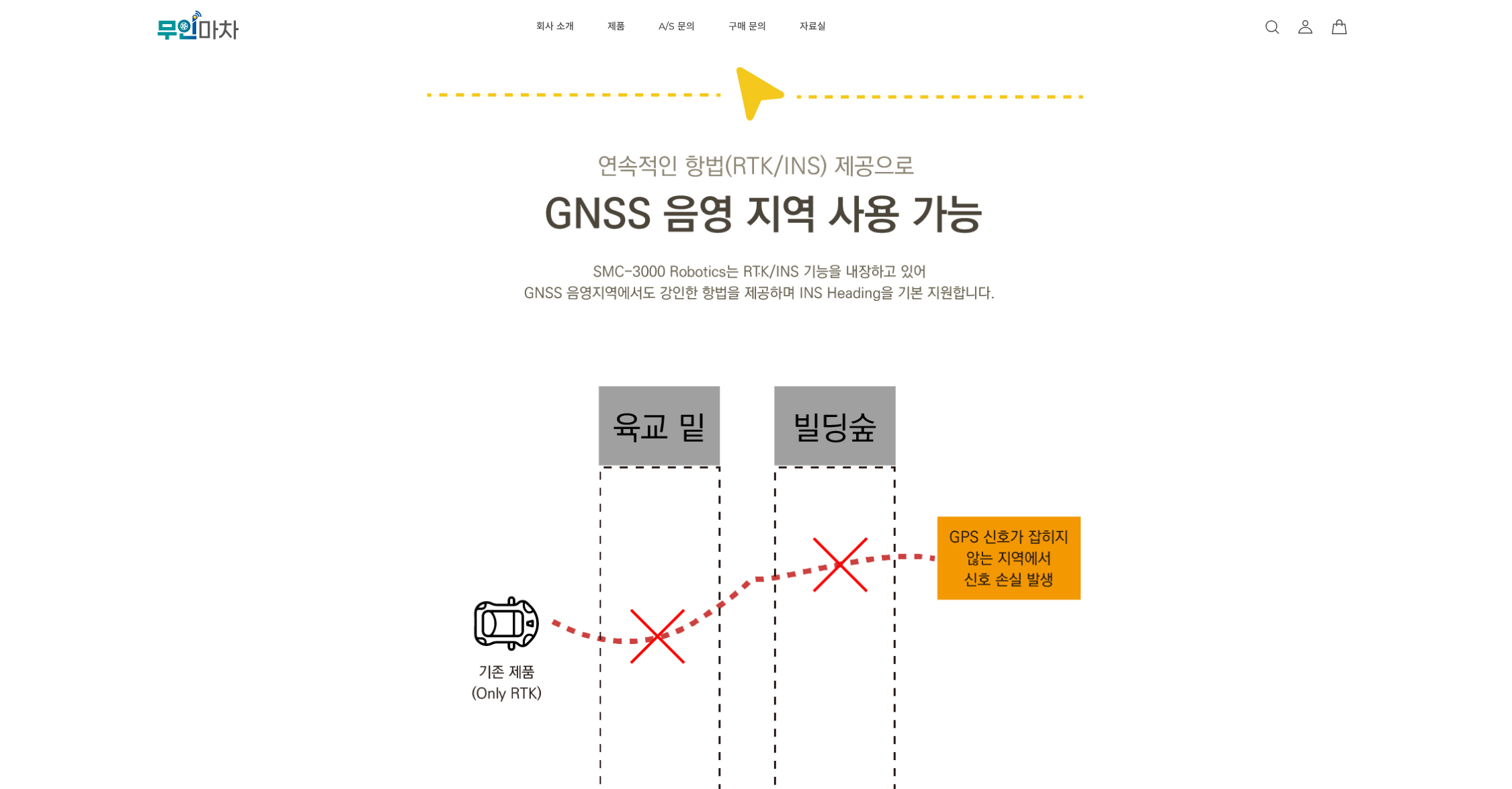
drag, startPoint x: 155, startPoint y: 214, endPoint x: 165, endPoint y: 182, distance: 33.5
drag, startPoint x: 154, startPoint y: 215, endPoint x: 157, endPoint y: 192, distance: 23.2
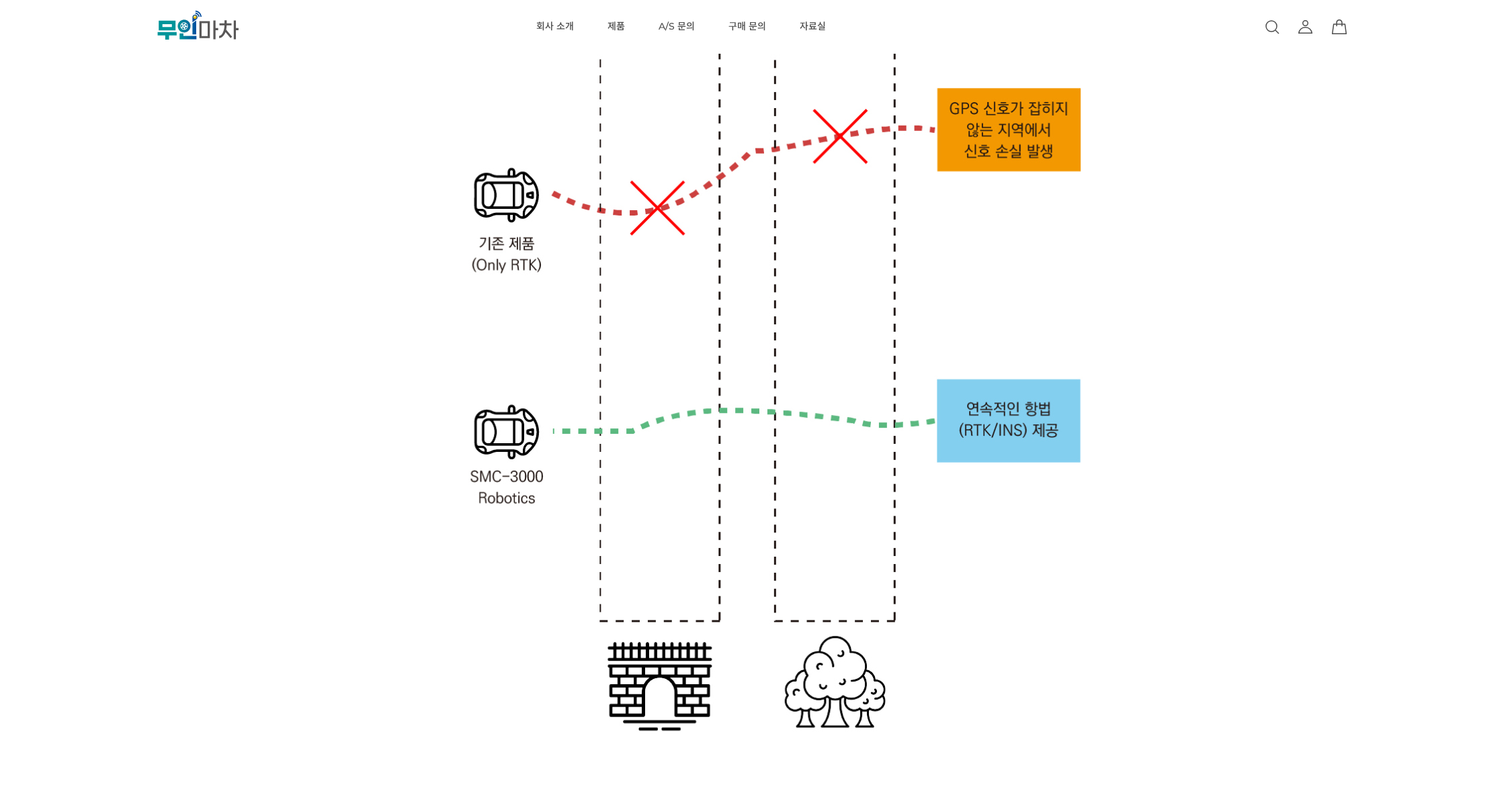
scroll to position [2637, 0]
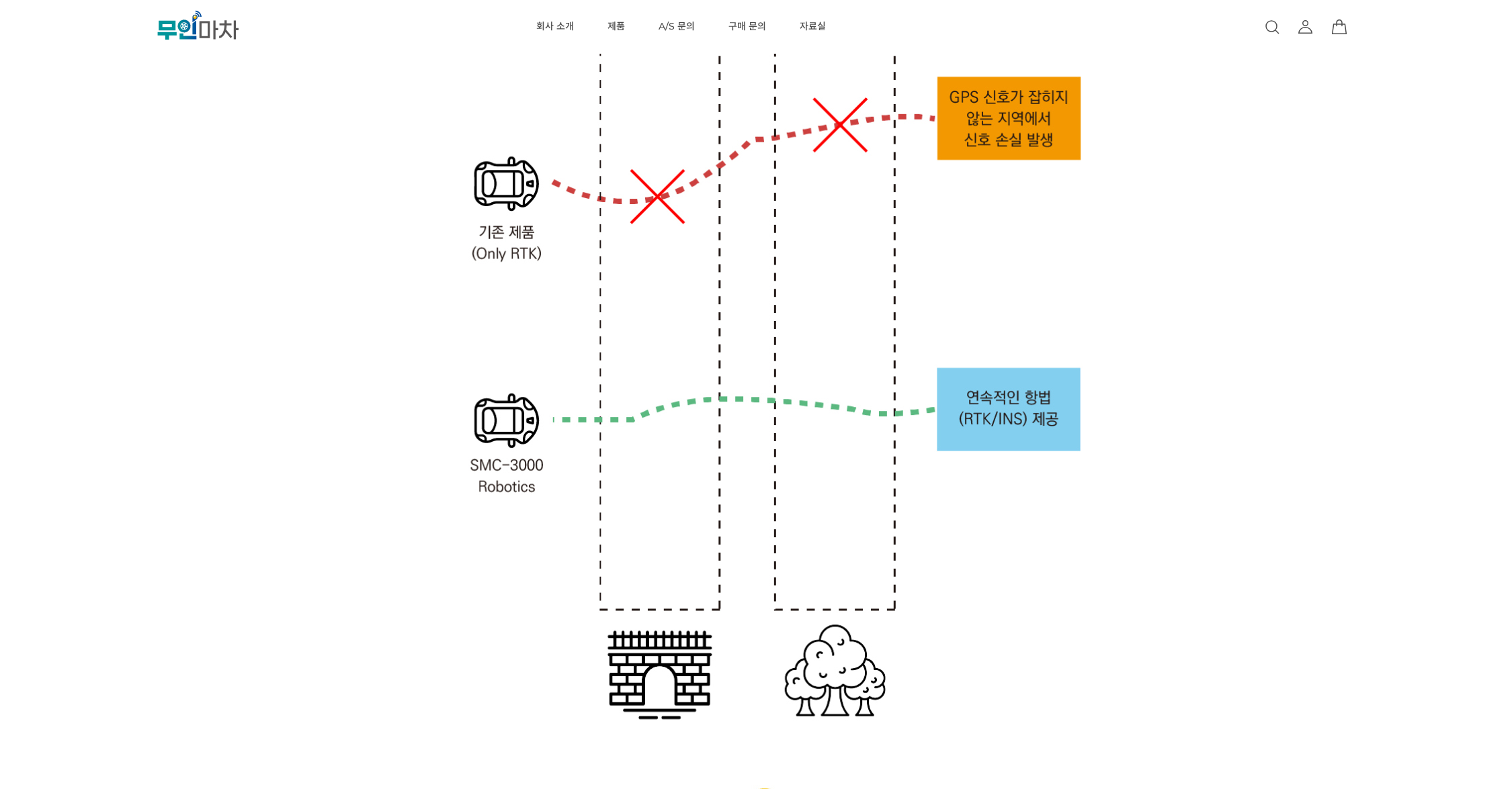
drag, startPoint x: 157, startPoint y: 192, endPoint x: 160, endPoint y: 180, distance: 12.4
drag, startPoint x: 166, startPoint y: 198, endPoint x: 164, endPoint y: 174, distance: 24.1
drag, startPoint x: 143, startPoint y: 217, endPoint x: 154, endPoint y: 187, distance: 32.0
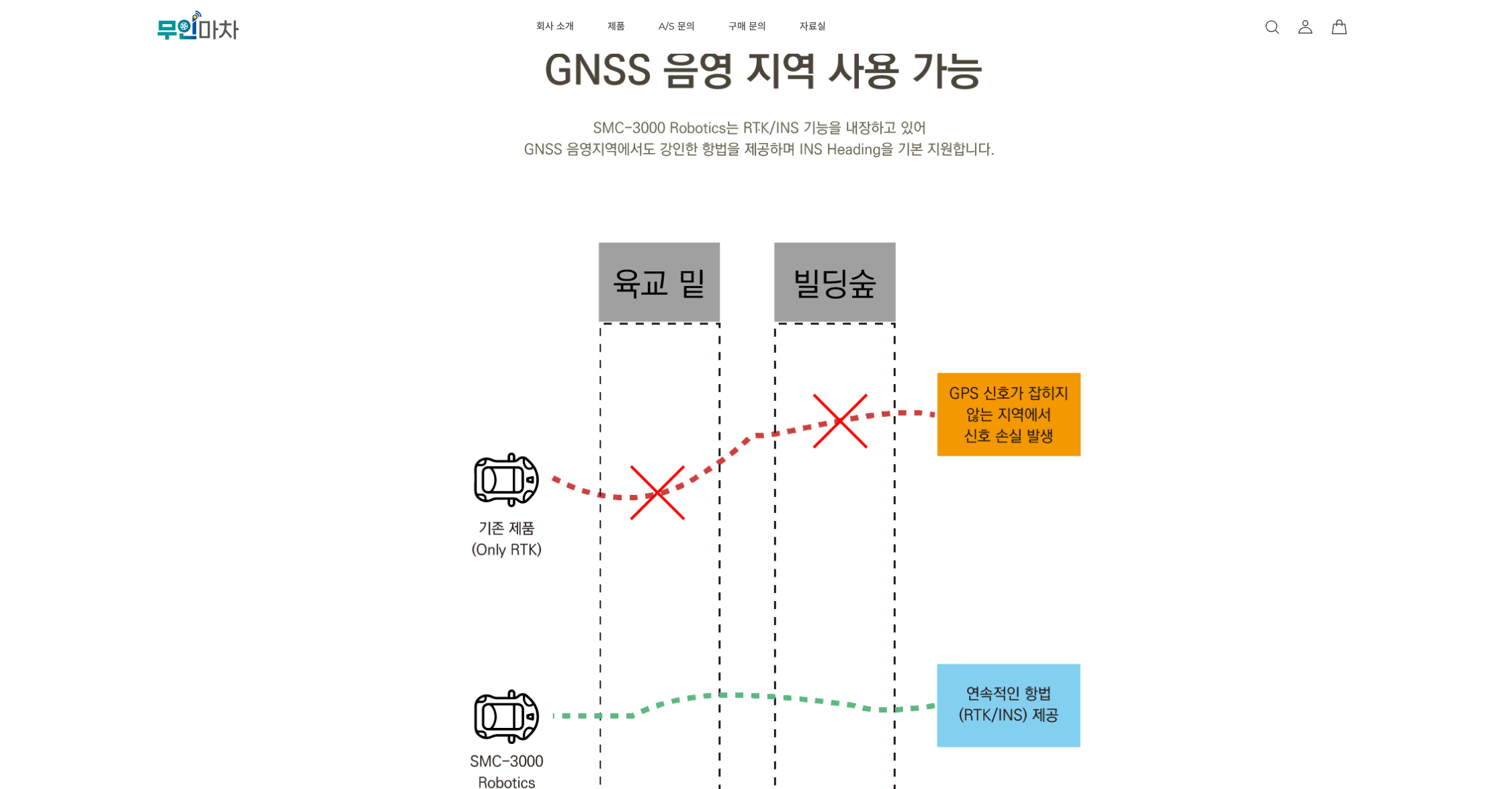
scroll to position [2343, 0]
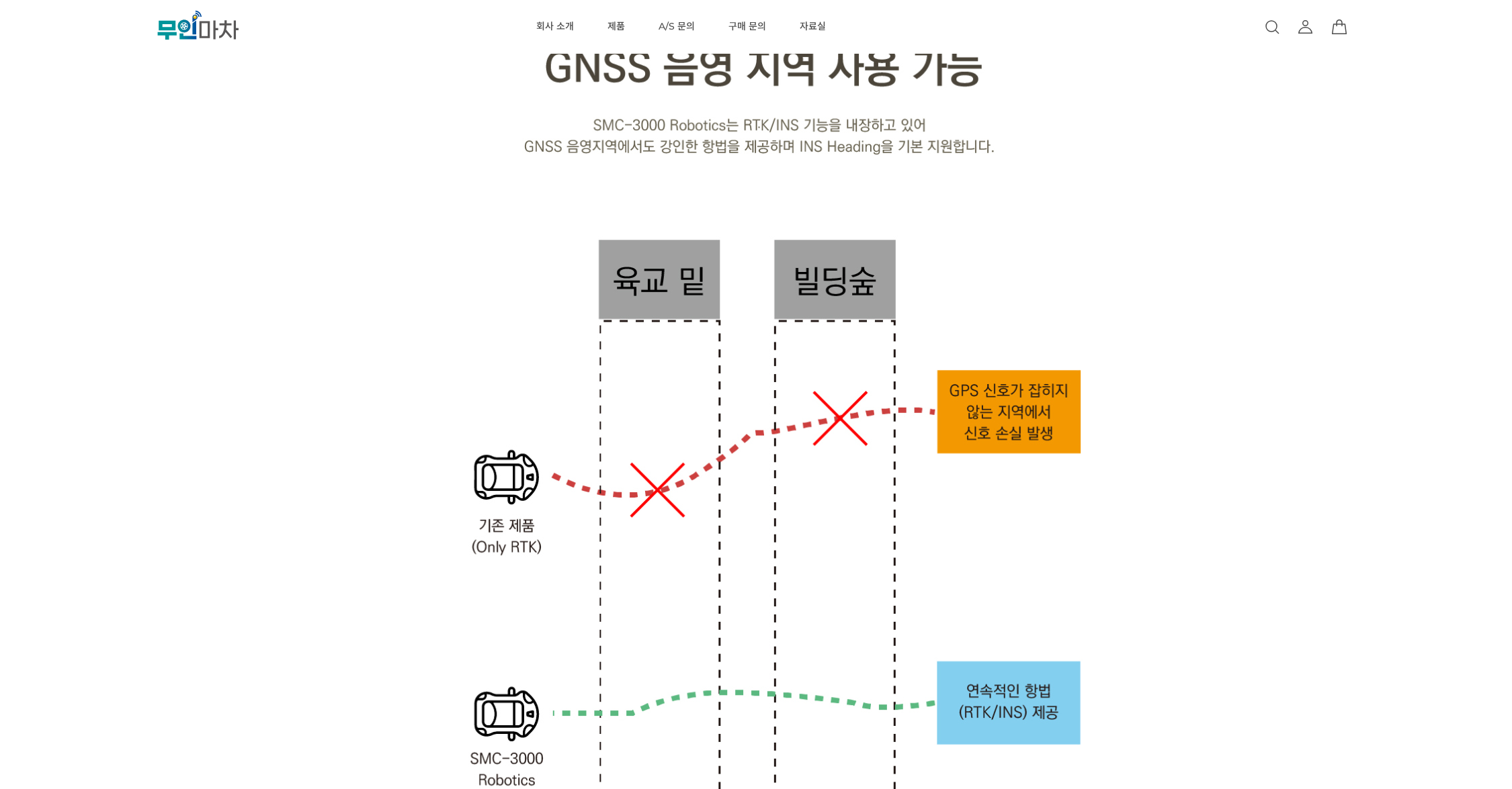
drag, startPoint x: 150, startPoint y: 226, endPoint x: 156, endPoint y: 199, distance: 27.7
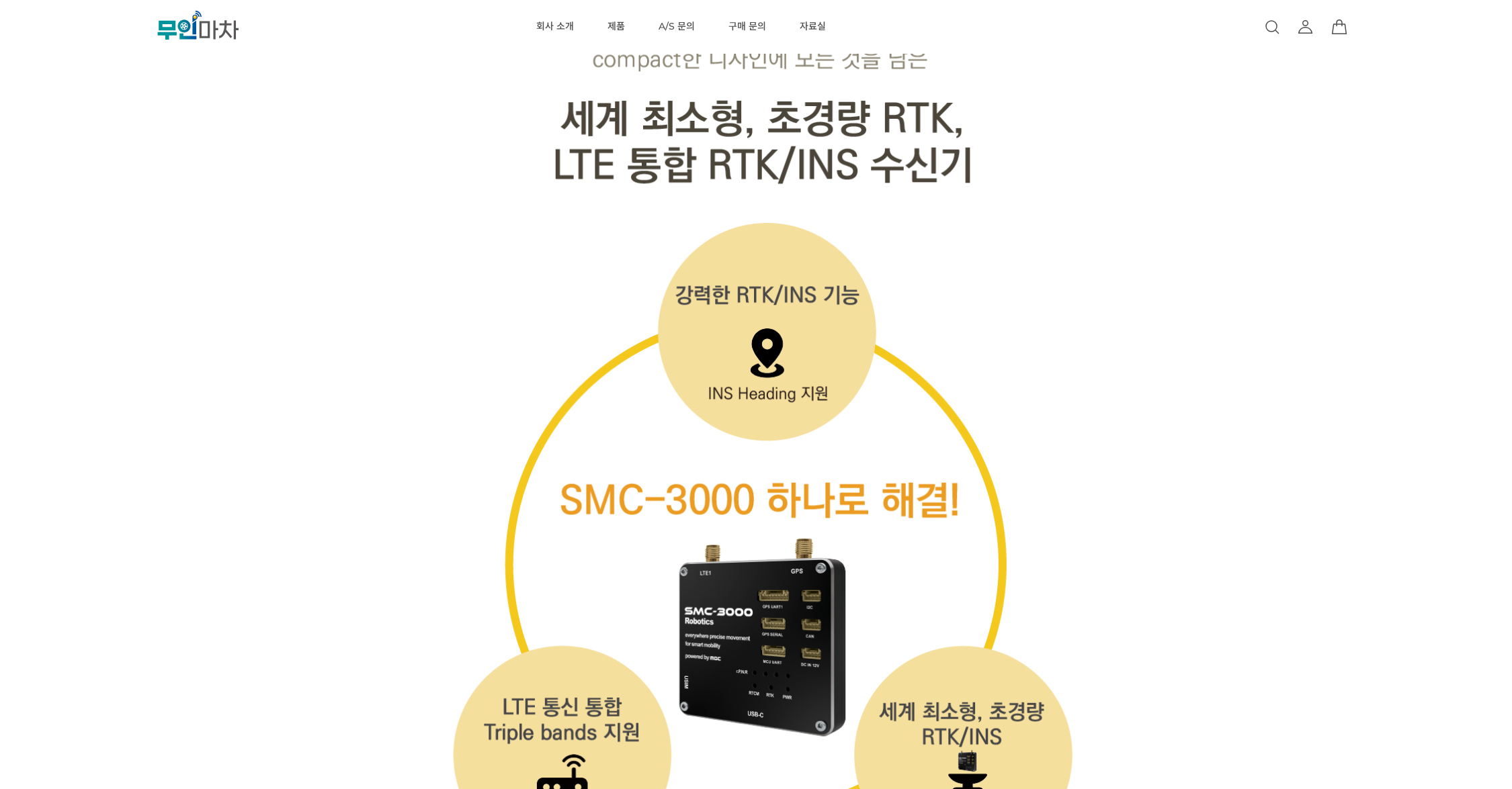
scroll to position [4322, 0]
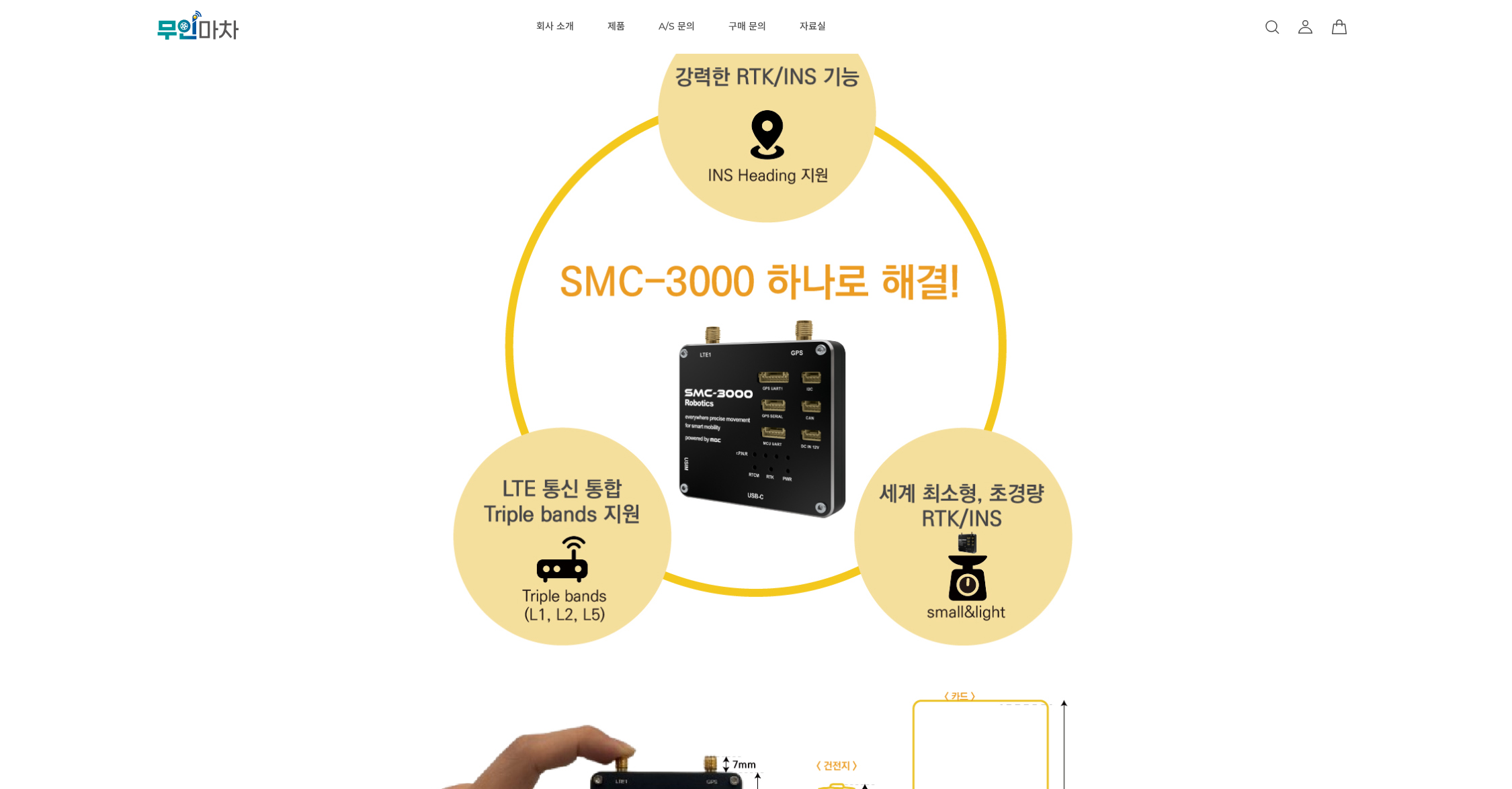
drag, startPoint x: 106, startPoint y: 202, endPoint x: 121, endPoint y: 175, distance: 30.9
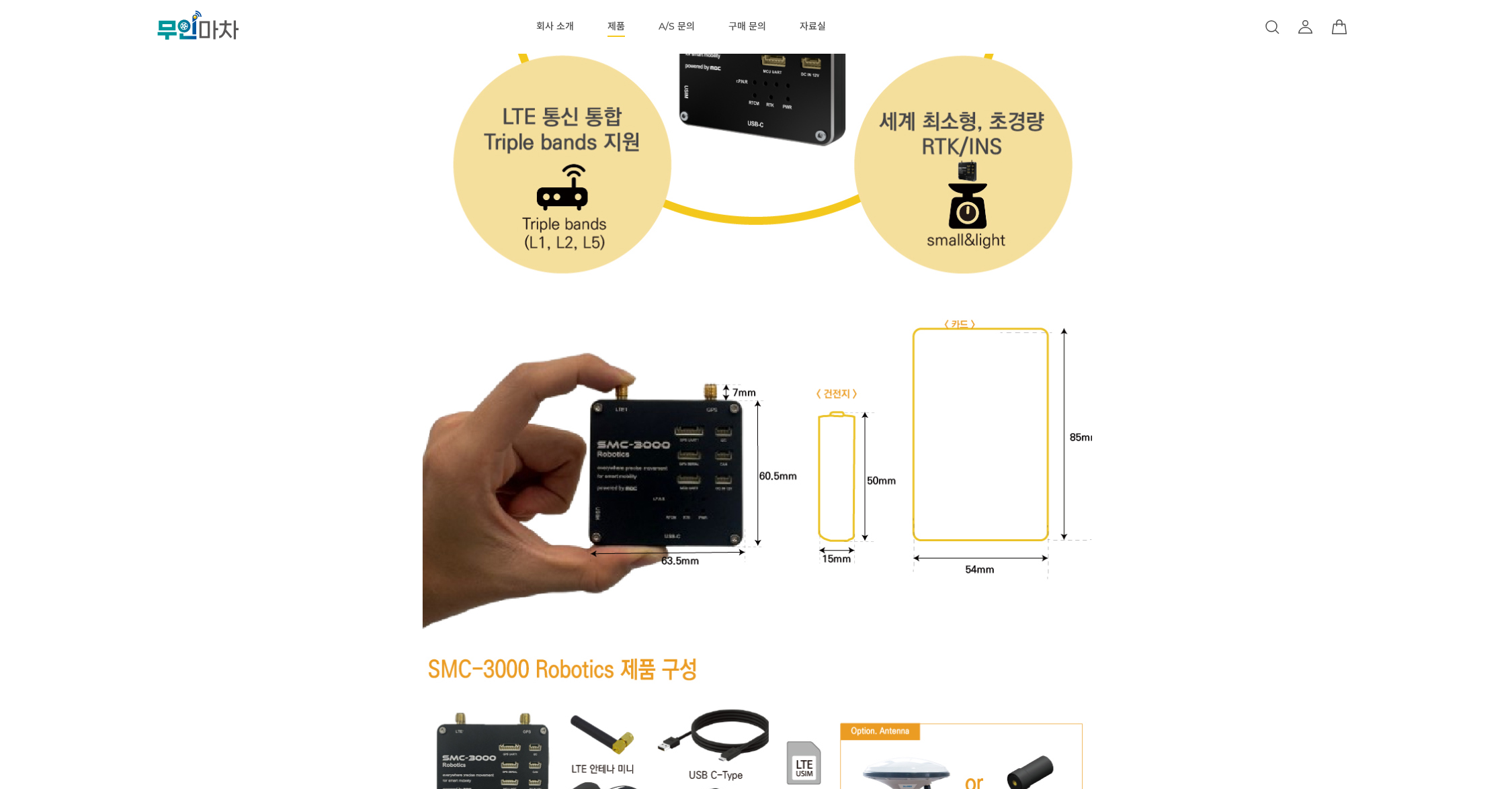
scroll to position [4835, 0]
